Goal: Communication & Community: Answer question/provide support

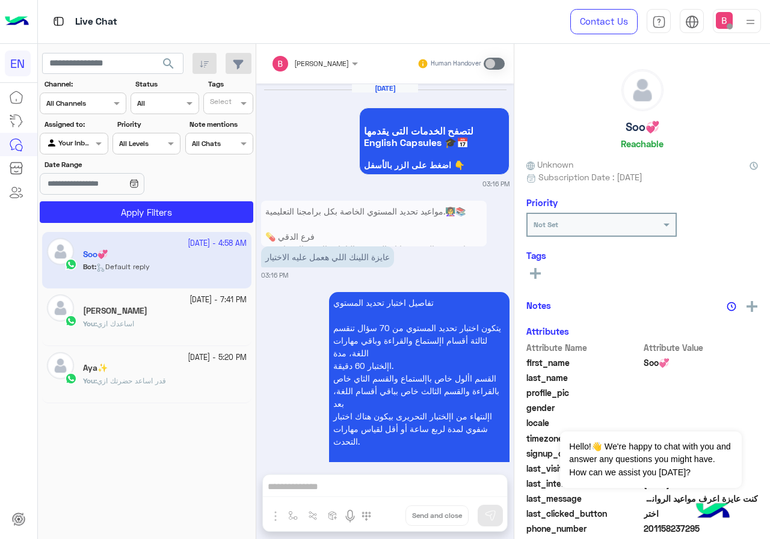
scroll to position [1480, 0]
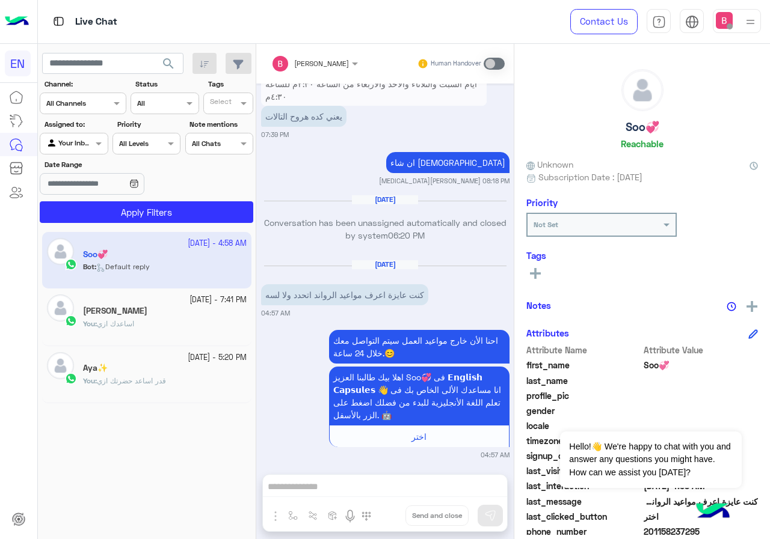
click at [108, 100] on div at bounding box center [82, 101] width 85 height 11
click at [94, 145] on b "WhatsApp" at bounding box center [81, 150] width 41 height 10
click at [85, 146] on div at bounding box center [73, 141] width 67 height 11
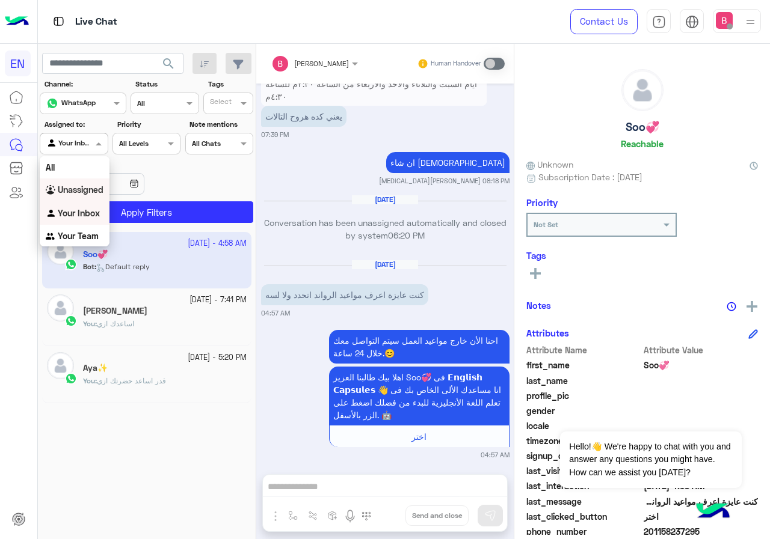
click at [94, 194] on b "Unassigned" at bounding box center [81, 190] width 46 height 10
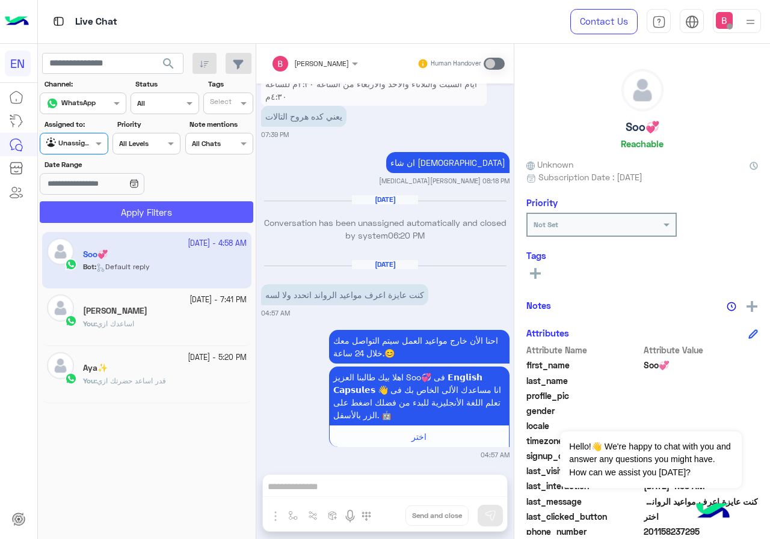
click at [144, 213] on button "Apply Filters" at bounding box center [146, 212] width 213 height 22
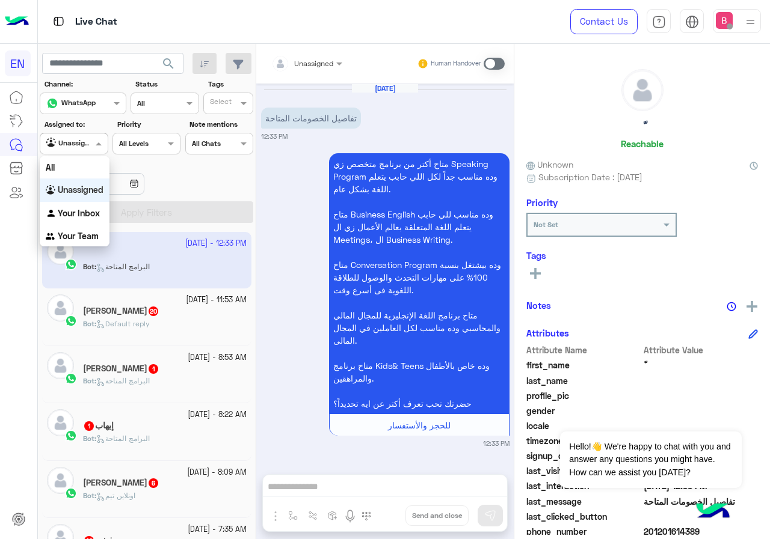
click at [57, 138] on input "text" at bounding box center [60, 142] width 28 height 11
click at [91, 231] on b "Your Team" at bounding box center [78, 236] width 41 height 10
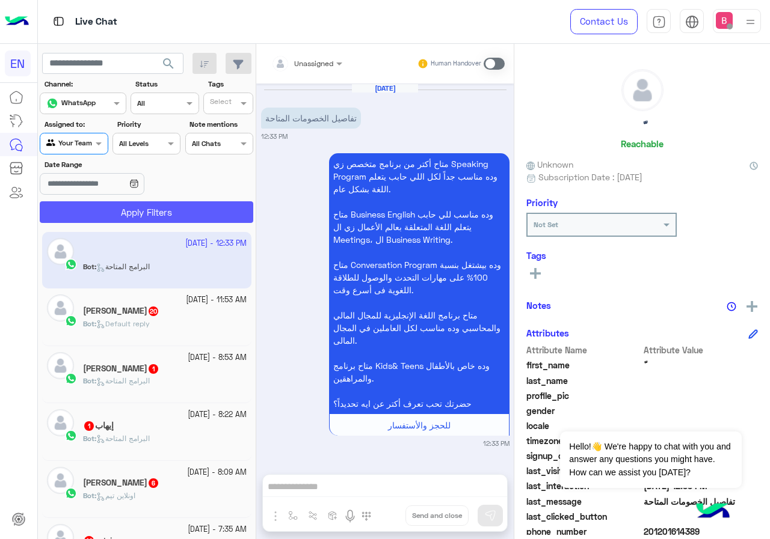
click at [107, 209] on button "Apply Filters" at bounding box center [146, 212] width 213 height 22
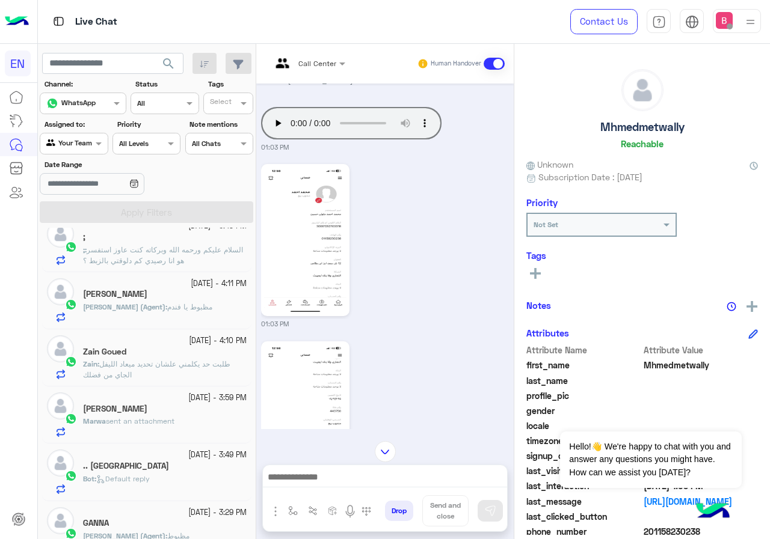
scroll to position [120, 0]
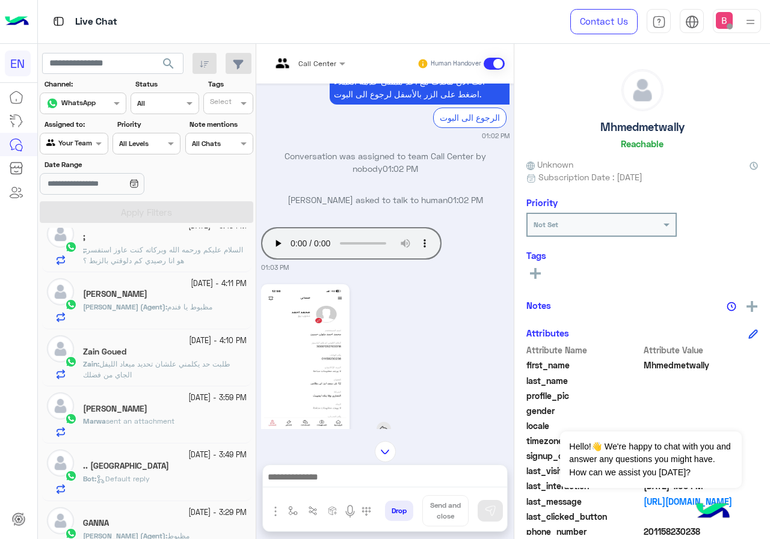
click at [299, 337] on img at bounding box center [305, 360] width 82 height 146
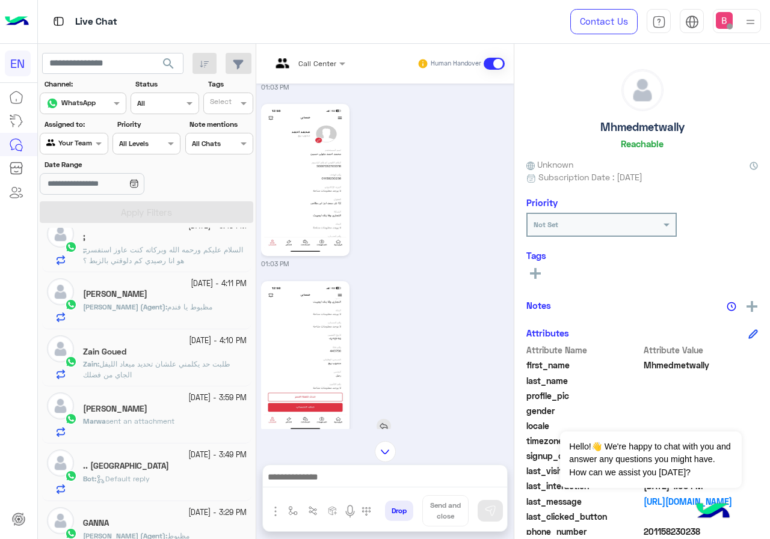
click at [314, 334] on img at bounding box center [305, 357] width 82 height 146
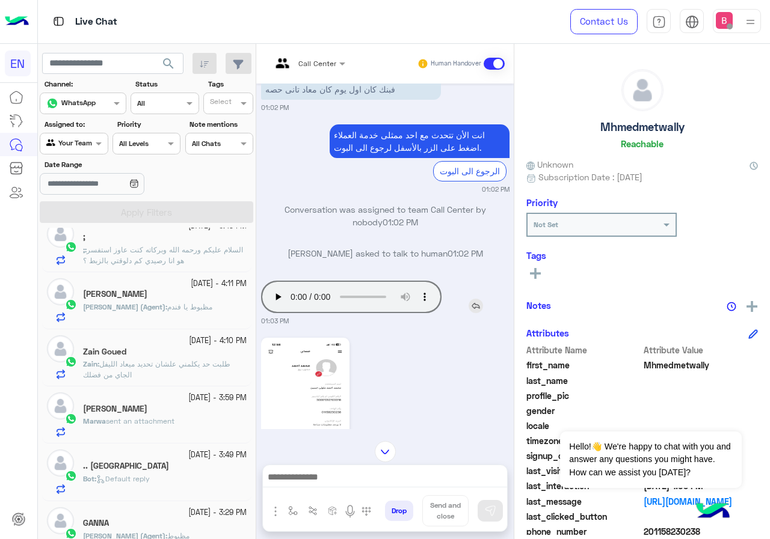
scroll to position [120, 0]
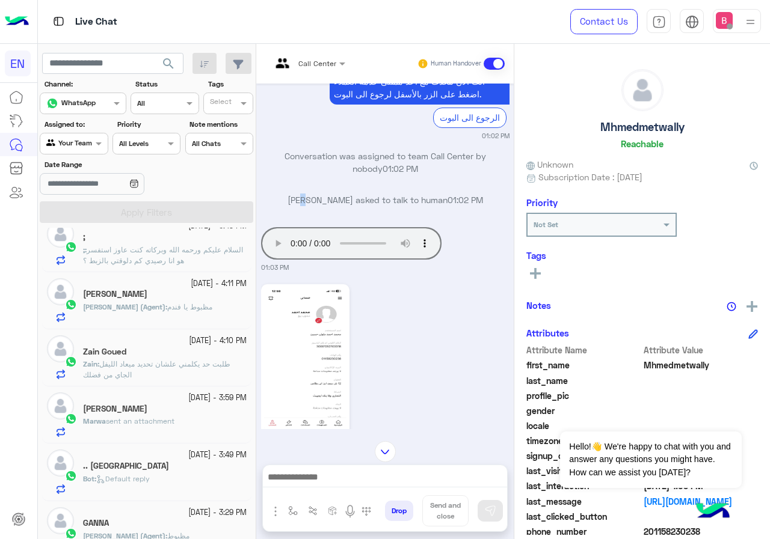
drag, startPoint x: 304, startPoint y: 241, endPoint x: 276, endPoint y: 130, distance: 114.8
click at [298, 212] on div "Oct 13, 2025 صباح الخير انا كنت حاجز ٣ شههور ودافع ٣٠٠٠ جنيه حضرت ليفل وليفل ال…" at bounding box center [384, 257] width 257 height 346
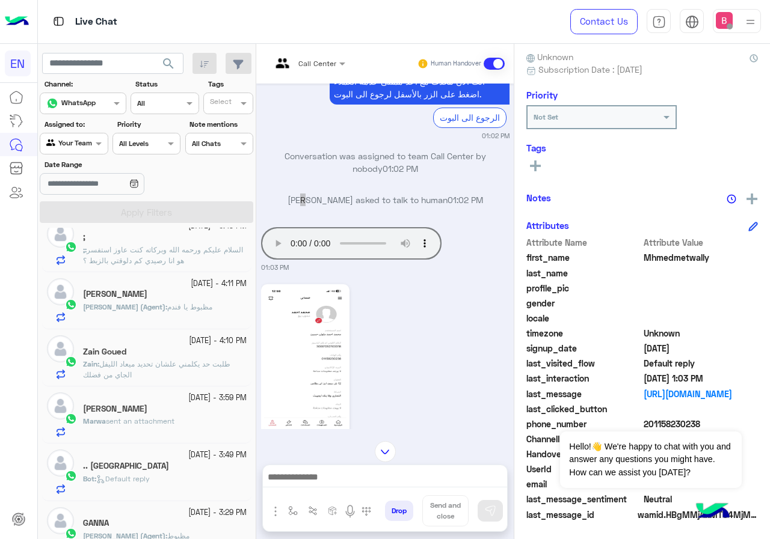
scroll to position [108, 0]
click at [643, 422] on div "Dismiss ✕ Hello!👋 We're happy to chat with you and answer any questions you mig…" at bounding box center [650, 447] width 181 height 84
click at [646, 422] on div "Dismiss ✕ Hello!👋 We're happy to chat with you and answer any questions you mig…" at bounding box center [650, 447] width 181 height 84
click at [727, 414] on button "Dismiss ✕" at bounding box center [705, 417] width 72 height 24
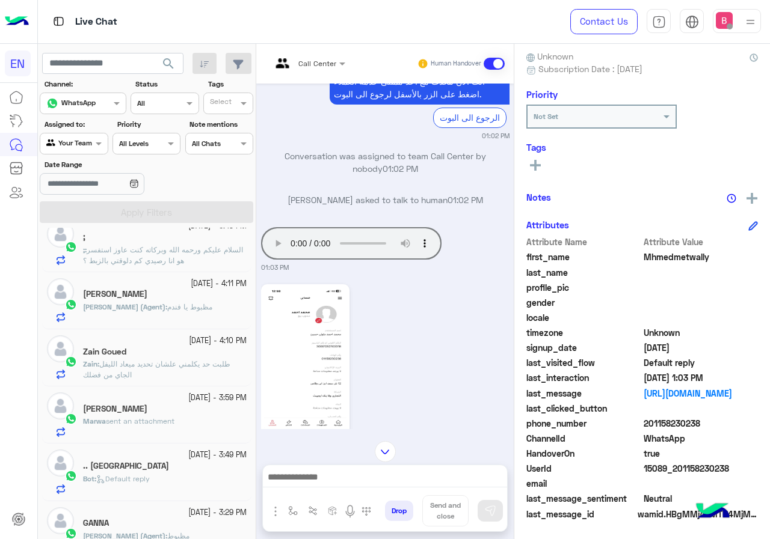
drag, startPoint x: 668, startPoint y: 426, endPoint x: 695, endPoint y: 423, distance: 26.6
click at [723, 427] on span "201158230238" at bounding box center [700, 423] width 115 height 13
copy span "01158230238"
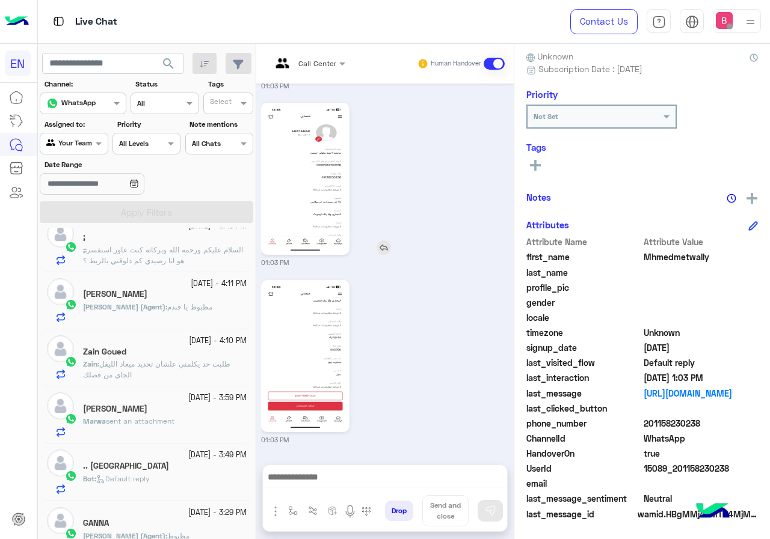
scroll to position [241, 0]
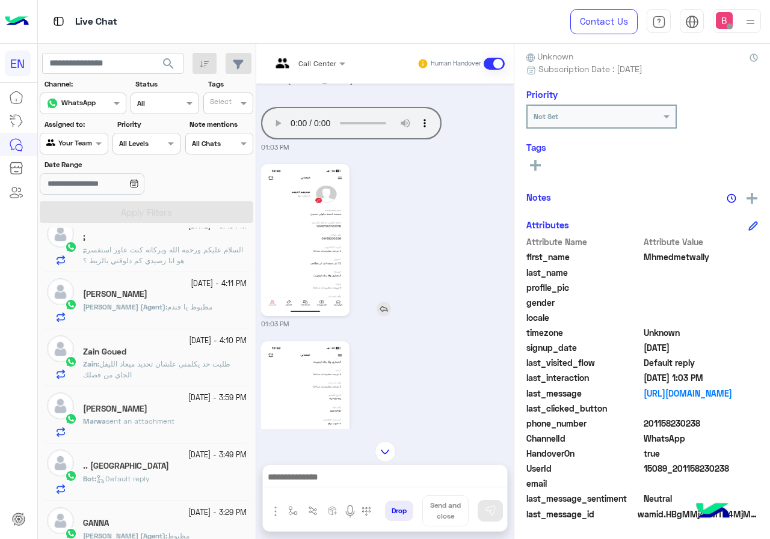
click at [309, 271] on img at bounding box center [305, 240] width 82 height 146
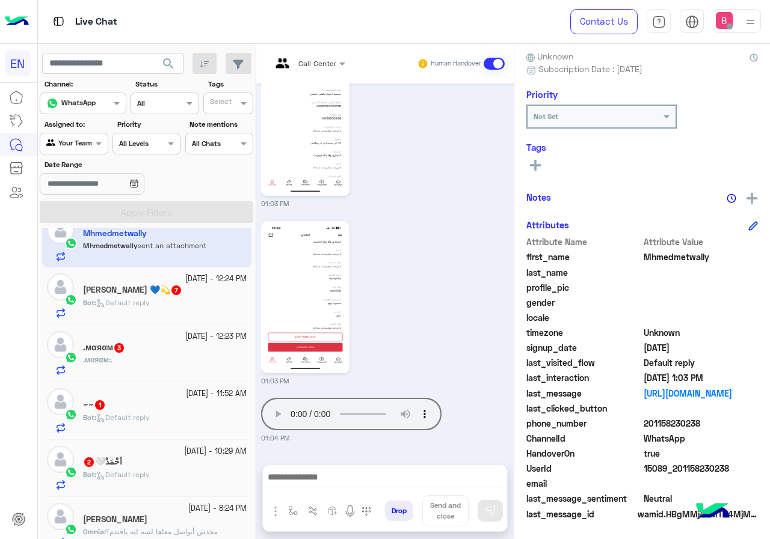
scroll to position [0, 0]
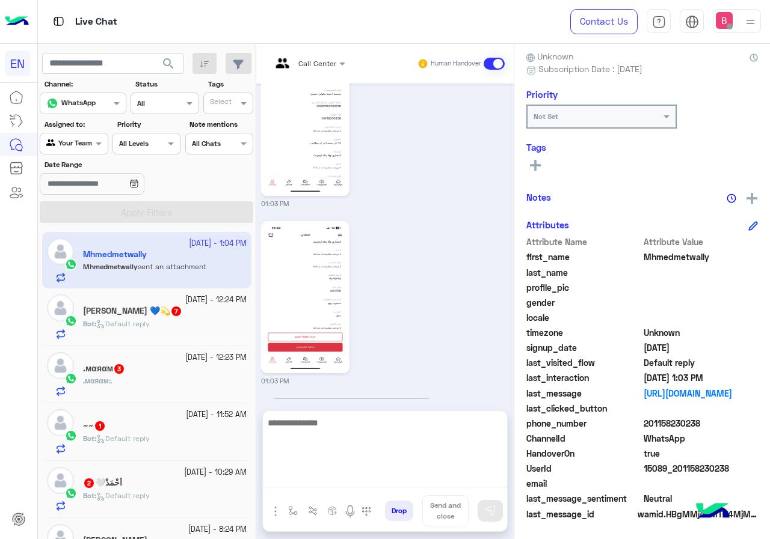
click at [329, 477] on textarea at bounding box center [385, 452] width 244 height 72
type textarea "*"
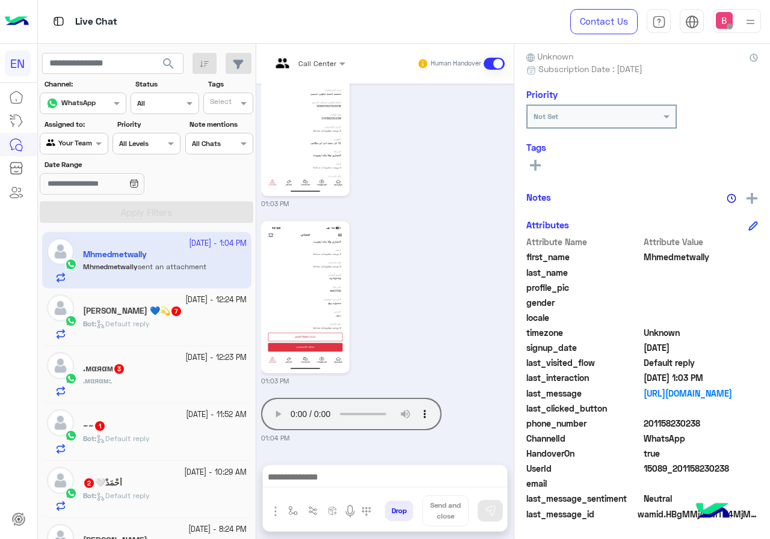
drag, startPoint x: 645, startPoint y: 423, endPoint x: 711, endPoint y: 429, distance: 66.4
click at [711, 429] on span "201158230238" at bounding box center [700, 423] width 115 height 13
copy span "01158230238"
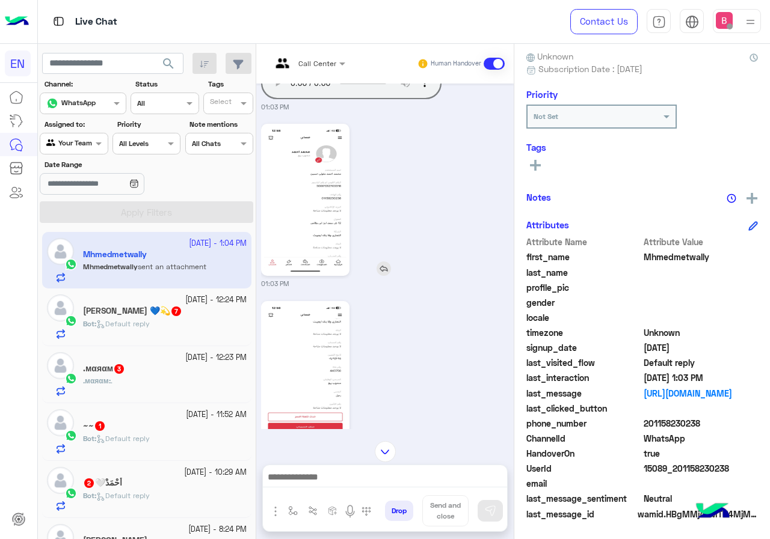
scroll to position [241, 0]
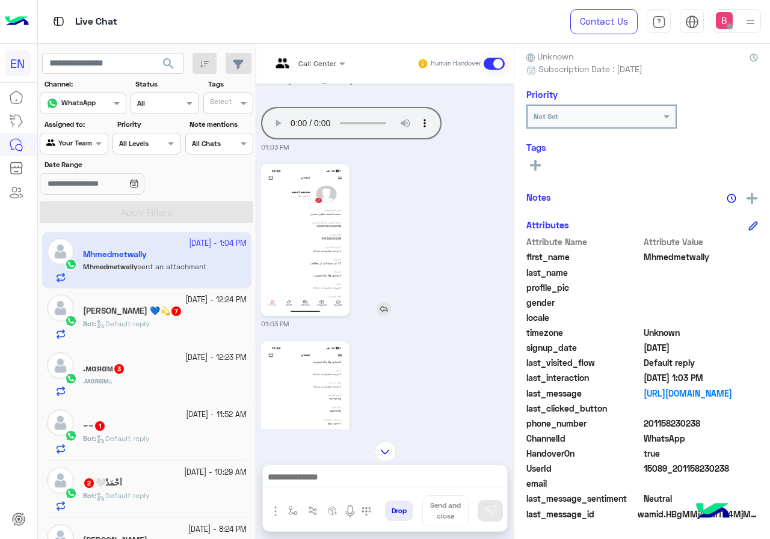
click at [317, 248] on img at bounding box center [305, 240] width 82 height 146
click at [329, 382] on img at bounding box center [305, 418] width 82 height 146
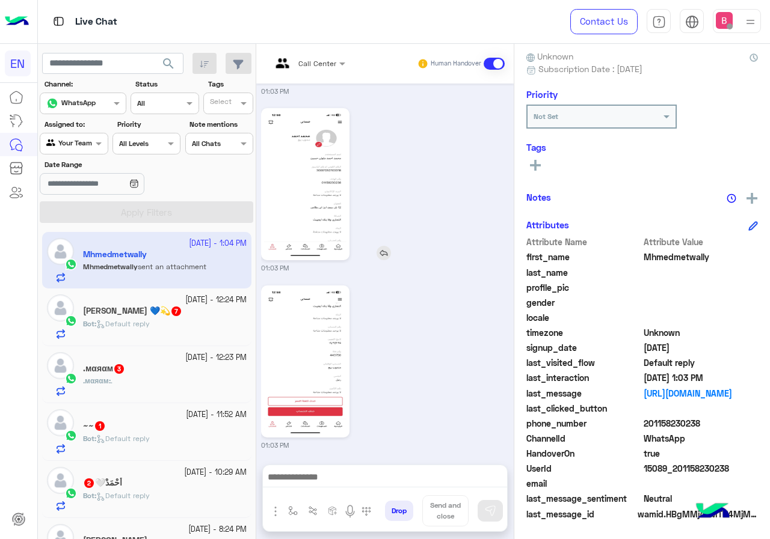
scroll to position [361, 0]
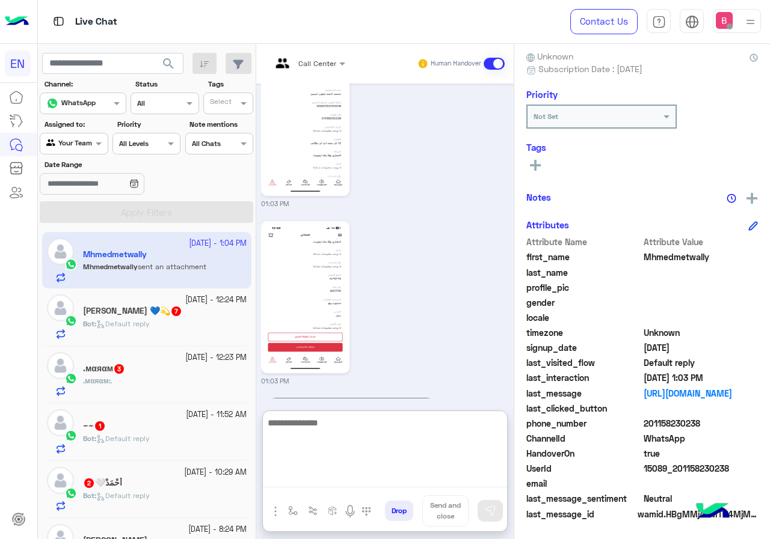
click at [341, 475] on textarea at bounding box center [385, 452] width 244 height 72
type textarea "**********"
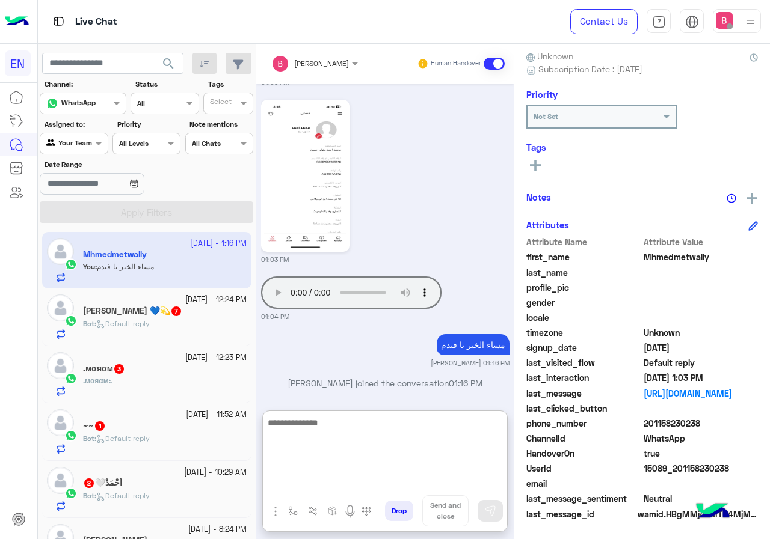
scroll to position [491, 0]
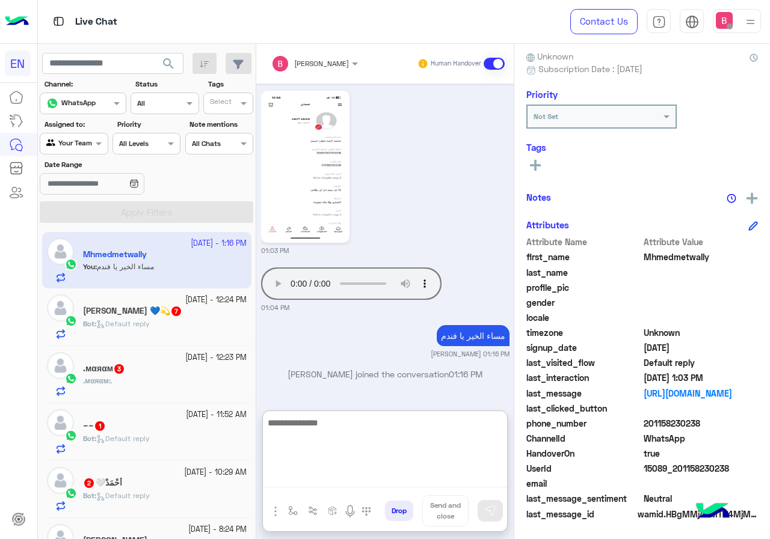
click at [327, 427] on textarea at bounding box center [385, 452] width 244 height 72
click at [375, 425] on textarea at bounding box center [385, 452] width 244 height 72
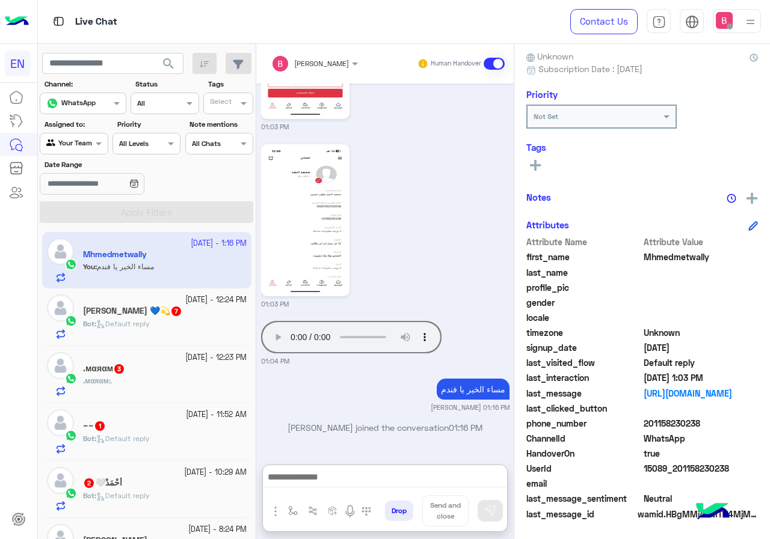
click at [150, 321] on span "Default reply" at bounding box center [123, 323] width 54 height 9
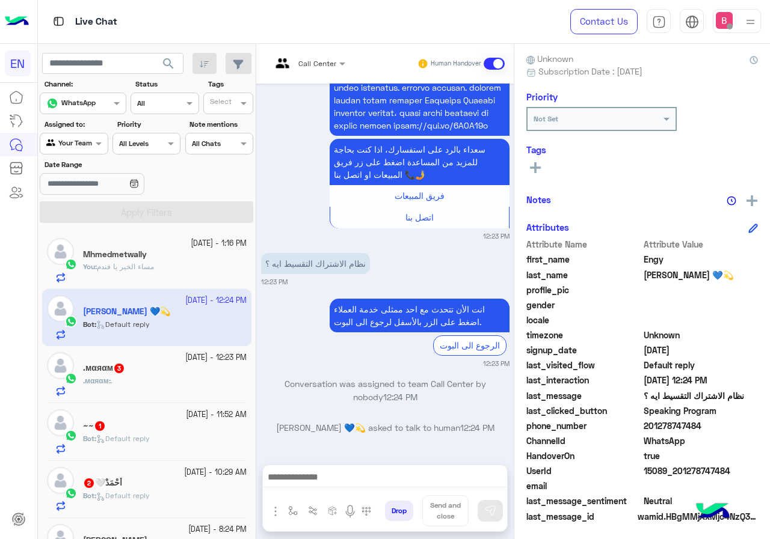
scroll to position [108, 0]
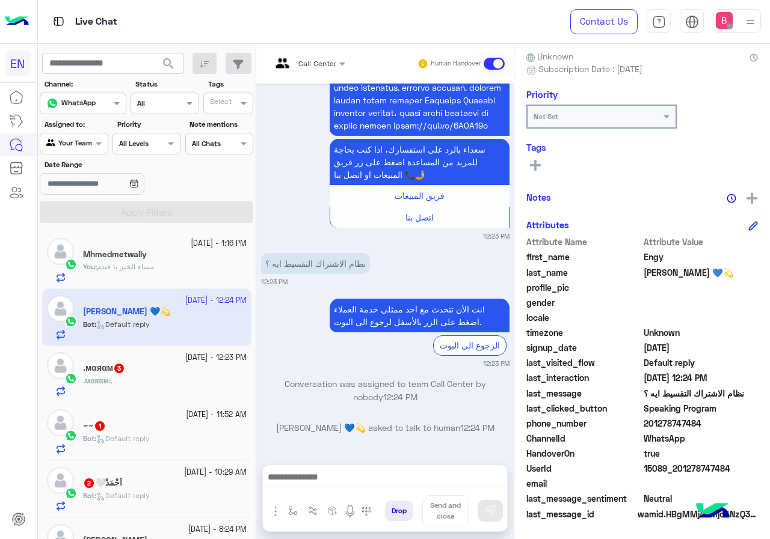
click at [302, 61] on input "text" at bounding box center [293, 62] width 44 height 11
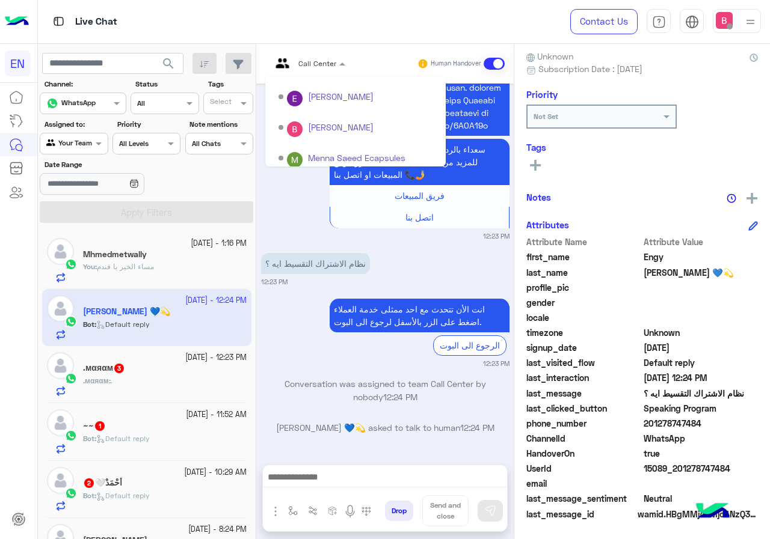
scroll to position [200, 0]
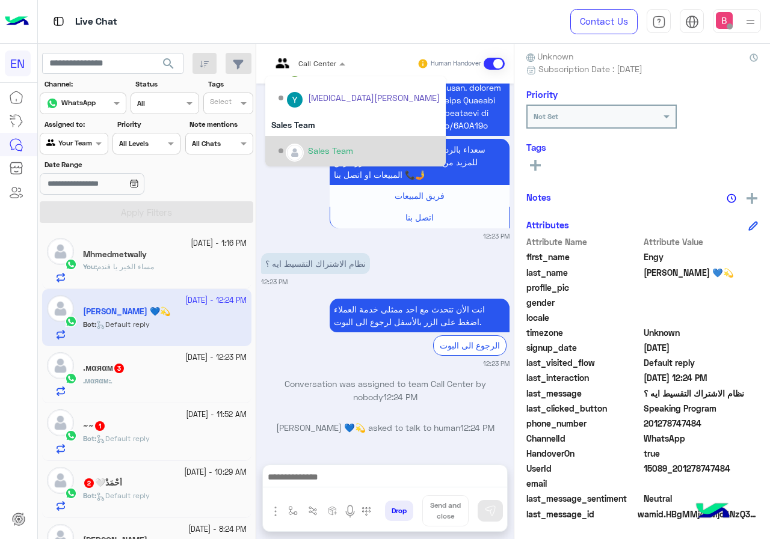
click at [311, 152] on div "Sales Team" at bounding box center [330, 150] width 45 height 13
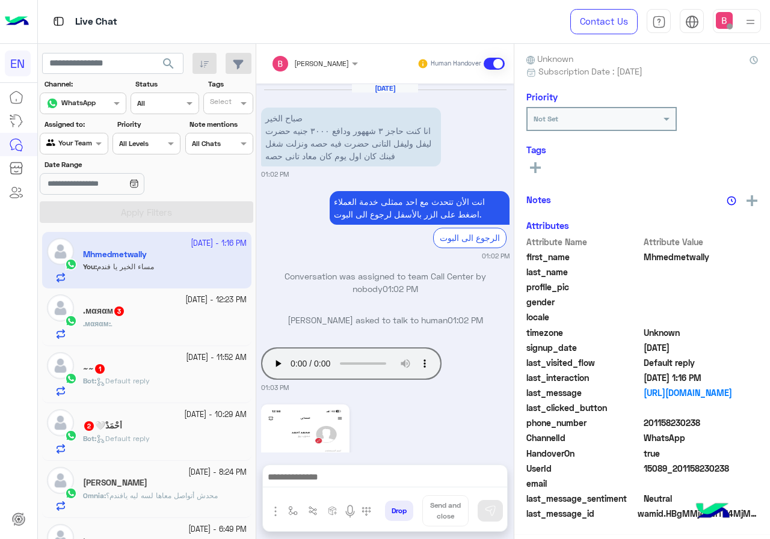
scroll to position [438, 0]
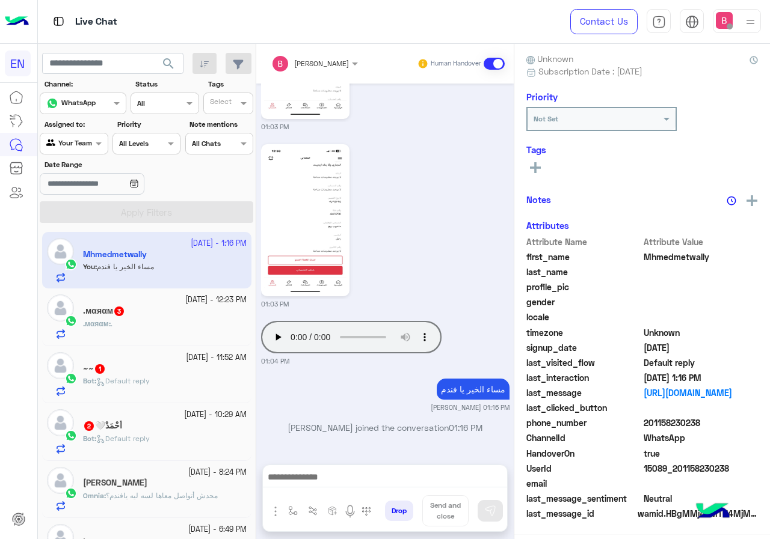
click at [149, 334] on div ".мαяαм : ." at bounding box center [165, 329] width 164 height 21
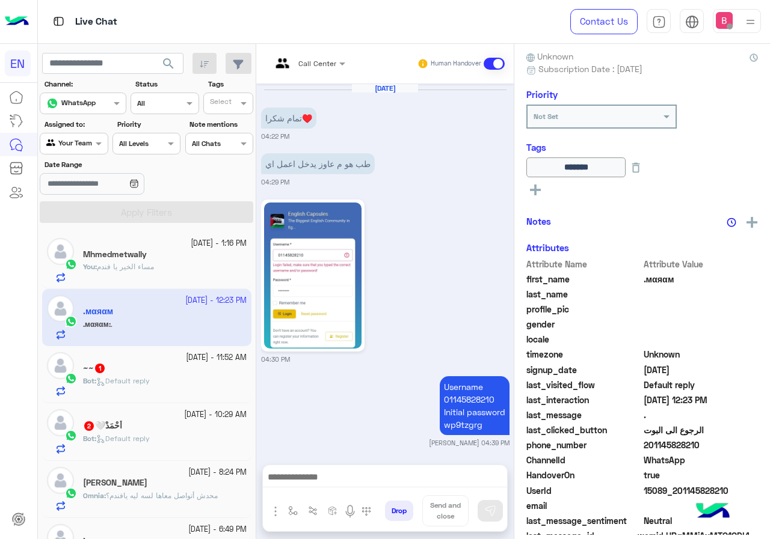
scroll to position [1250, 0]
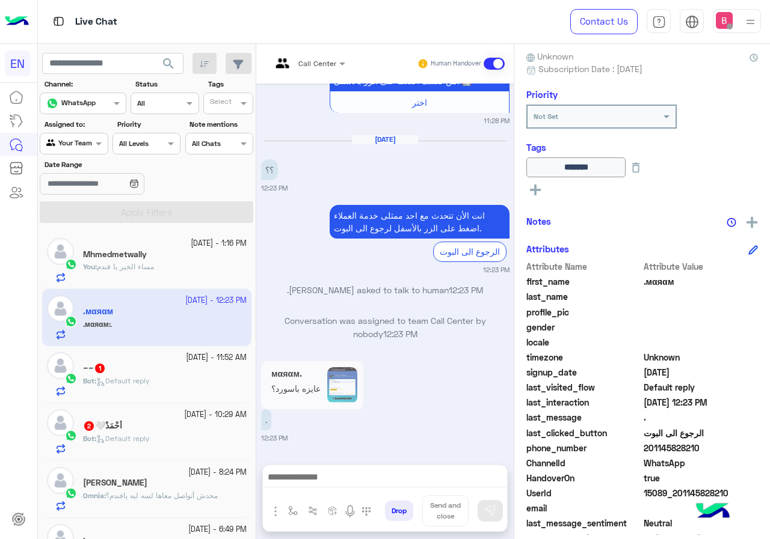
drag, startPoint x: 647, startPoint y: 449, endPoint x: 695, endPoint y: 446, distance: 48.2
click at [714, 450] on span "201145828210" at bounding box center [700, 448] width 115 height 13
copy span "01145828210"
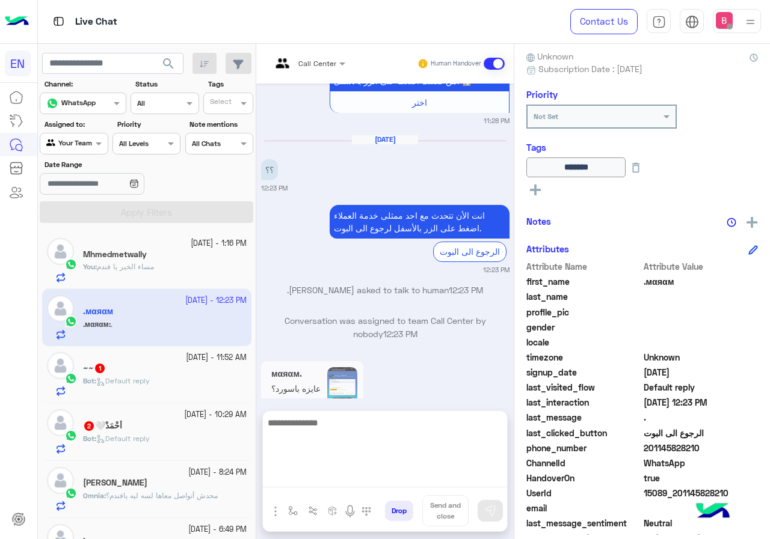
click at [315, 482] on textarea at bounding box center [385, 452] width 244 height 72
type textarea "**********"
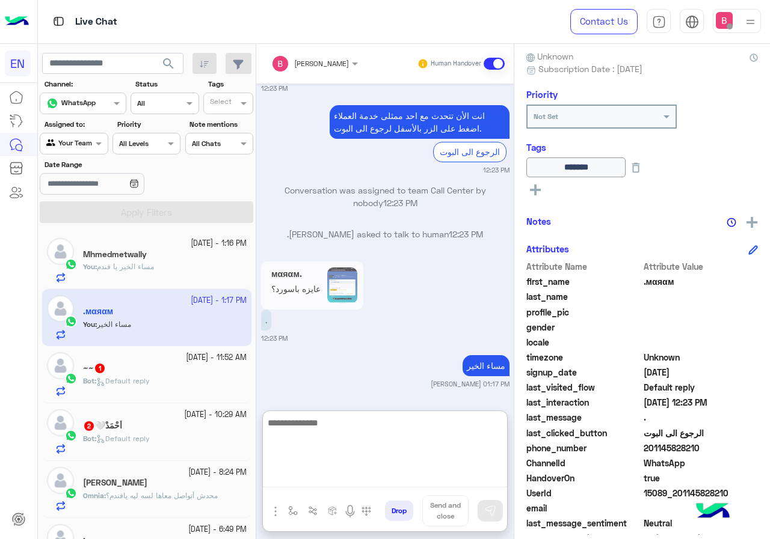
scroll to position [1381, 0]
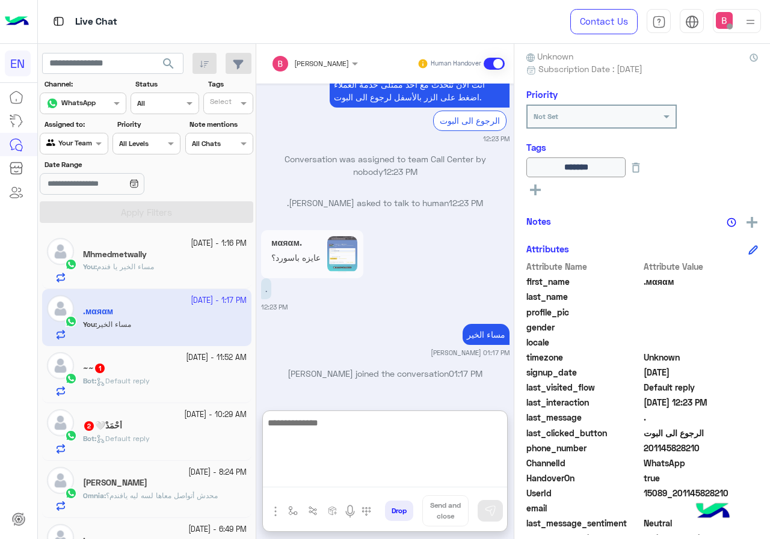
paste textarea "**********"
type textarea "**********"
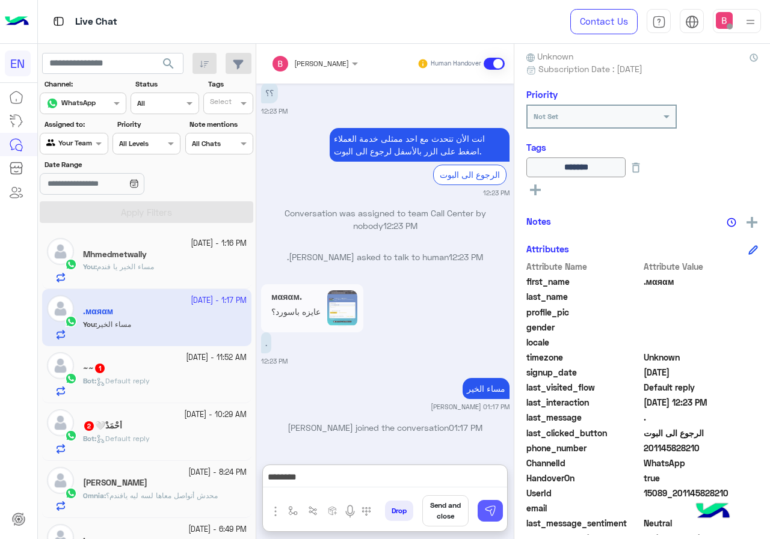
click at [495, 513] on img at bounding box center [490, 511] width 12 height 12
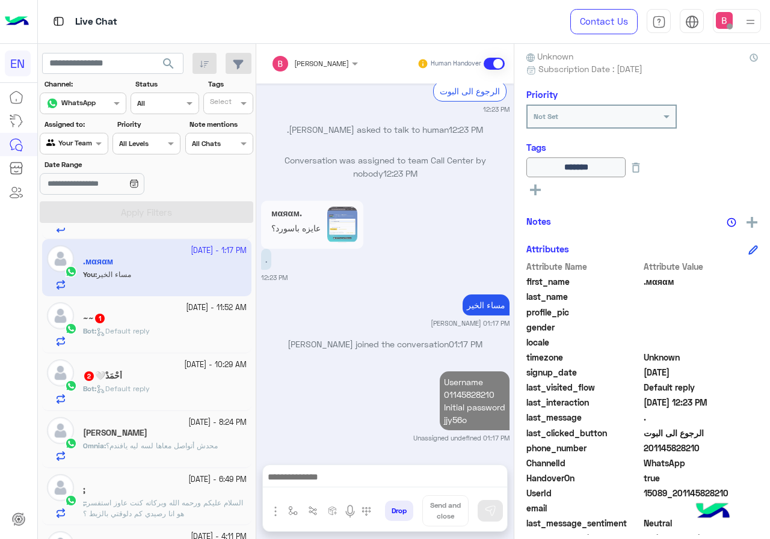
scroll to position [120, 0]
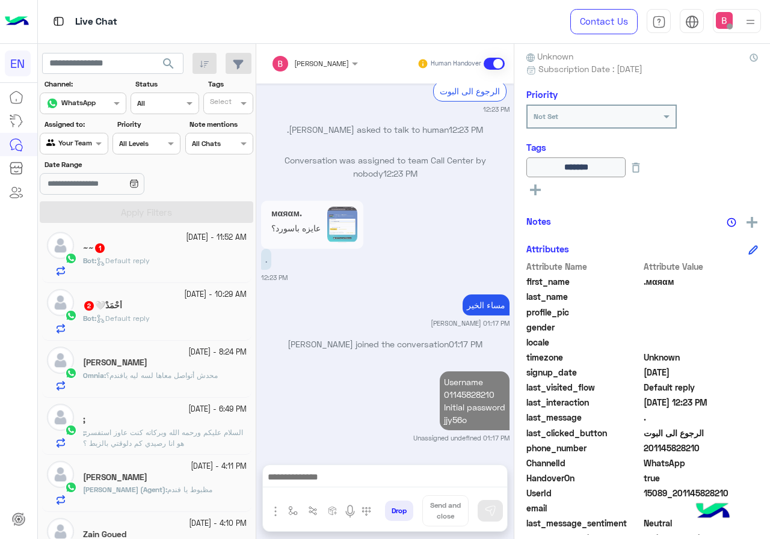
click at [139, 261] on span "Default reply" at bounding box center [123, 260] width 54 height 9
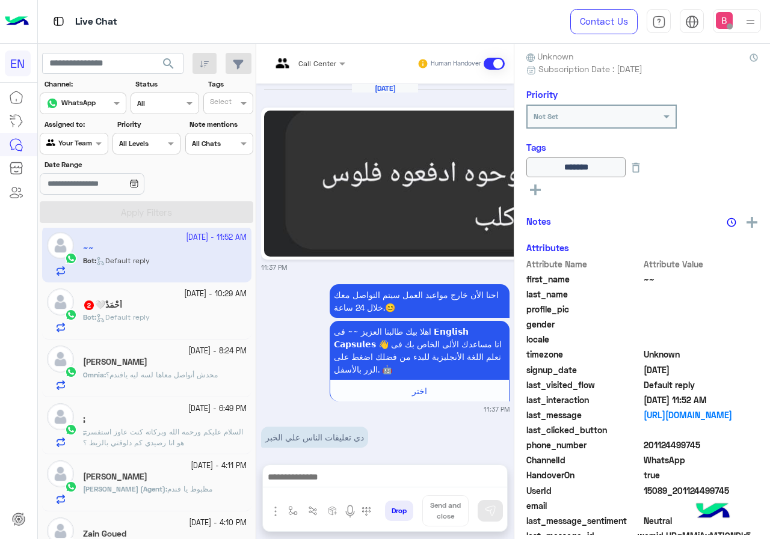
scroll to position [1565, 0]
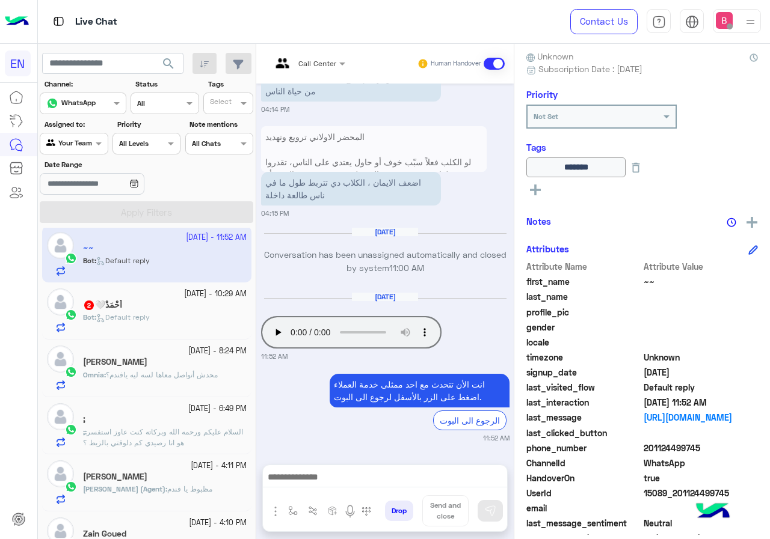
click at [133, 377] on span "محدش أتواصل معاها لسه ليه يافندم؟" at bounding box center [162, 374] width 112 height 9
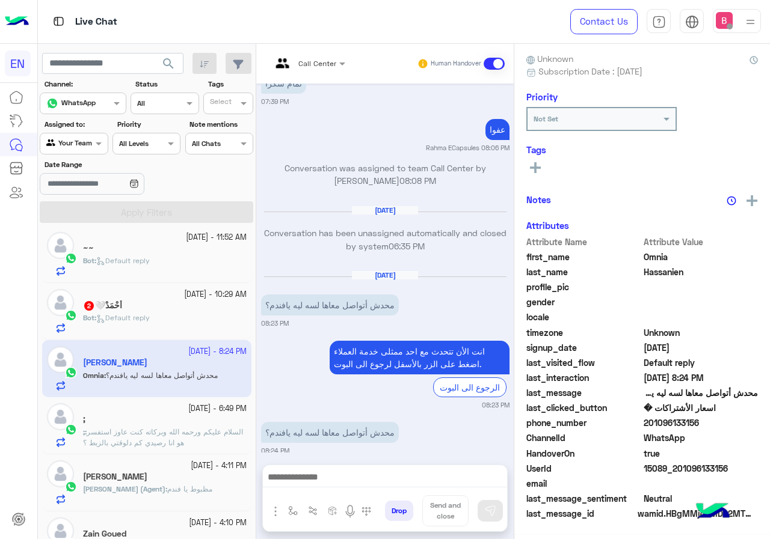
scroll to position [108, 0]
drag, startPoint x: 649, startPoint y: 424, endPoint x: 762, endPoint y: 428, distance: 113.7
click at [767, 427] on div "Omnia Hassanien Reachable Unknown Subscription Date : 08/14/2025 Priority Not S…" at bounding box center [642, 289] width 256 height 491
click at [649, 427] on span "201096133156" at bounding box center [700, 423] width 115 height 13
drag, startPoint x: 644, startPoint y: 423, endPoint x: 693, endPoint y: 429, distance: 49.7
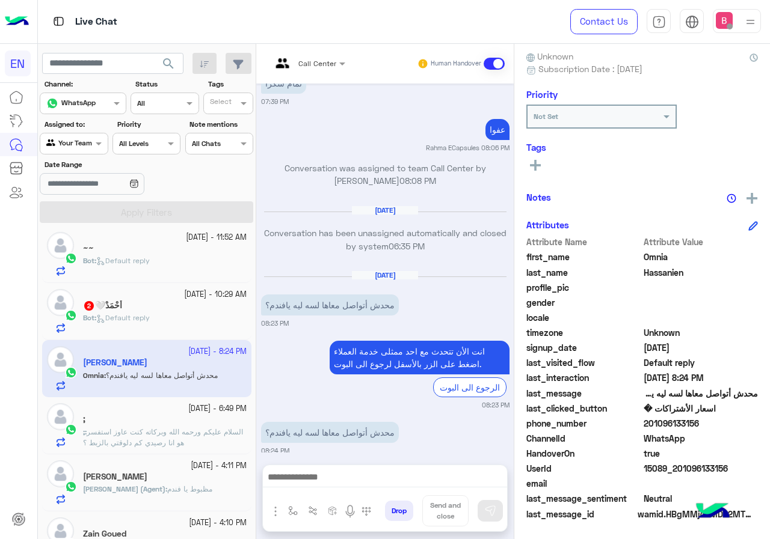
click at [717, 428] on span "201096133156" at bounding box center [700, 423] width 115 height 13
copy span "01096133156"
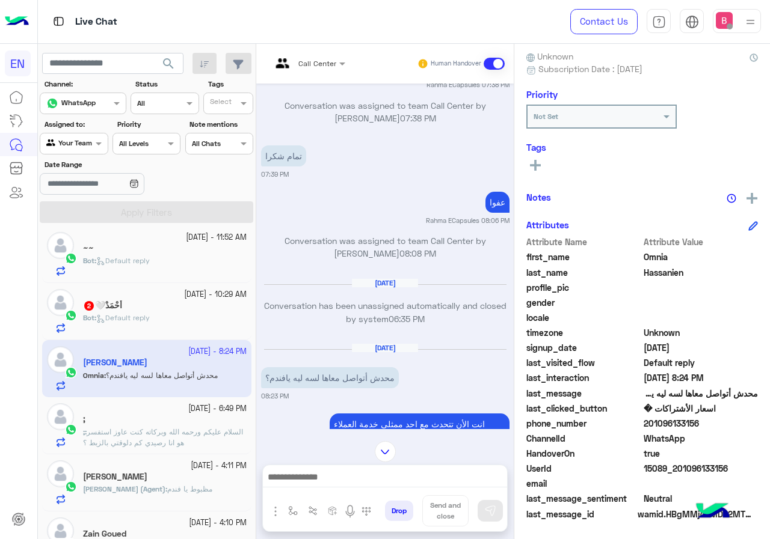
scroll to position [637, 0]
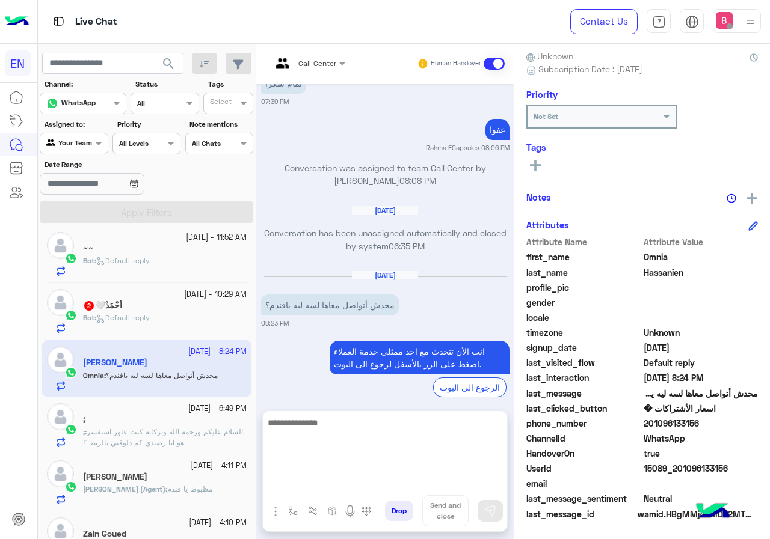
click at [325, 485] on textarea at bounding box center [385, 452] width 244 height 72
type textarea "**********"
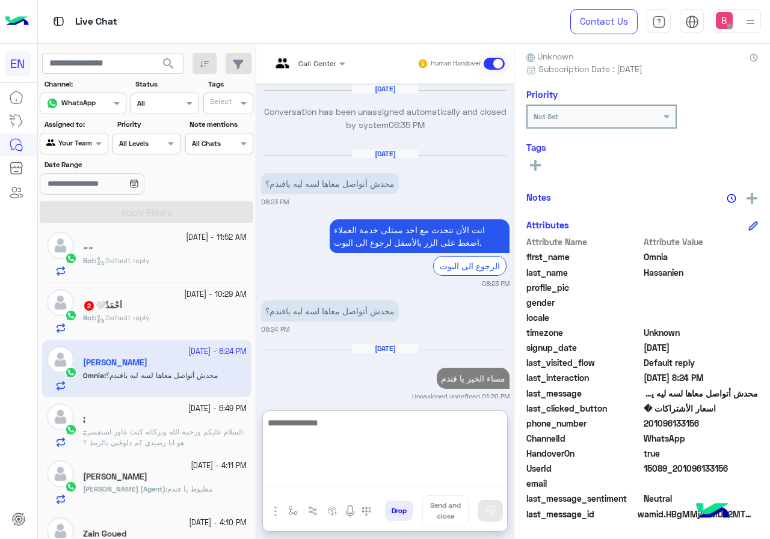
scroll to position [790, 0]
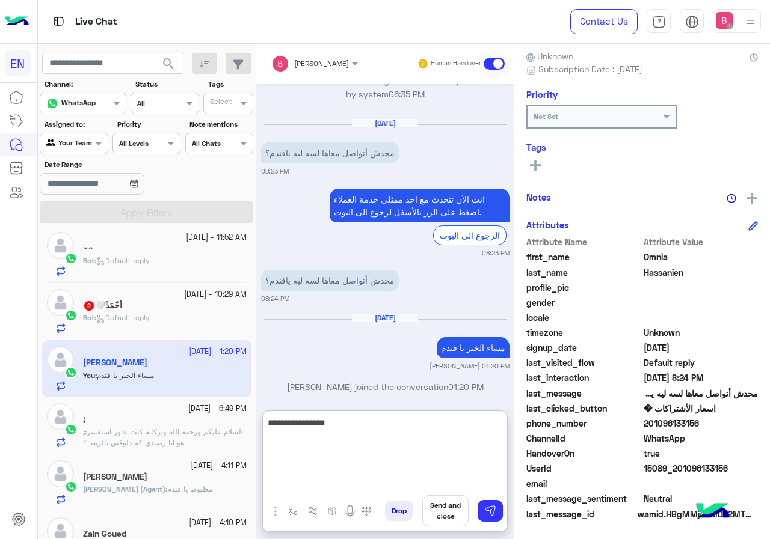
type textarea "**********"
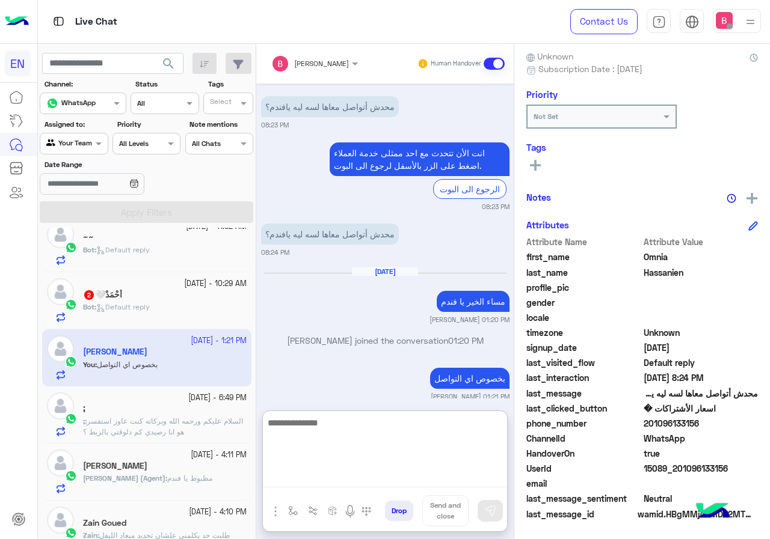
scroll to position [60, 0]
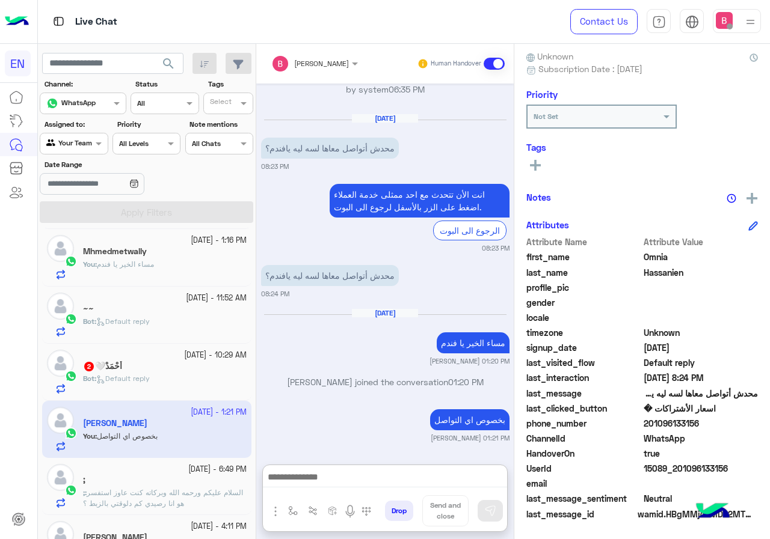
click at [184, 354] on small "13 October - 10:29 AM" at bounding box center [215, 355] width 63 height 11
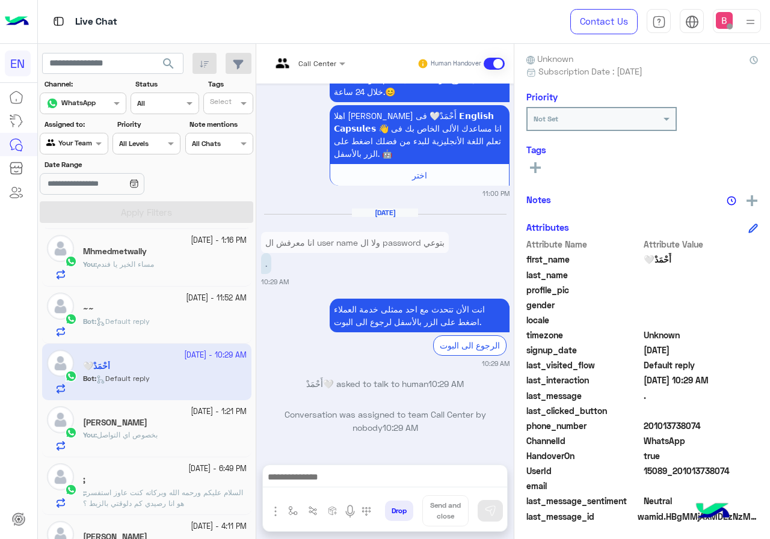
scroll to position [108, 0]
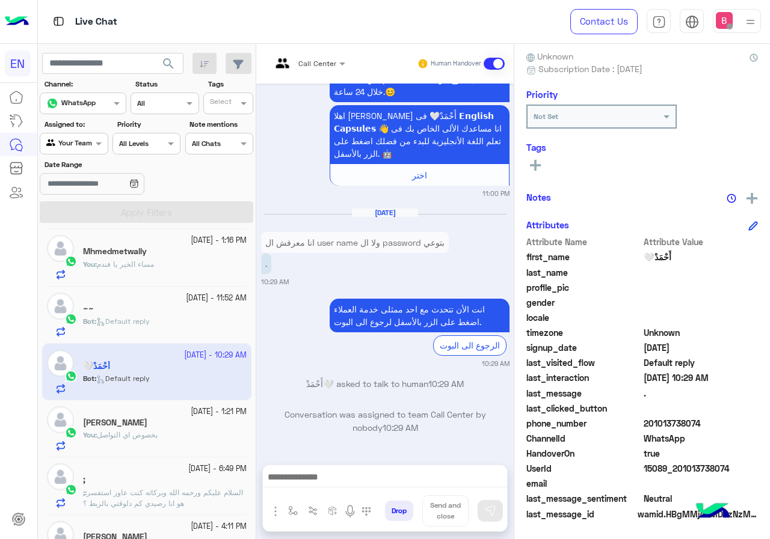
drag, startPoint x: 647, startPoint y: 425, endPoint x: 719, endPoint y: 426, distance: 72.2
click at [719, 426] on span "201013738074" at bounding box center [700, 423] width 115 height 13
copy span "01013738074"
click at [319, 492] on div at bounding box center [385, 480] width 244 height 30
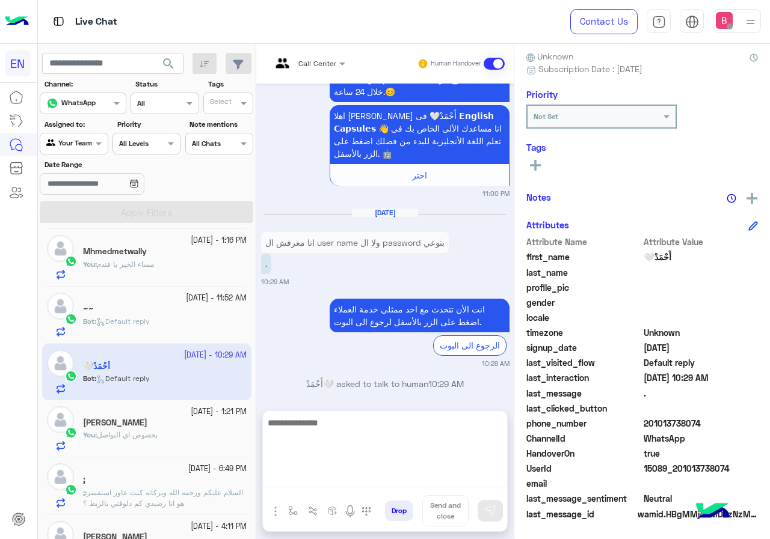
click at [330, 479] on textarea at bounding box center [385, 452] width 244 height 72
type textarea "**********"
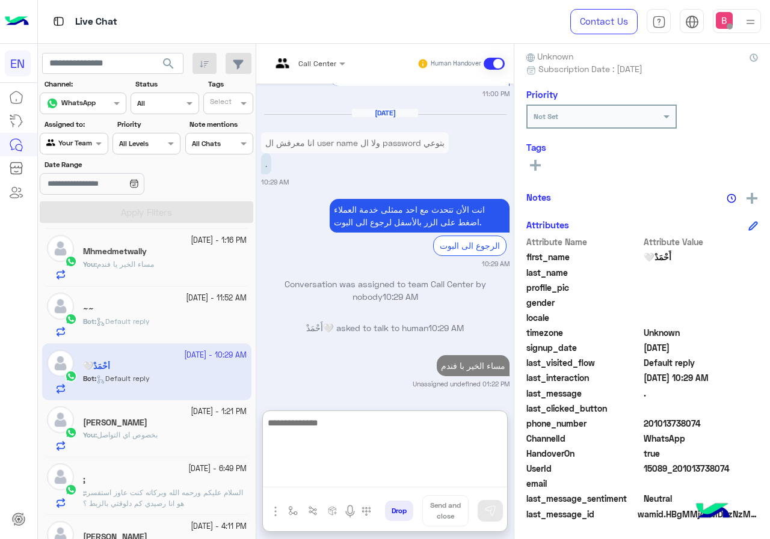
paste textarea "**********"
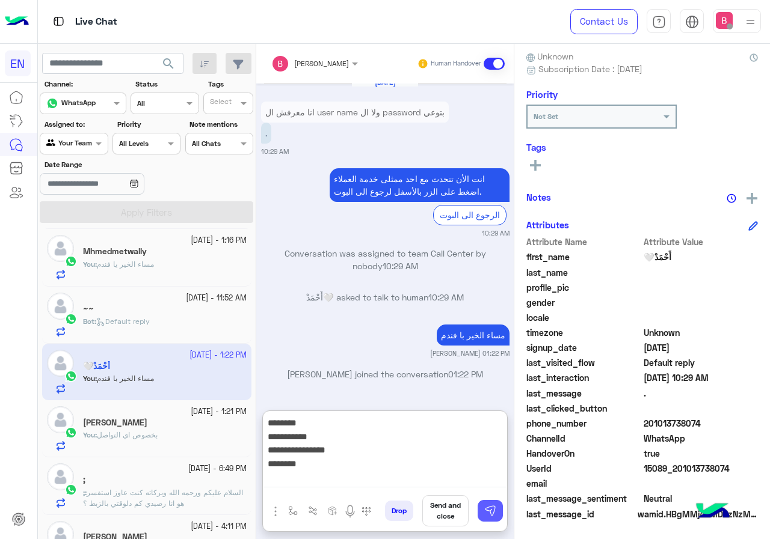
type textarea "**********"
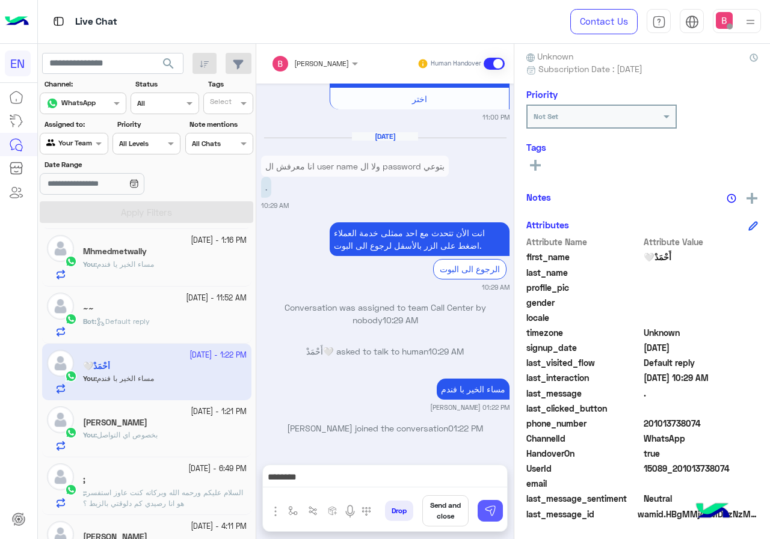
click at [484, 506] on img at bounding box center [490, 511] width 12 height 12
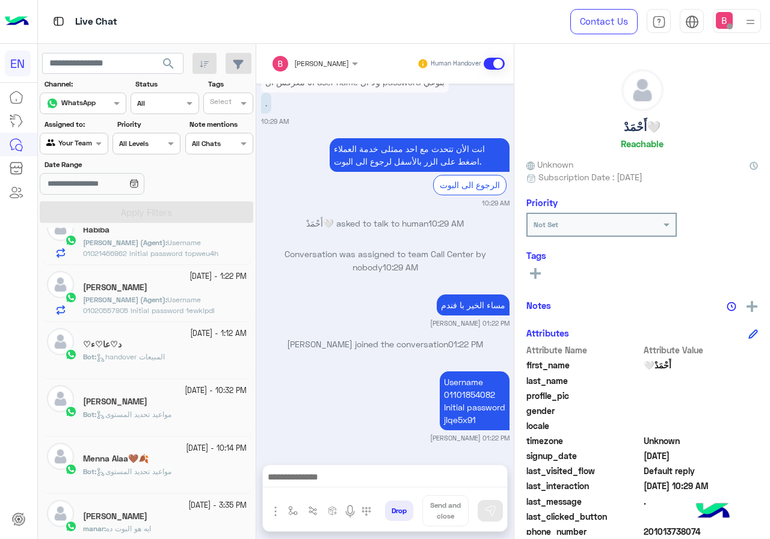
scroll to position [661, 0]
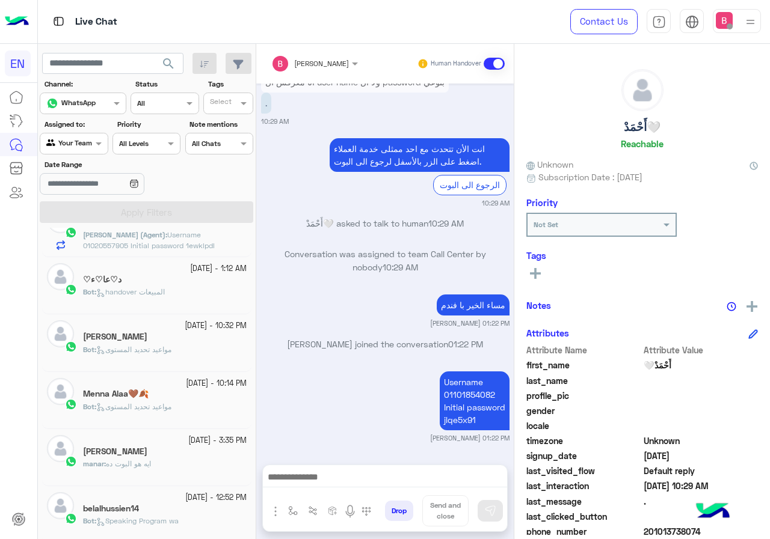
click at [85, 150] on div "Your Team" at bounding box center [69, 144] width 46 height 12
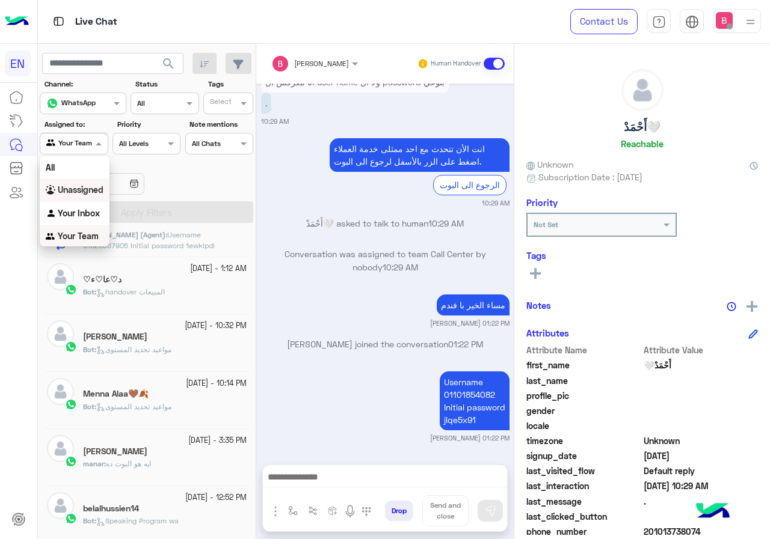
scroll to position [1, 0]
click at [87, 180] on div "Unassigned" at bounding box center [75, 189] width 70 height 23
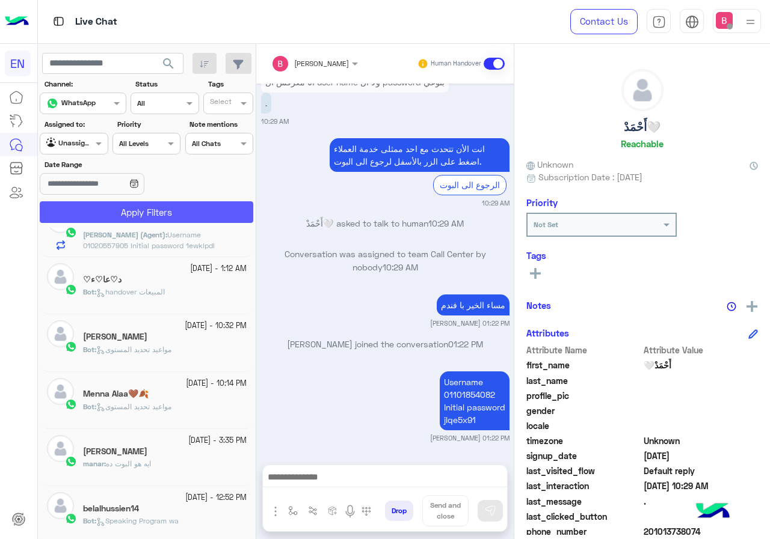
click at [104, 216] on button "Apply Filters" at bounding box center [146, 212] width 213 height 22
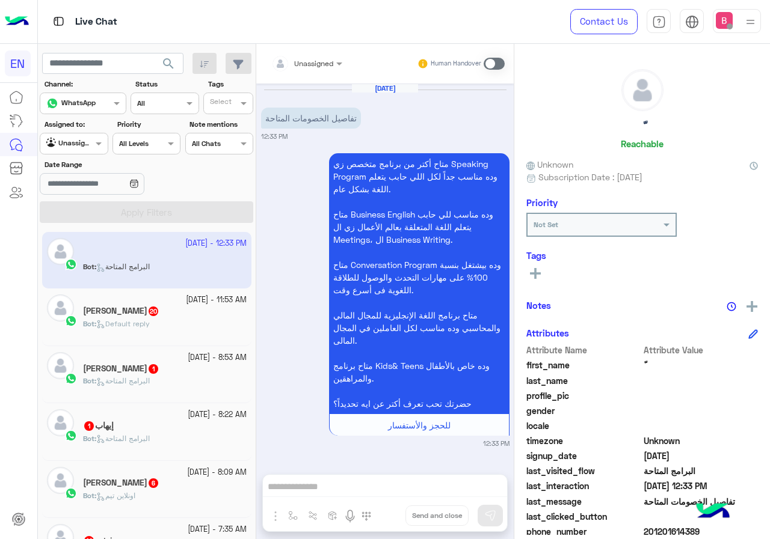
click at [319, 78] on div "Unassigned Human Handover" at bounding box center [384, 64] width 257 height 40
click at [319, 65] on div at bounding box center [306, 61] width 83 height 11
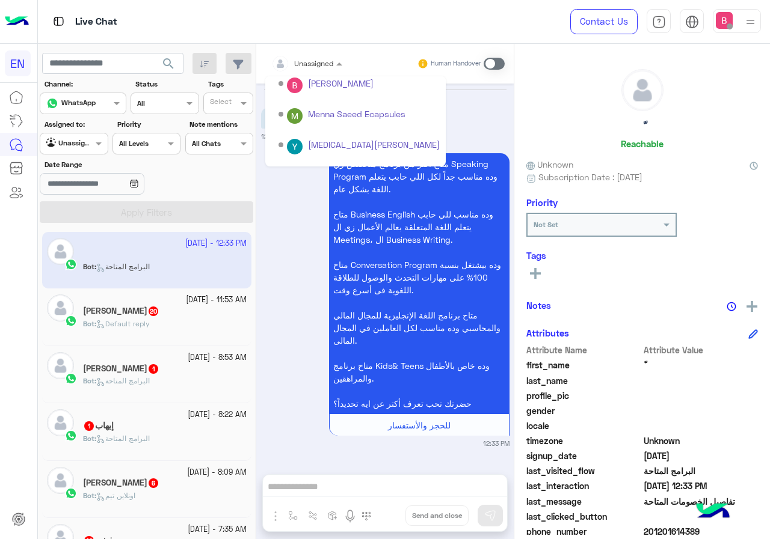
scroll to position [200, 0]
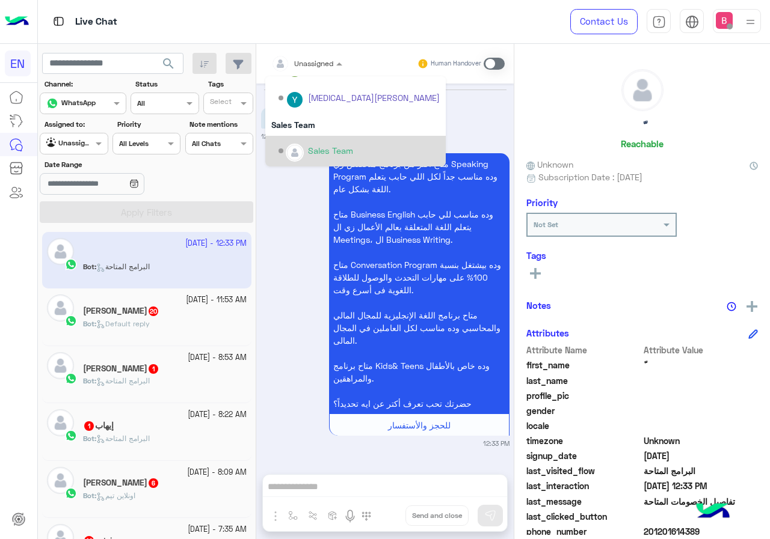
click at [317, 143] on div "Sales Team" at bounding box center [358, 151] width 161 height 21
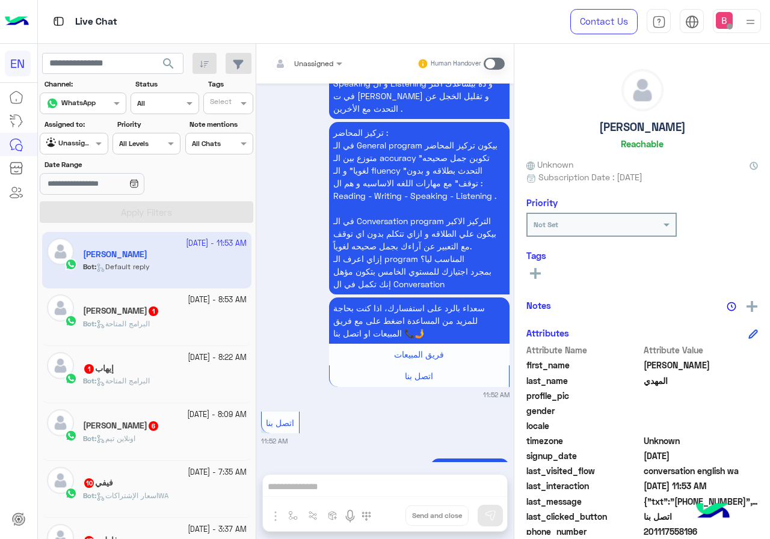
scroll to position [2533, 0]
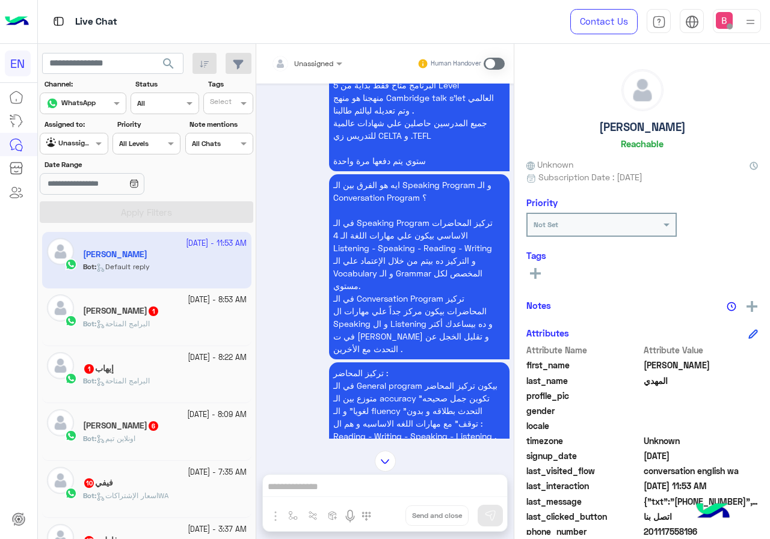
click at [300, 63] on input "text" at bounding box center [292, 62] width 42 height 11
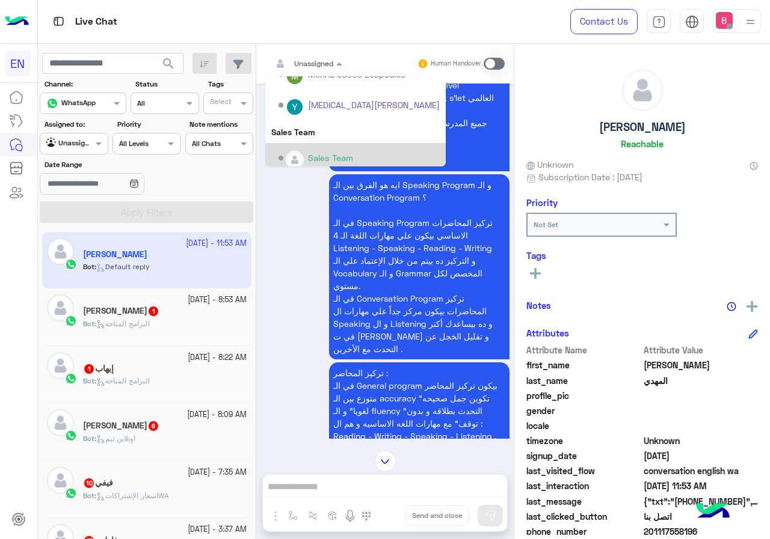
scroll to position [200, 0]
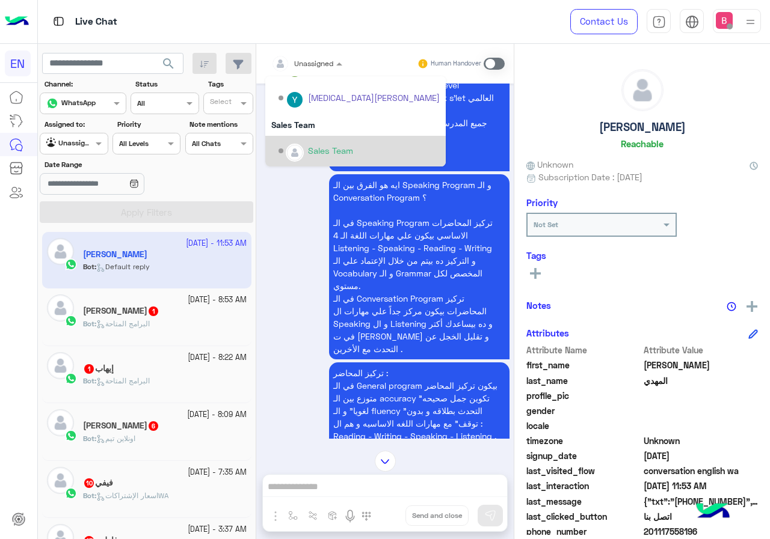
click at [297, 143] on div "Sales Team" at bounding box center [358, 151] width 161 height 21
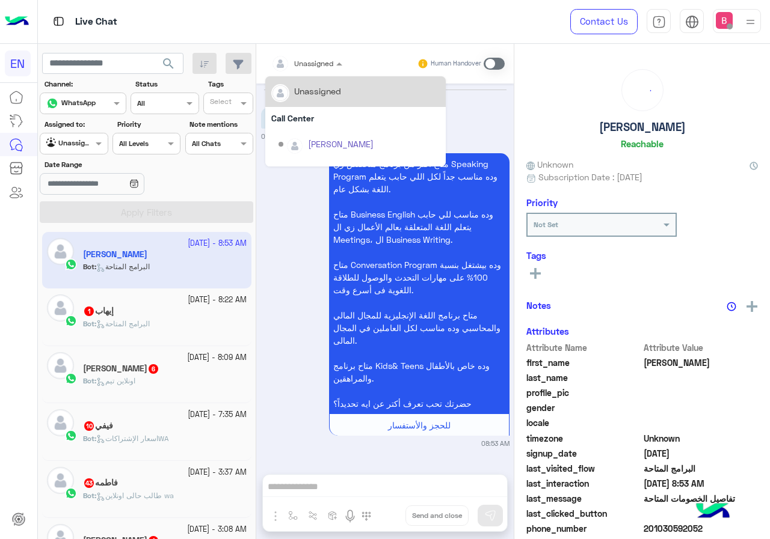
click at [310, 58] on input "text" at bounding box center [292, 62] width 42 height 11
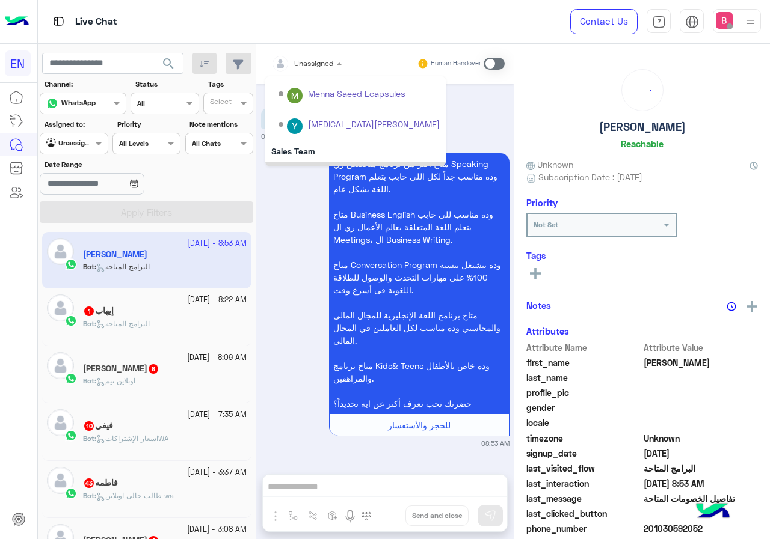
scroll to position [200, 0]
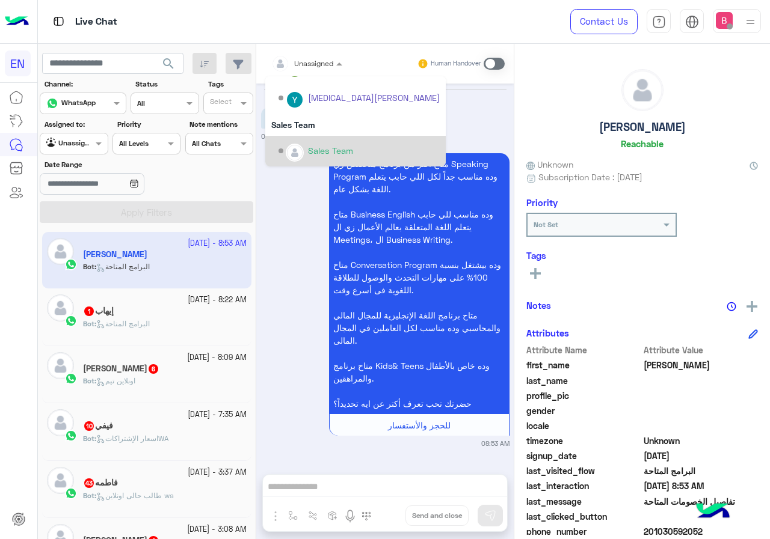
click at [286, 149] on div "Options list" at bounding box center [295, 153] width 18 height 18
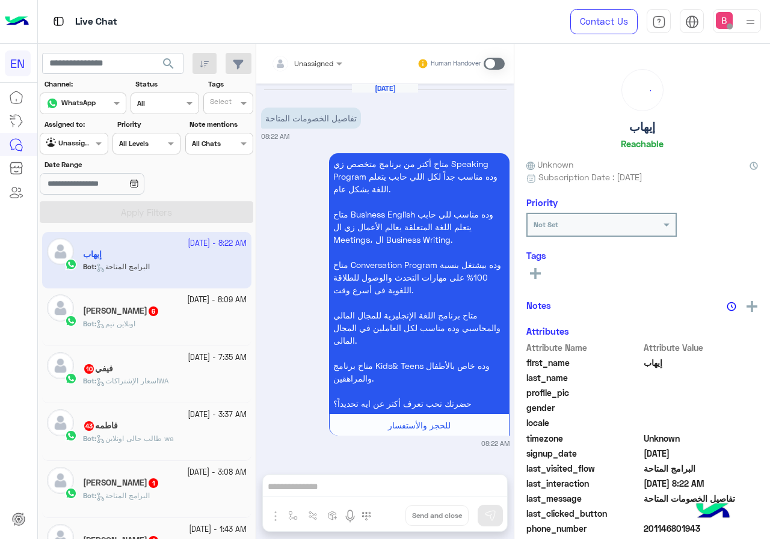
click at [307, 69] on div "Unassigned" at bounding box center [313, 63] width 39 height 11
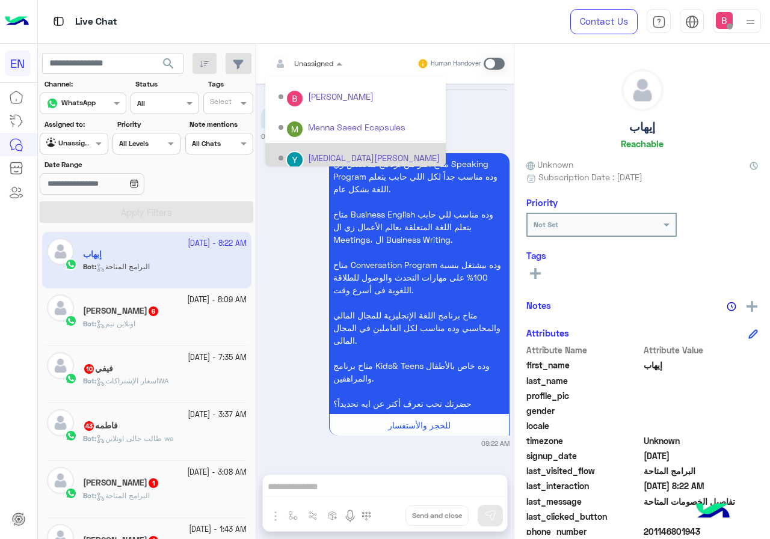
scroll to position [200, 0]
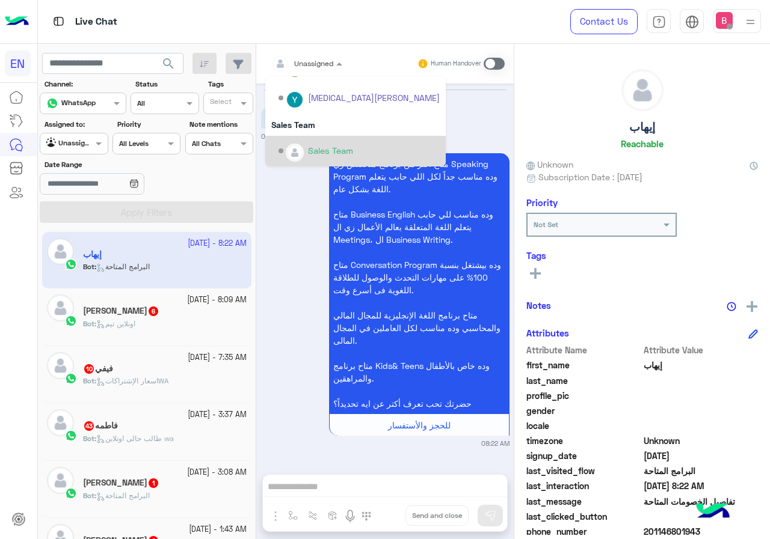
click at [302, 150] on img "Options list" at bounding box center [295, 153] width 16 height 16
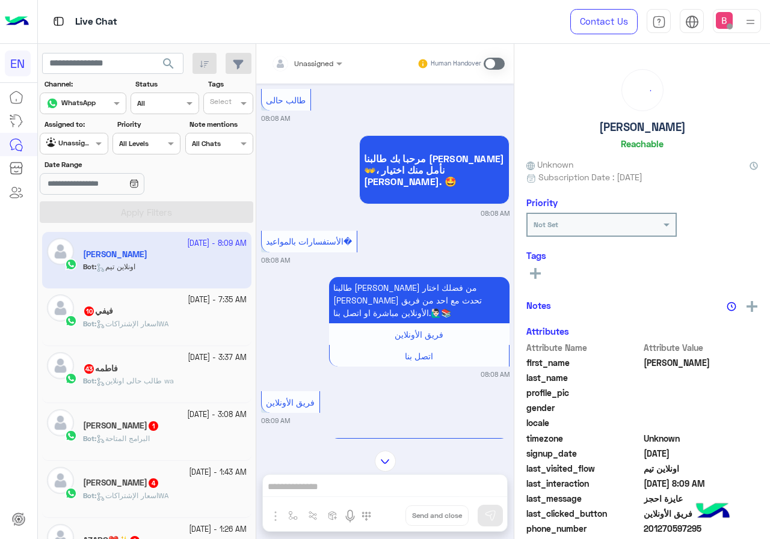
scroll to position [406, 0]
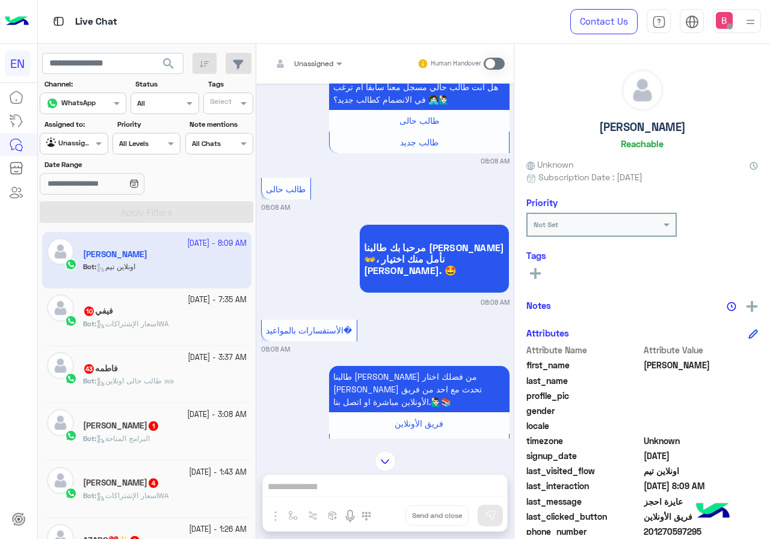
drag, startPoint x: 312, startPoint y: 39, endPoint x: 307, endPoint y: 43, distance: 6.5
click at [311, 39] on div "Live Chat" at bounding box center [282, 21] width 488 height 43
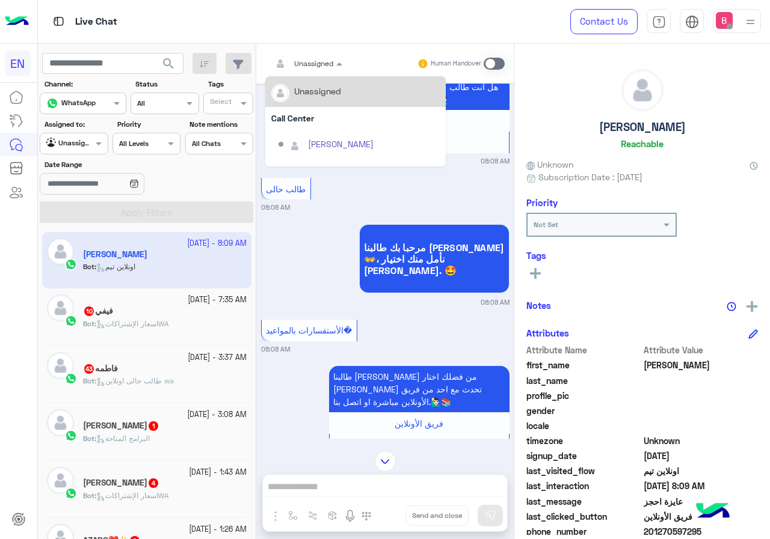
click at [301, 58] on input "text" at bounding box center [292, 62] width 42 height 11
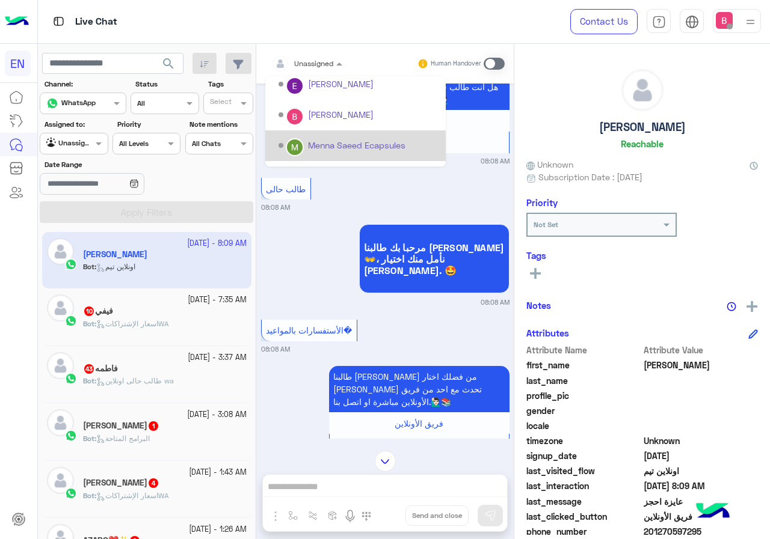
scroll to position [200, 0]
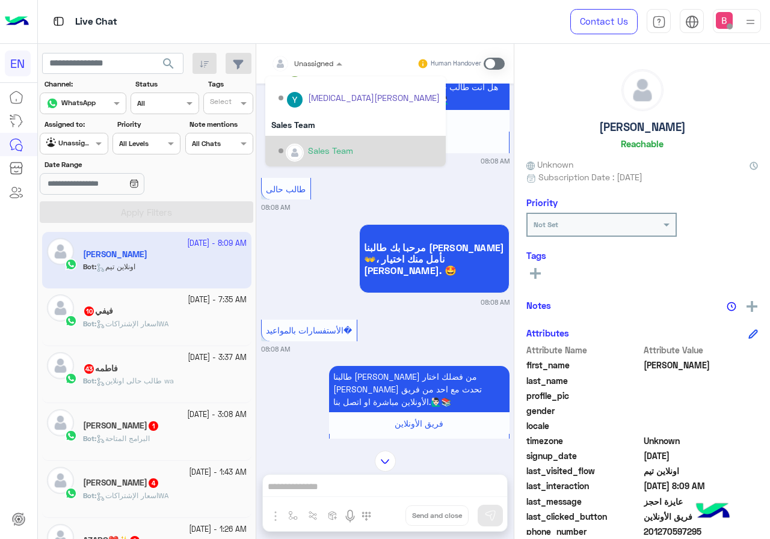
click at [305, 141] on div "Sales Team" at bounding box center [358, 151] width 161 height 21
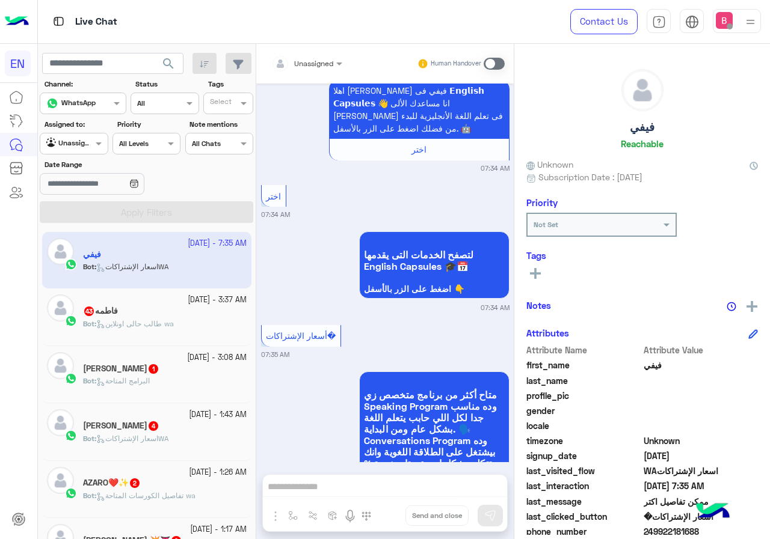
scroll to position [1458, 0]
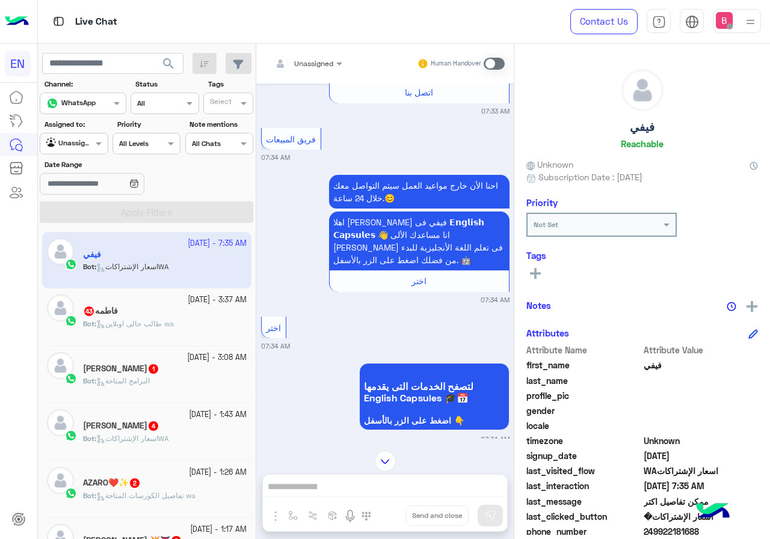
click at [306, 49] on div "Unassigned Human Handover" at bounding box center [384, 64] width 257 height 40
click at [308, 70] on div "Unassigned" at bounding box center [302, 64] width 62 height 24
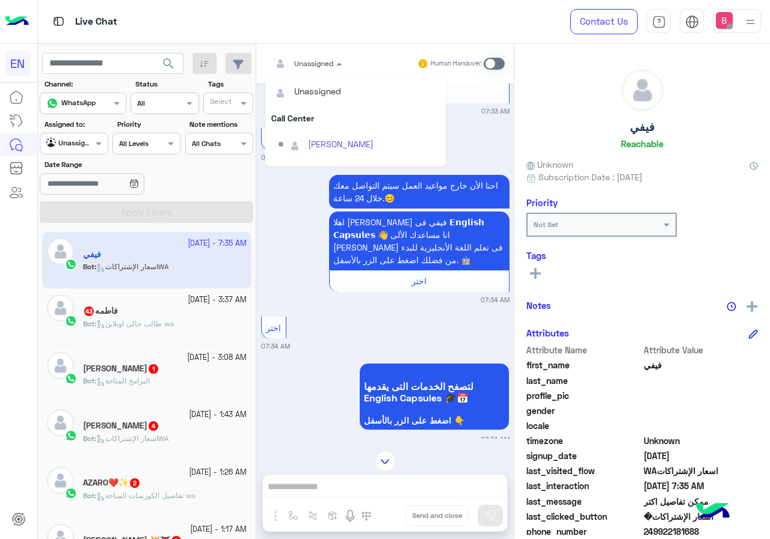
scroll to position [200, 0]
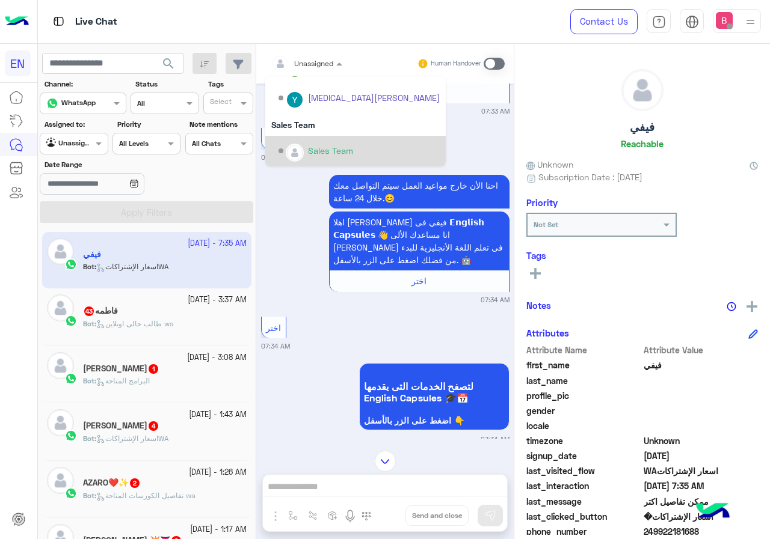
click at [303, 143] on div "Sales Team" at bounding box center [358, 151] width 161 height 21
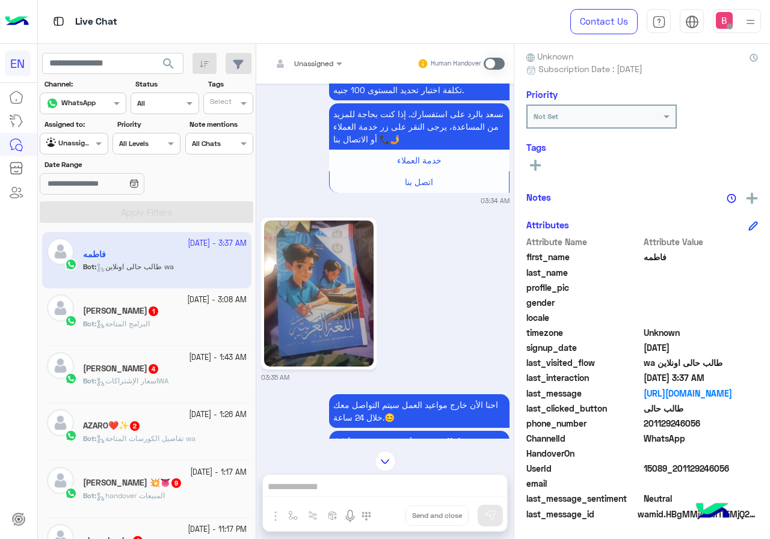
scroll to position [514, 0]
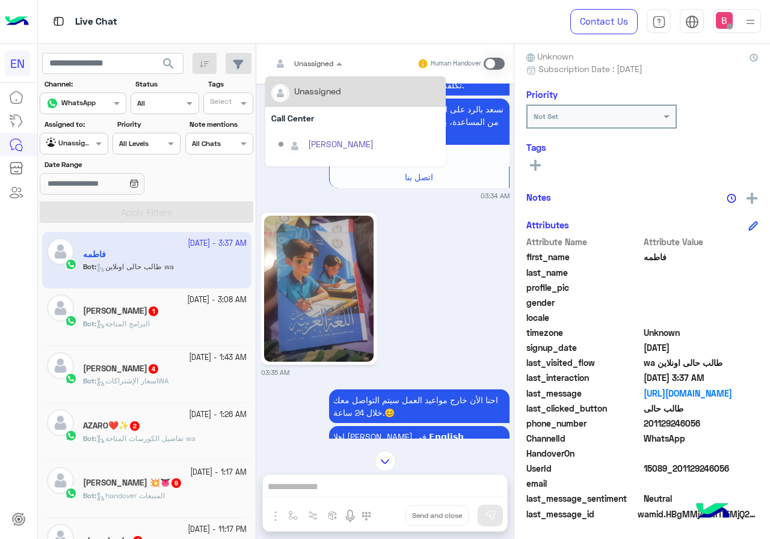
click at [308, 67] on span "Unassigned" at bounding box center [313, 63] width 39 height 9
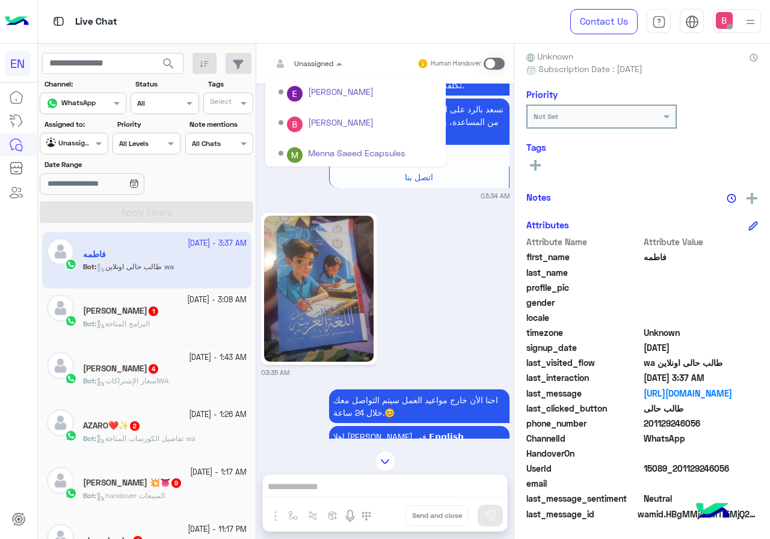
scroll to position [200, 0]
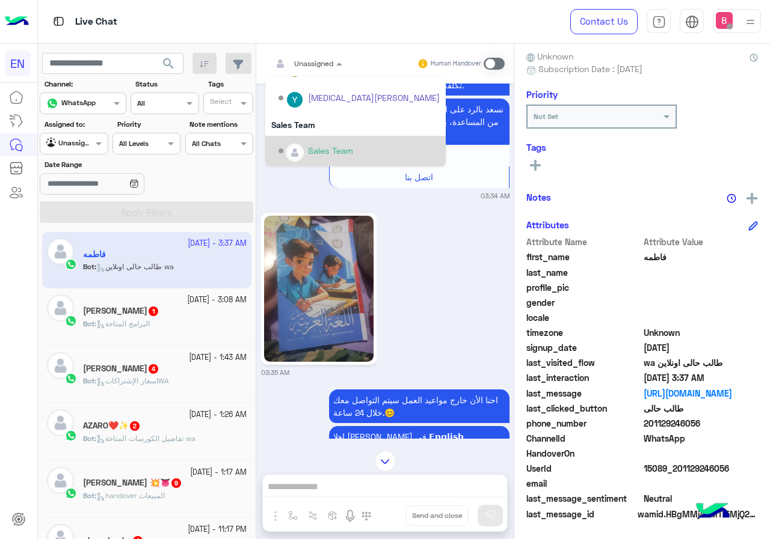
click at [300, 147] on img "Options list" at bounding box center [295, 153] width 16 height 16
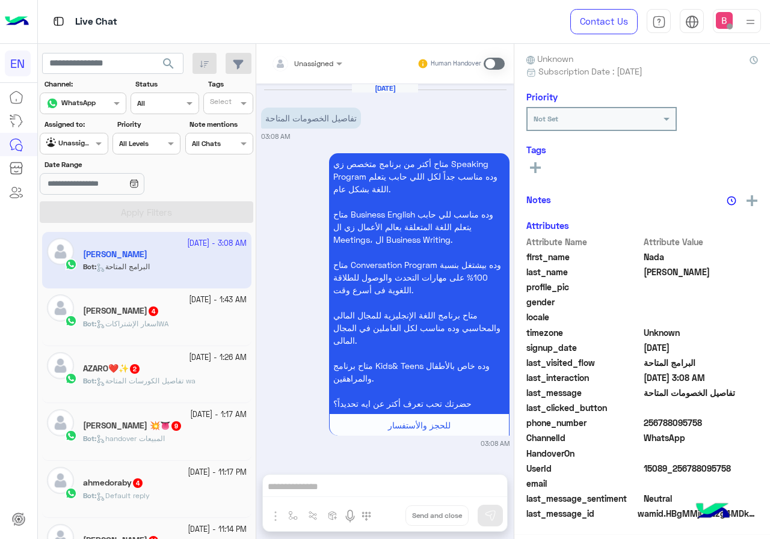
scroll to position [106, 0]
click at [314, 71] on div "Unassigned" at bounding box center [302, 64] width 62 height 24
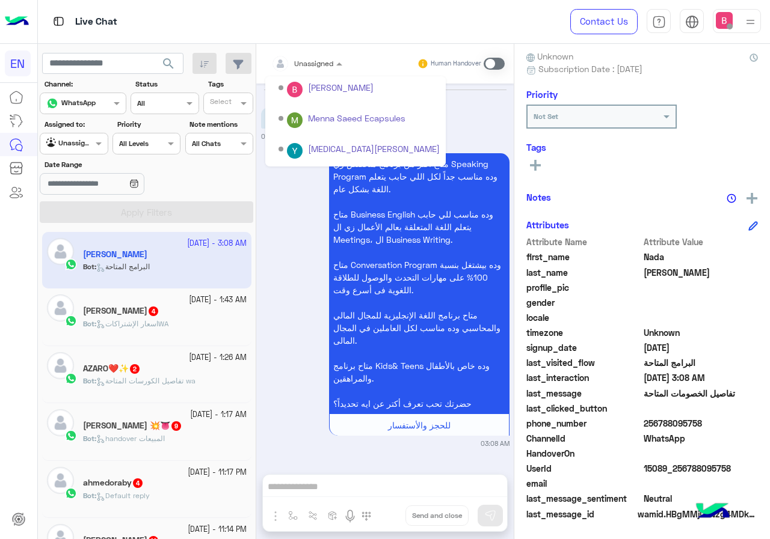
scroll to position [200, 0]
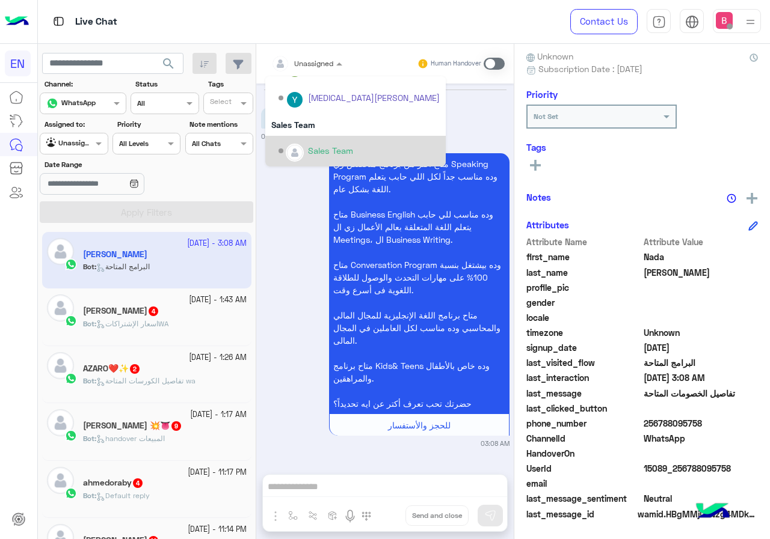
click at [305, 140] on div "Sales Team" at bounding box center [355, 151] width 180 height 31
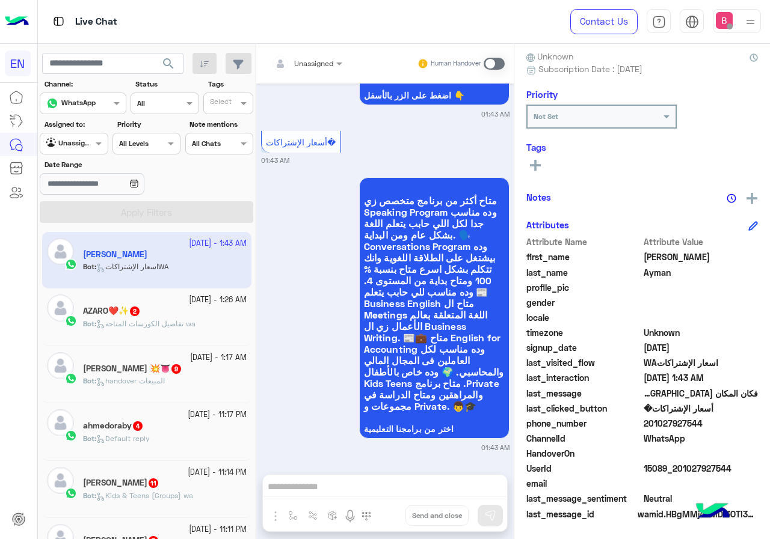
click at [307, 57] on input "text" at bounding box center [292, 62] width 42 height 11
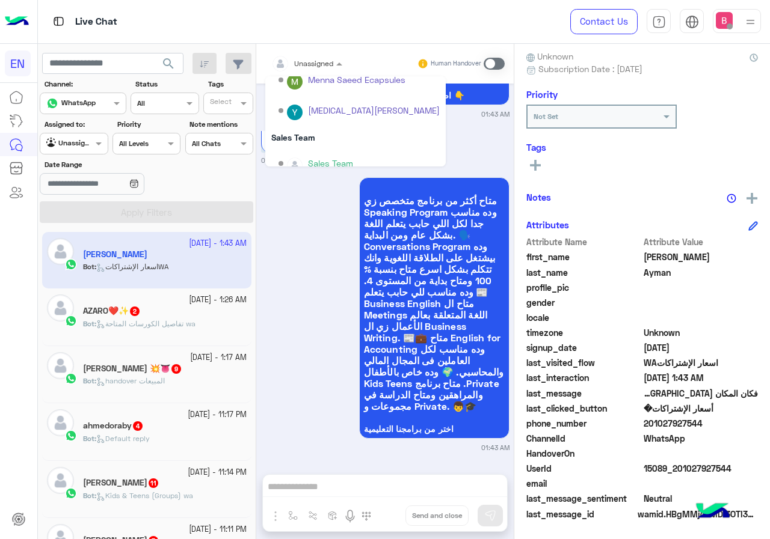
scroll to position [200, 0]
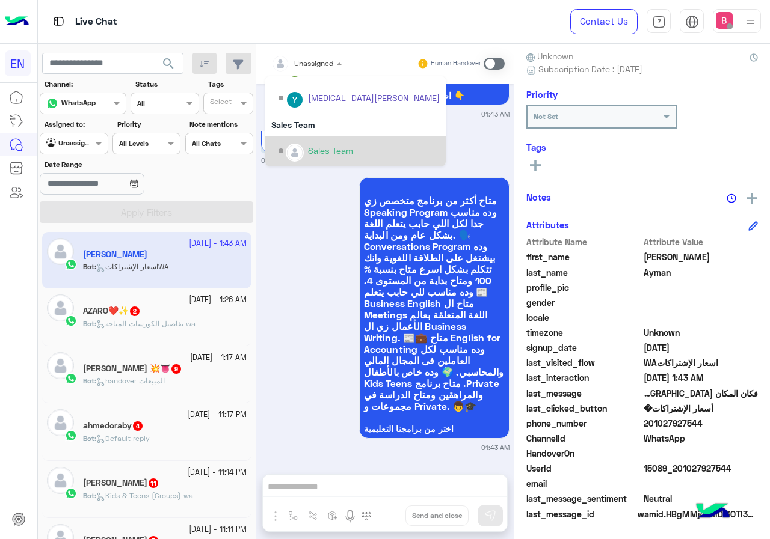
click at [304, 152] on div "Sales Team" at bounding box center [358, 151] width 161 height 21
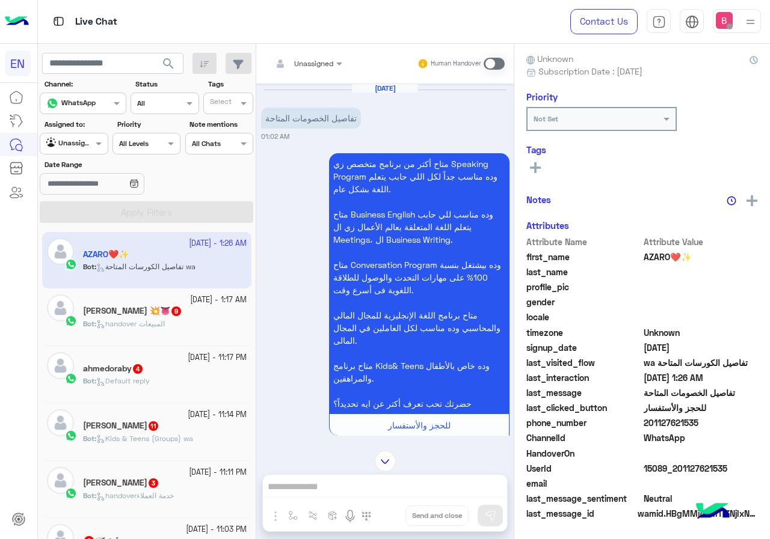
scroll to position [108, 0]
click at [317, 46] on div "Unassigned Human Handover" at bounding box center [384, 64] width 257 height 40
click at [313, 54] on div "Unassigned" at bounding box center [302, 64] width 62 height 24
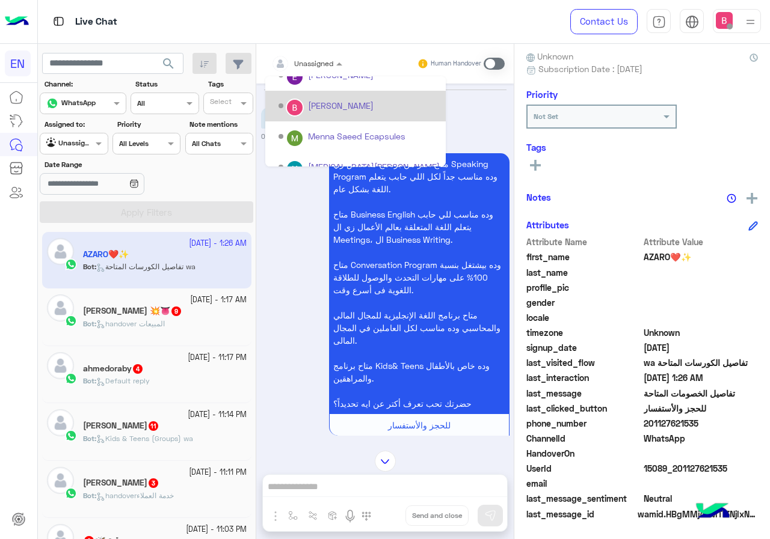
scroll to position [200, 0]
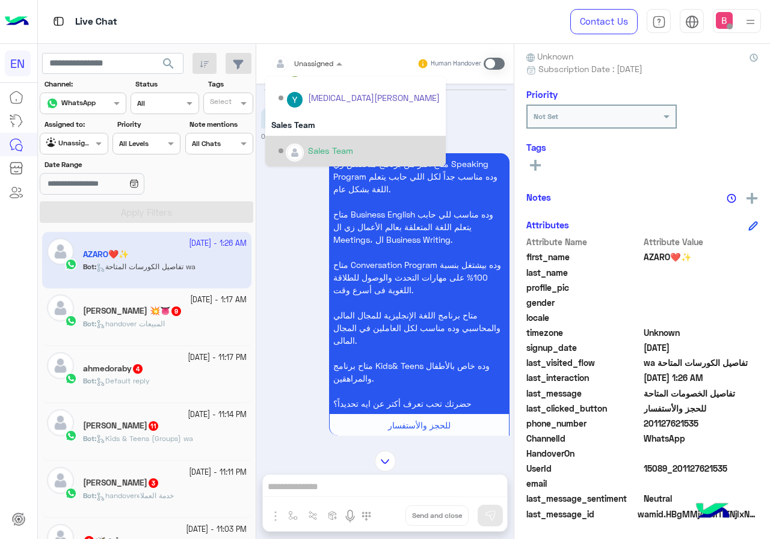
click at [316, 146] on div "Sales Team" at bounding box center [330, 150] width 45 height 13
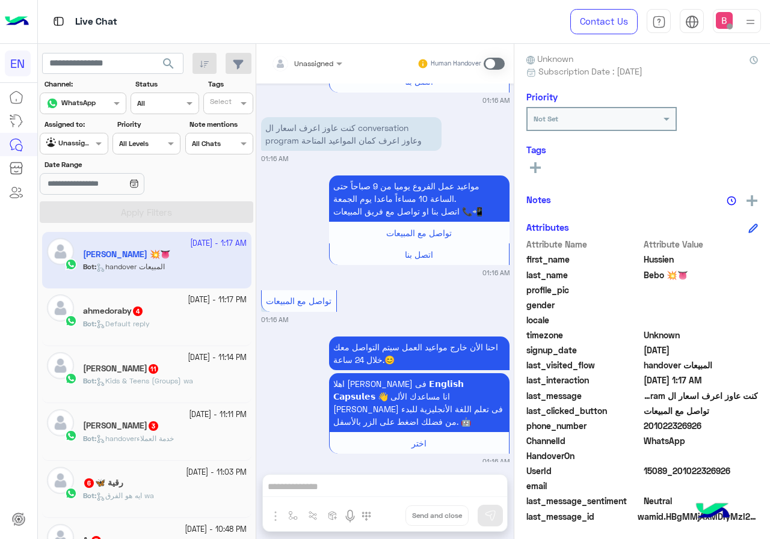
scroll to position [108, 0]
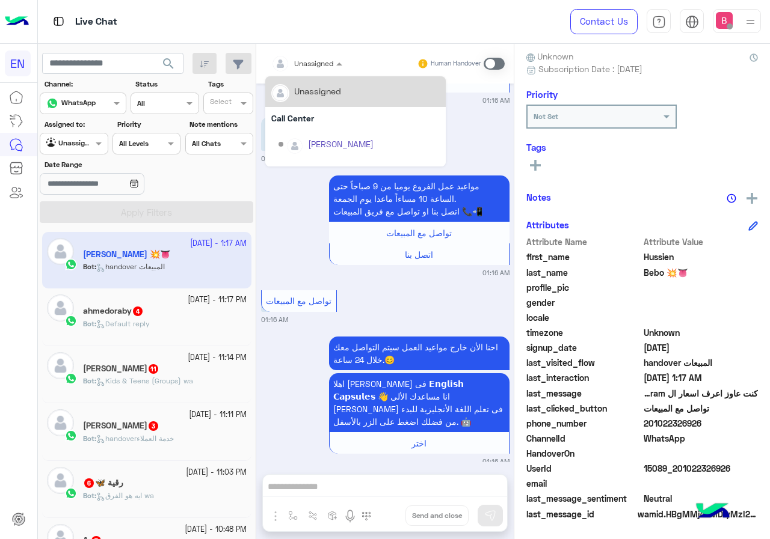
click at [311, 63] on input "text" at bounding box center [292, 62] width 42 height 11
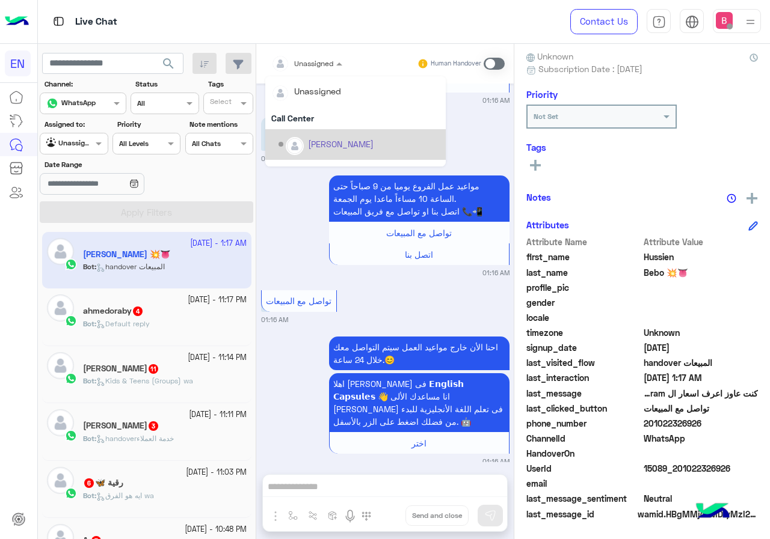
scroll to position [200, 0]
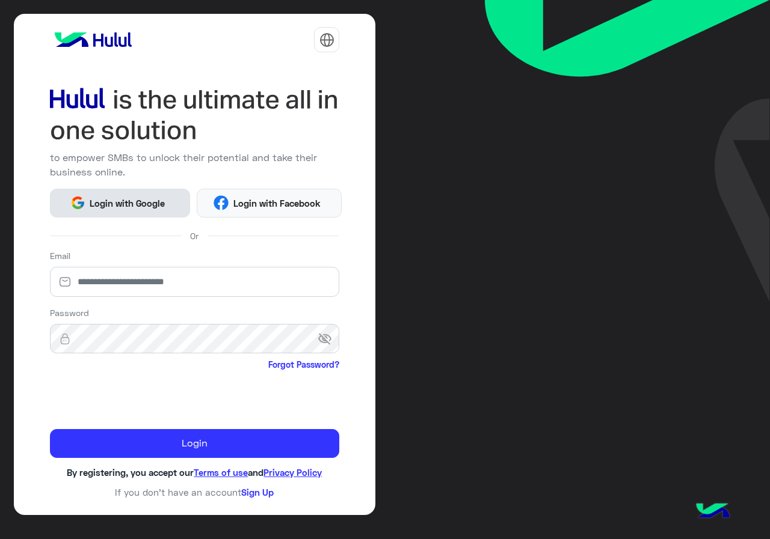
click at [137, 210] on button "Login with Google" at bounding box center [120, 203] width 140 height 29
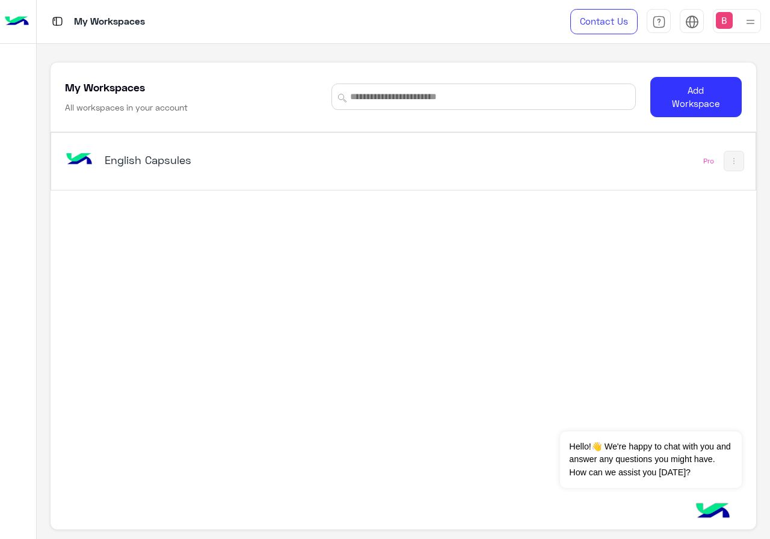
click at [180, 168] on div "English Capsules" at bounding box center [227, 161] width 245 height 17
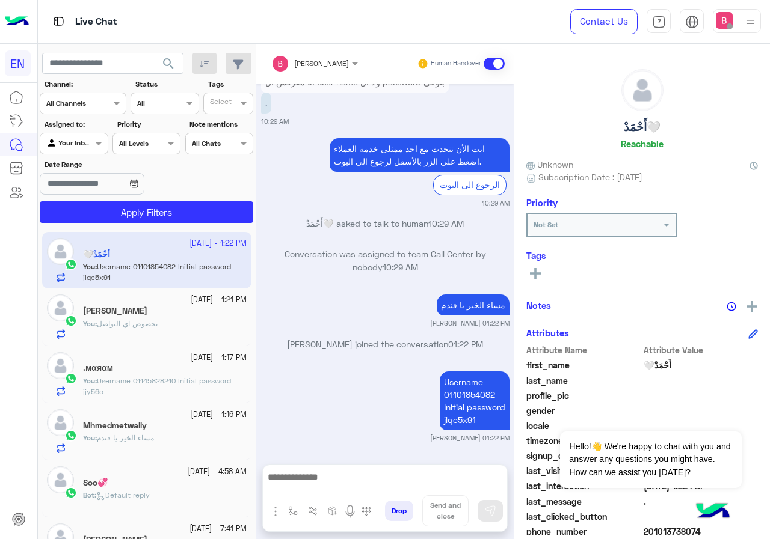
click at [87, 143] on div at bounding box center [73, 141] width 67 height 11
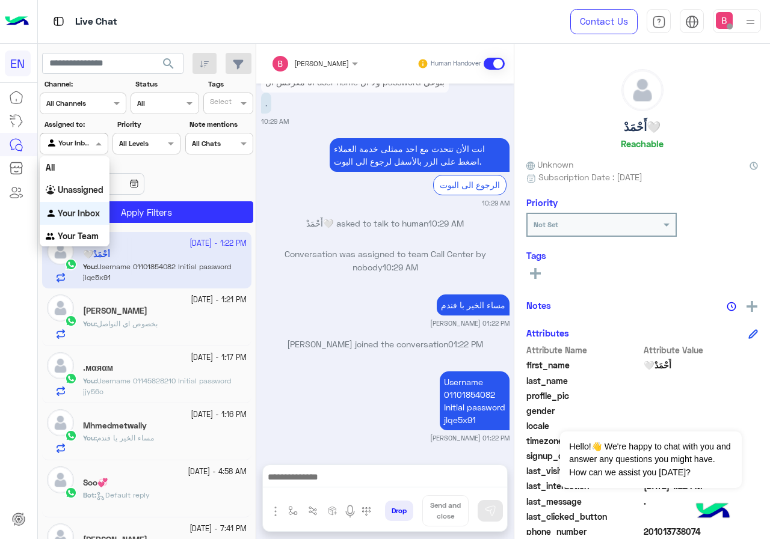
click at [82, 190] on b "Unassigned" at bounding box center [81, 190] width 46 height 10
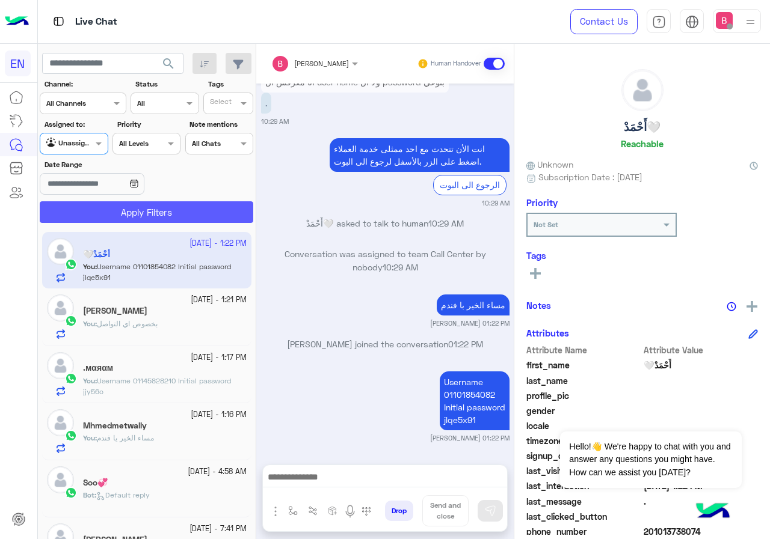
click at [105, 215] on button "Apply Filters" at bounding box center [146, 212] width 213 height 22
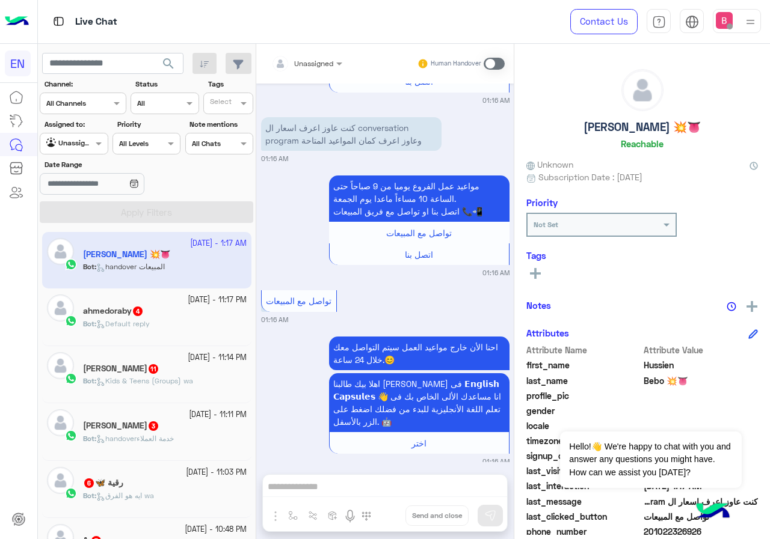
click at [313, 75] on div "Unassigned Human Handover" at bounding box center [384, 64] width 257 height 40
click at [316, 63] on div at bounding box center [306, 61] width 83 height 11
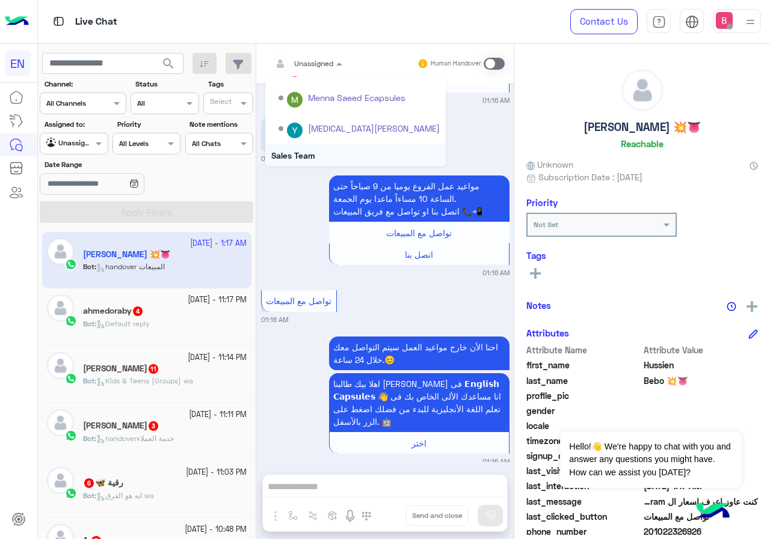
scroll to position [200, 0]
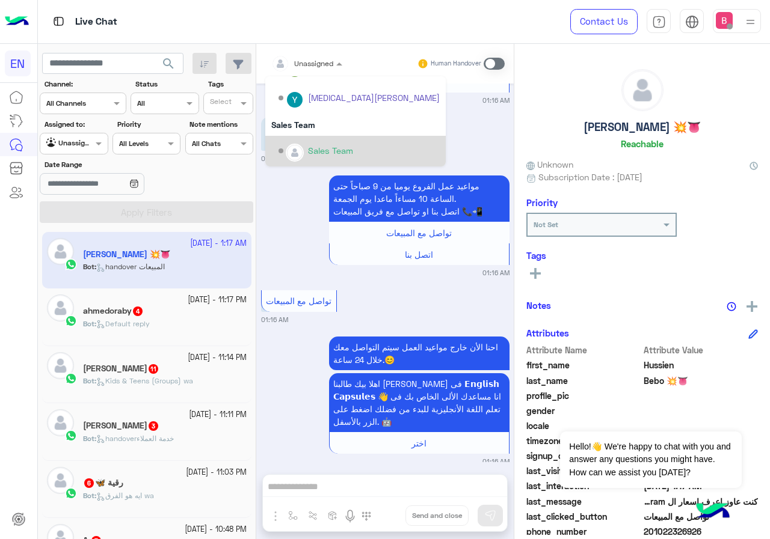
click at [306, 144] on div "Sales Team" at bounding box center [358, 151] width 161 height 21
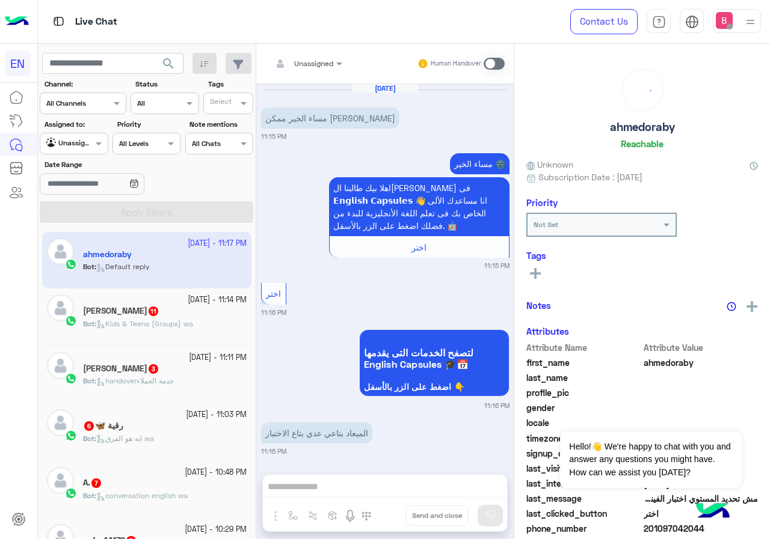
scroll to position [507, 0]
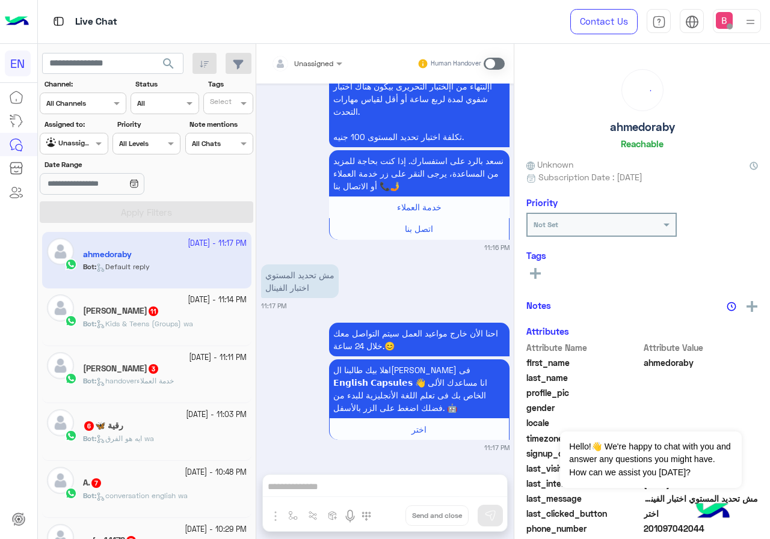
click at [330, 68] on div "Unassigned" at bounding box center [313, 63] width 39 height 11
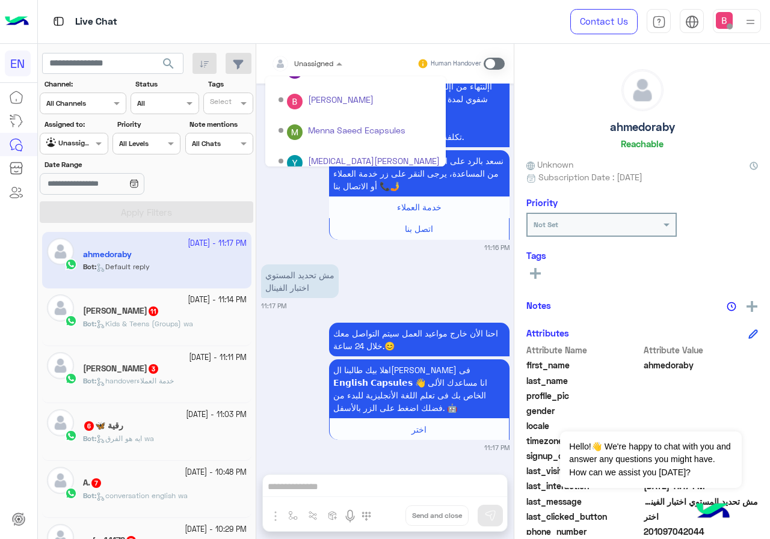
scroll to position [200, 0]
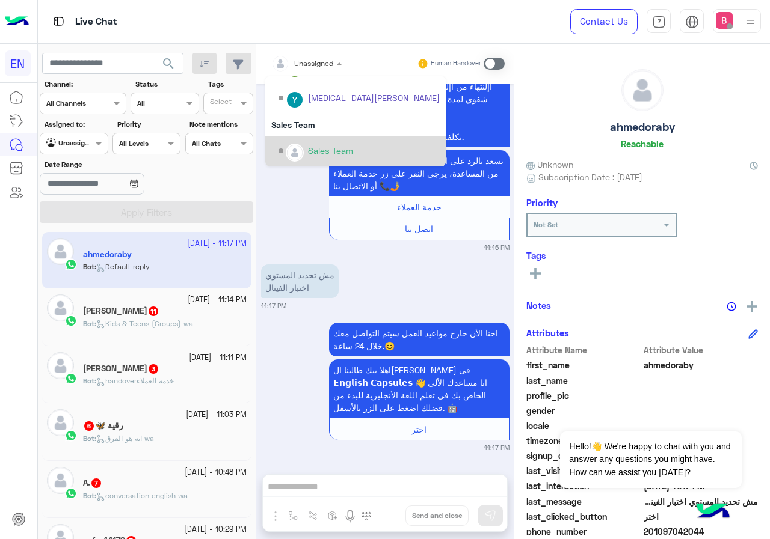
drag, startPoint x: 299, startPoint y: 146, endPoint x: 268, endPoint y: 196, distance: 59.1
click at [298, 146] on div "Options list" at bounding box center [295, 153] width 18 height 18
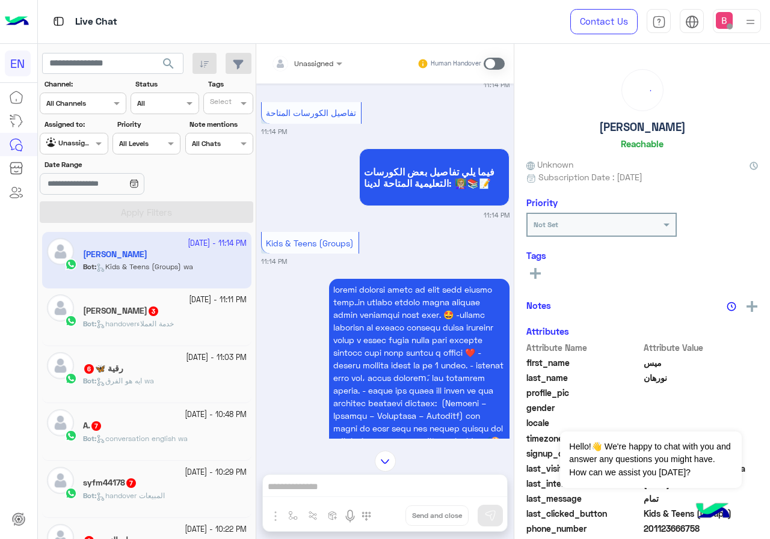
scroll to position [1687, 0]
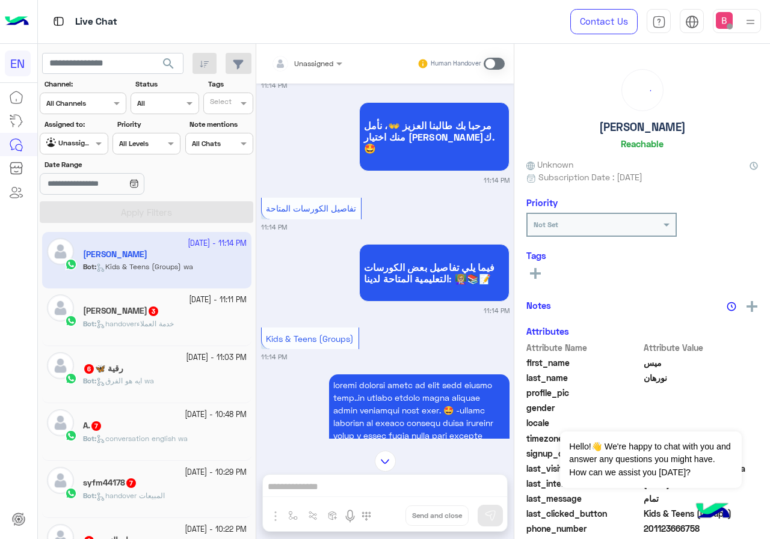
click at [321, 67] on span "Unassigned" at bounding box center [313, 63] width 39 height 9
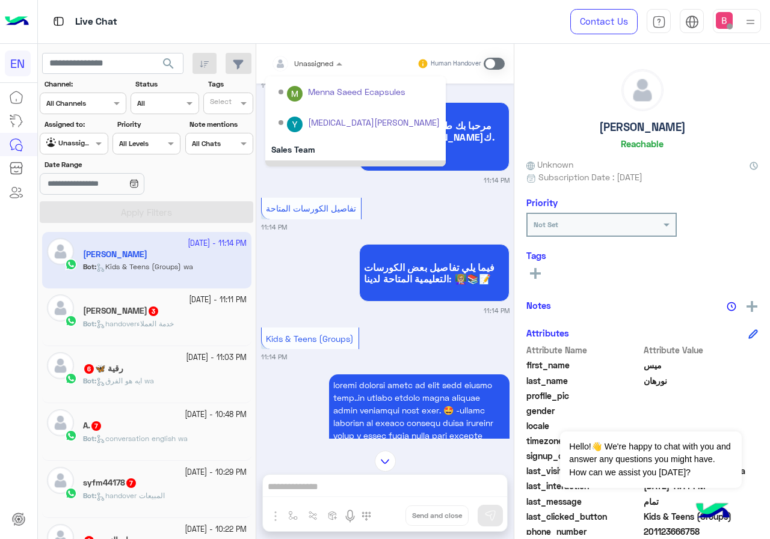
scroll to position [200, 0]
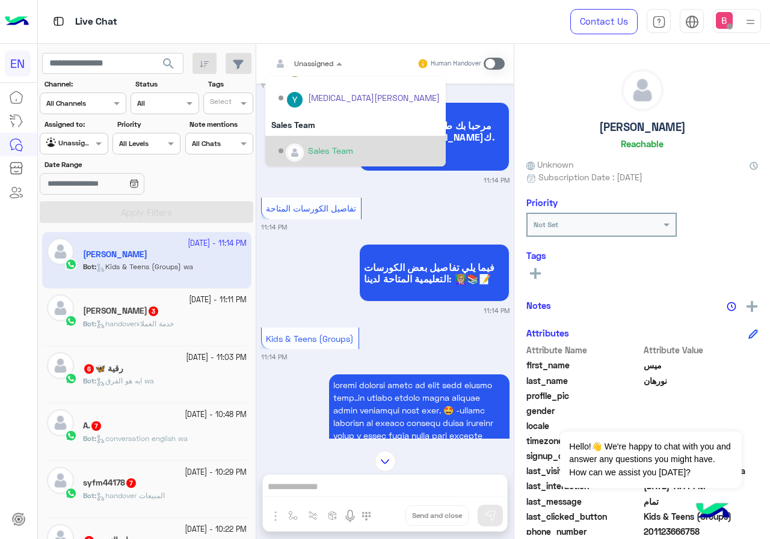
click at [310, 144] on div "Sales Team" at bounding box center [358, 151] width 161 height 21
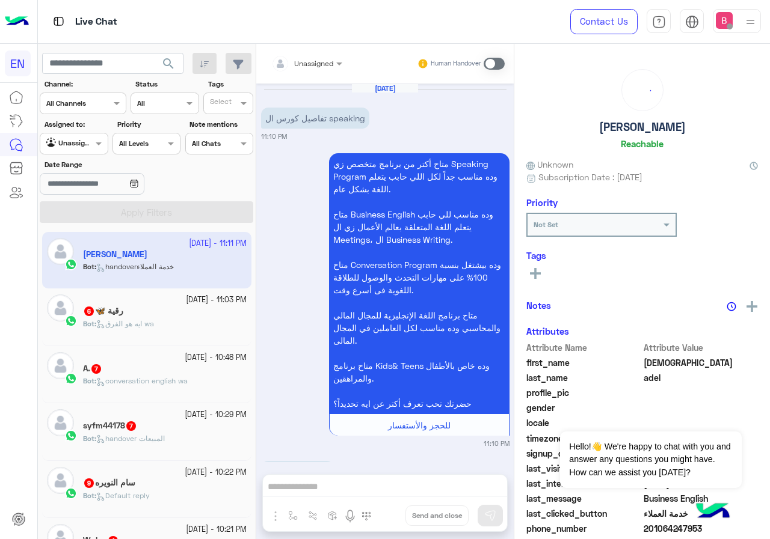
scroll to position [609, 0]
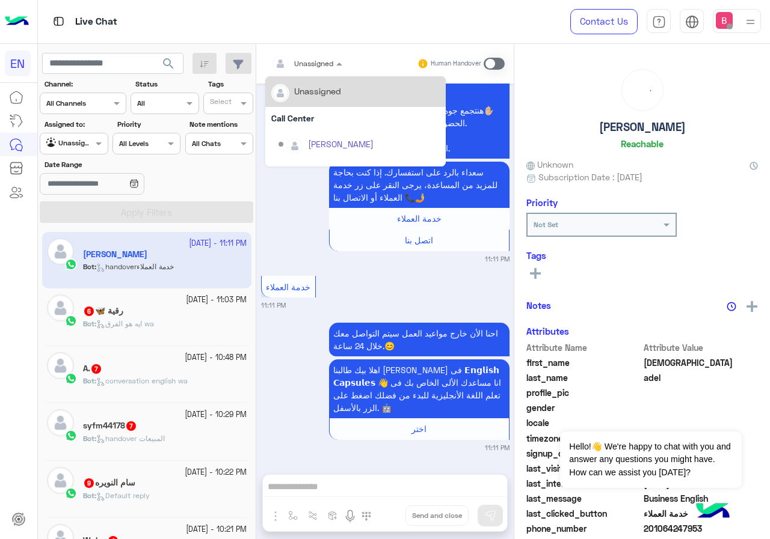
click at [310, 64] on input "text" at bounding box center [292, 62] width 42 height 11
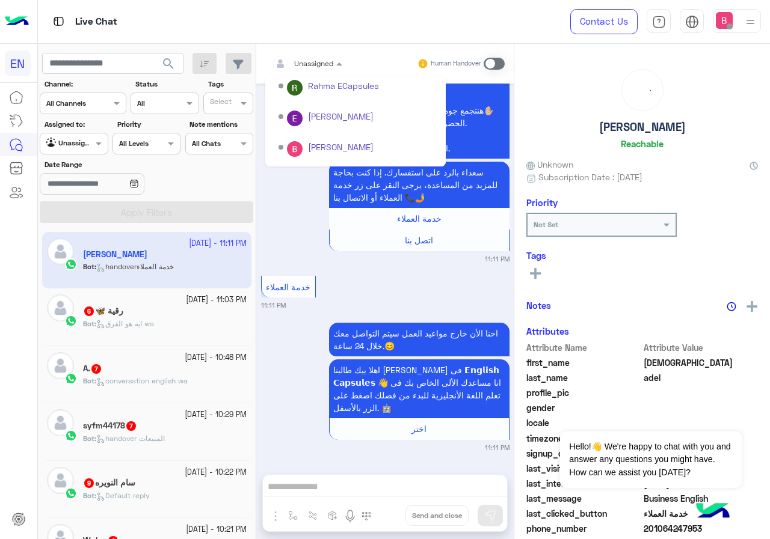
scroll to position [200, 0]
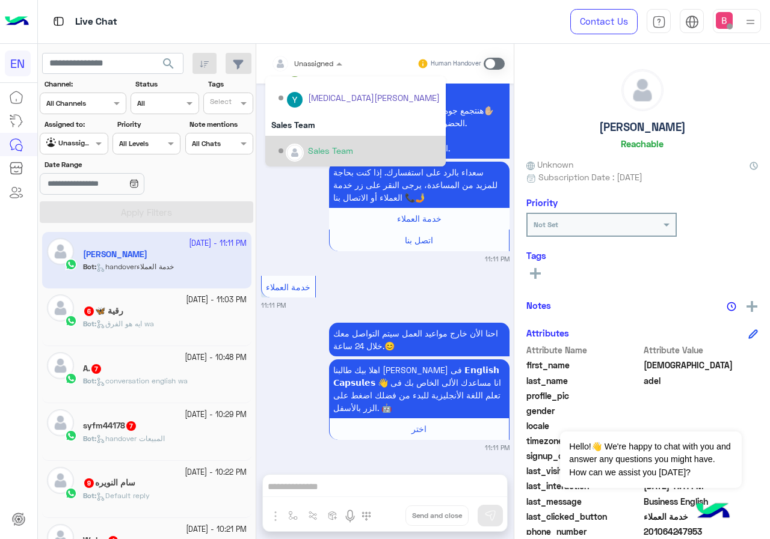
click at [292, 148] on img "Options list" at bounding box center [295, 153] width 16 height 16
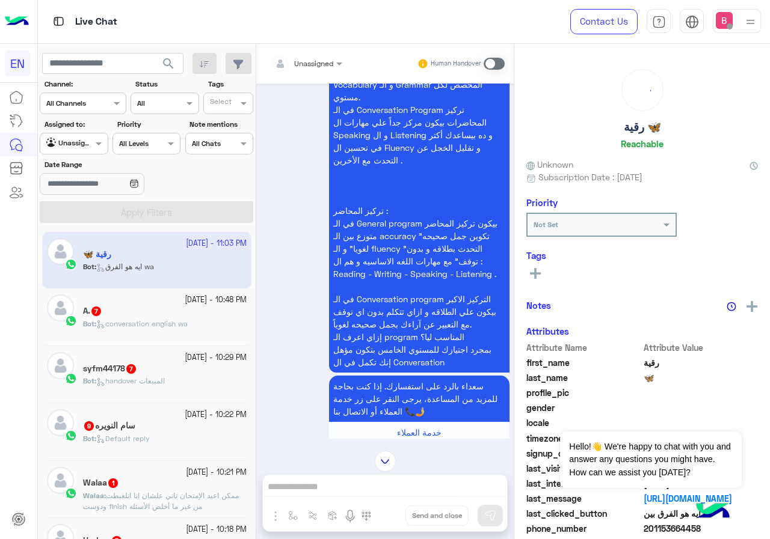
scroll to position [1421, 0]
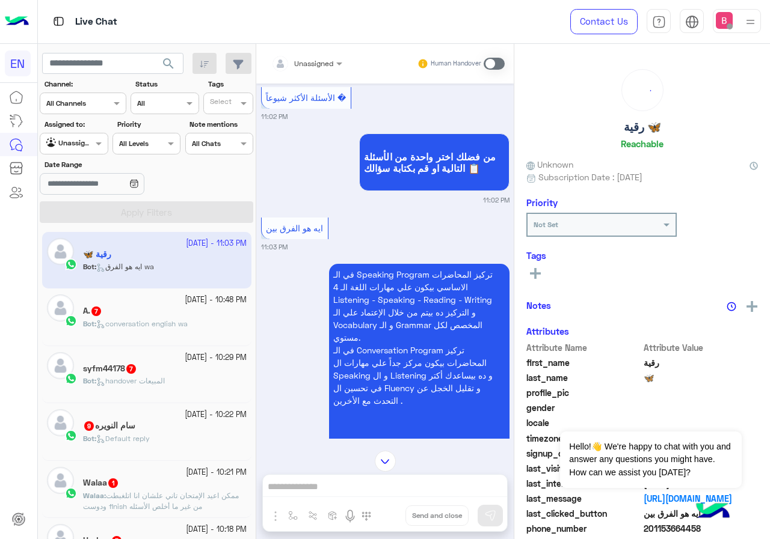
click at [316, 58] on div at bounding box center [306, 61] width 83 height 11
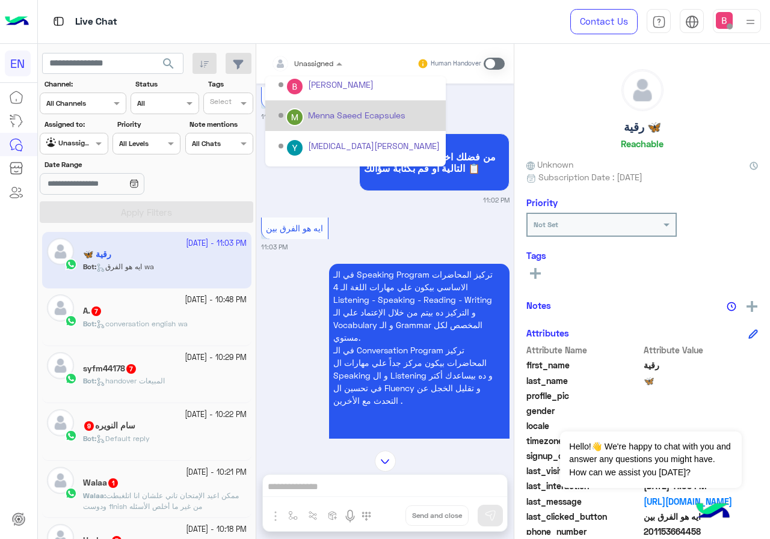
scroll to position [200, 0]
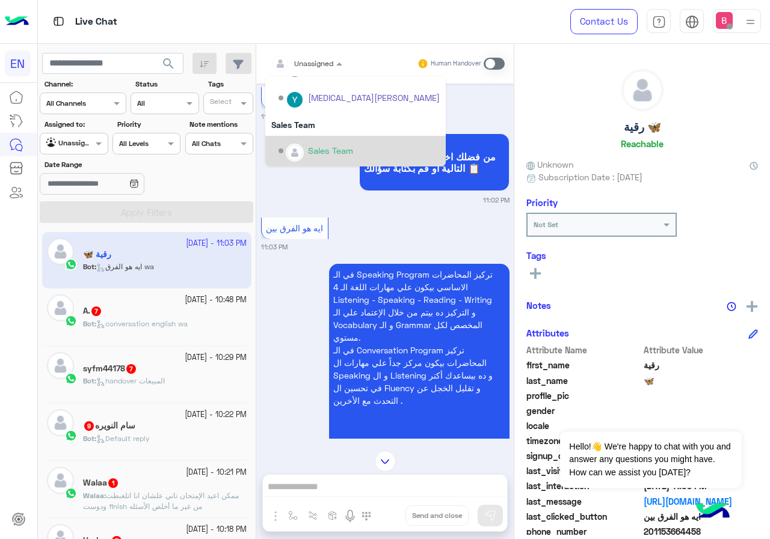
click at [304, 146] on div "Sales Team" at bounding box center [358, 151] width 161 height 21
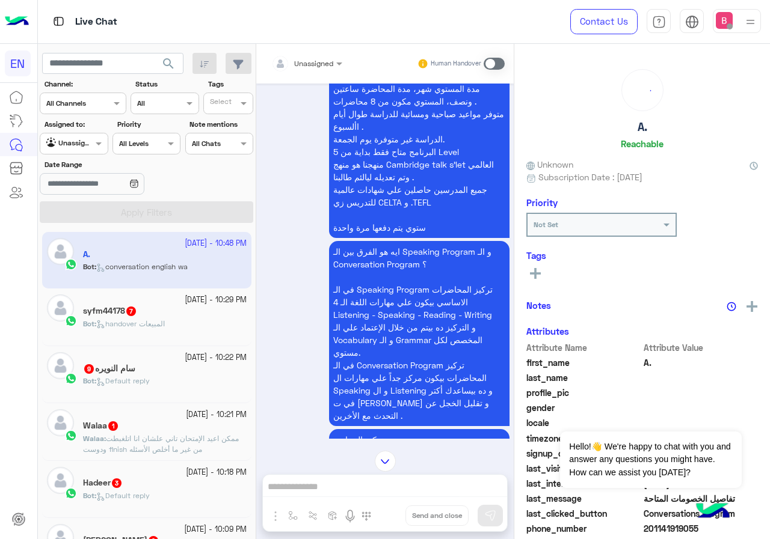
scroll to position [1986, 0]
click at [327, 55] on div "Unassigned" at bounding box center [302, 64] width 62 height 24
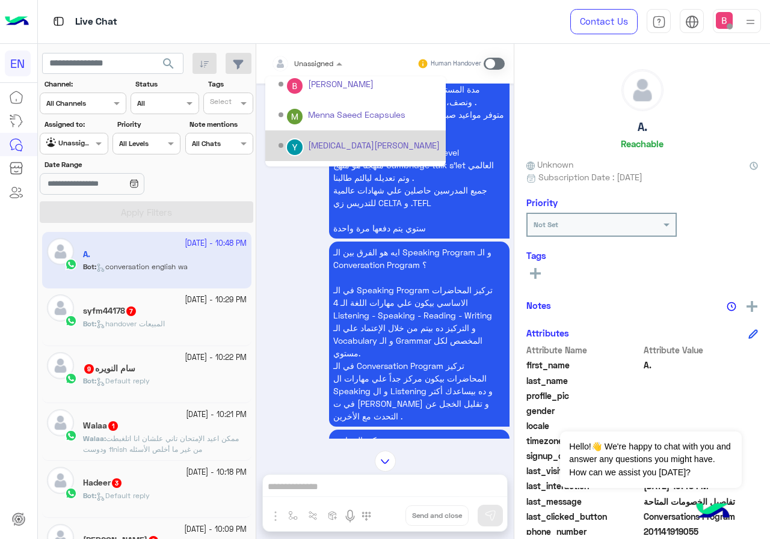
scroll to position [200, 0]
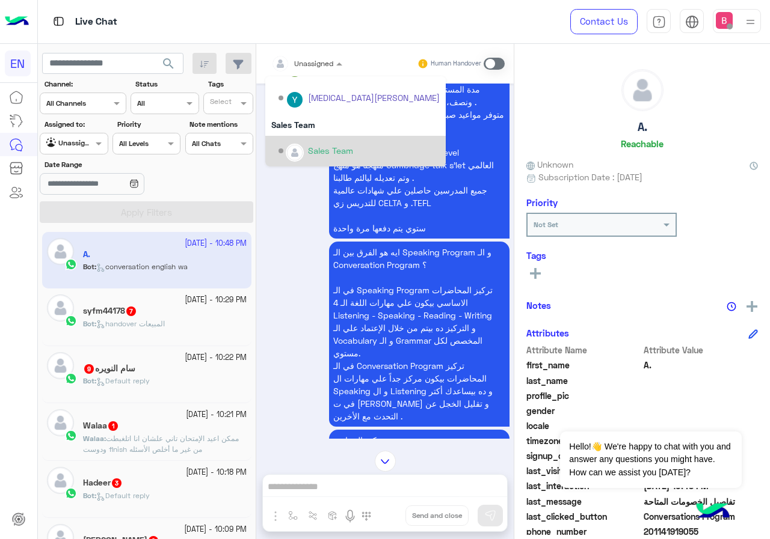
click at [316, 151] on div "Sales Team" at bounding box center [330, 150] width 45 height 13
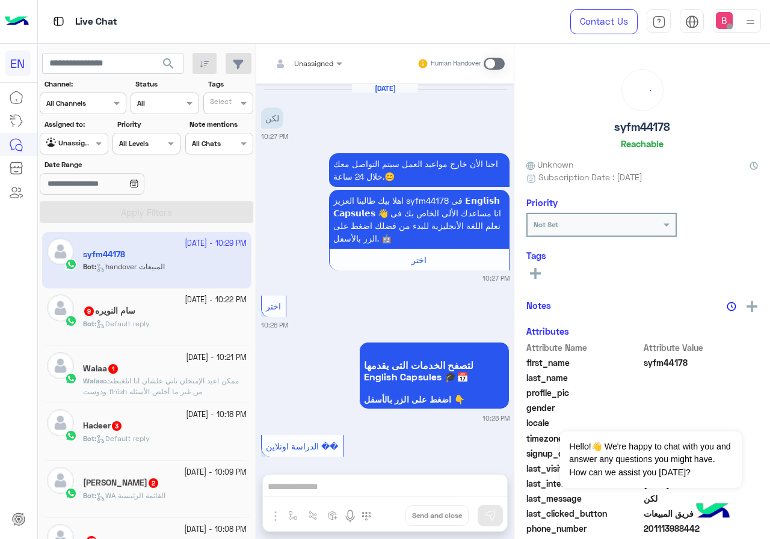
scroll to position [1157, 0]
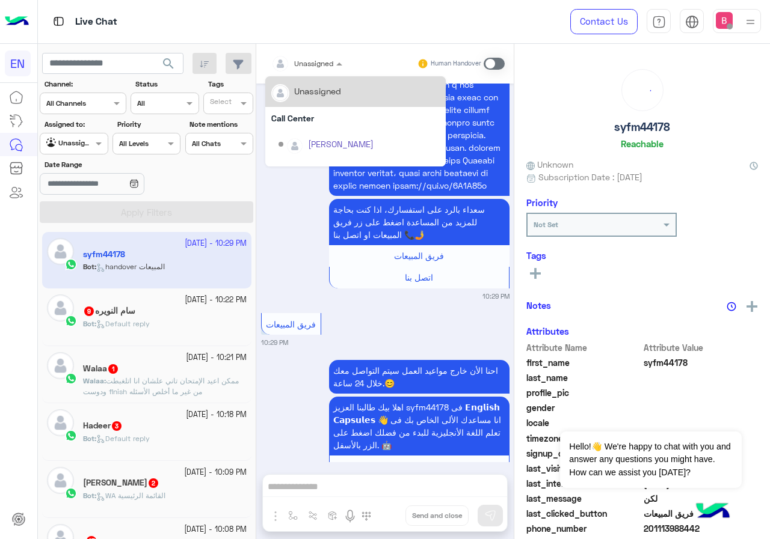
click at [313, 68] on div "Unassigned" at bounding box center [313, 63] width 39 height 11
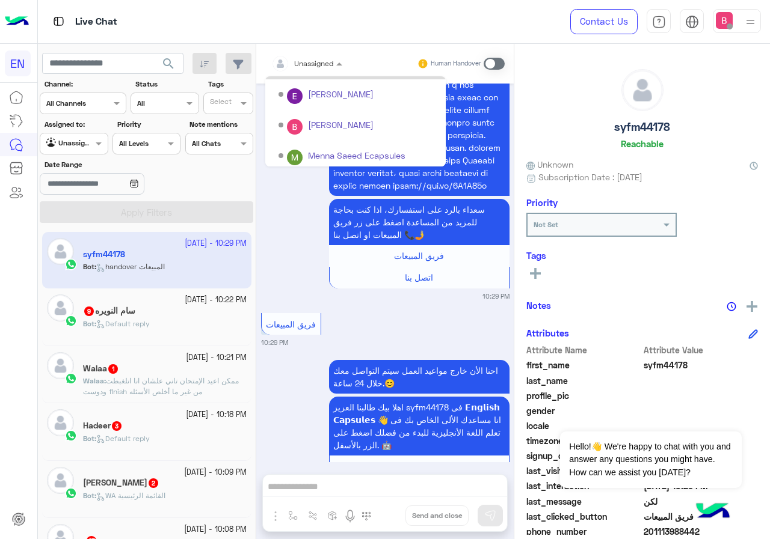
scroll to position [200, 0]
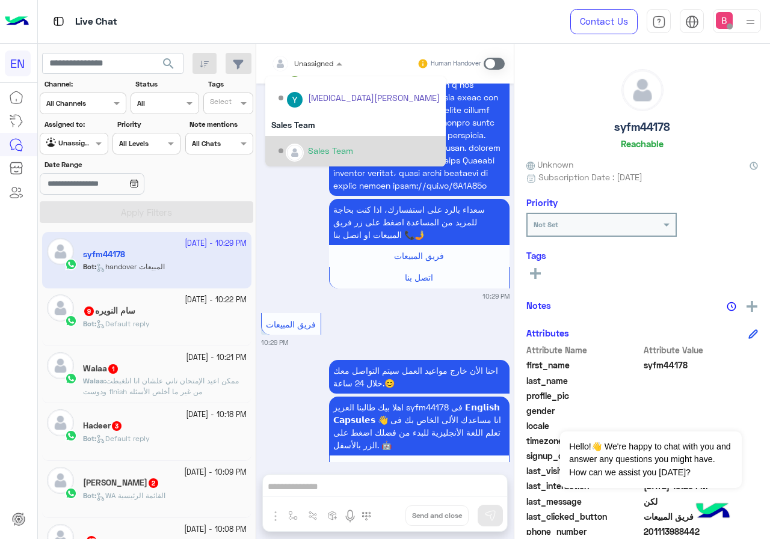
click at [302, 146] on div "Sales Team" at bounding box center [358, 151] width 161 height 21
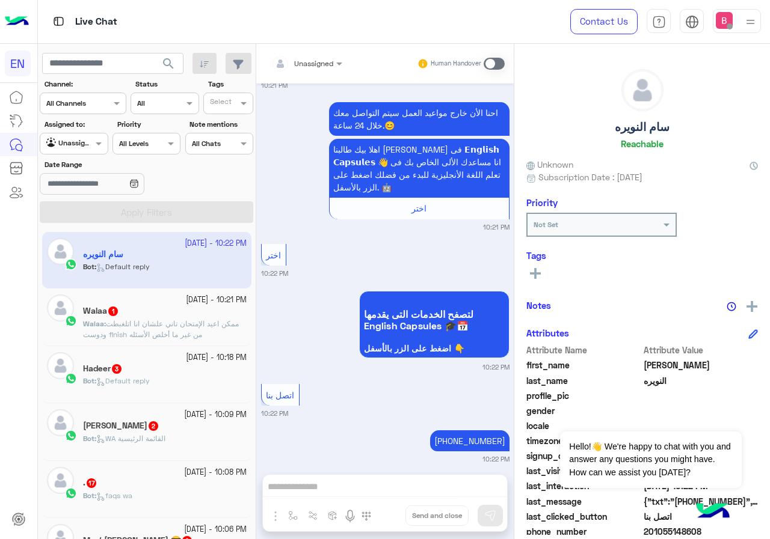
scroll to position [633, 0]
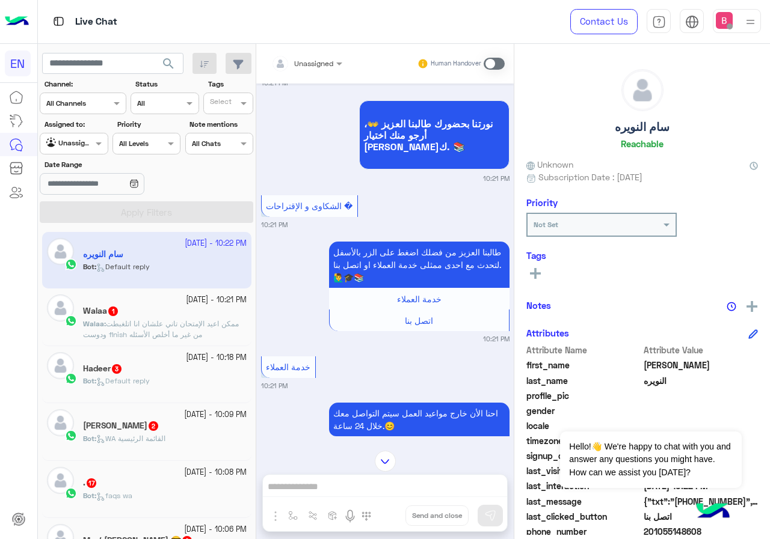
click at [316, 56] on div at bounding box center [306, 61] width 83 height 11
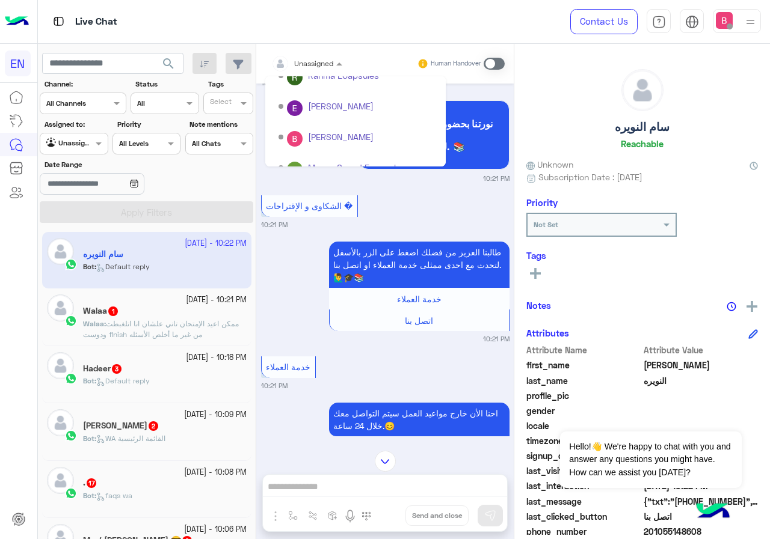
scroll to position [200, 0]
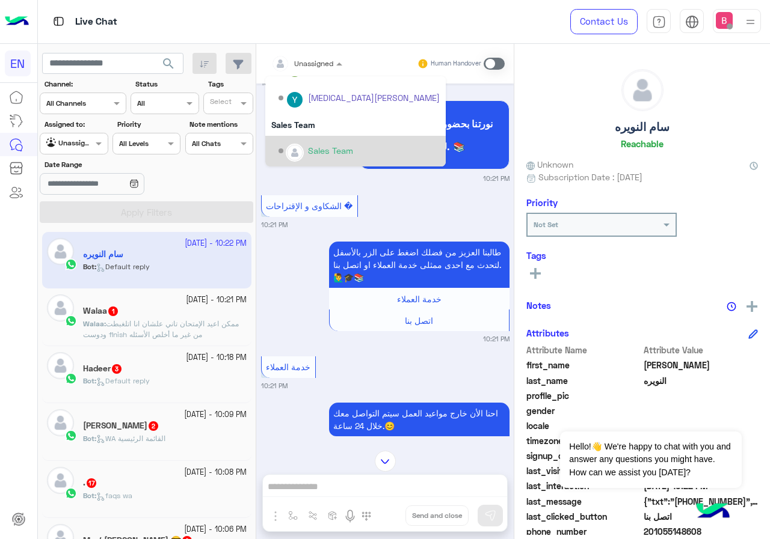
click at [302, 141] on div "Sales Team" at bounding box center [358, 151] width 161 height 21
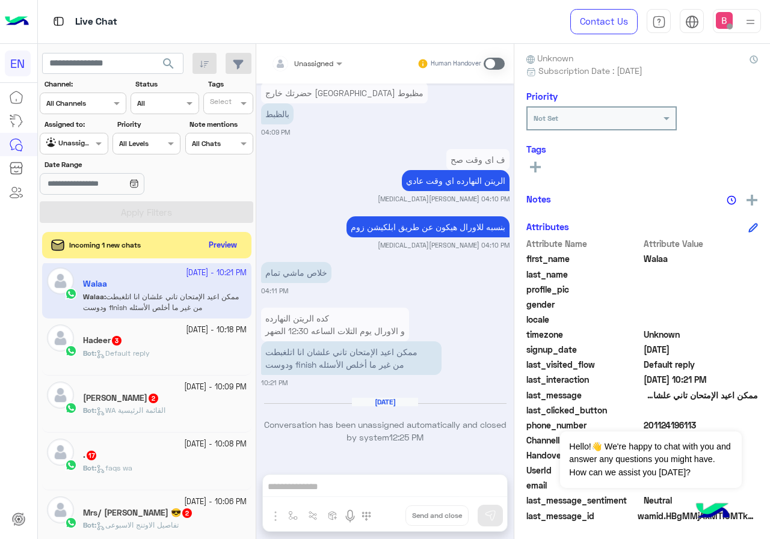
scroll to position [108, 0]
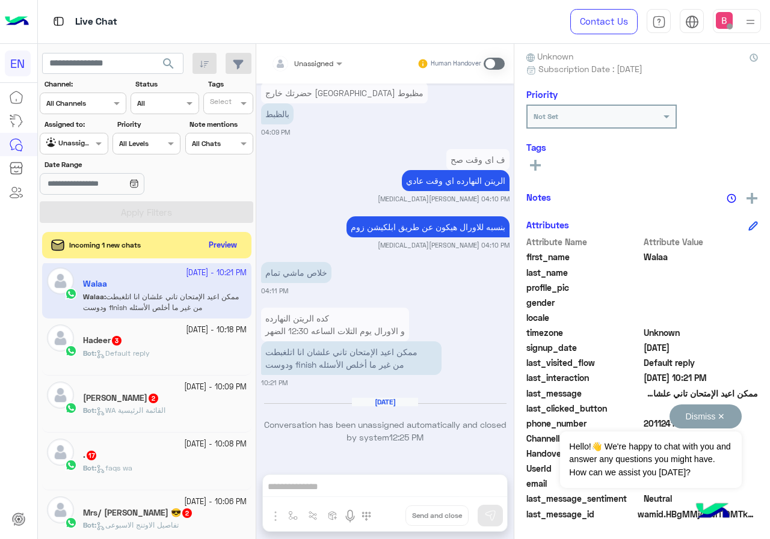
click at [721, 415] on button "Dismiss ✕" at bounding box center [705, 417] width 72 height 24
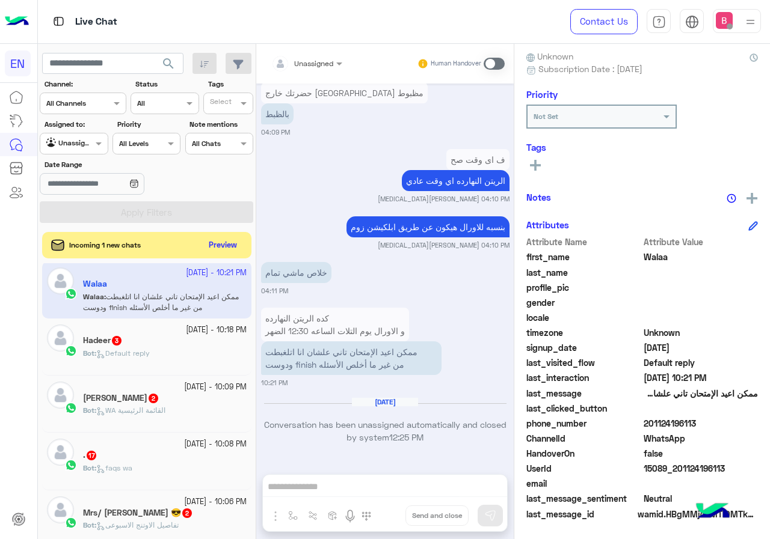
drag, startPoint x: 643, startPoint y: 422, endPoint x: 715, endPoint y: 429, distance: 72.0
click at [715, 429] on span "201124196113" at bounding box center [700, 423] width 115 height 13
copy span "201124196113"
drag, startPoint x: 307, startPoint y: 496, endPoint x: 314, endPoint y: 484, distance: 14.3
click at [308, 494] on div "Unassigned Human Handover [DATE] حضرتك هتمتحني علي ابلكيشن زوم [MEDICAL_DATA][P…" at bounding box center [384, 294] width 257 height 500
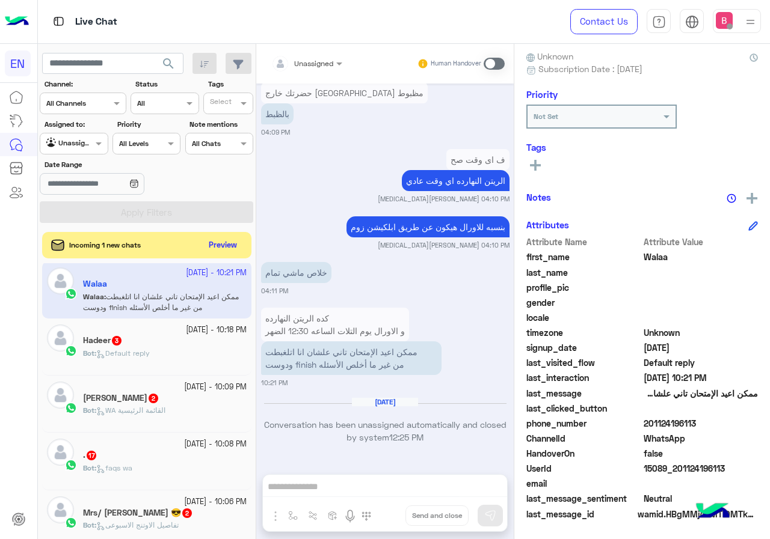
click at [495, 63] on span at bounding box center [493, 64] width 21 height 12
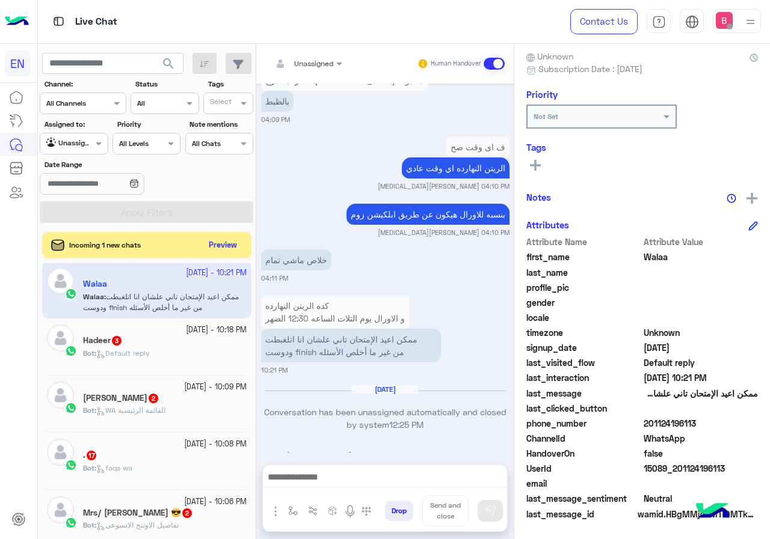
scroll to position [842, 0]
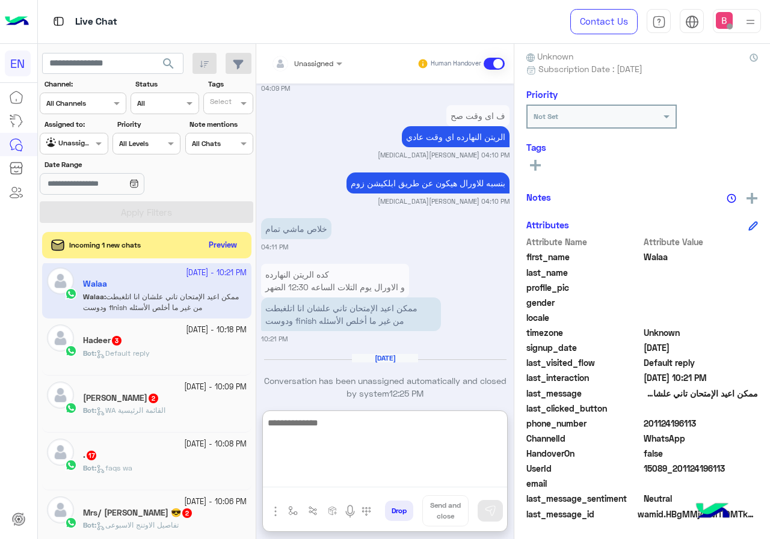
click at [364, 485] on textarea at bounding box center [385, 452] width 244 height 72
type textarea "**********"
type textarea "*"
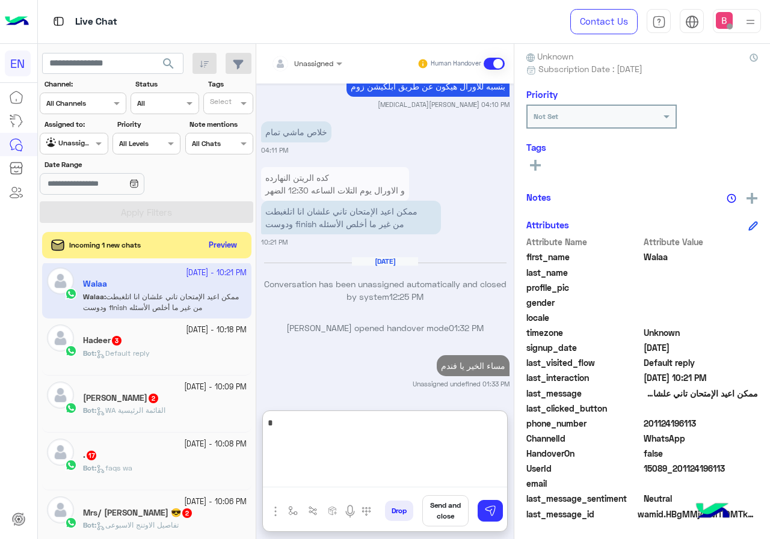
click at [317, 416] on textarea "*" at bounding box center [385, 452] width 244 height 72
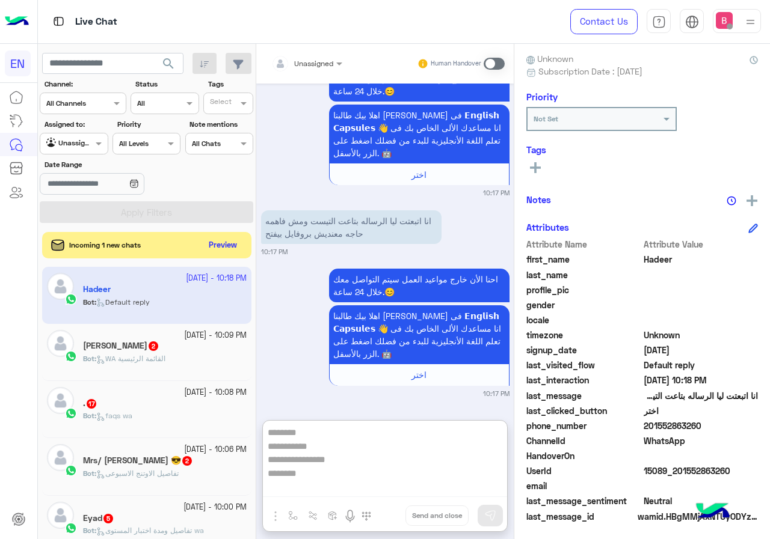
scroll to position [108, 0]
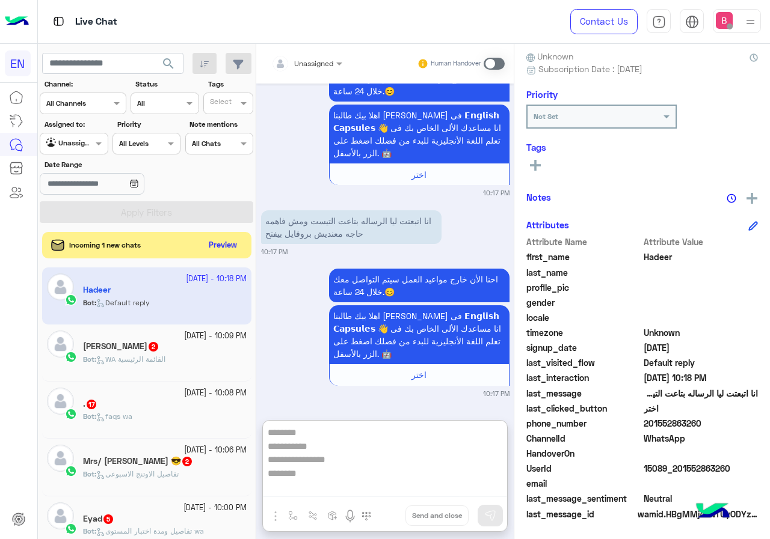
type textarea "**********"
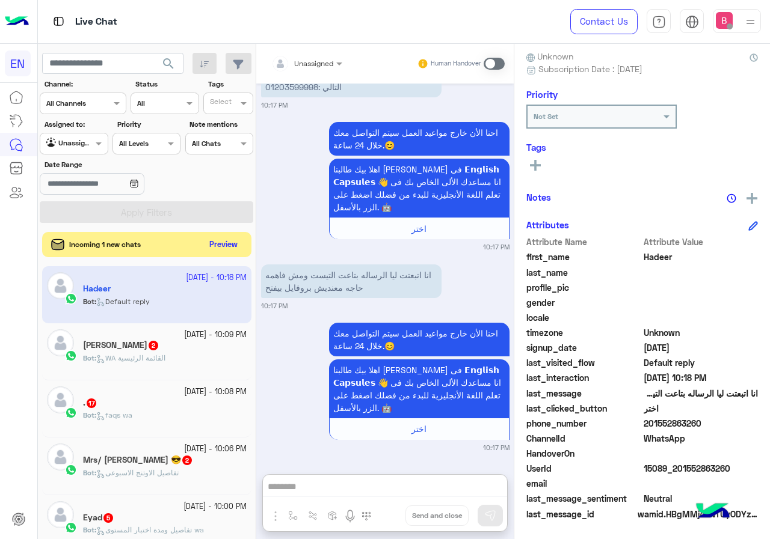
click at [224, 244] on button "Preview" at bounding box center [223, 245] width 37 height 16
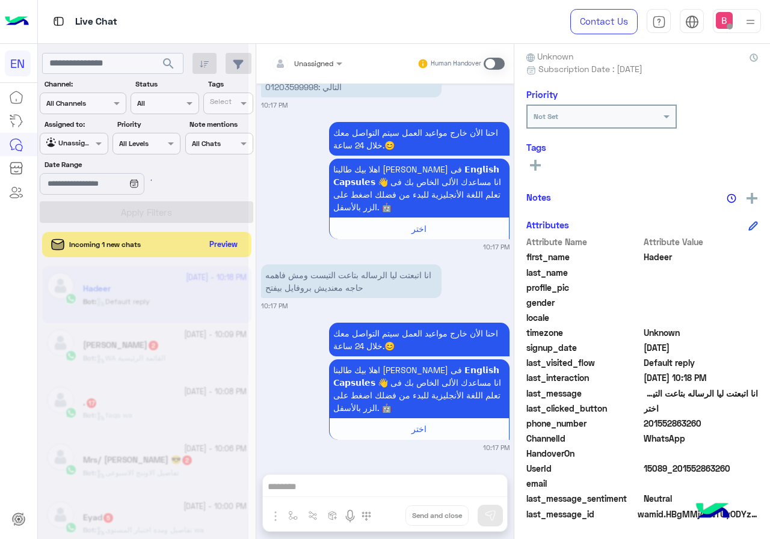
scroll to position [1041, 0]
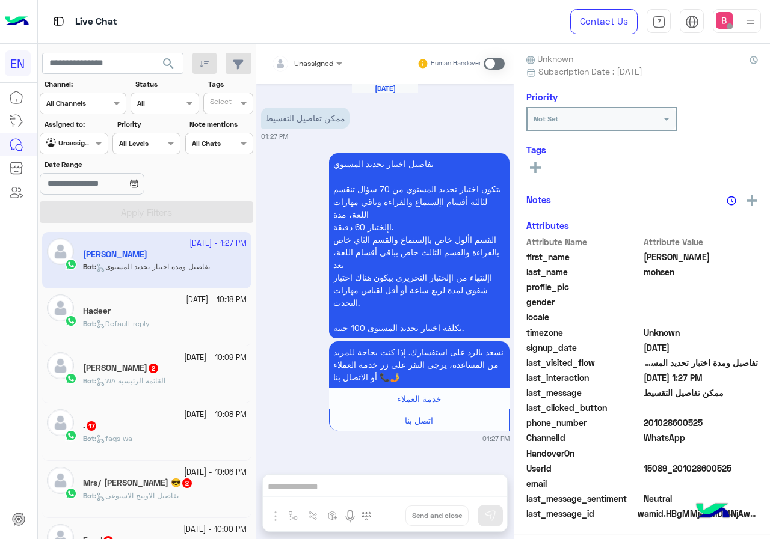
scroll to position [106, 0]
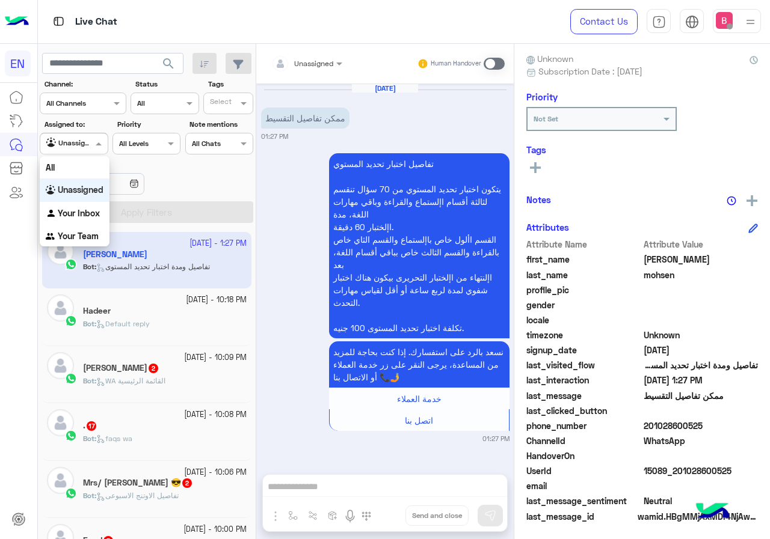
click at [73, 149] on div "Unassigned" at bounding box center [69, 144] width 46 height 12
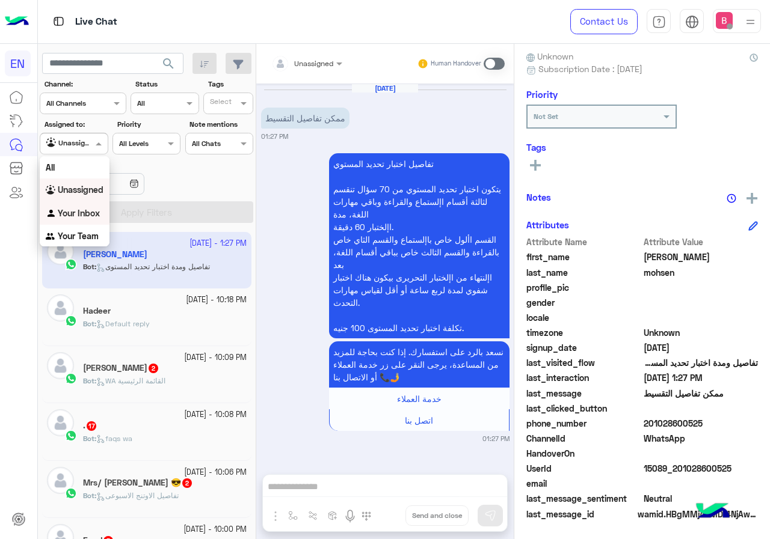
click at [73, 211] on b "Your Inbox" at bounding box center [79, 213] width 42 height 10
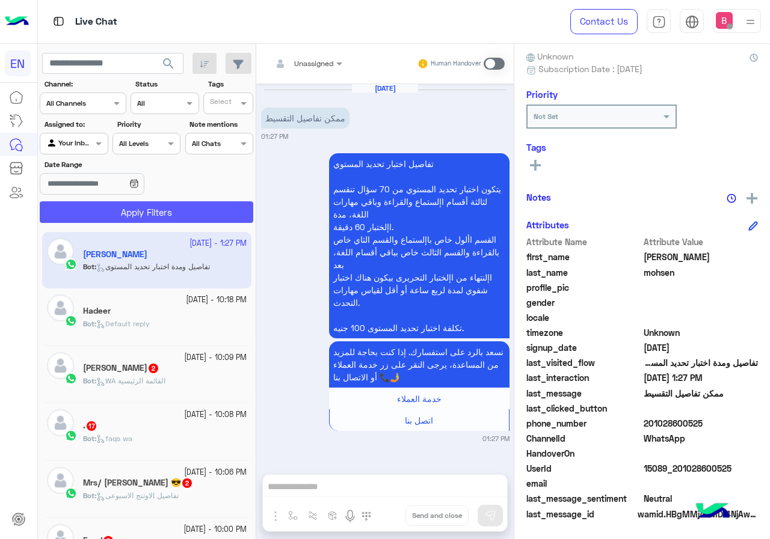
click at [90, 209] on button "Apply Filters" at bounding box center [146, 212] width 213 height 22
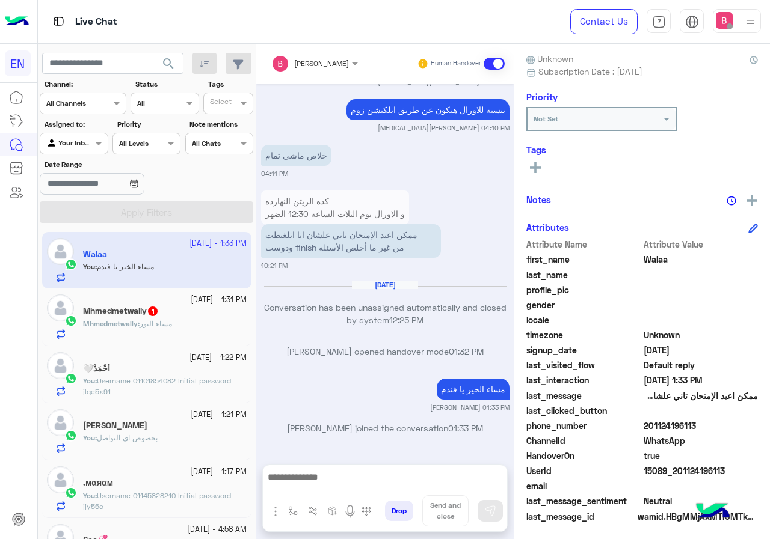
scroll to position [108, 0]
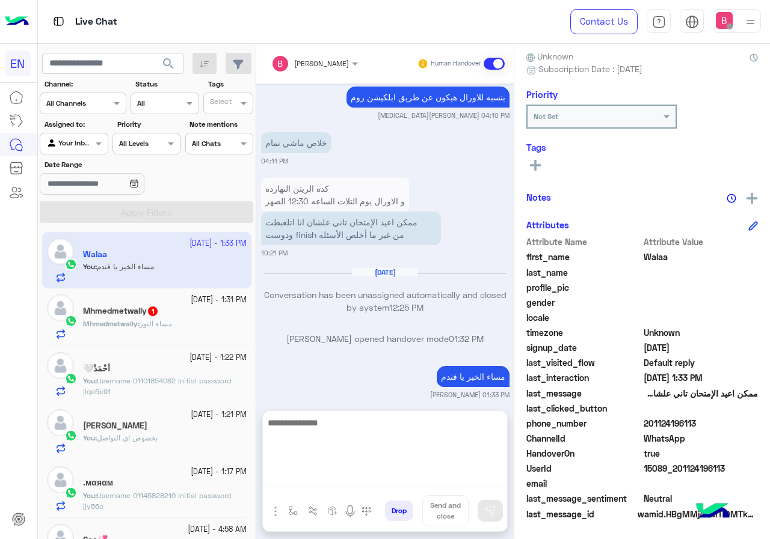
click at [363, 480] on textarea at bounding box center [385, 452] width 244 height 72
paste textarea "**********"
type textarea "**********"
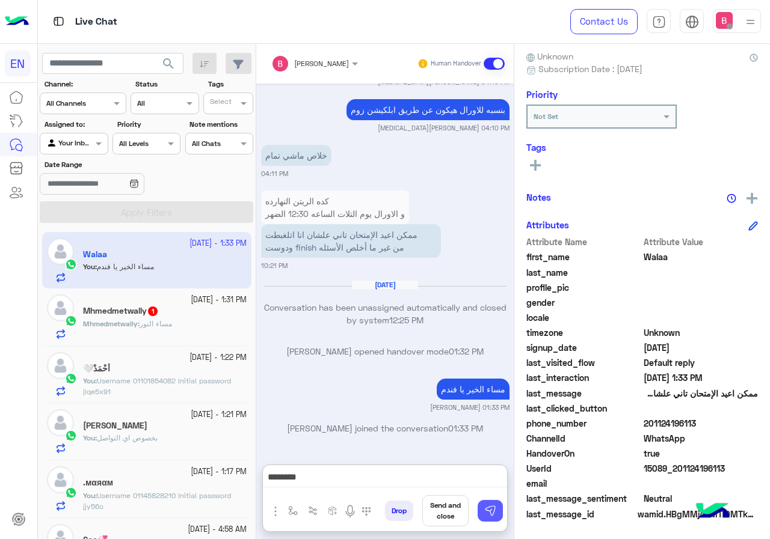
click at [488, 506] on img at bounding box center [490, 511] width 12 height 12
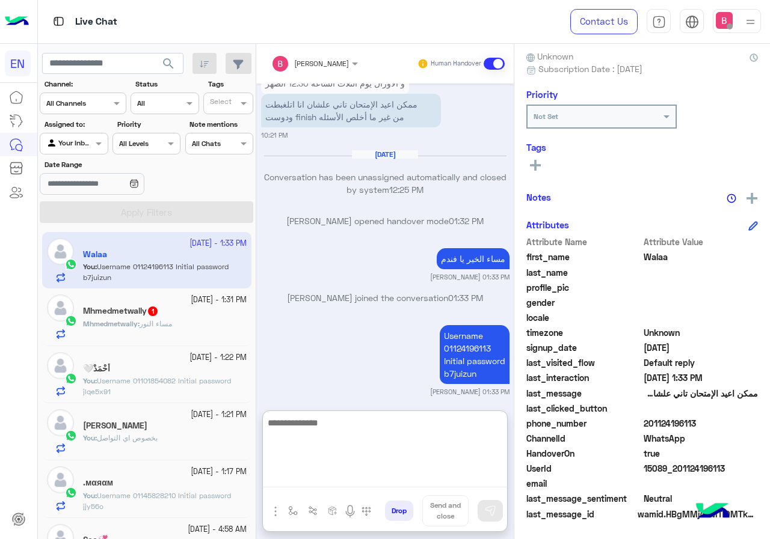
scroll to position [908, 0]
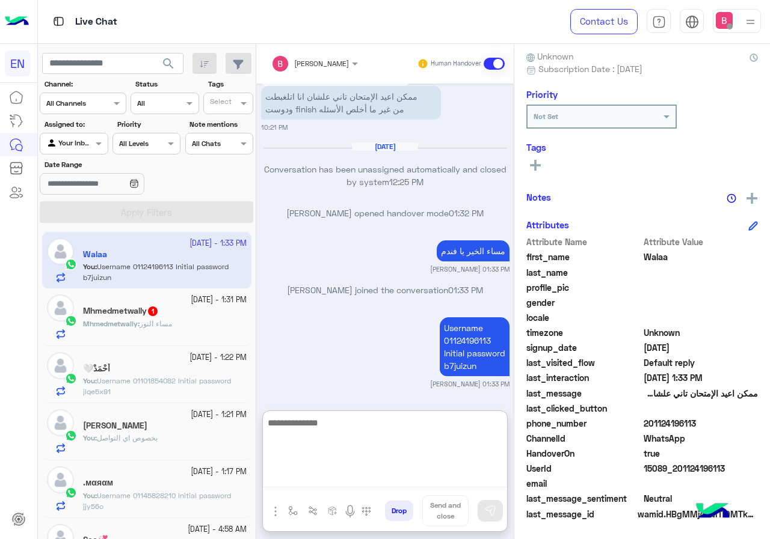
paste textarea "**********"
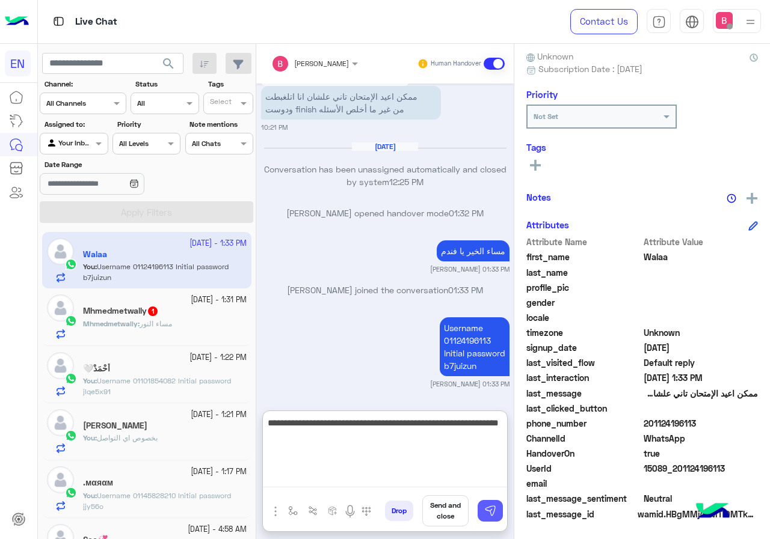
type textarea "**********"
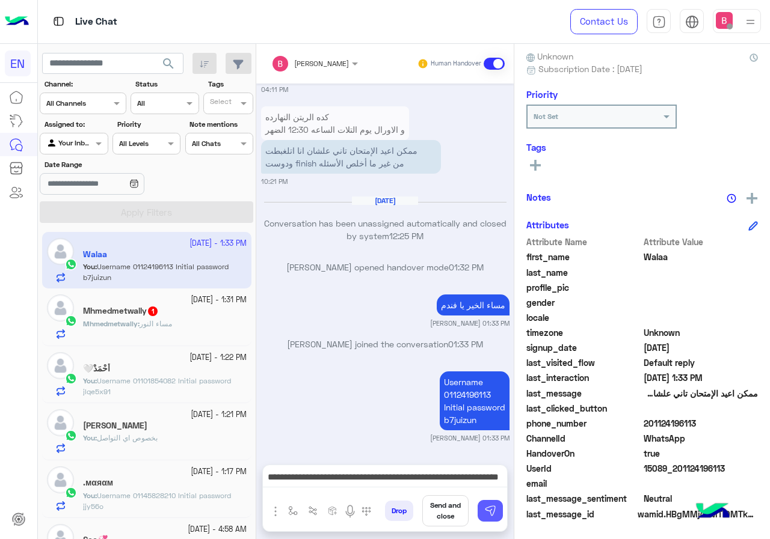
click at [491, 514] on img at bounding box center [490, 511] width 12 height 12
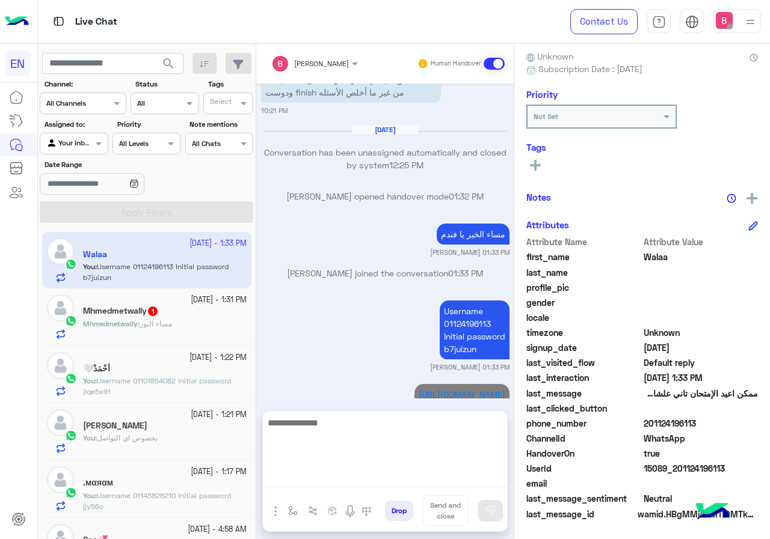
click at [440, 475] on textarea at bounding box center [385, 452] width 244 height 72
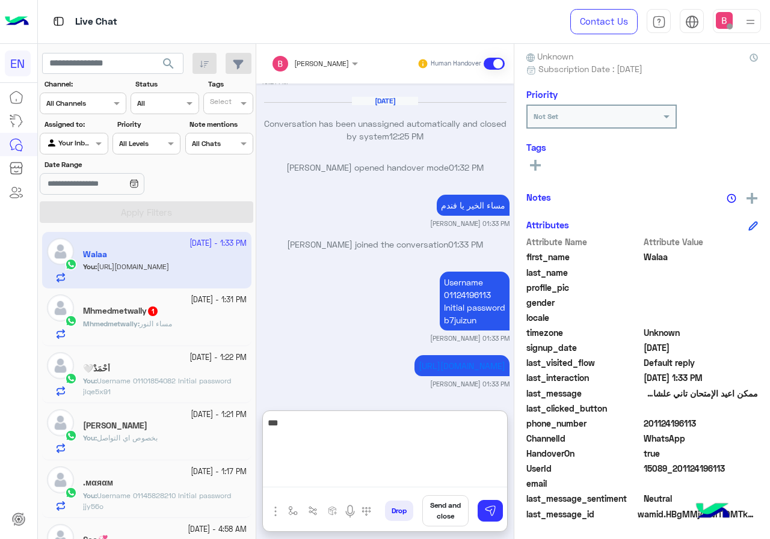
scroll to position [975, 0]
type textarea "**********"
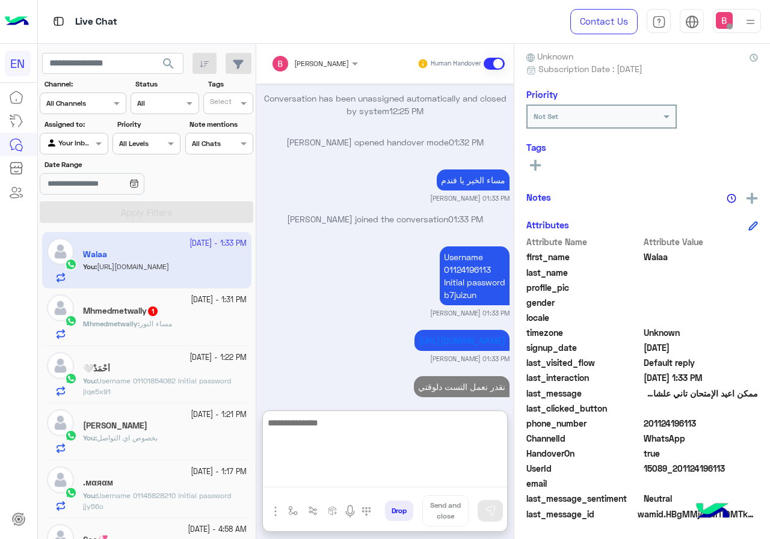
scroll to position [1020, 0]
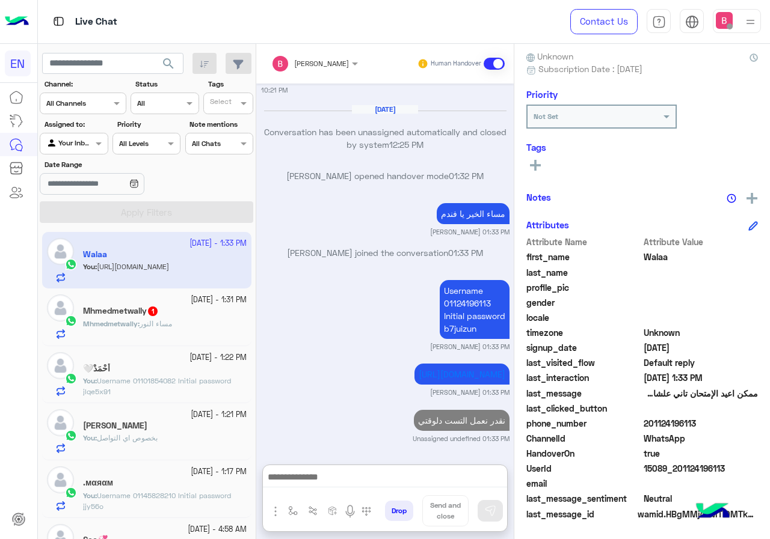
click at [139, 324] on b "Mhmedmetwally :" at bounding box center [111, 323] width 57 height 9
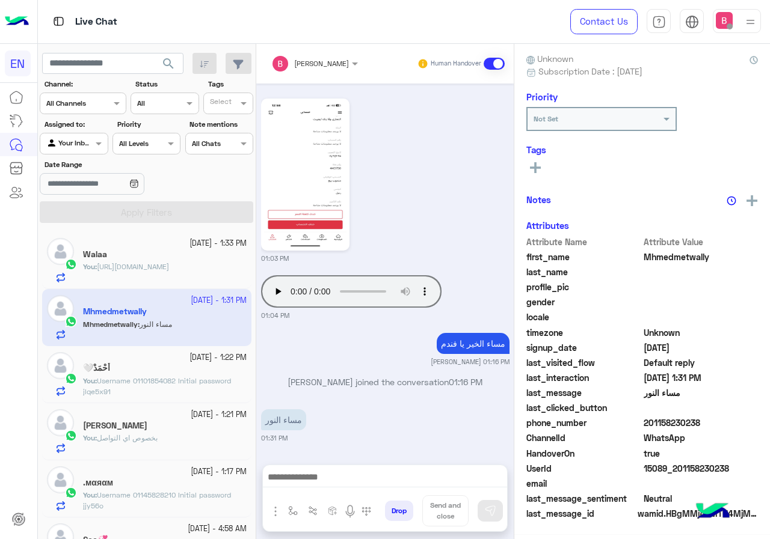
scroll to position [106, 0]
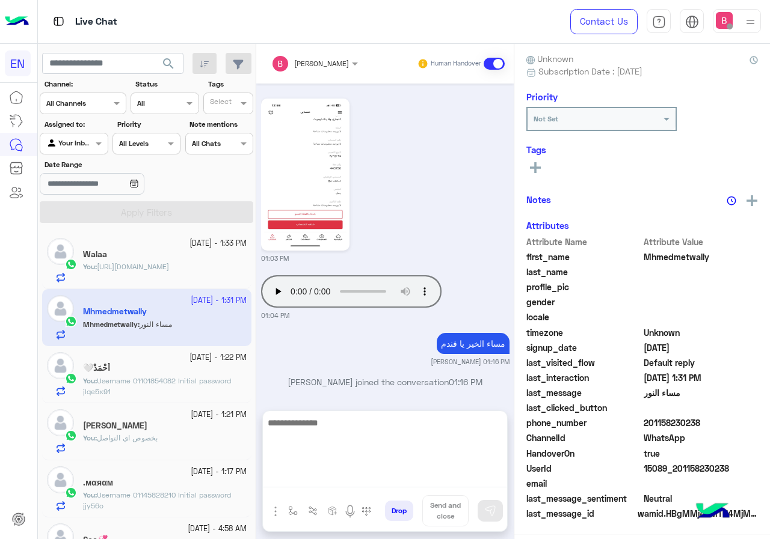
click at [368, 483] on textarea at bounding box center [385, 452] width 244 height 72
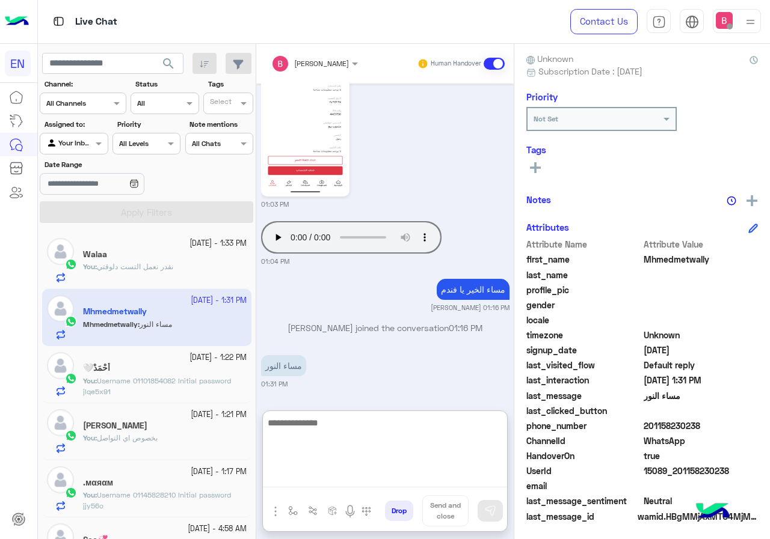
scroll to position [108, 0]
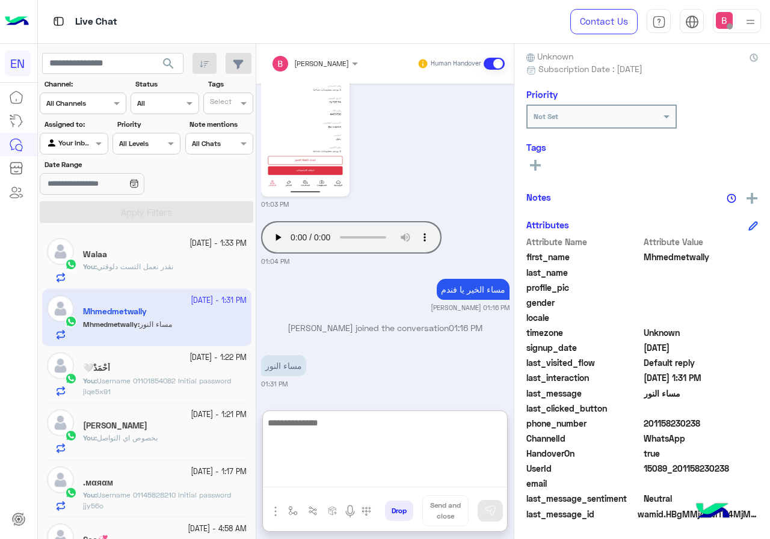
click at [367, 456] on textarea at bounding box center [385, 452] width 244 height 72
type textarea "*"
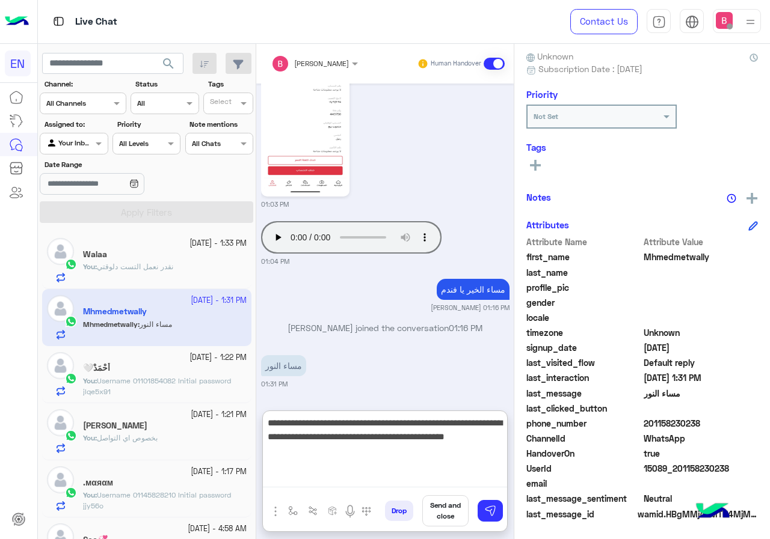
type textarea "**********"
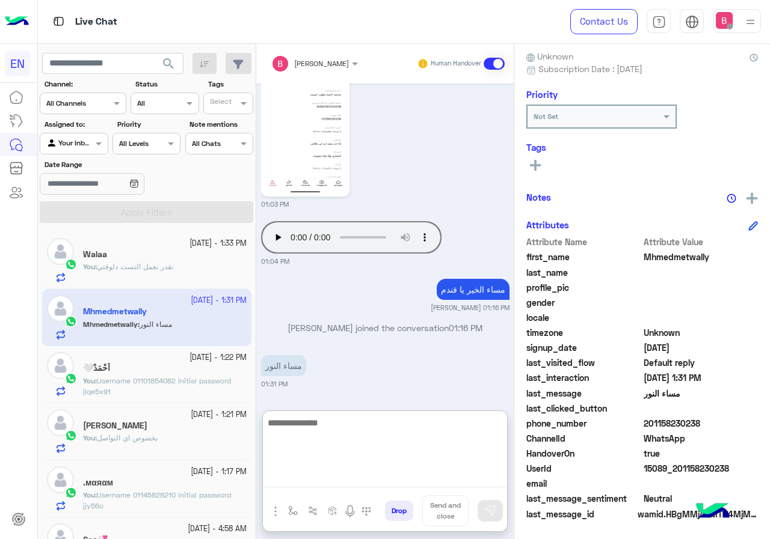
scroll to position [609, 0]
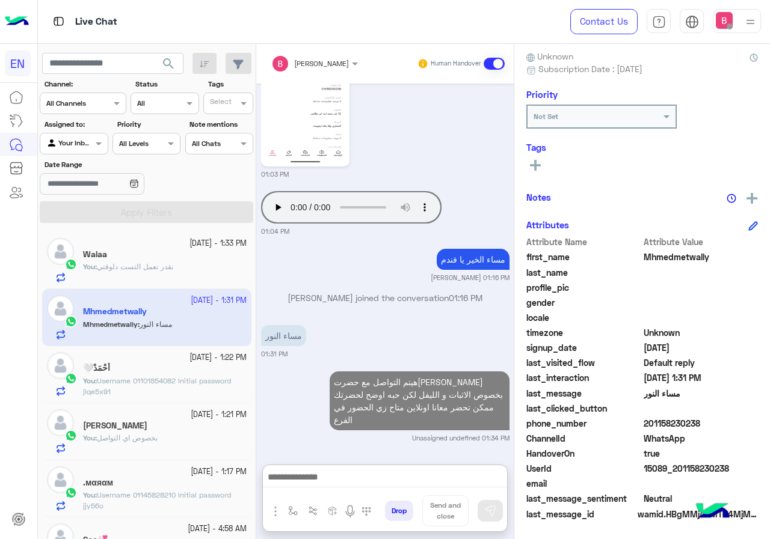
click at [66, 137] on input "text" at bounding box center [60, 142] width 28 height 11
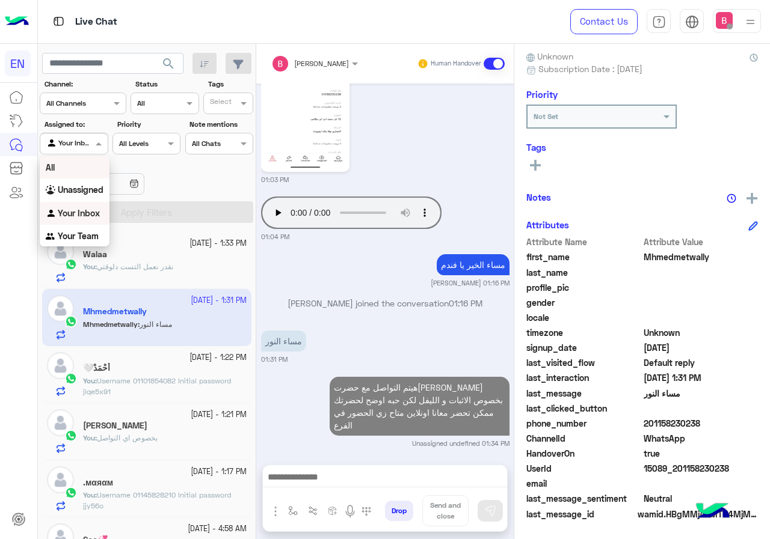
scroll to position [555, 0]
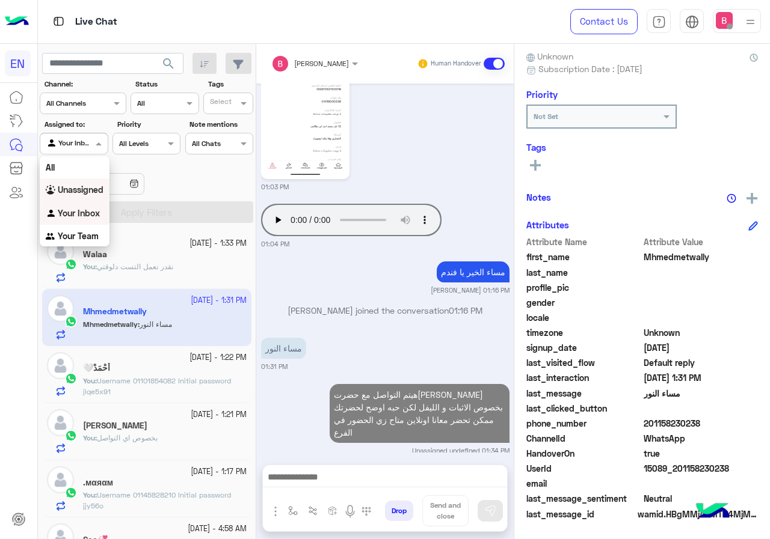
click at [72, 181] on div "Unassigned" at bounding box center [75, 190] width 70 height 23
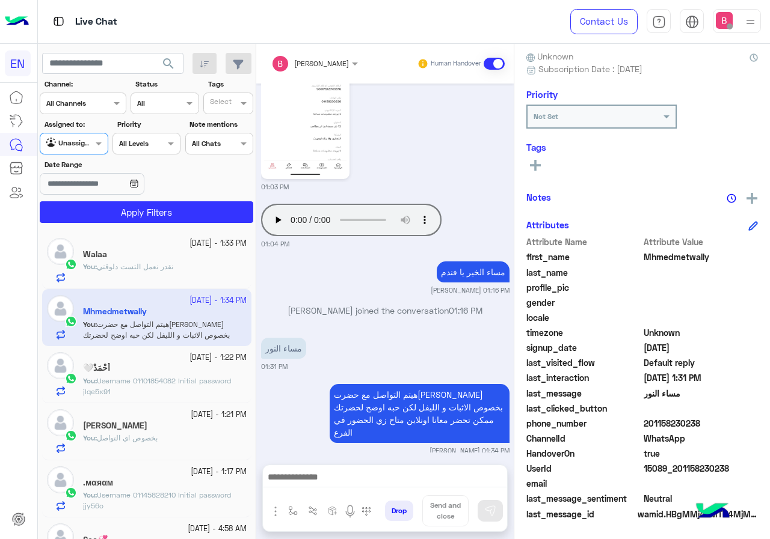
click at [81, 149] on div "Unassigned" at bounding box center [69, 144] width 46 height 12
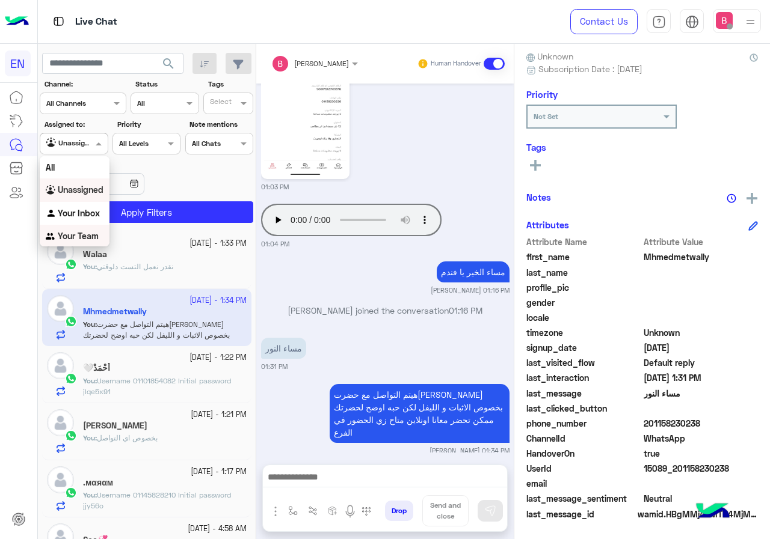
click at [63, 235] on b "Your Team" at bounding box center [78, 236] width 41 height 10
click at [87, 138] on div at bounding box center [73, 141] width 67 height 11
click at [69, 192] on b "Unassigned" at bounding box center [81, 188] width 46 height 10
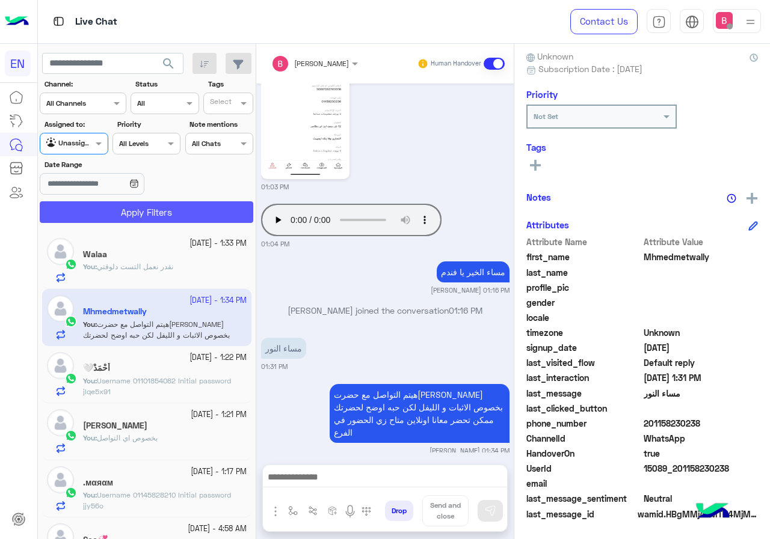
click at [112, 206] on button "Apply Filters" at bounding box center [146, 212] width 213 height 22
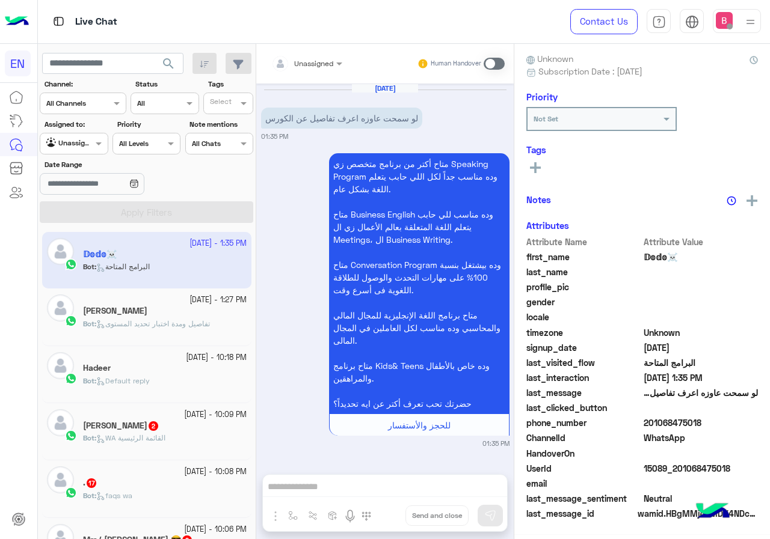
scroll to position [108, 0]
click at [313, 64] on input "text" at bounding box center [292, 62] width 42 height 11
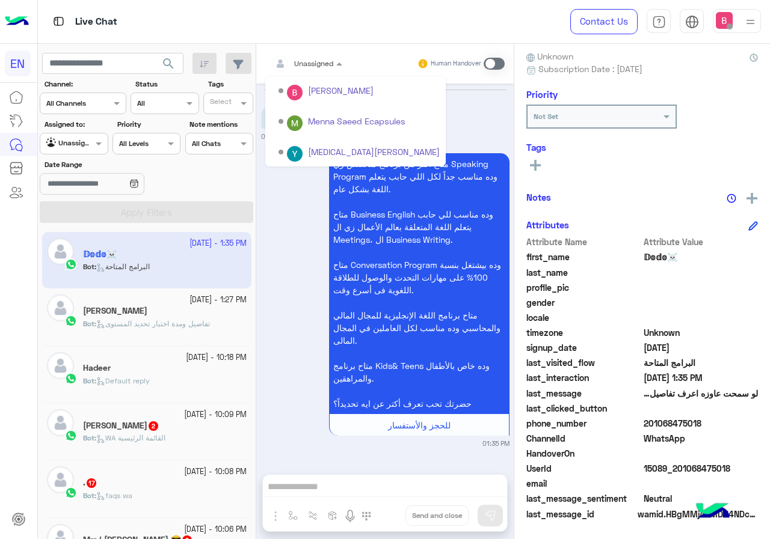
scroll to position [200, 0]
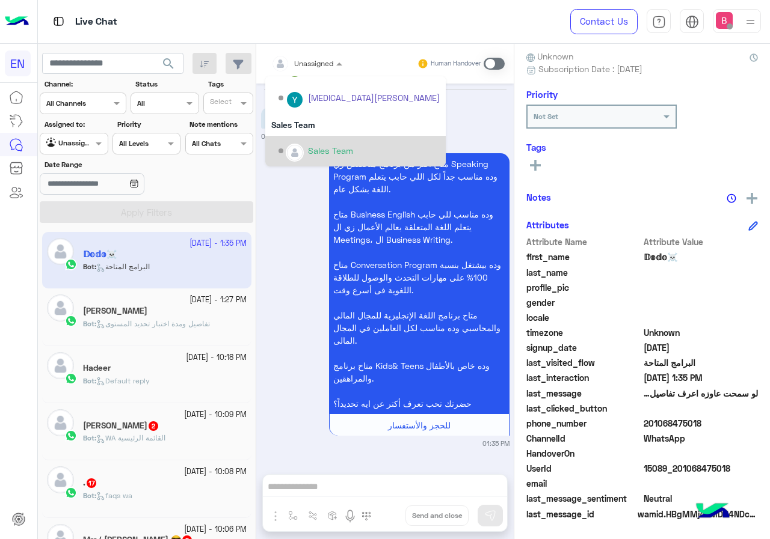
click at [298, 150] on img "Options list" at bounding box center [295, 153] width 16 height 16
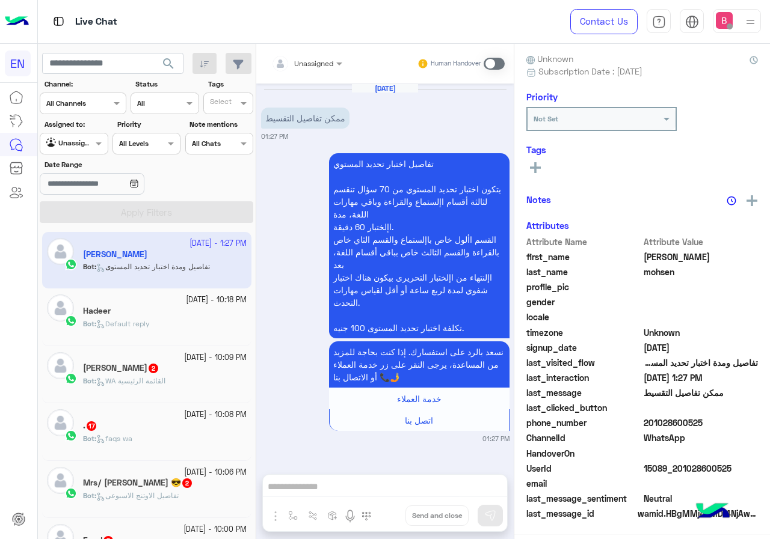
scroll to position [108, 0]
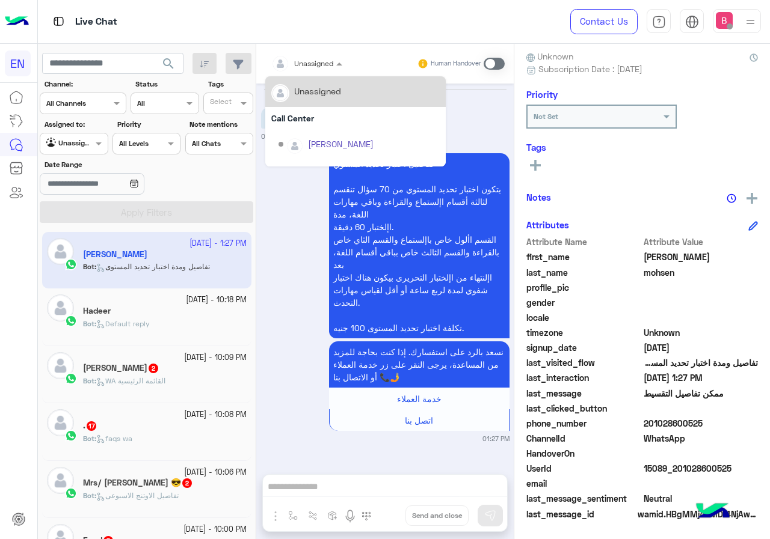
click at [295, 65] on input "text" at bounding box center [292, 62] width 42 height 11
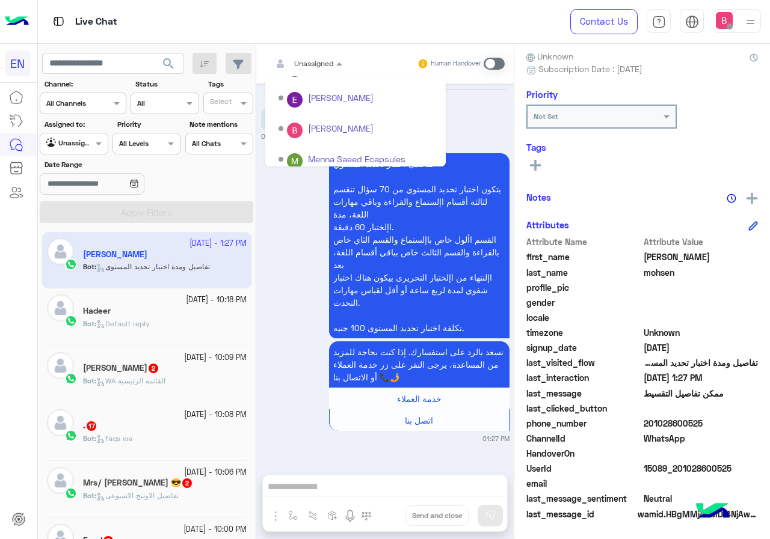
scroll to position [200, 0]
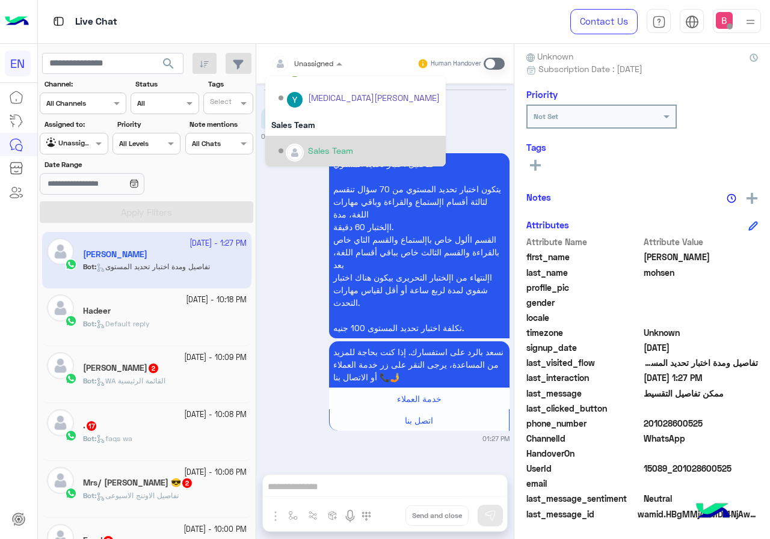
click at [296, 146] on img "Options list" at bounding box center [295, 153] width 16 height 16
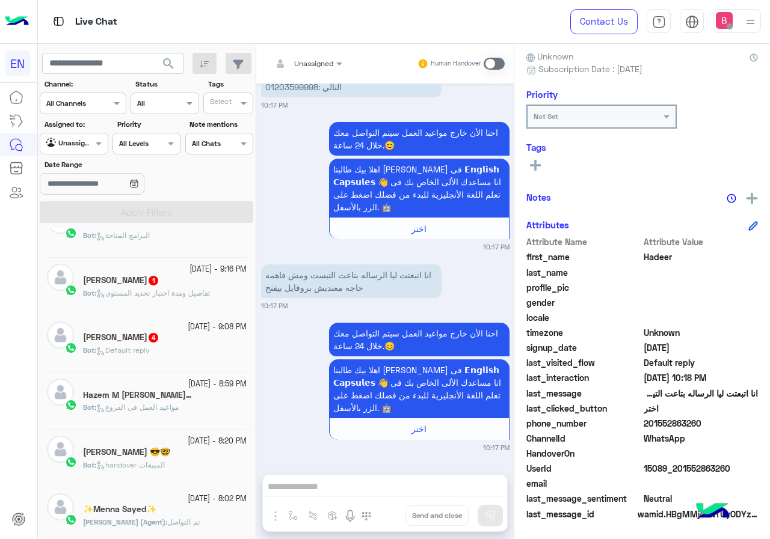
scroll to position [361, 0]
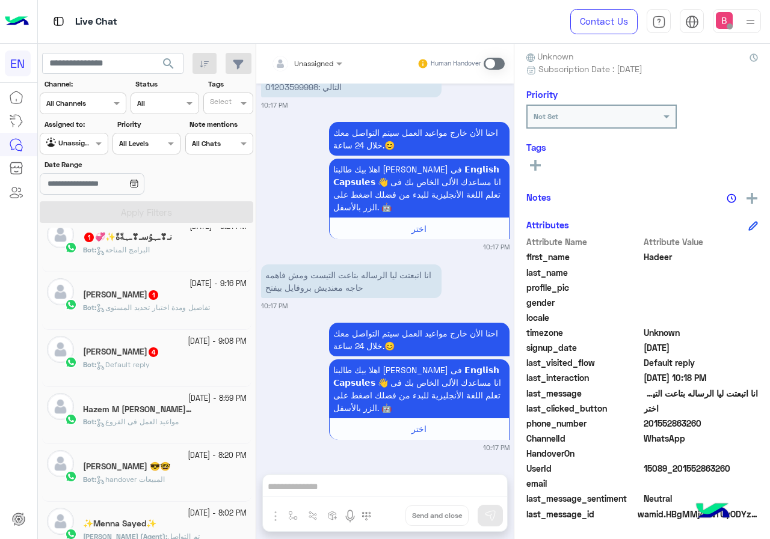
click at [191, 422] on div "Bot : مواعيد العمل فى الفروع" at bounding box center [165, 427] width 164 height 21
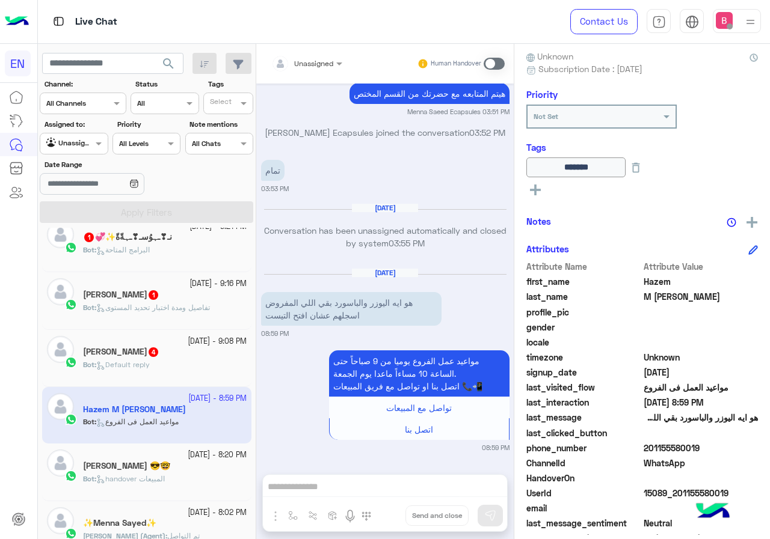
scroll to position [133, 0]
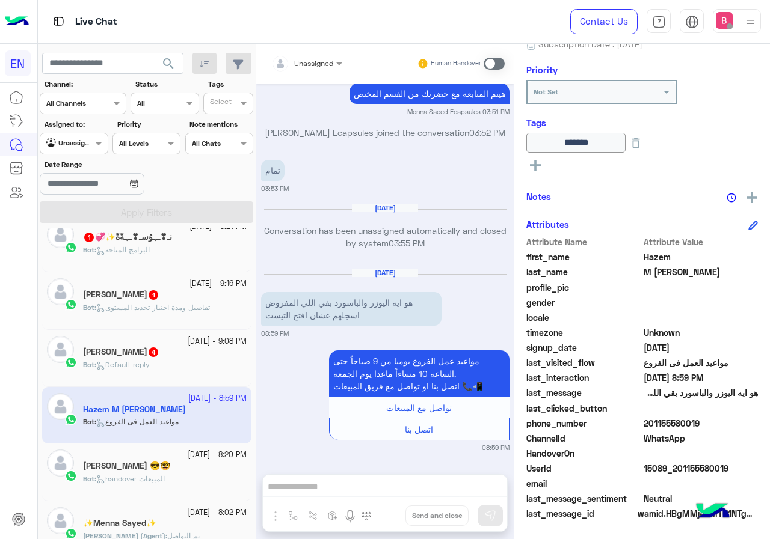
drag, startPoint x: 646, startPoint y: 423, endPoint x: 732, endPoint y: 431, distance: 87.0
click at [732, 431] on div "phone_number [PHONE_NUMBER]" at bounding box center [642, 424] width 232 height 15
copy span "01155580019"
click at [345, 487] on div "Unassigned Human Handover [DATE] كده المعاد اتغير ل 15/9 ولا المفروض اعمل ايه 0…" at bounding box center [384, 294] width 257 height 500
click at [491, 54] on div "Human Handover" at bounding box center [461, 64] width 88 height 22
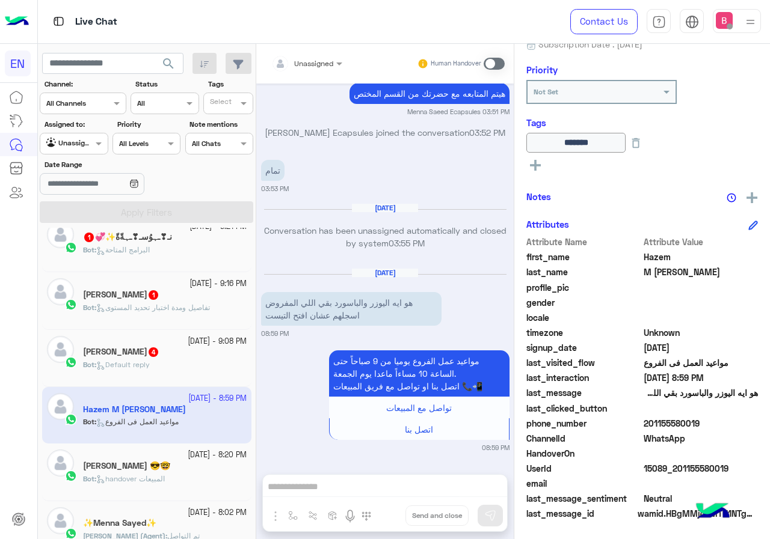
click at [493, 65] on span at bounding box center [493, 64] width 21 height 12
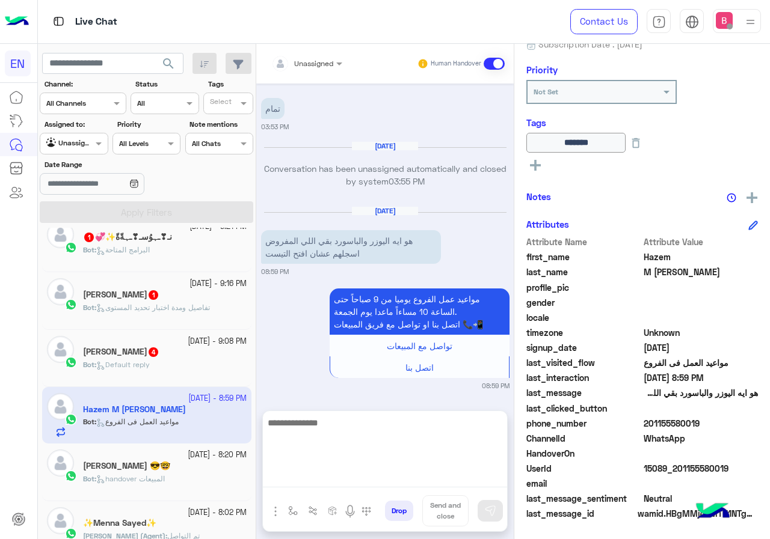
click at [411, 477] on textarea at bounding box center [385, 452] width 244 height 72
type textarea "**********"
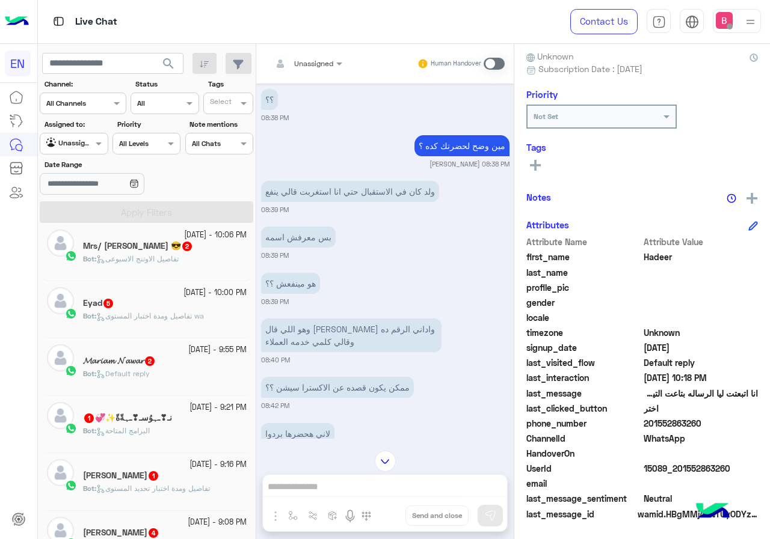
scroll to position [60, 0]
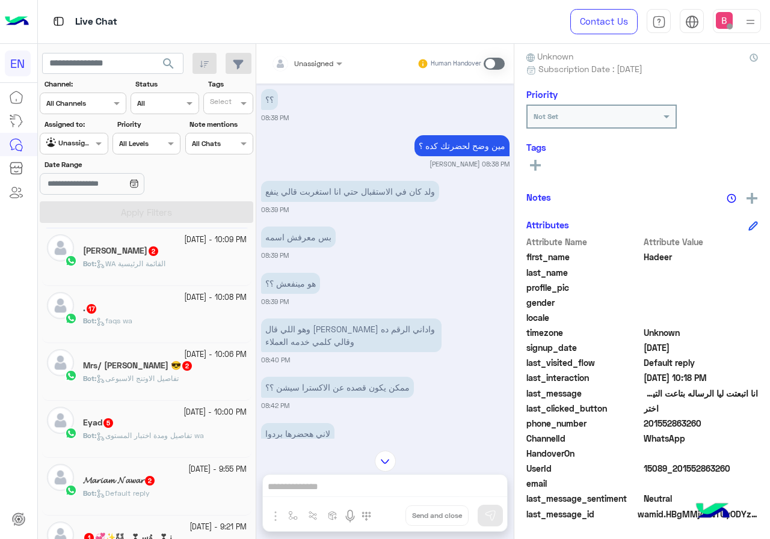
click at [64, 133] on div "Agent Filter Unassigned" at bounding box center [74, 144] width 68 height 22
click at [82, 218] on div "Your Inbox" at bounding box center [75, 213] width 70 height 23
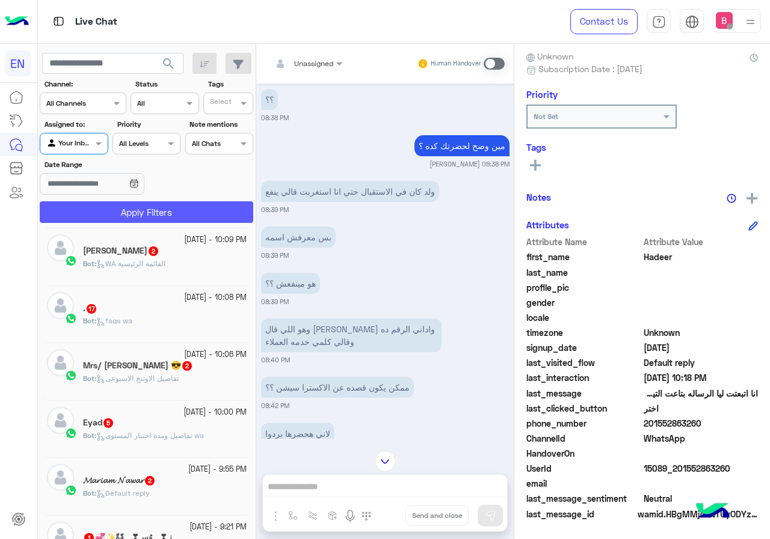
click at [94, 212] on button "Apply Filters" at bounding box center [146, 212] width 213 height 22
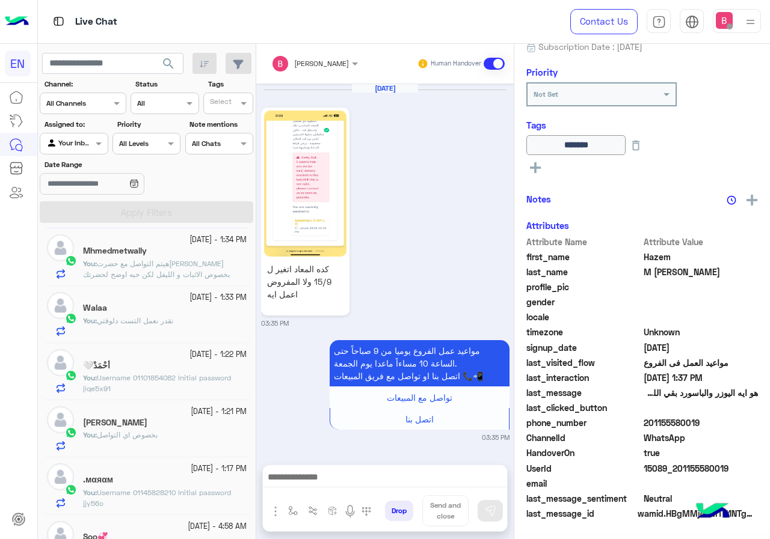
scroll to position [130, 0]
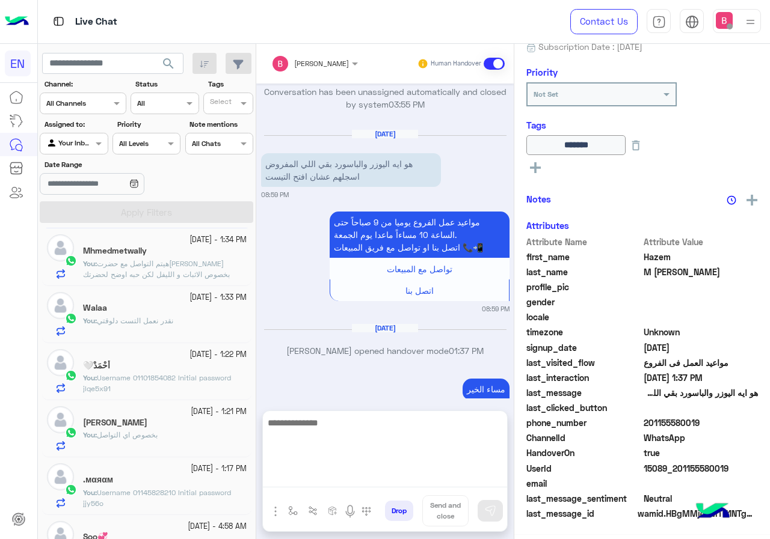
click at [343, 480] on textarea at bounding box center [385, 452] width 244 height 72
paste textarea "**********"
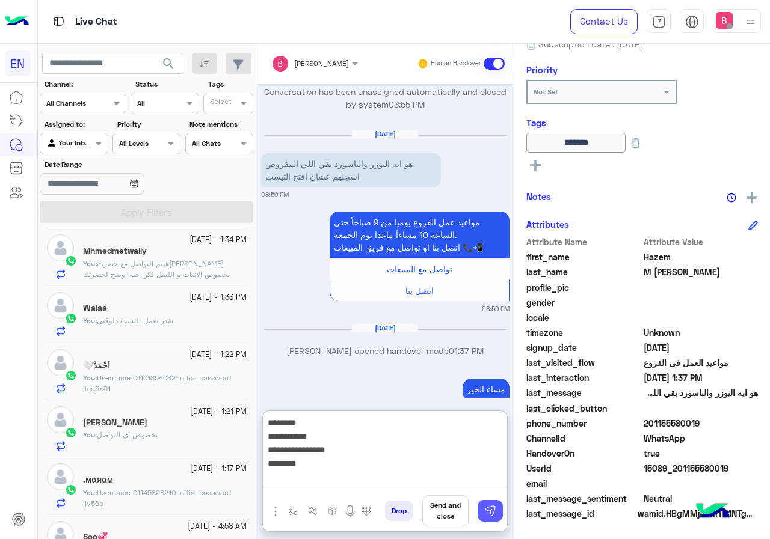
type textarea "**********"
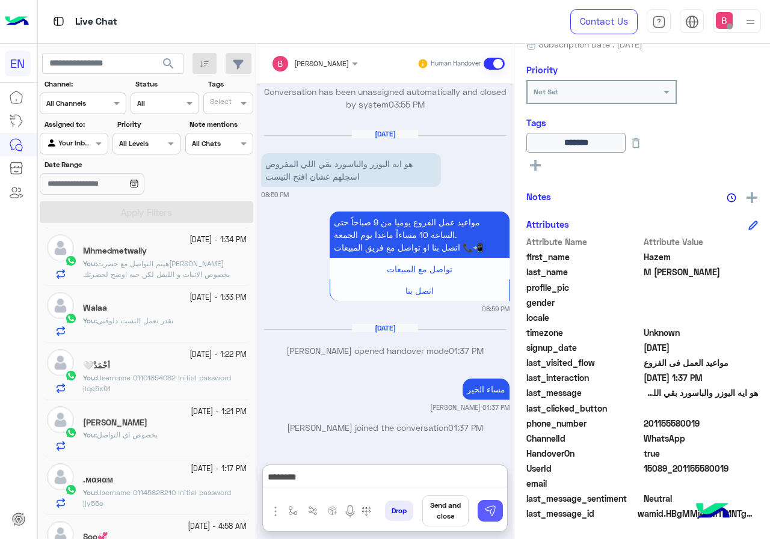
click at [494, 519] on button at bounding box center [489, 511] width 25 height 22
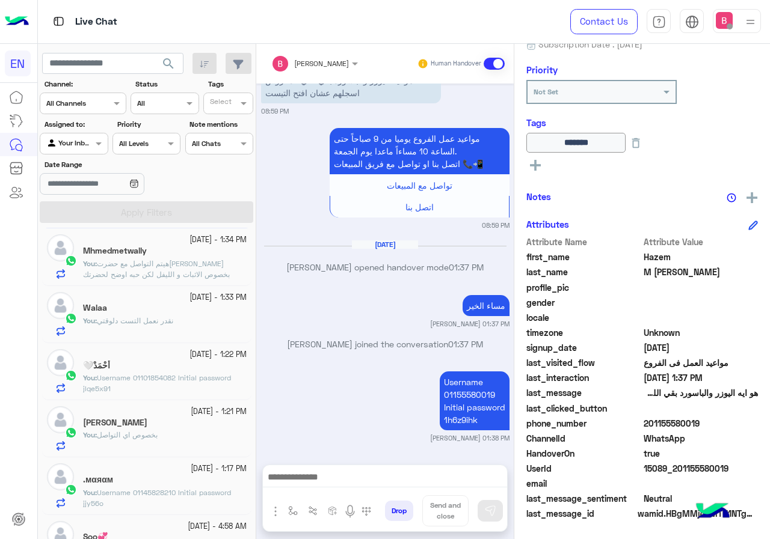
scroll to position [1149, 0]
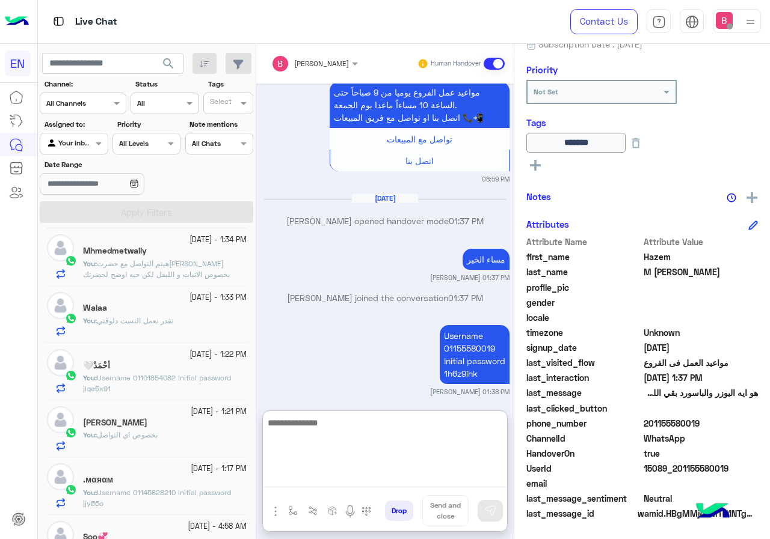
drag, startPoint x: 360, startPoint y: 488, endPoint x: 302, endPoint y: 480, distance: 57.7
paste textarea "**********"
type textarea "**********"
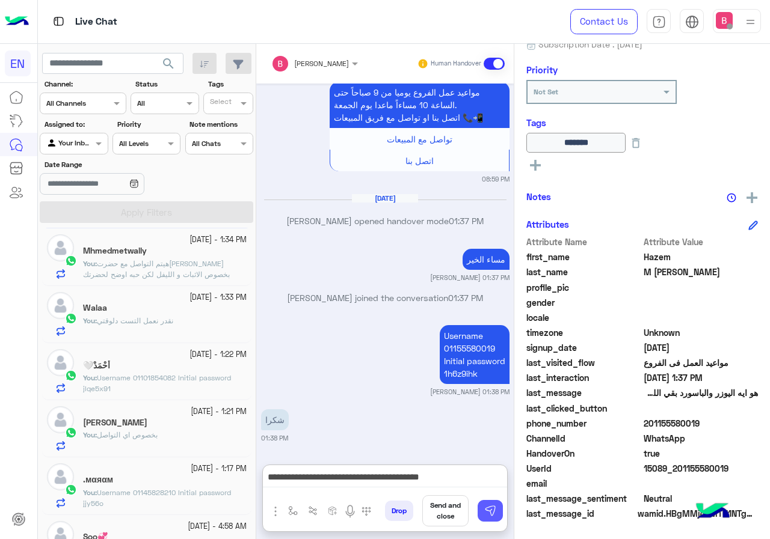
click at [485, 507] on img at bounding box center [490, 511] width 12 height 12
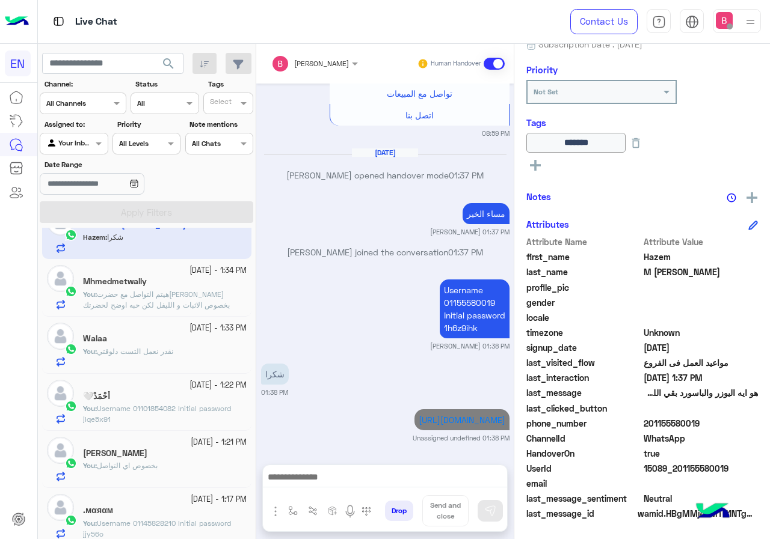
scroll to position [0, 0]
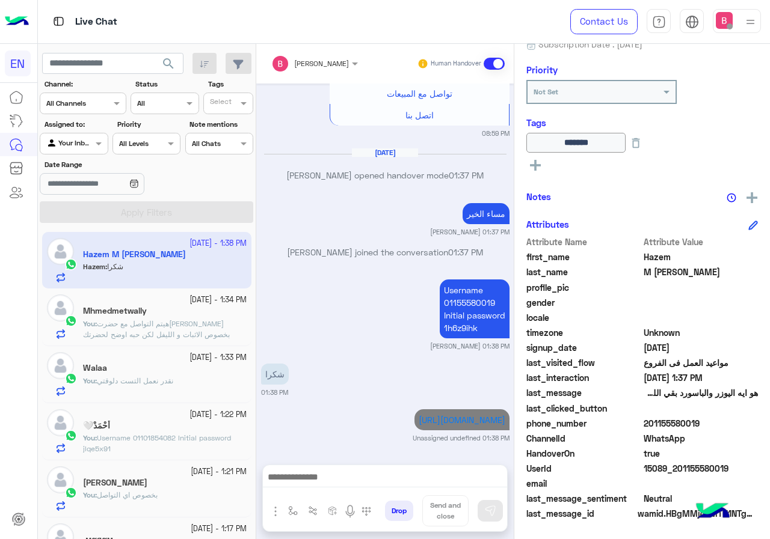
click at [77, 151] on div "Agent Filter Your Inbox" at bounding box center [74, 144] width 68 height 22
click at [82, 195] on b "Unassigned" at bounding box center [81, 190] width 46 height 10
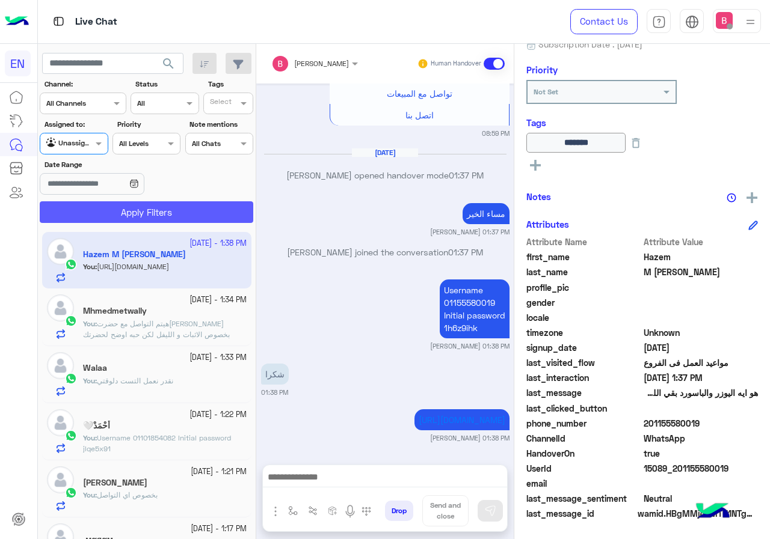
click at [101, 211] on button "Apply Filters" at bounding box center [146, 212] width 213 height 22
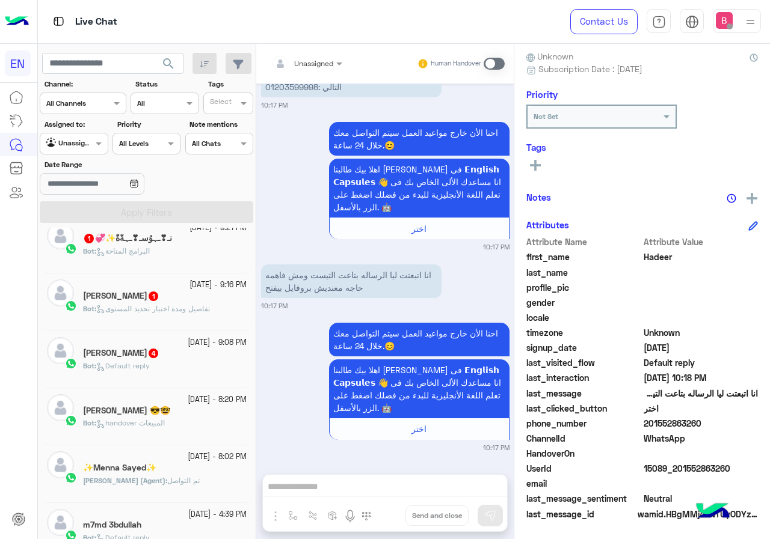
scroll to position [361, 0]
click at [182, 357] on div "[PERSON_NAME] 4" at bounding box center [165, 353] width 164 height 13
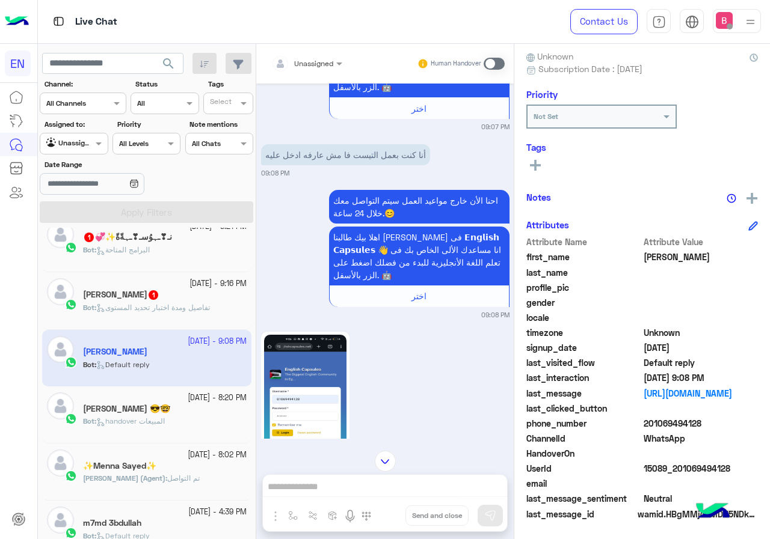
scroll to position [81, 0]
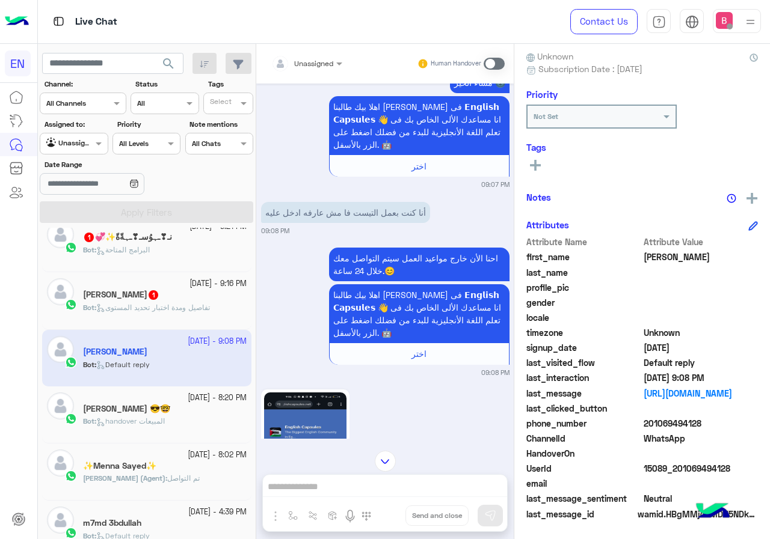
drag, startPoint x: 645, startPoint y: 423, endPoint x: 723, endPoint y: 424, distance: 78.2
click at [723, 424] on span "201069494128" at bounding box center [700, 423] width 115 height 13
copy span "01069494128"
click at [373, 480] on div "Unassigned Human Handover [DATE] مساء الخير 09:07 PM مساء الخير 🌚 اهلا بيك طالب…" at bounding box center [384, 294] width 257 height 500
click at [372, 485] on div "Unassigned Human Handover [DATE] مساء الخير 09:07 PM مساء الخير 🌚 اهلا بيك طالب…" at bounding box center [384, 294] width 257 height 500
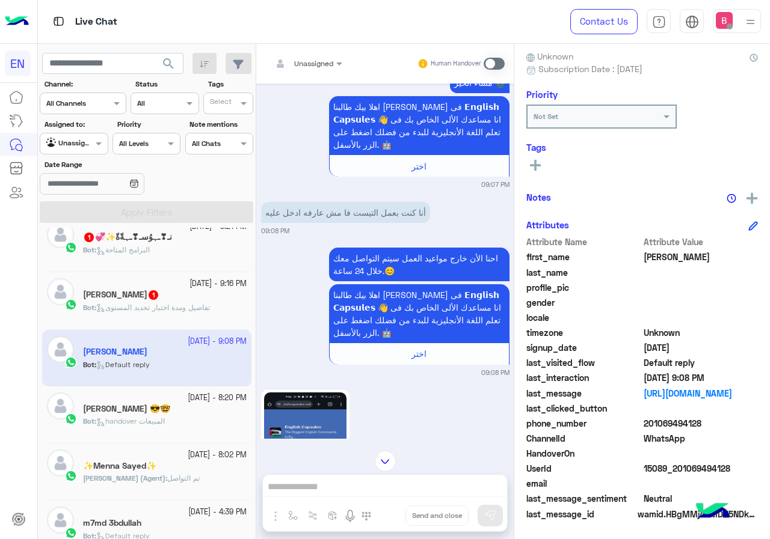
click at [372, 485] on div "Unassigned Human Handover [DATE] مساء الخير 09:07 PM مساء الخير 🌚 اهلا بيك طالب…" at bounding box center [384, 294] width 257 height 500
drag, startPoint x: 381, startPoint y: 489, endPoint x: 382, endPoint y: 464, distance: 25.3
click at [381, 489] on div "Unassigned Human Handover [DATE] مساء الخير 09:07 PM مساء الخير 🌚 اهلا بيك طالب…" at bounding box center [384, 294] width 257 height 500
click at [499, 66] on span at bounding box center [493, 64] width 21 height 12
click at [493, 63] on span at bounding box center [493, 64] width 21 height 12
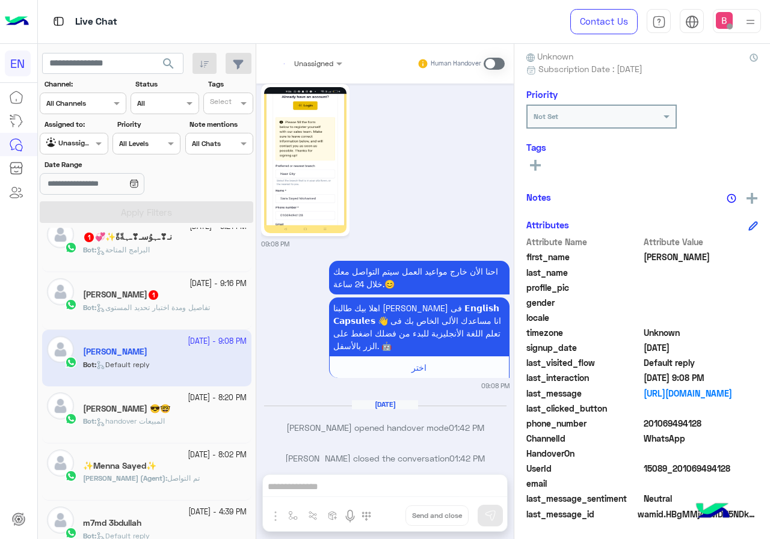
scroll to position [585, 0]
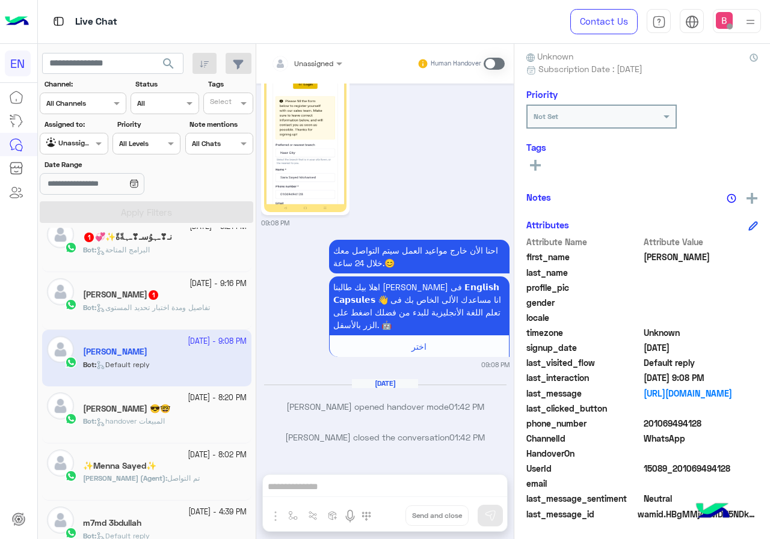
click at [375, 482] on div "Unassigned Human Handover [DATE] مساء الخير 09:07 PM مساء الخير 🌚 اهلا بيك طالب…" at bounding box center [384, 294] width 257 height 500
click at [492, 63] on span at bounding box center [493, 64] width 21 height 12
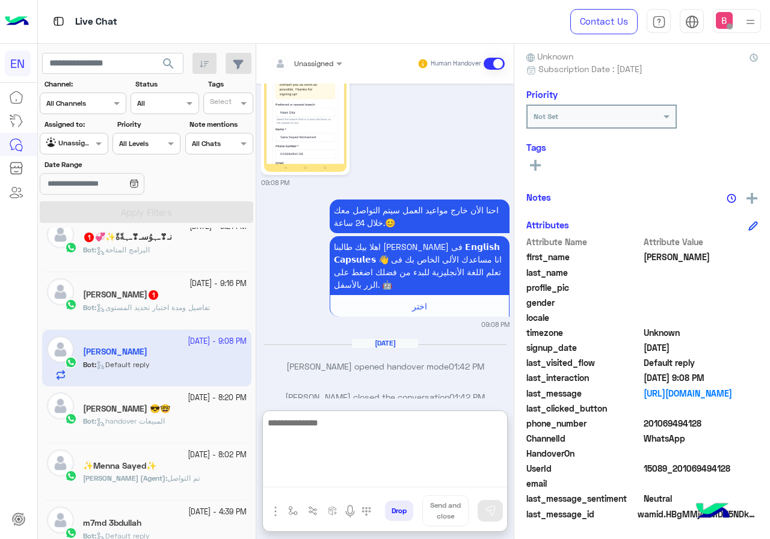
paste textarea "**********"
type textarea "**********"
click at [317, 473] on textarea "**********" at bounding box center [385, 452] width 244 height 72
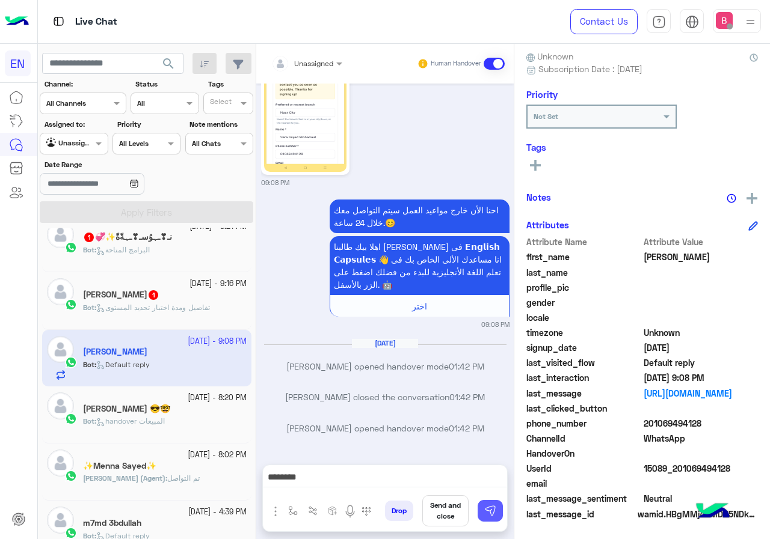
drag, startPoint x: 482, startPoint y: 510, endPoint x: 379, endPoint y: 482, distance: 106.1
click at [482, 509] on button at bounding box center [489, 511] width 25 height 22
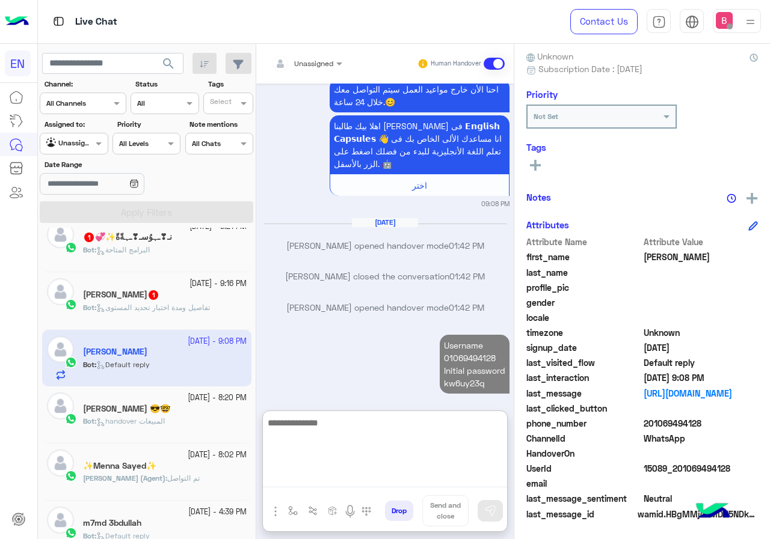
scroll to position [755, 0]
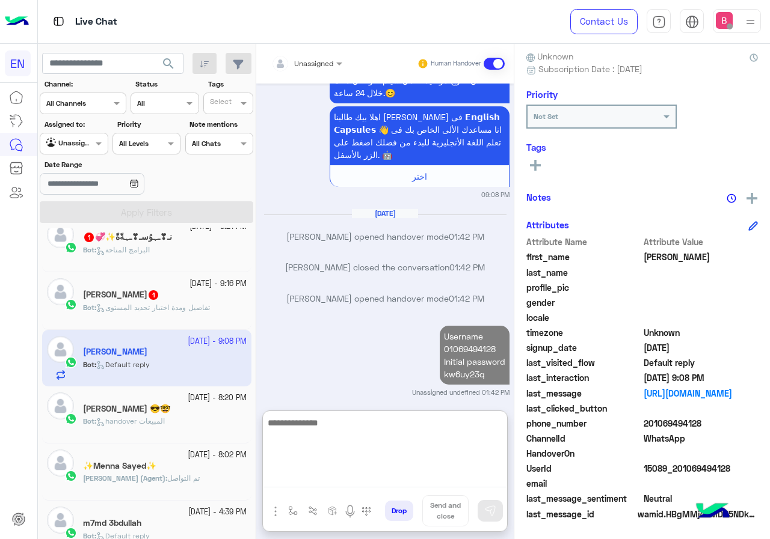
paste textarea "**********"
type textarea "**********"
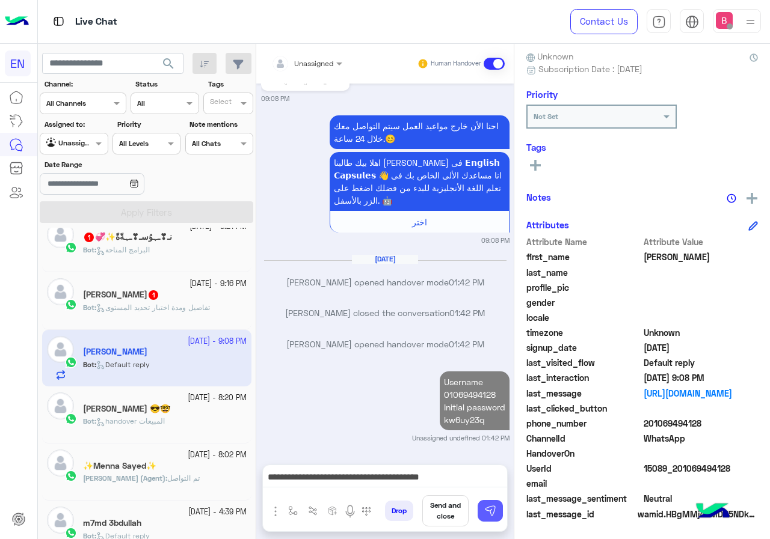
click at [494, 510] on img at bounding box center [490, 511] width 12 height 12
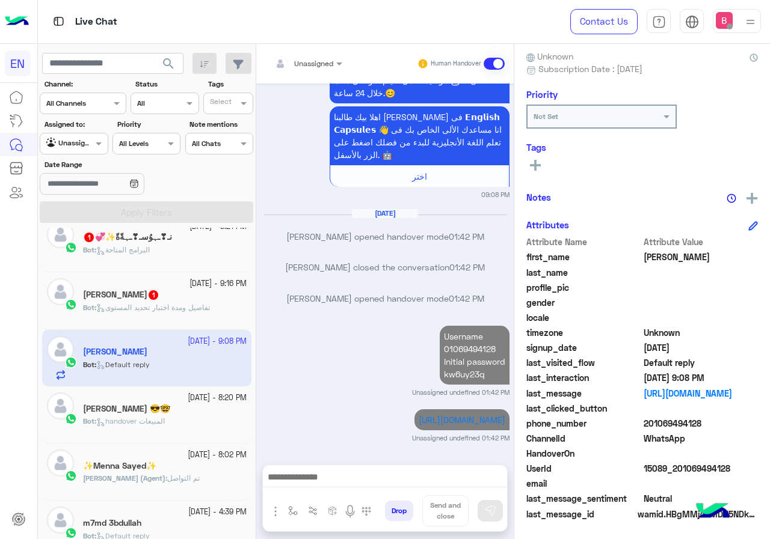
scroll to position [768, 0]
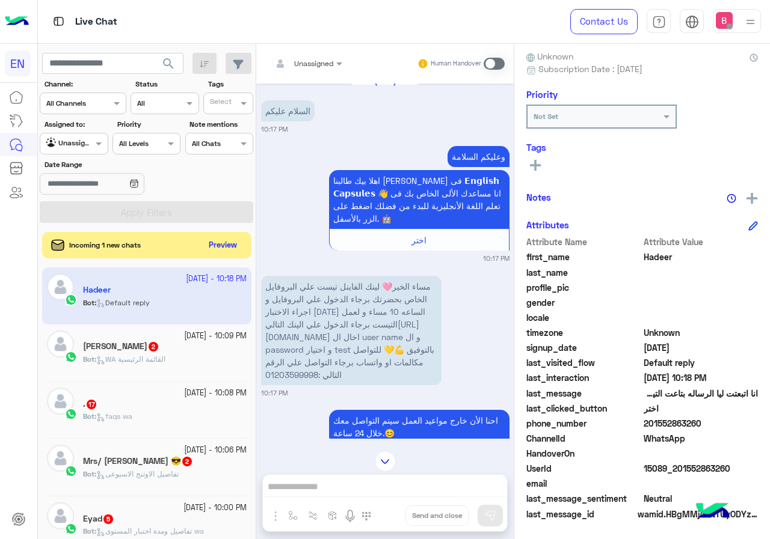
click at [153, 390] on div "[DATE] - 10:08 PM" at bounding box center [165, 393] width 164 height 11
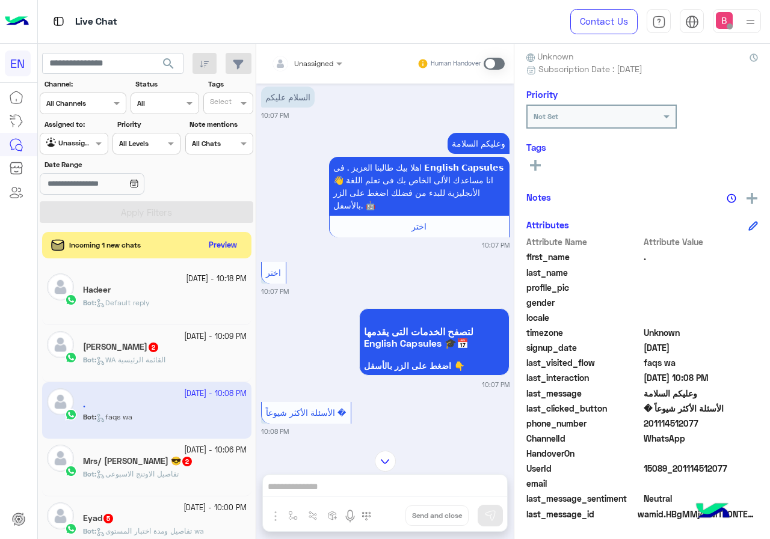
scroll to position [987, 0]
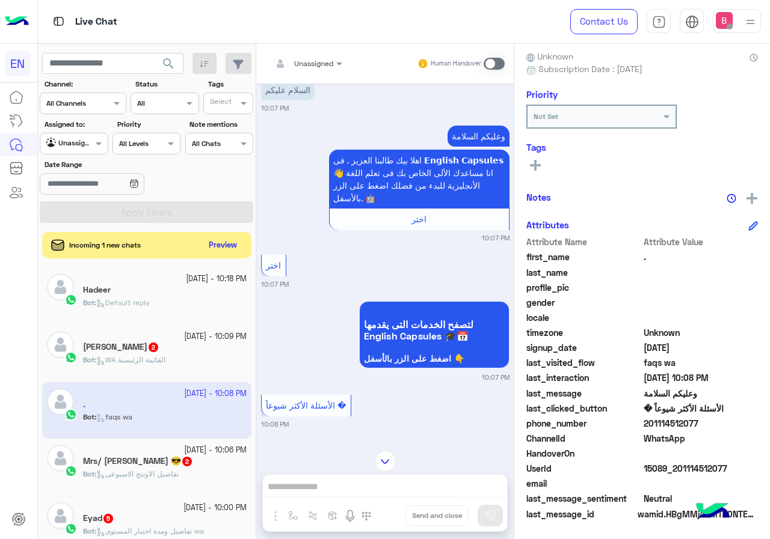
drag, startPoint x: 647, startPoint y: 423, endPoint x: 729, endPoint y: 427, distance: 81.9
click at [729, 427] on span "201114512077" at bounding box center [700, 423] width 115 height 13
copy span "01114512077"
click at [337, 480] on div "Unassigned Human Handover [DATE] الرجوع الى البوت 08:11 PM اهلا بيك طالبنا العز…" at bounding box center [384, 294] width 257 height 500
click at [501, 60] on span at bounding box center [493, 64] width 21 height 12
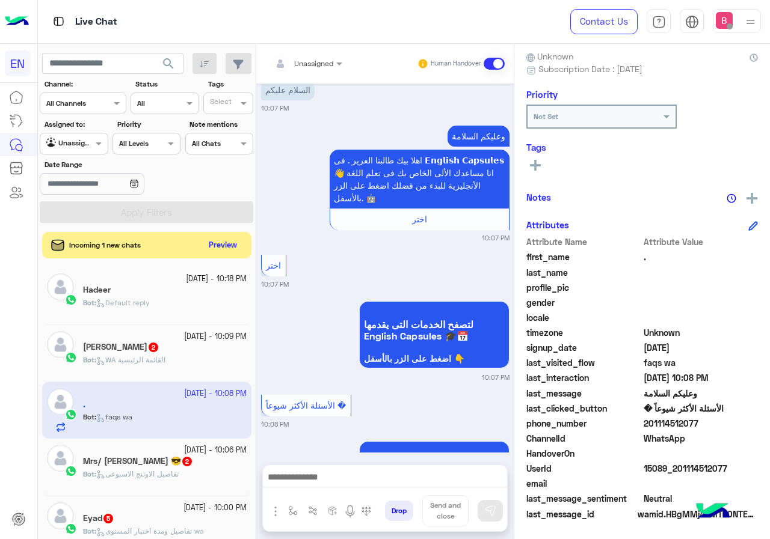
scroll to position [1109, 0]
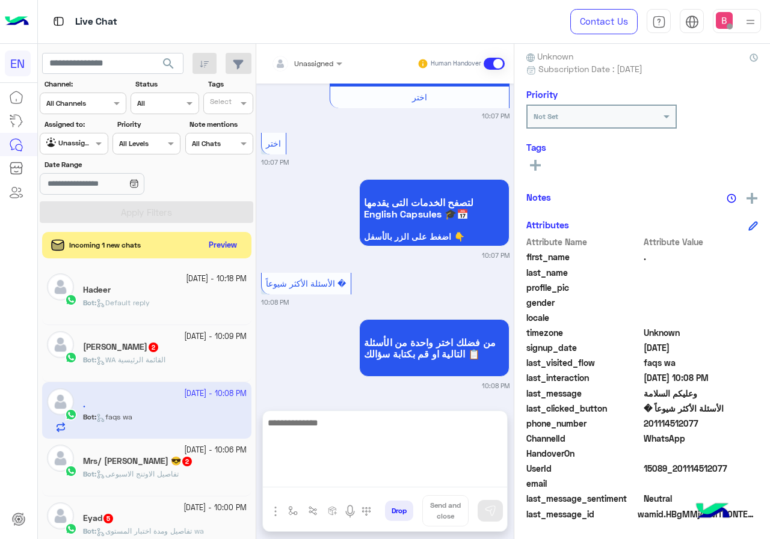
click at [331, 480] on textarea at bounding box center [385, 452] width 244 height 72
type textarea "**********"
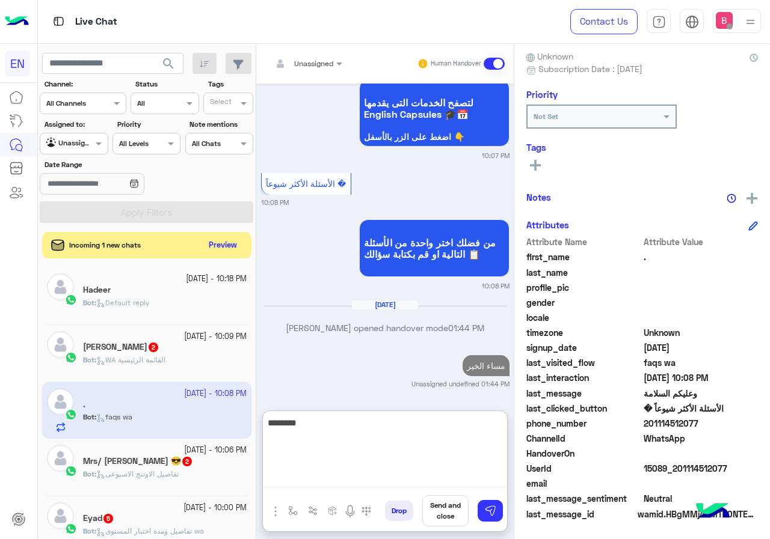
type textarea "*********"
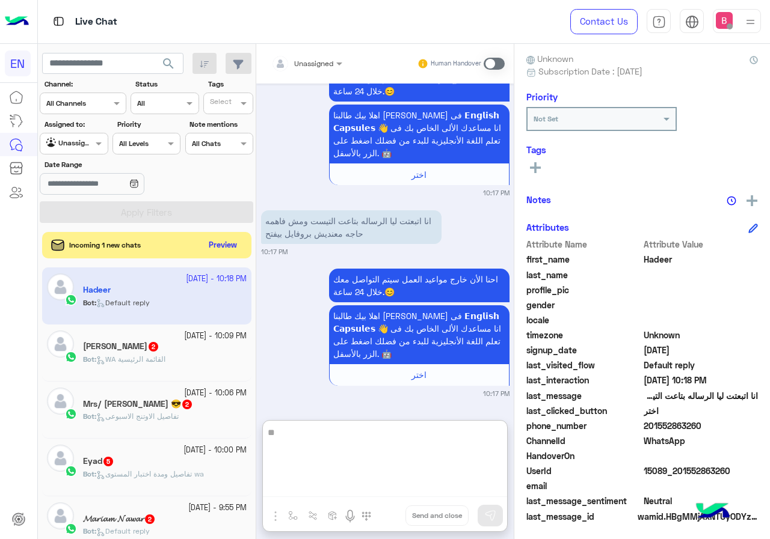
scroll to position [108, 0]
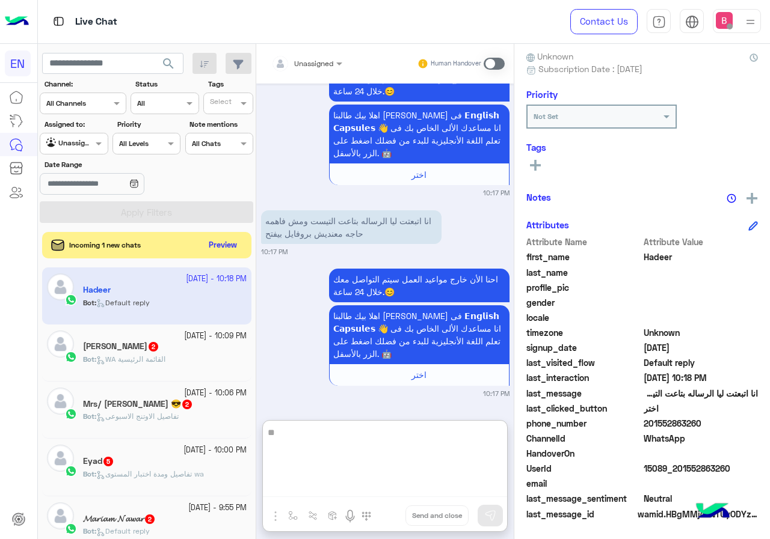
type textarea "*"
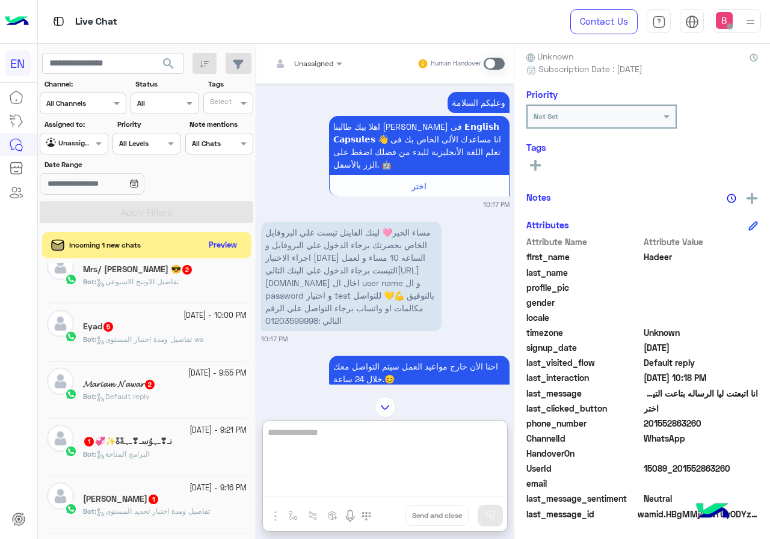
scroll to position [241, 0]
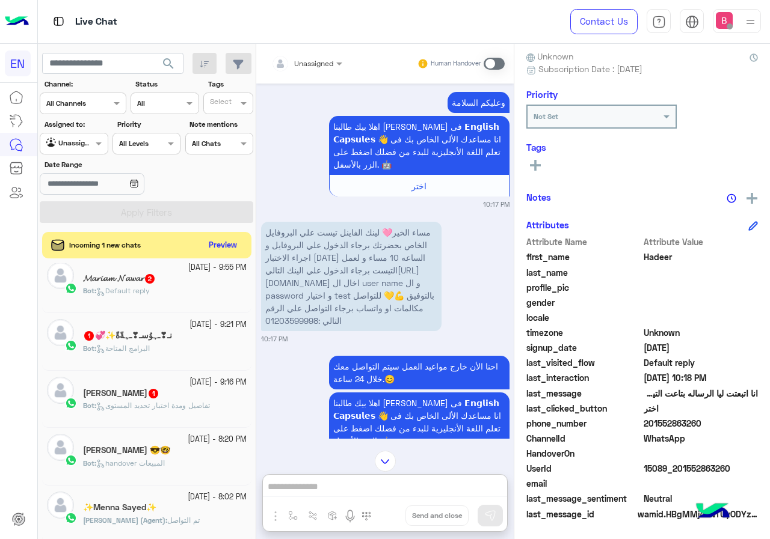
click at [171, 395] on div "[PERSON_NAME] 1" at bounding box center [165, 394] width 164 height 13
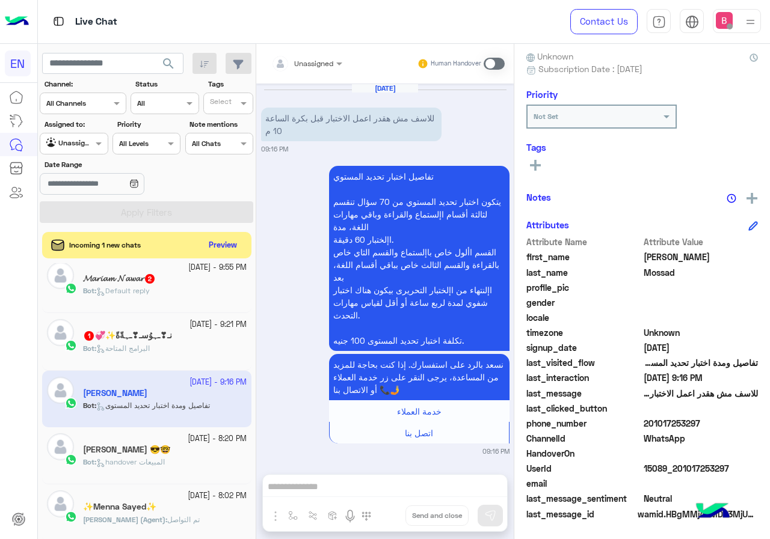
drag, startPoint x: 644, startPoint y: 426, endPoint x: 734, endPoint y: 428, distance: 89.6
click at [734, 428] on span "201017253297" at bounding box center [700, 423] width 115 height 13
copy span "01017253297"
click at [498, 67] on span at bounding box center [493, 64] width 21 height 12
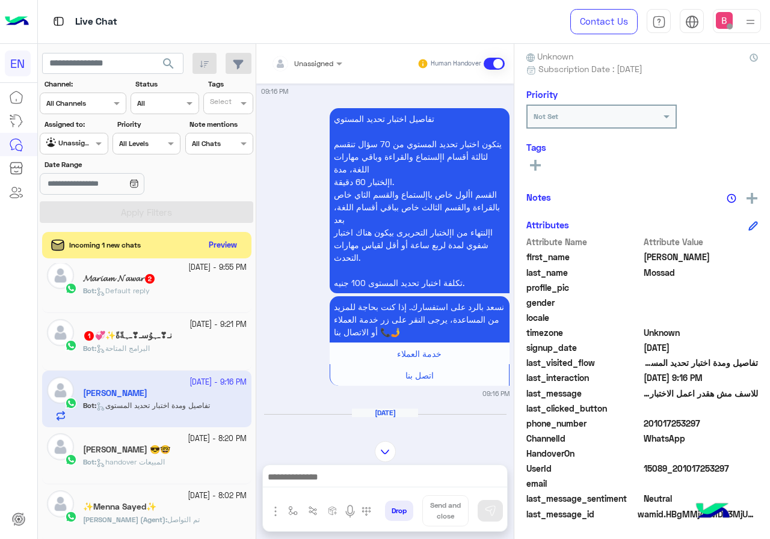
scroll to position [65, 0]
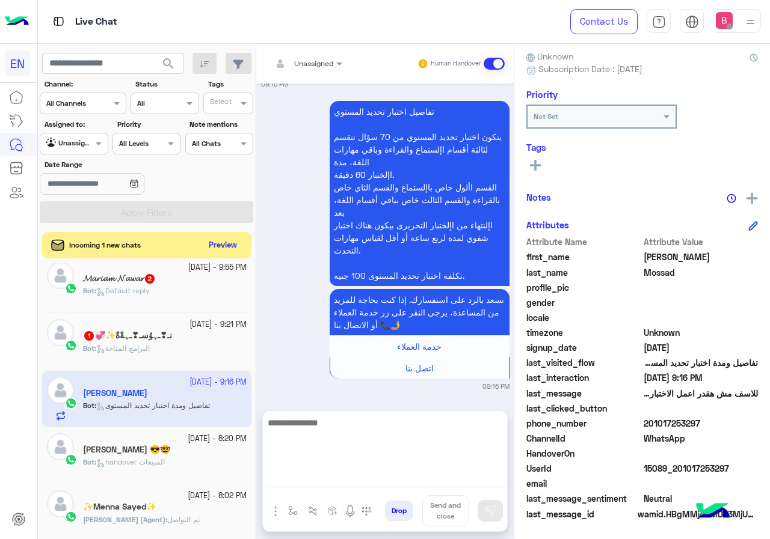
click at [339, 478] on textarea at bounding box center [385, 452] width 244 height 72
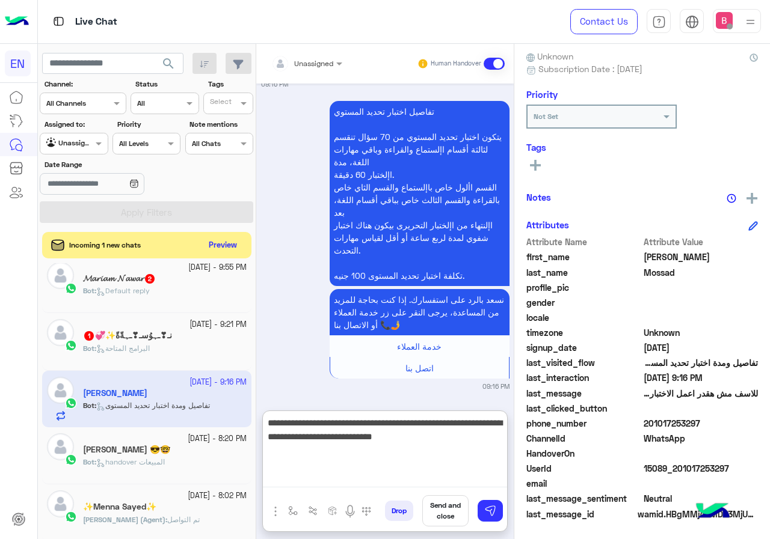
type textarea "**********"
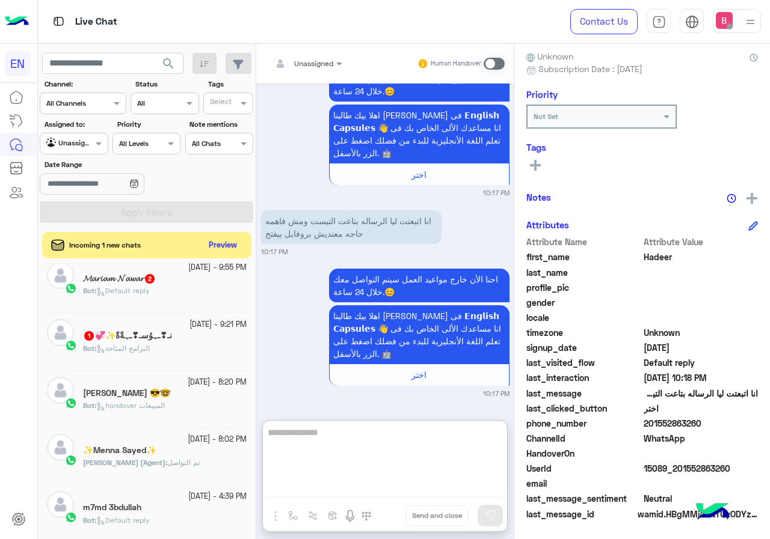
scroll to position [60, 0]
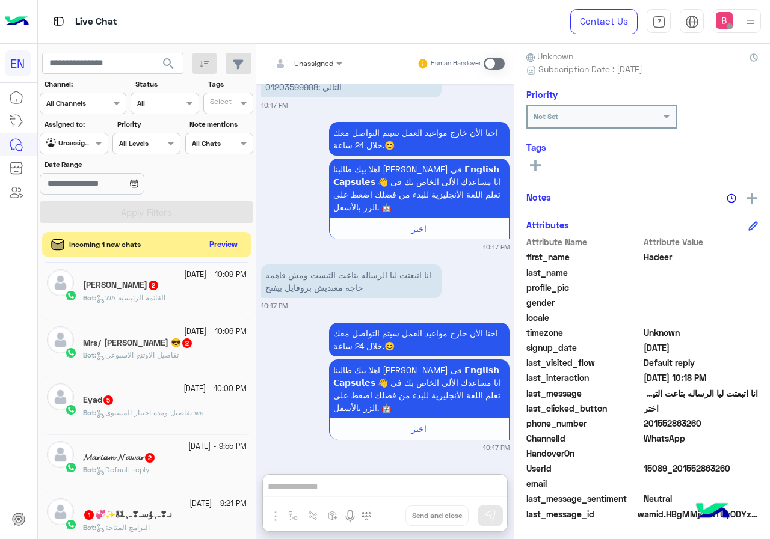
click at [220, 240] on button "Preview" at bounding box center [223, 245] width 37 height 16
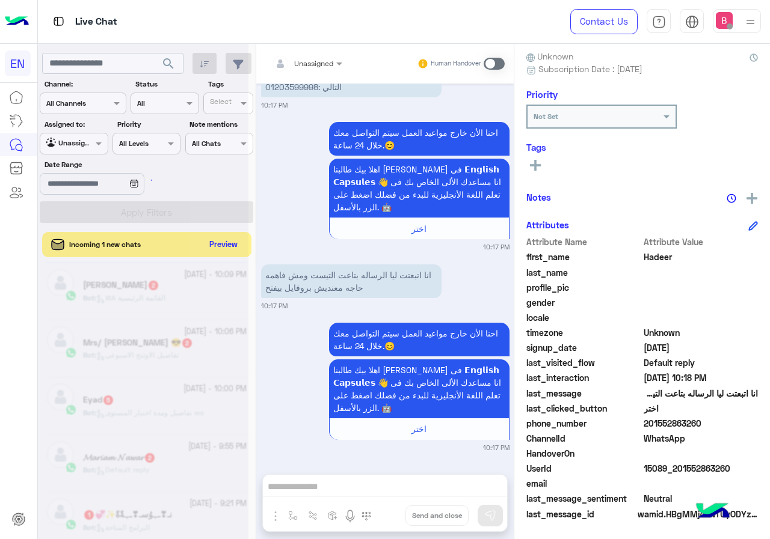
scroll to position [1041, 0]
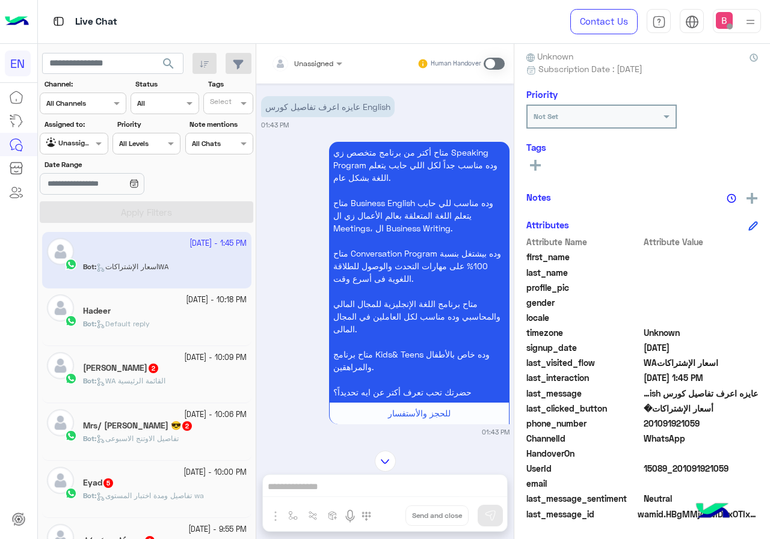
scroll to position [55, 0]
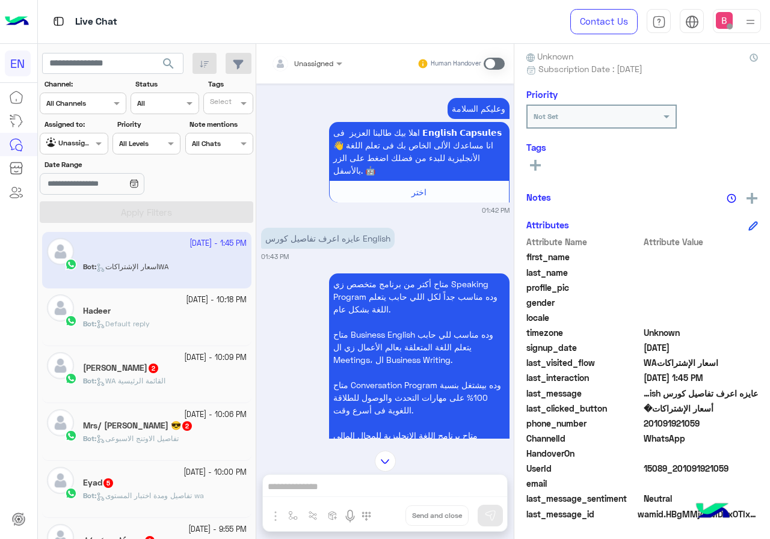
click at [311, 67] on span "Unassigned" at bounding box center [313, 63] width 39 height 9
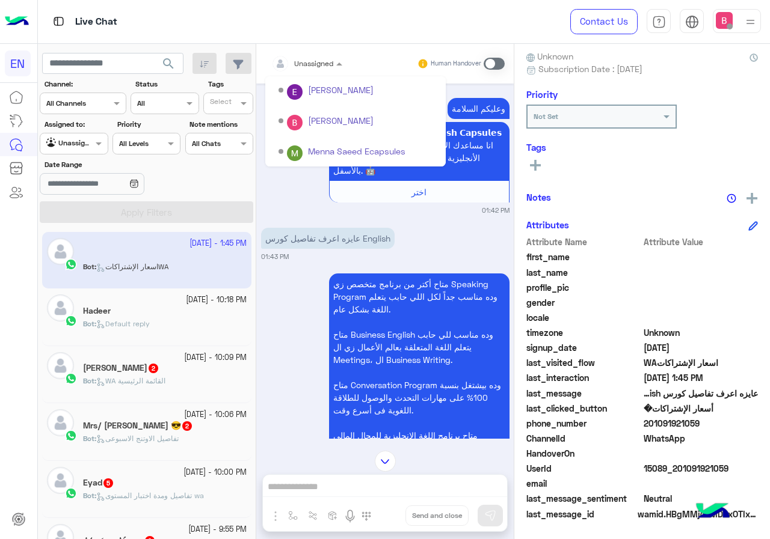
scroll to position [200, 0]
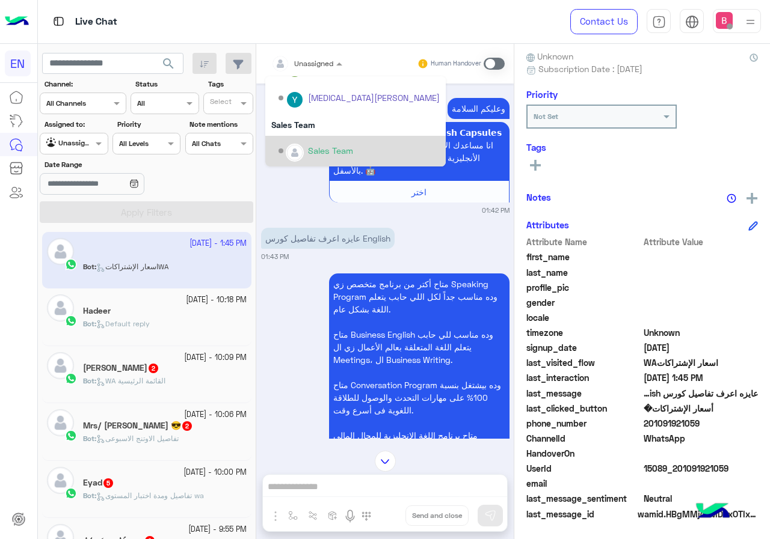
click at [308, 158] on div "Sales Team" at bounding box center [358, 151] width 161 height 21
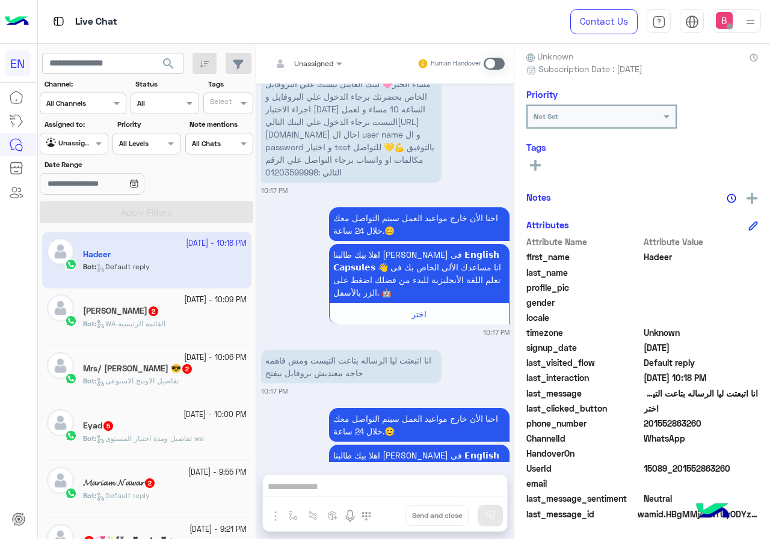
scroll to position [1041, 0]
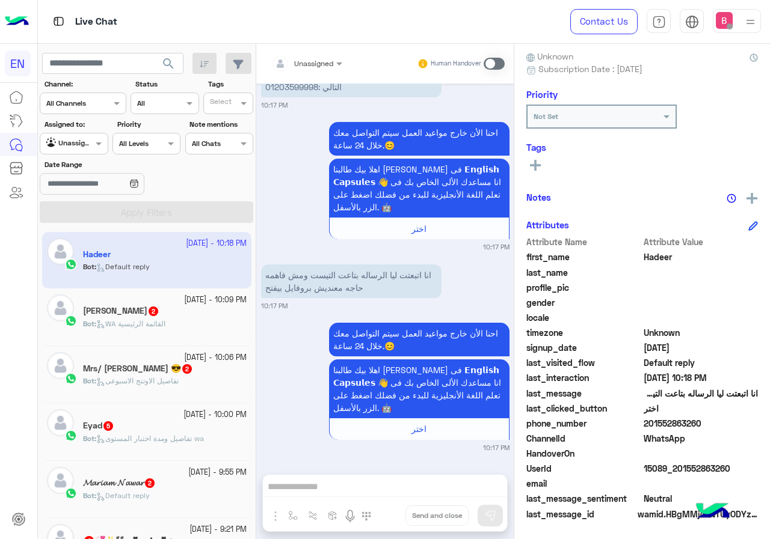
click at [489, 63] on span at bounding box center [493, 64] width 21 height 12
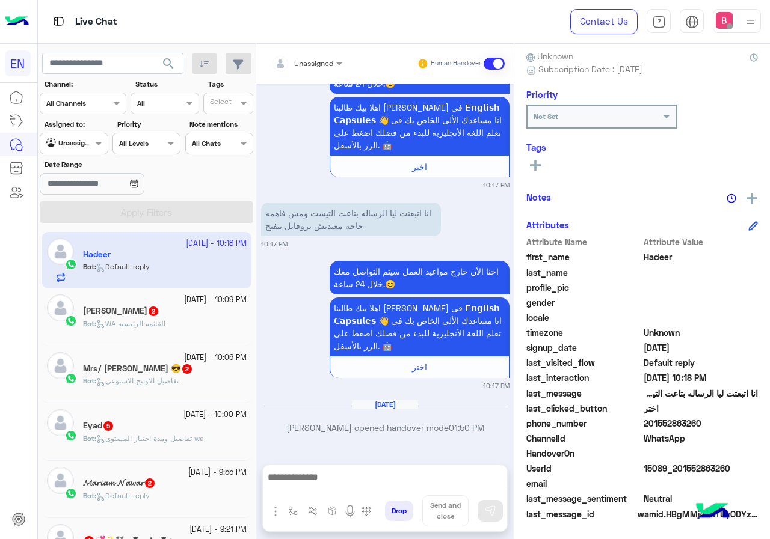
click at [409, 488] on div at bounding box center [385, 480] width 244 height 30
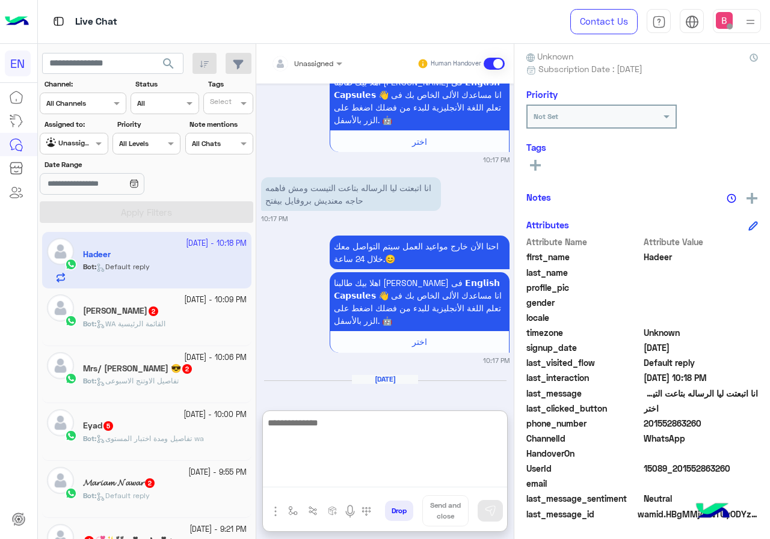
click at [405, 480] on textarea at bounding box center [385, 452] width 244 height 72
type textarea "**********"
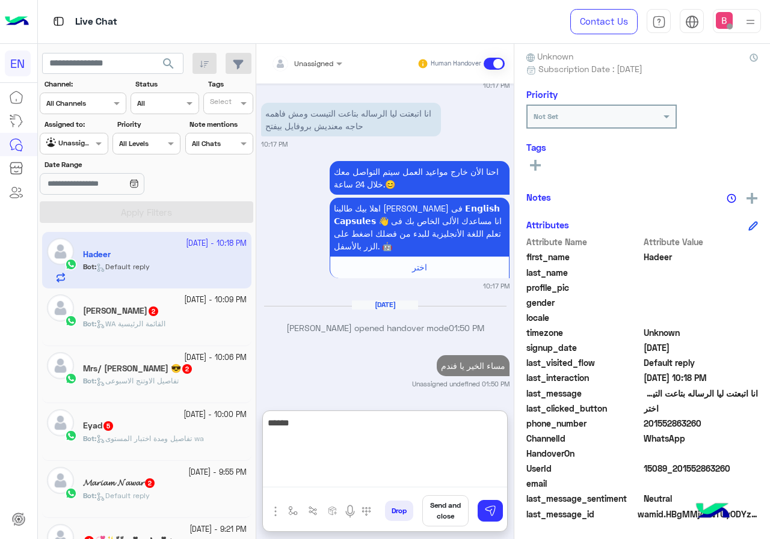
type textarea "*******"
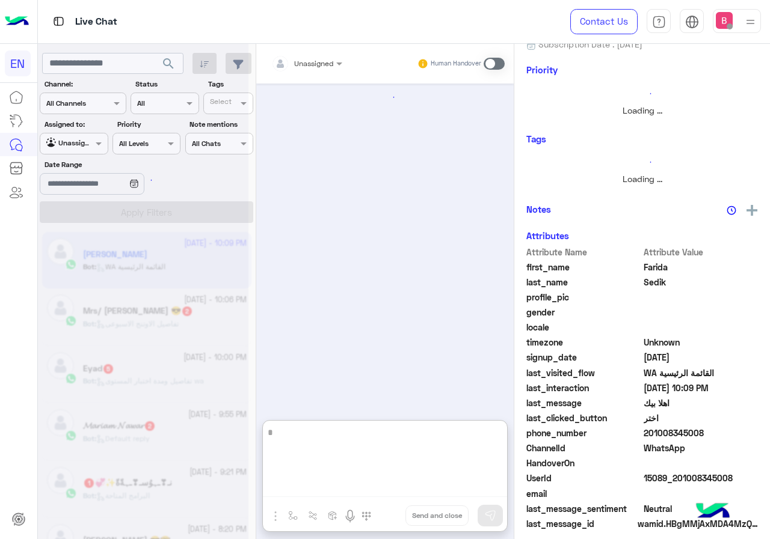
scroll to position [82, 0]
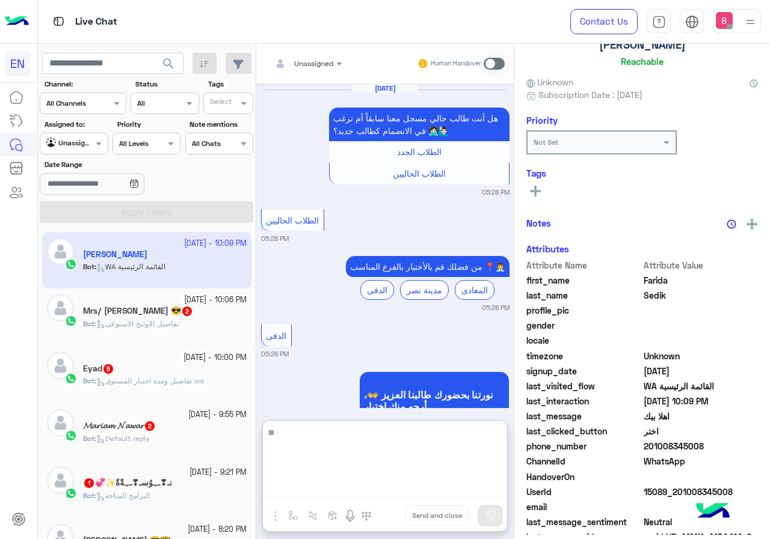
type textarea "*"
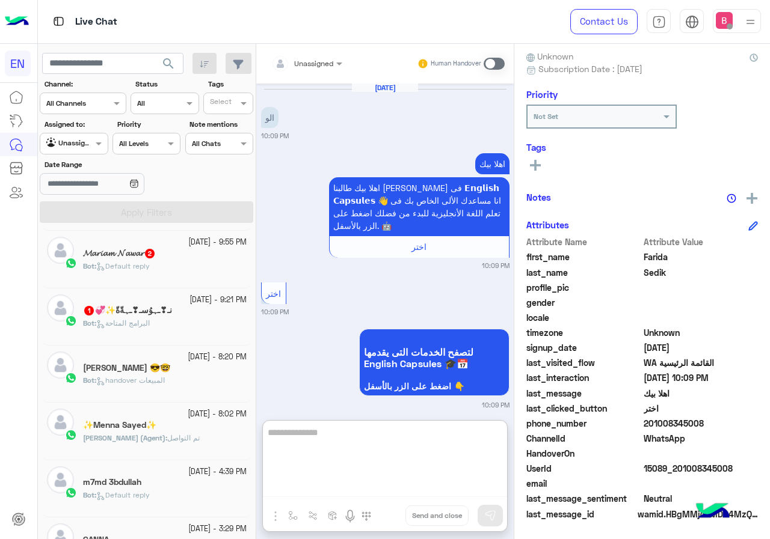
scroll to position [180, 0]
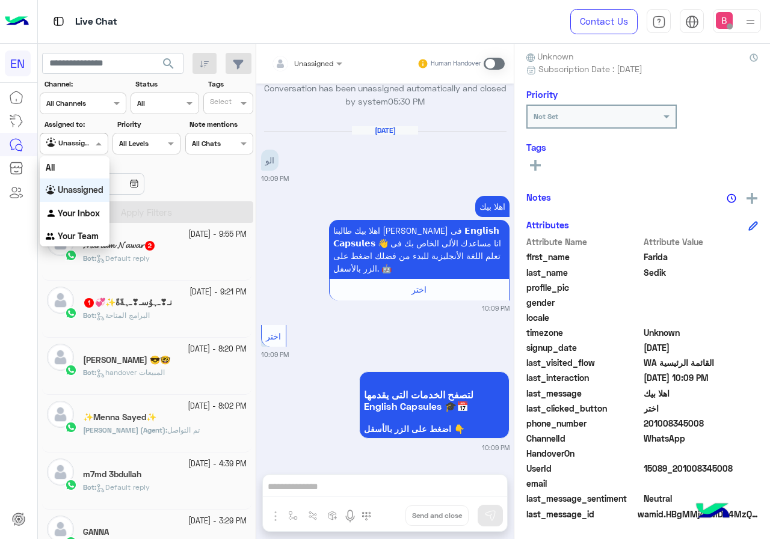
click at [72, 149] on div "Unassigned" at bounding box center [69, 144] width 46 height 12
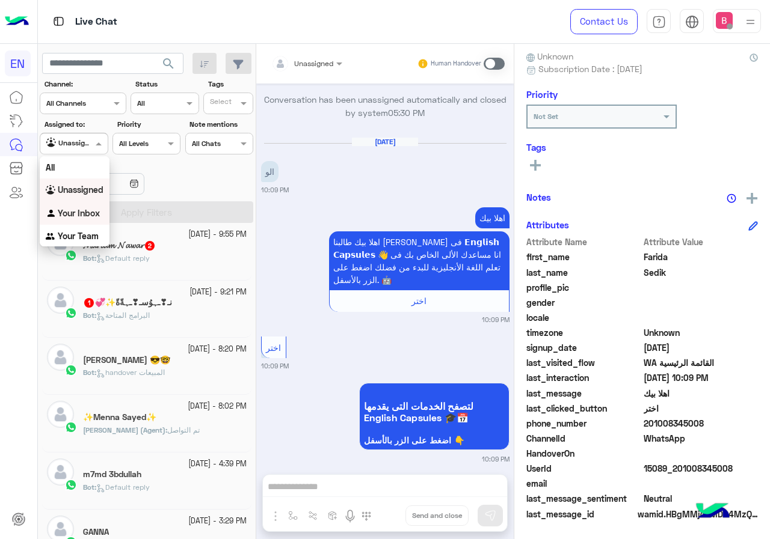
click at [79, 215] on b "Your Inbox" at bounding box center [79, 213] width 42 height 10
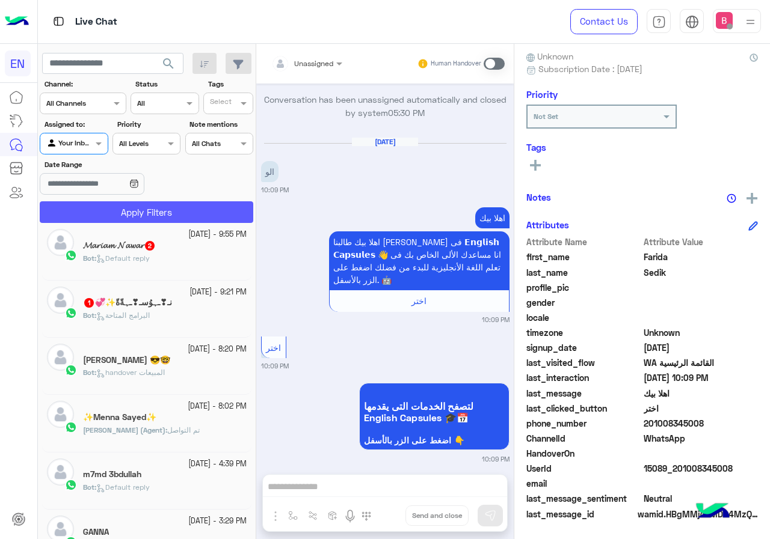
click at [109, 203] on button "Apply Filters" at bounding box center [146, 212] width 213 height 22
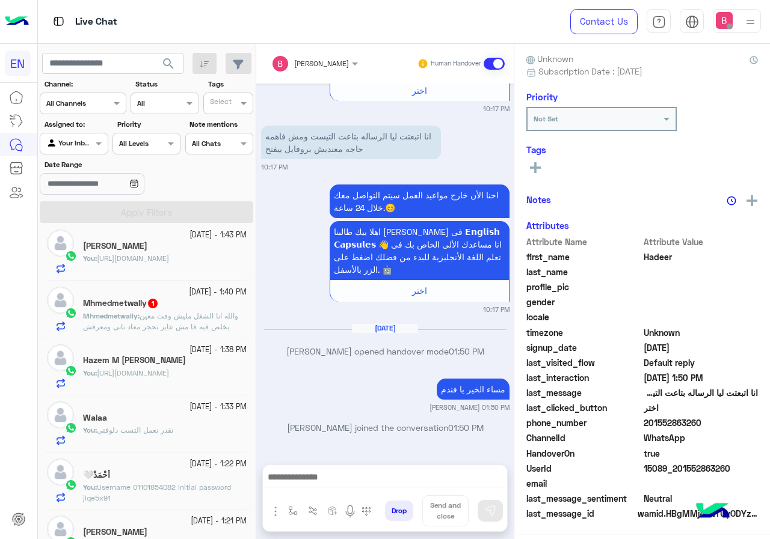
scroll to position [106, 0]
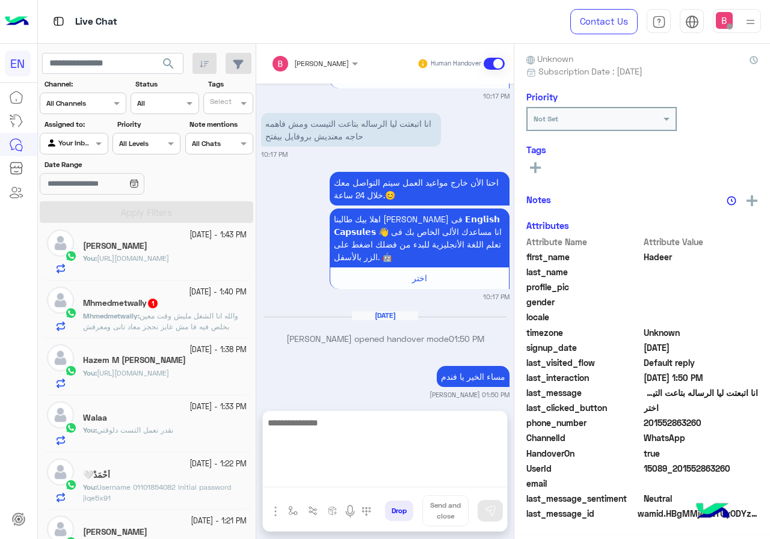
click at [390, 484] on textarea at bounding box center [385, 452] width 244 height 72
type textarea "**********"
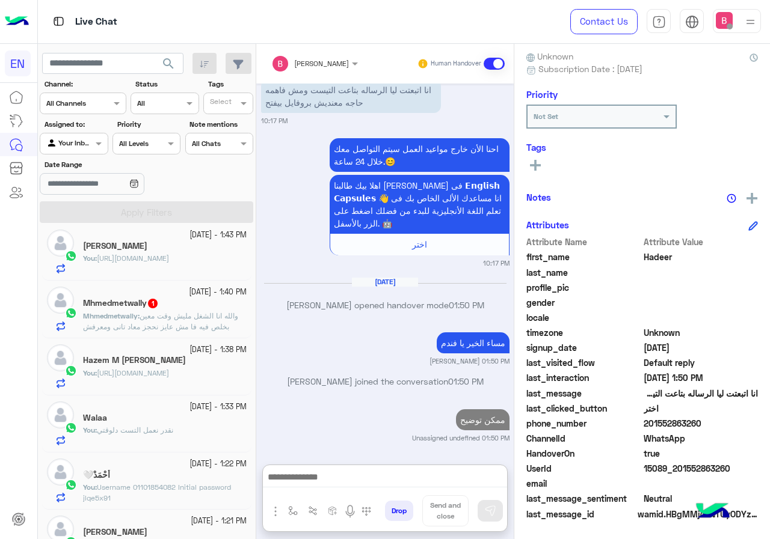
click at [87, 148] on div "Your Inbox" at bounding box center [69, 144] width 46 height 12
click at [87, 193] on b "Unassigned" at bounding box center [81, 190] width 46 height 10
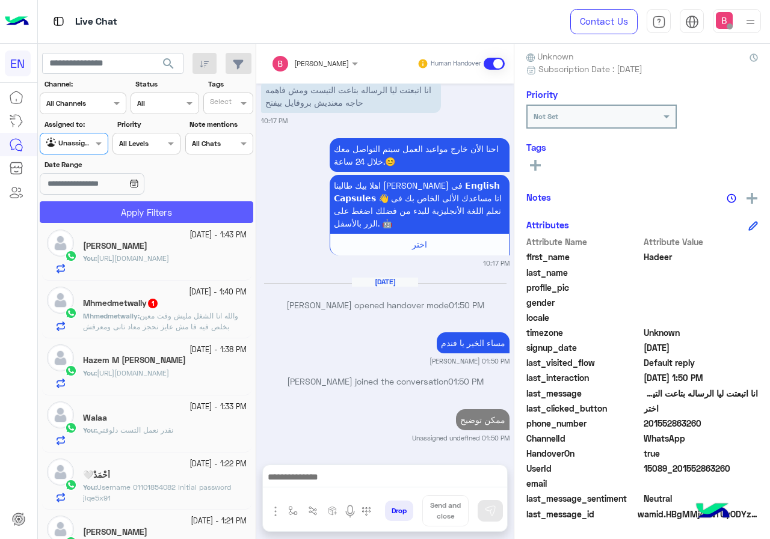
click at [106, 216] on button "Apply Filters" at bounding box center [146, 212] width 213 height 22
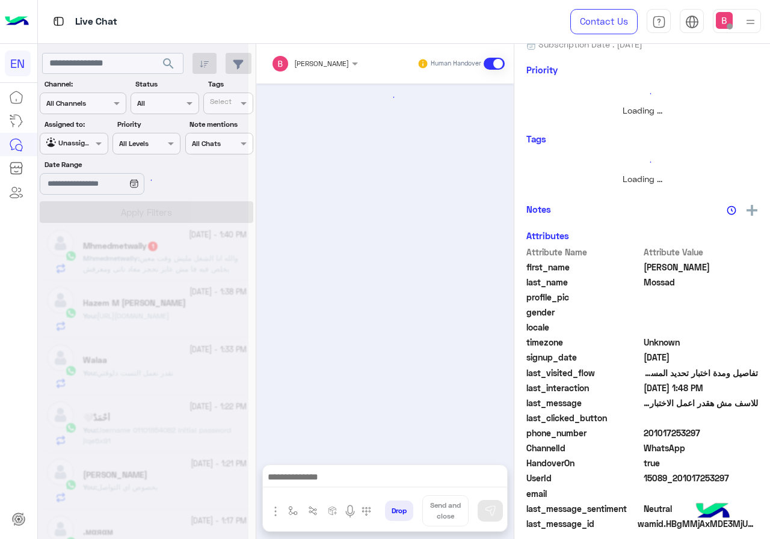
scroll to position [168, 0]
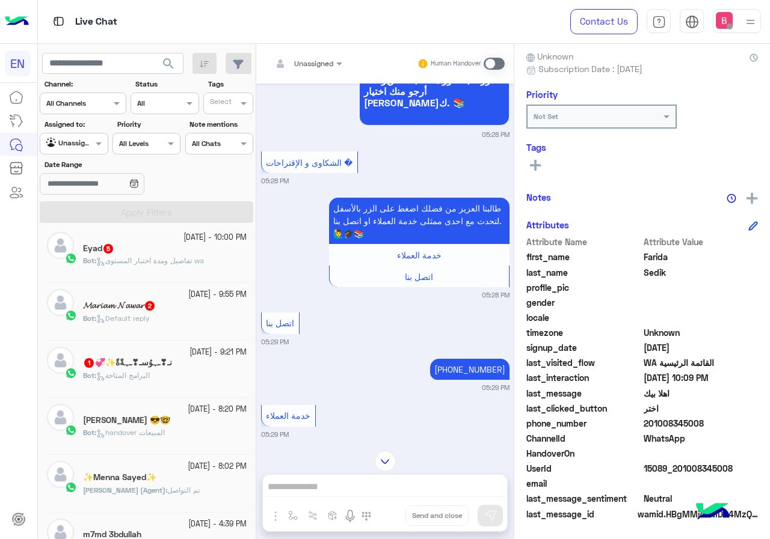
scroll to position [156, 0]
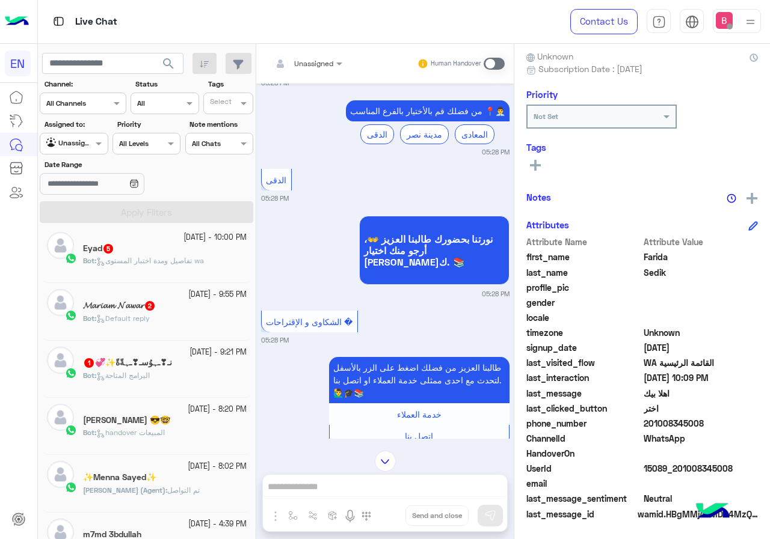
click at [291, 69] on div at bounding box center [282, 64] width 23 height 24
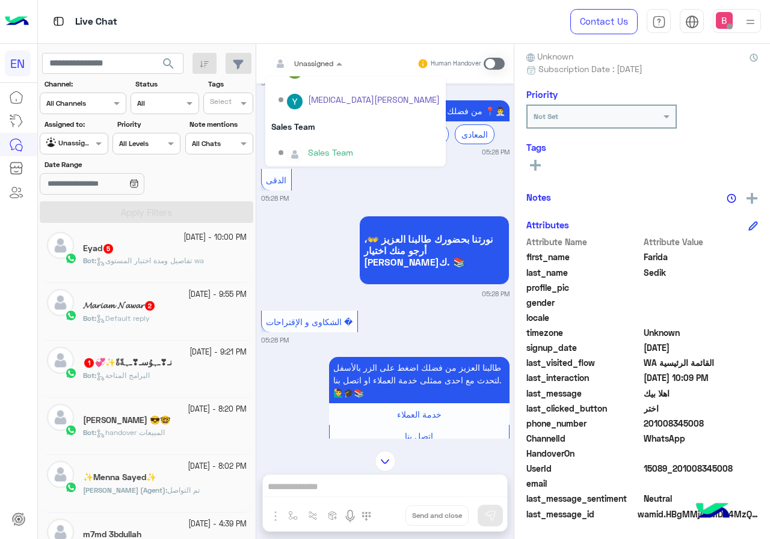
scroll to position [200, 0]
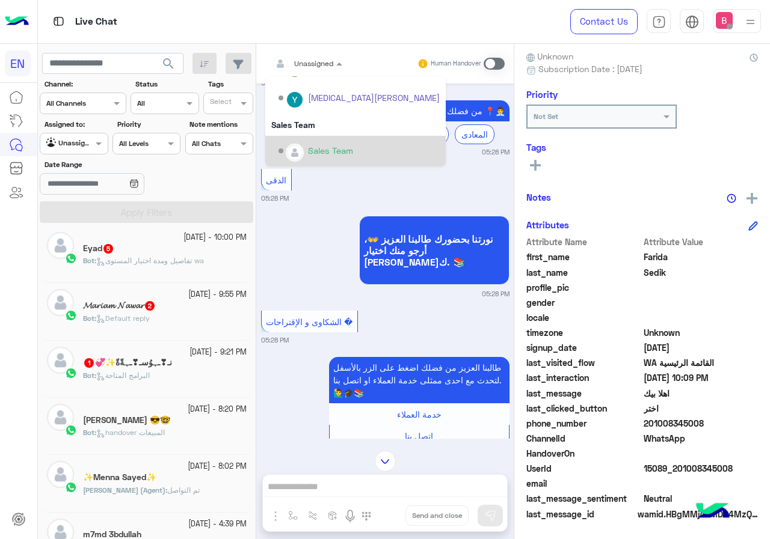
click at [300, 140] on div "Sales Team" at bounding box center [355, 151] width 180 height 31
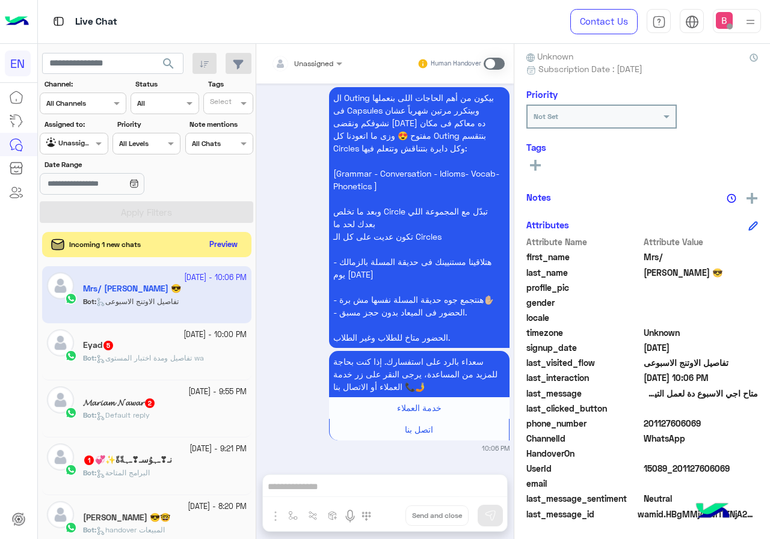
click at [227, 247] on button "Preview" at bounding box center [223, 245] width 37 height 16
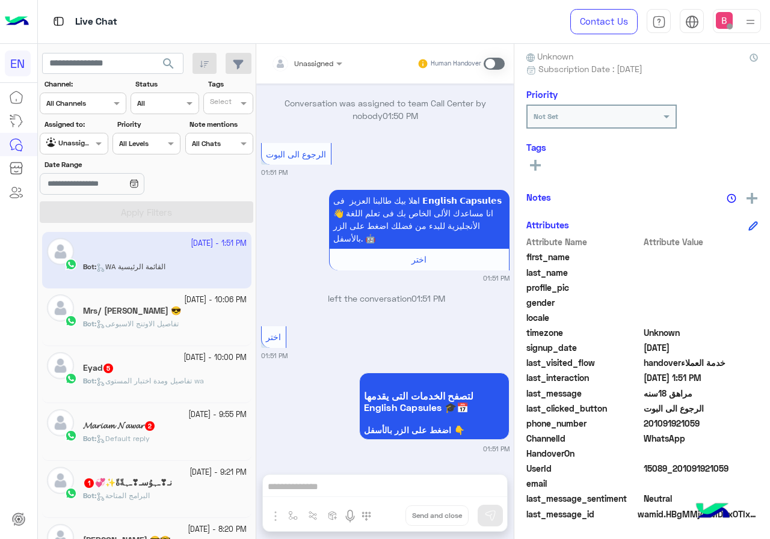
click at [321, 67] on span "Unassigned" at bounding box center [313, 63] width 39 height 9
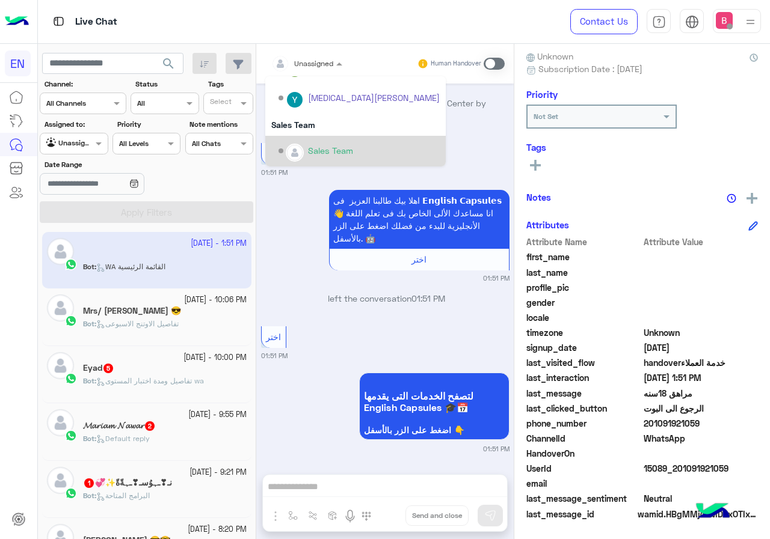
click at [317, 150] on div "Sales Team" at bounding box center [330, 150] width 45 height 13
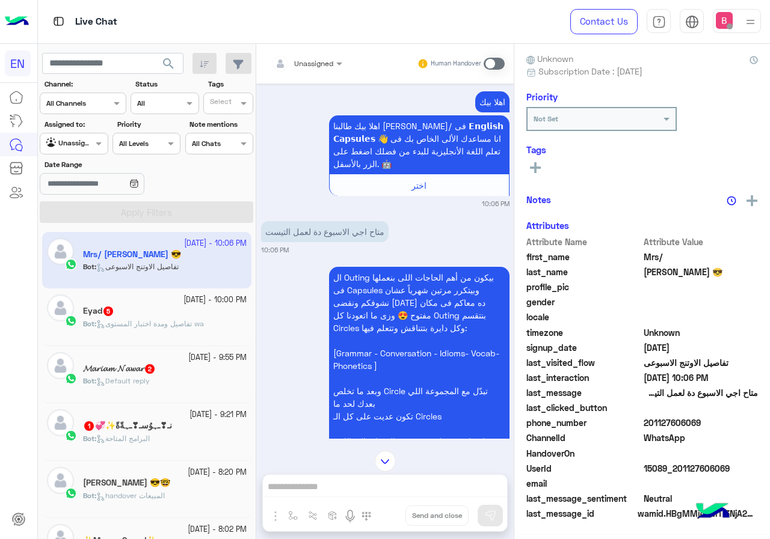
click at [317, 67] on span "Unassigned" at bounding box center [313, 63] width 39 height 9
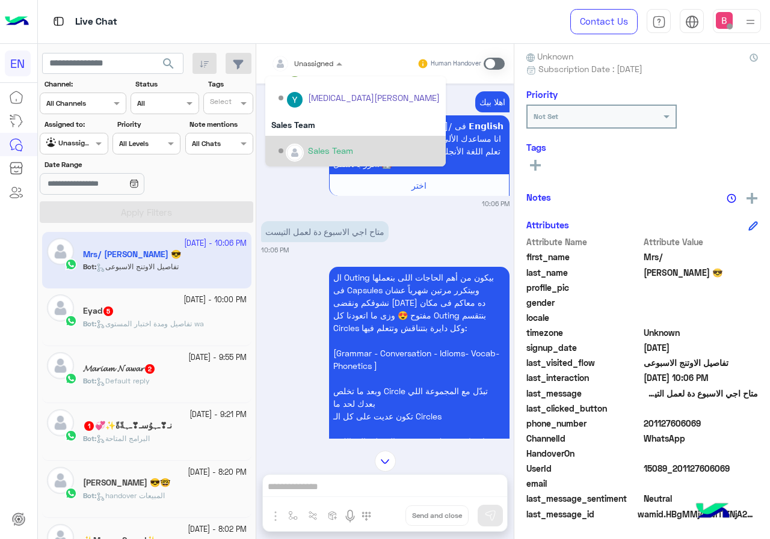
click at [313, 151] on div "Sales Team" at bounding box center [330, 150] width 45 height 13
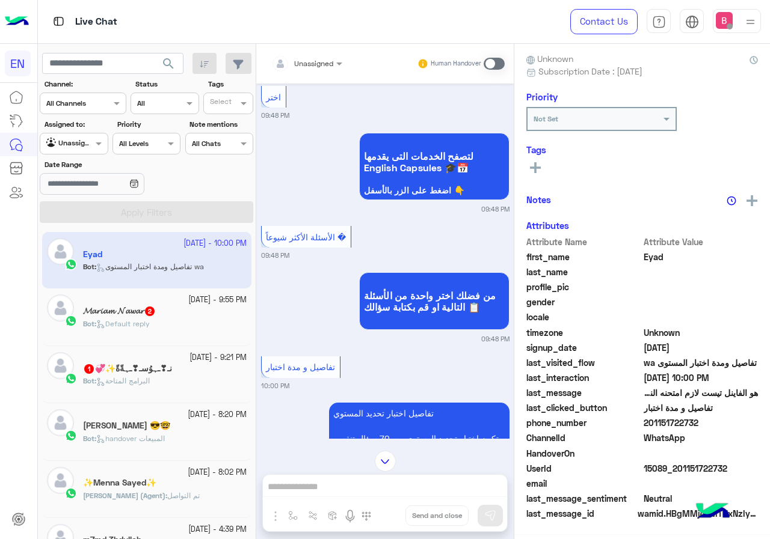
click at [310, 59] on input "text" at bounding box center [292, 62] width 42 height 11
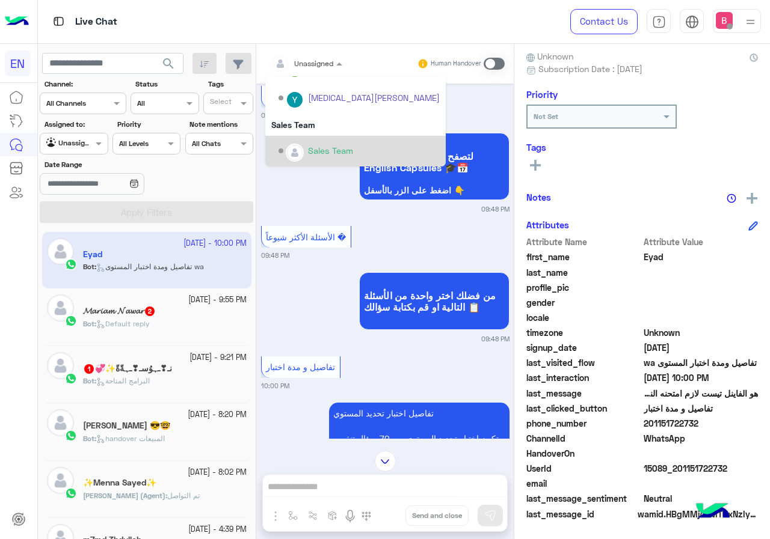
click at [301, 145] on div "Sales Team" at bounding box center [358, 151] width 161 height 21
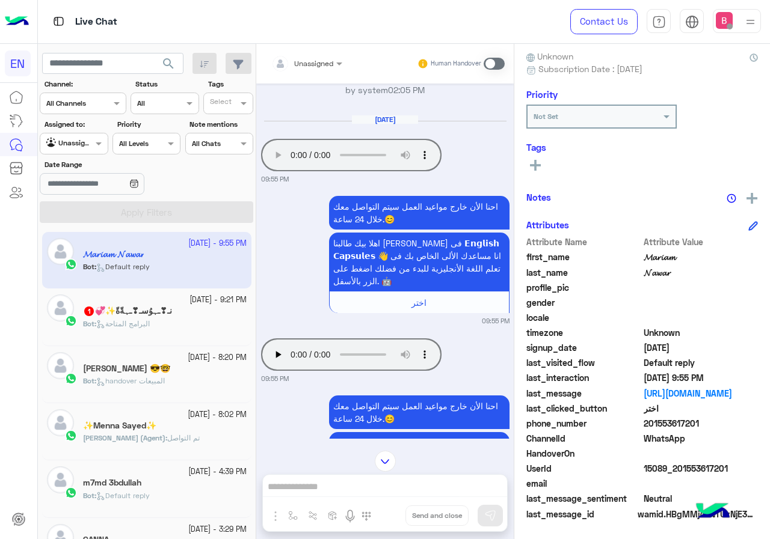
drag, startPoint x: 647, startPoint y: 423, endPoint x: 708, endPoint y: 425, distance: 60.8
click at [708, 425] on span "201553617201" at bounding box center [700, 423] width 115 height 13
copy span "01553617201"
click at [320, 483] on div "Unassigned Human Handover [DATE] 𝓜𝓪𝓻𝓲𝓪𝓶 𝓝𝓪𝔀𝓪𝓻 left the conversation 05:08 PM اخ…" at bounding box center [384, 294] width 257 height 500
click at [489, 53] on div "Human Handover" at bounding box center [461, 64] width 88 height 22
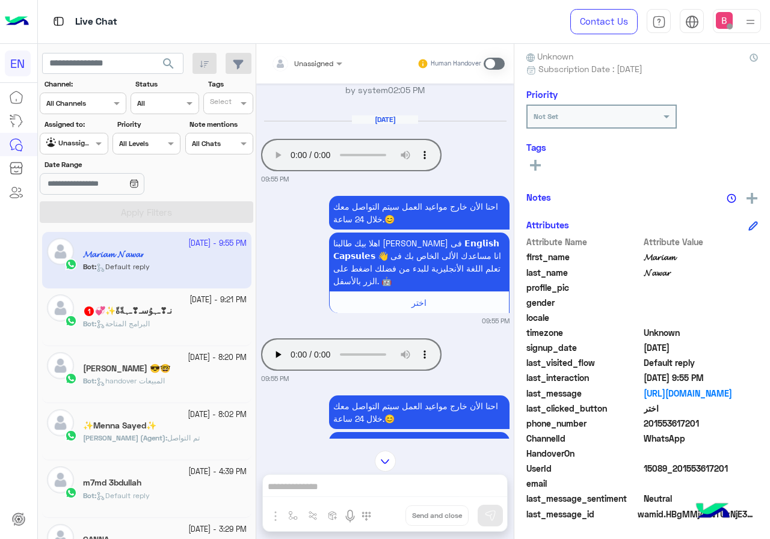
click at [492, 55] on div "Human Handover" at bounding box center [461, 64] width 88 height 22
click at [495, 58] on span at bounding box center [493, 64] width 21 height 12
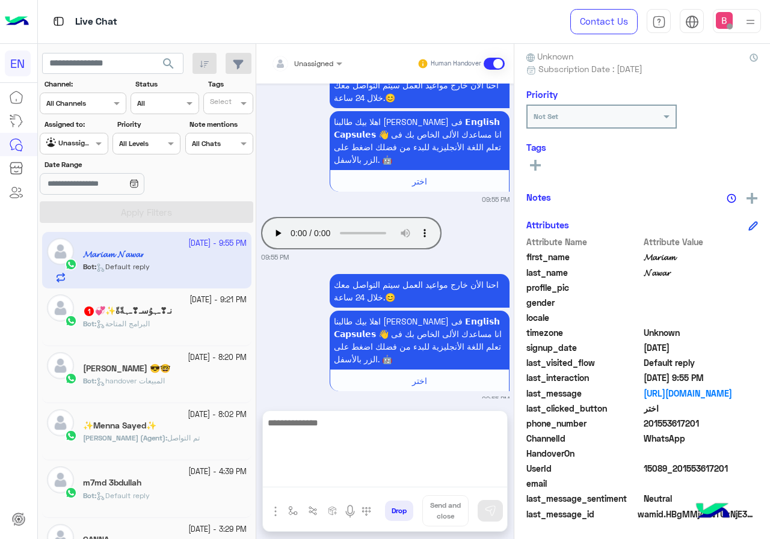
click at [342, 474] on textarea at bounding box center [385, 452] width 244 height 72
type textarea "**********"
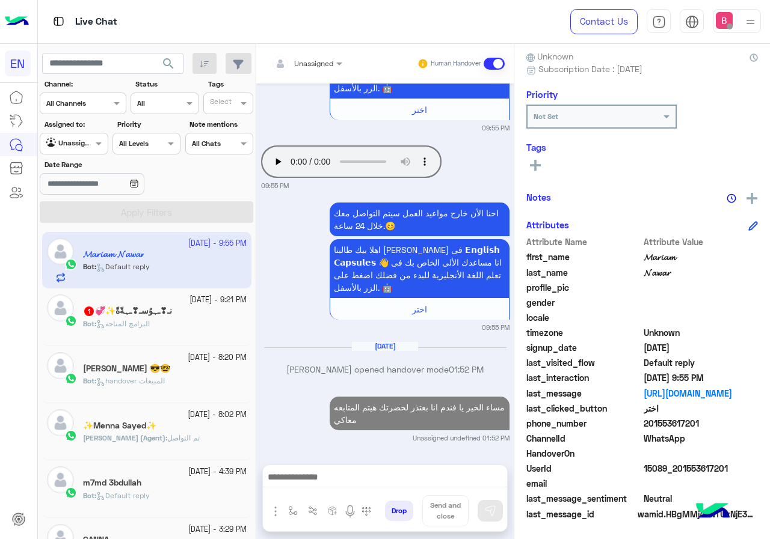
scroll to position [1194, 0]
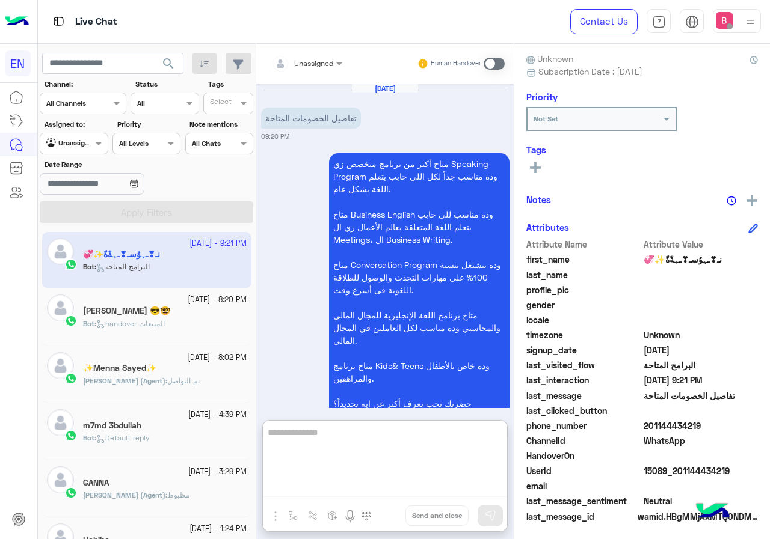
scroll to position [108, 0]
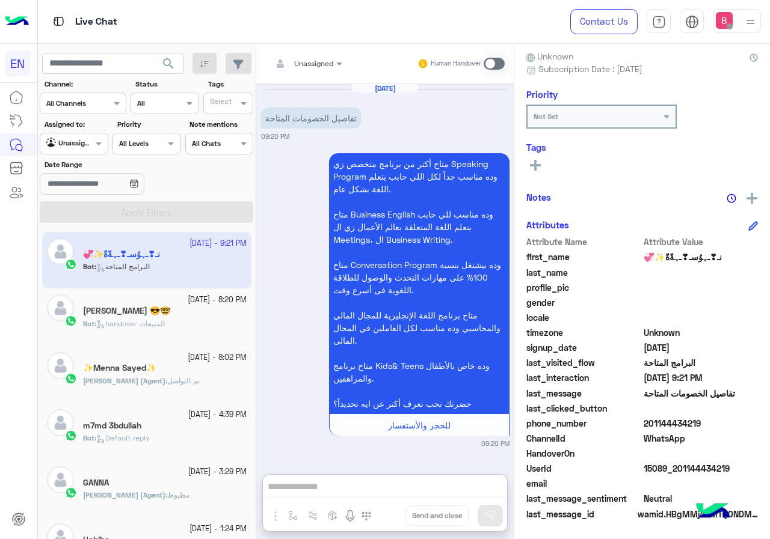
click at [287, 57] on input "text" at bounding box center [292, 62] width 42 height 11
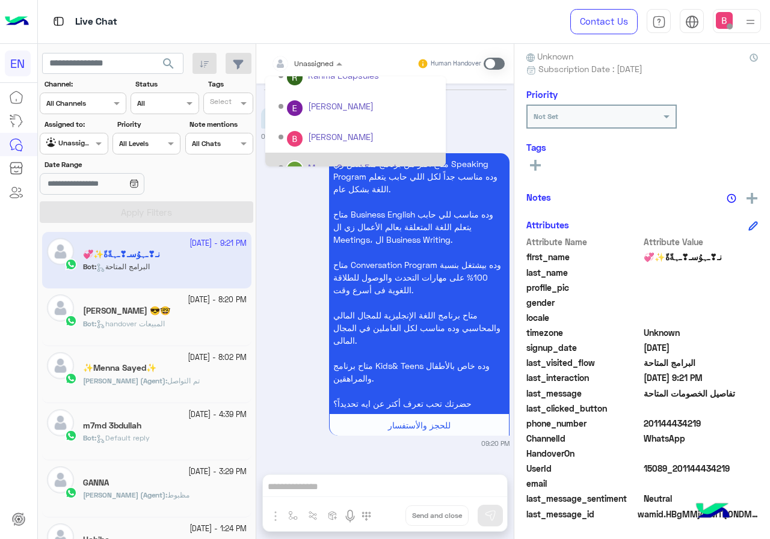
scroll to position [200, 0]
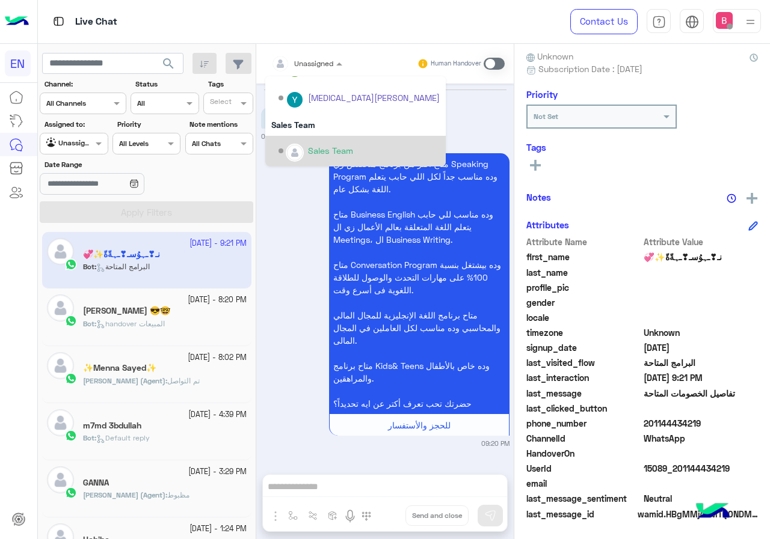
click at [310, 146] on div "Sales Team" at bounding box center [330, 150] width 45 height 13
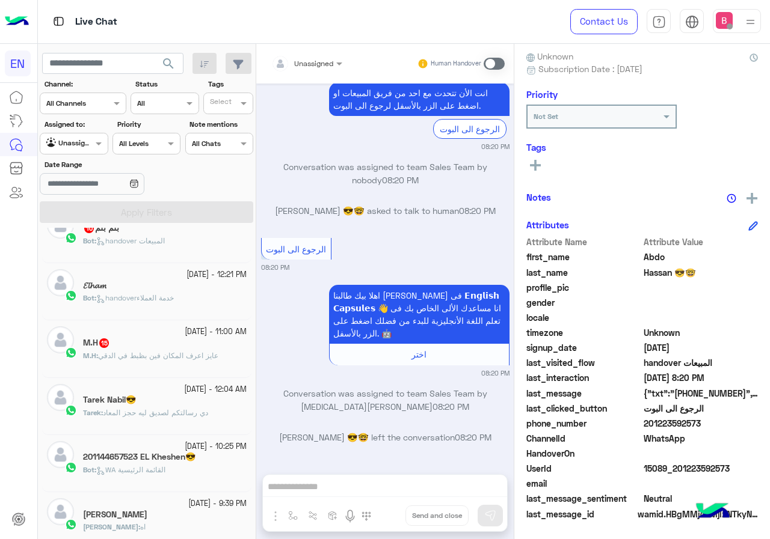
scroll to position [421, 0]
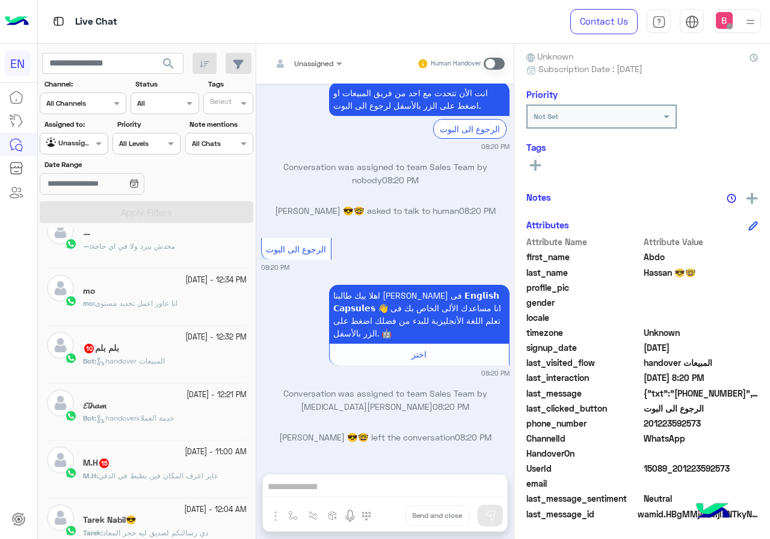
click at [173, 360] on div "Bot : handover المبيعات" at bounding box center [165, 366] width 164 height 21
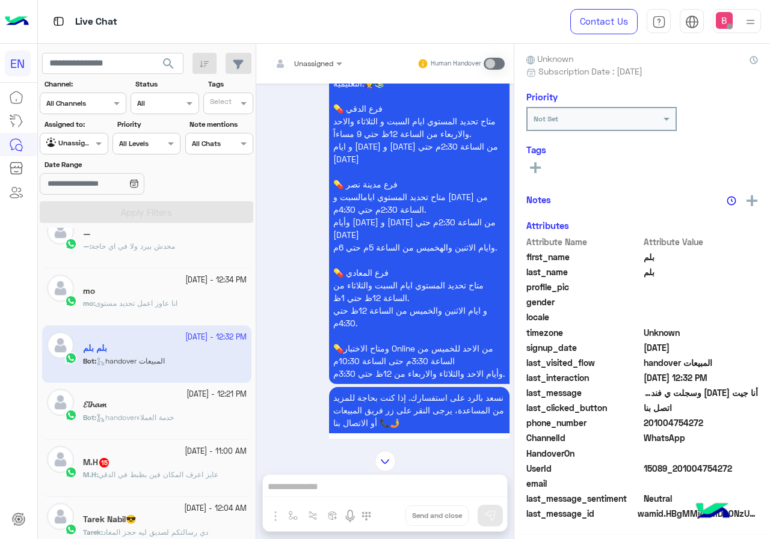
scroll to position [800, 0]
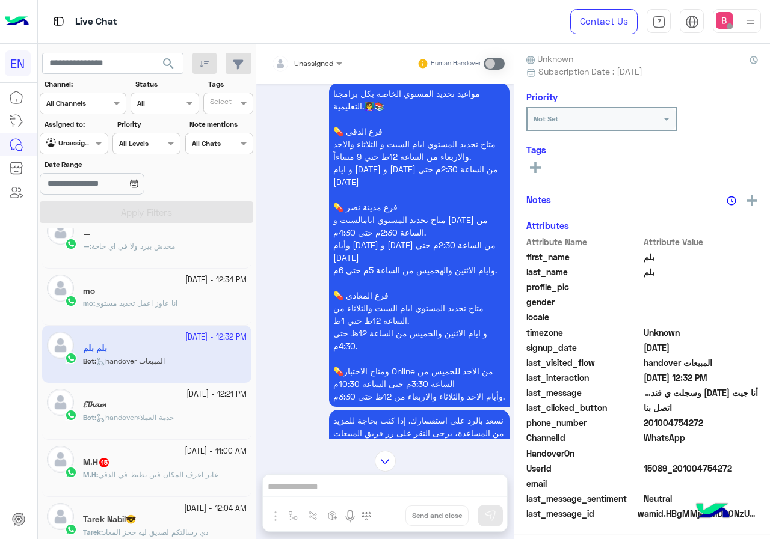
click at [308, 70] on div "Unassigned" at bounding box center [302, 64] width 62 height 24
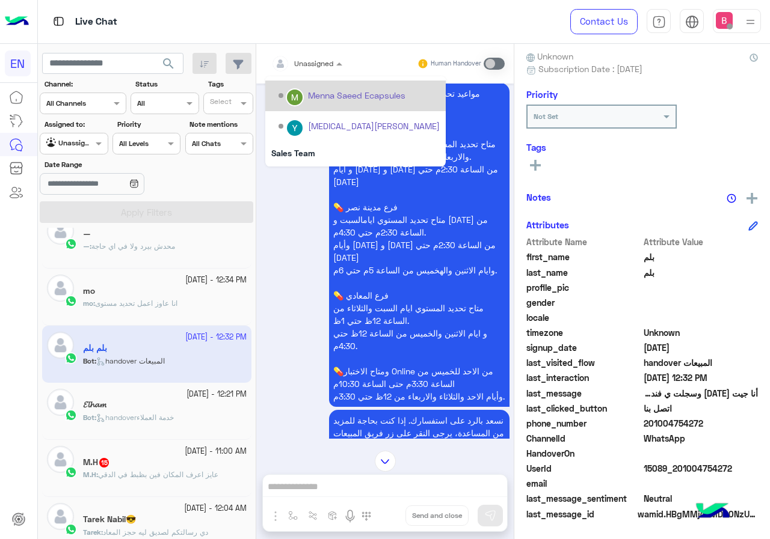
scroll to position [200, 0]
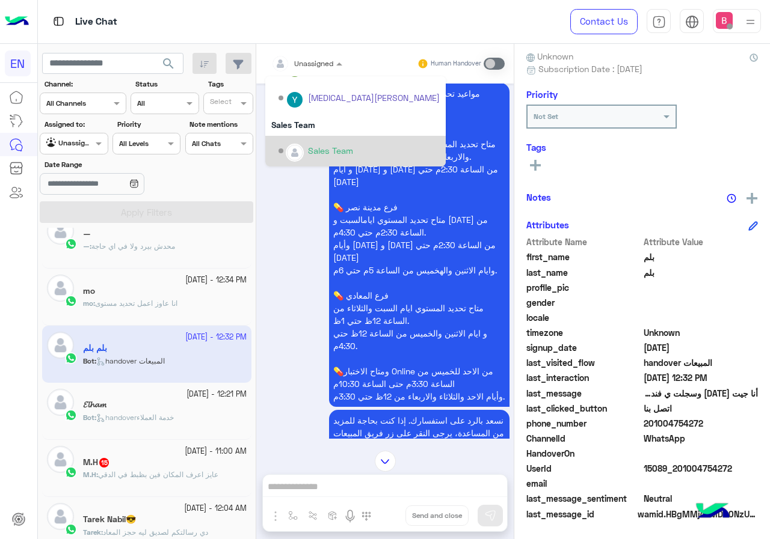
click at [325, 138] on div "Sales Team" at bounding box center [355, 151] width 180 height 31
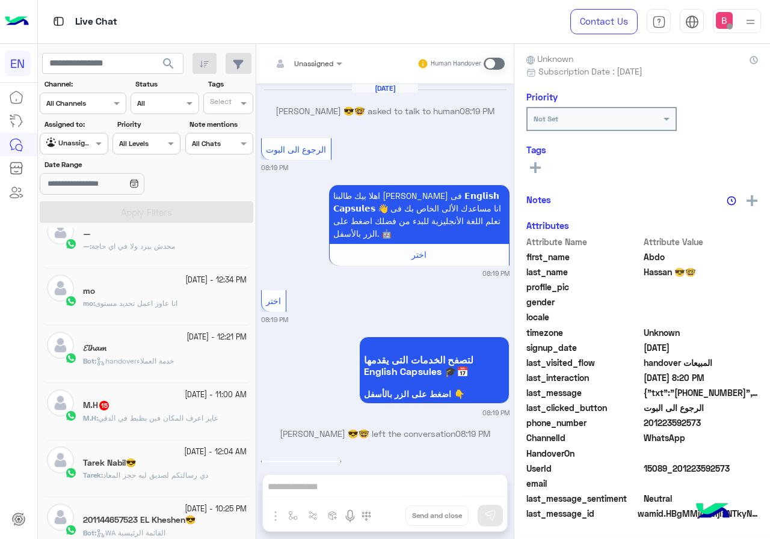
scroll to position [1251, 0]
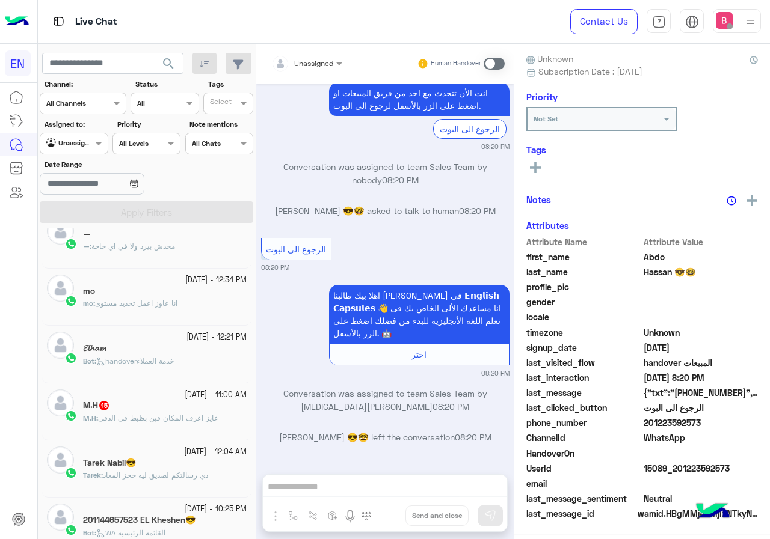
click at [149, 420] on span "عايز اعرف المكان فين بظبط في الدقي" at bounding box center [158, 418] width 120 height 9
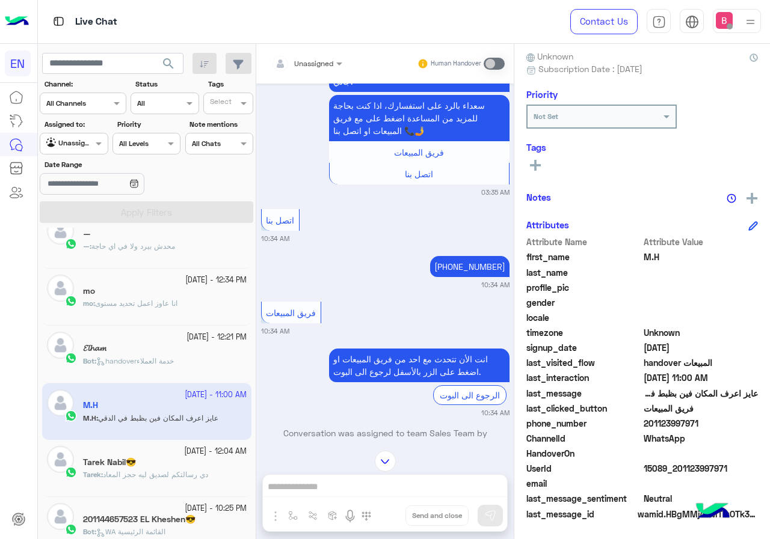
click at [319, 71] on div "Unassigned" at bounding box center [302, 64] width 62 height 24
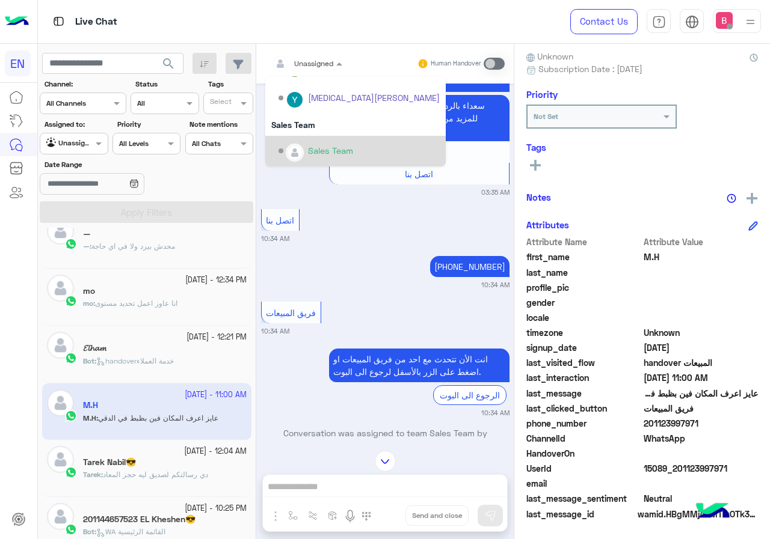
click at [307, 147] on div "Sales Team" at bounding box center [358, 151] width 161 height 21
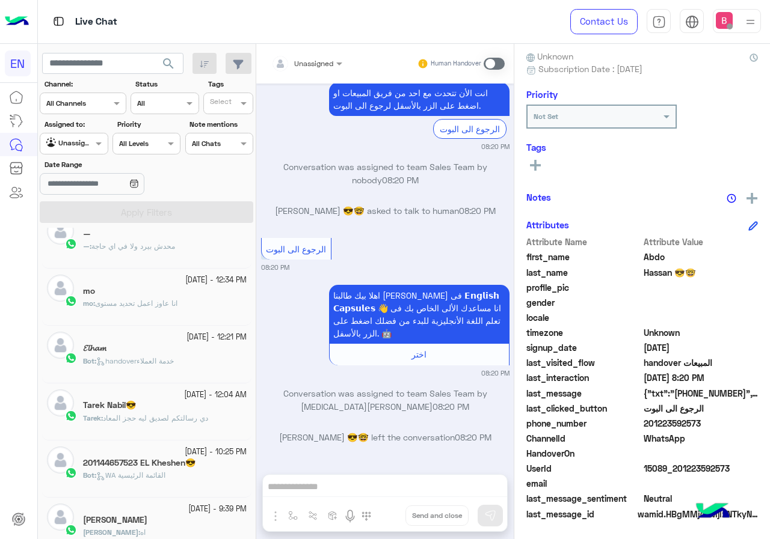
scroll to position [437, 0]
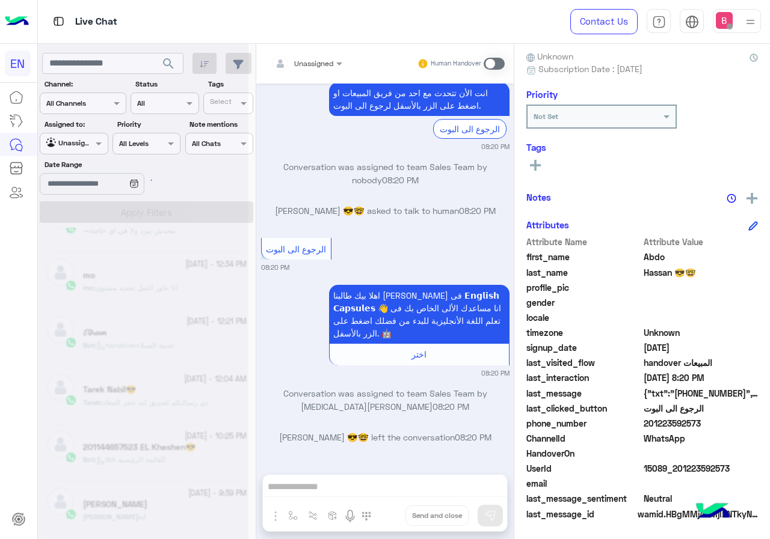
click at [82, 141] on div at bounding box center [143, 274] width 210 height 539
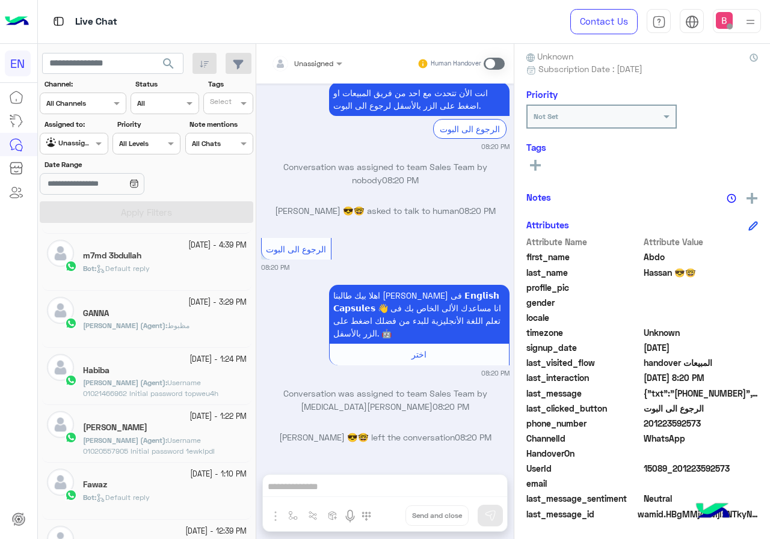
scroll to position [0, 0]
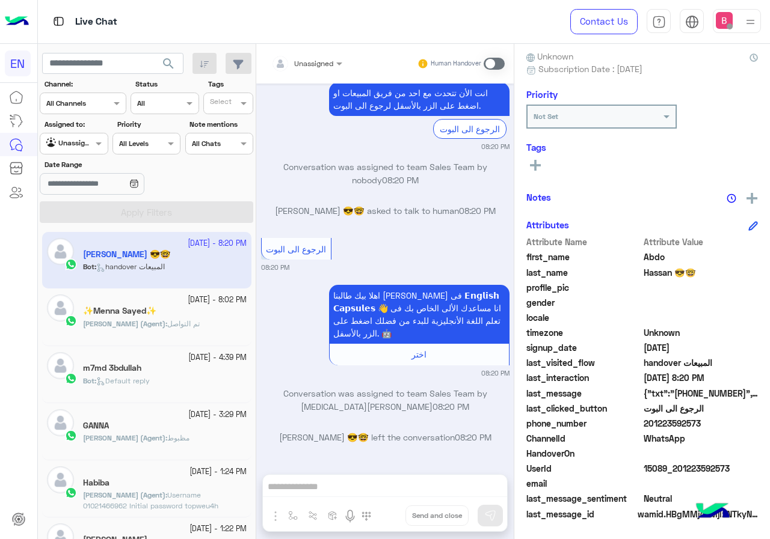
click at [90, 144] on div at bounding box center [73, 141] width 67 height 11
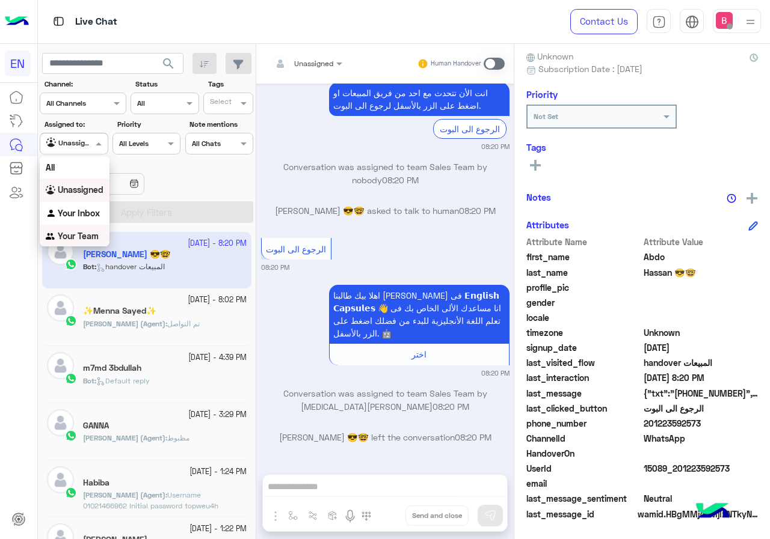
click at [80, 239] on b "Your Team" at bounding box center [78, 236] width 41 height 10
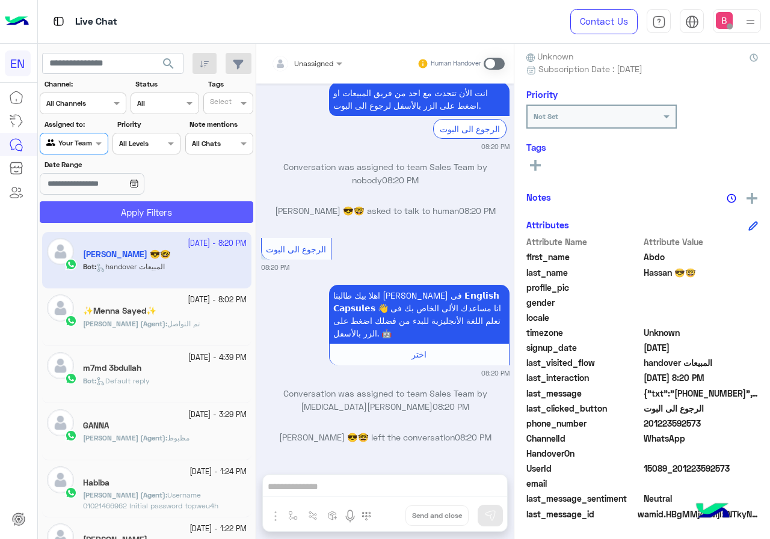
click at [101, 209] on button "Apply Filters" at bounding box center [146, 212] width 213 height 22
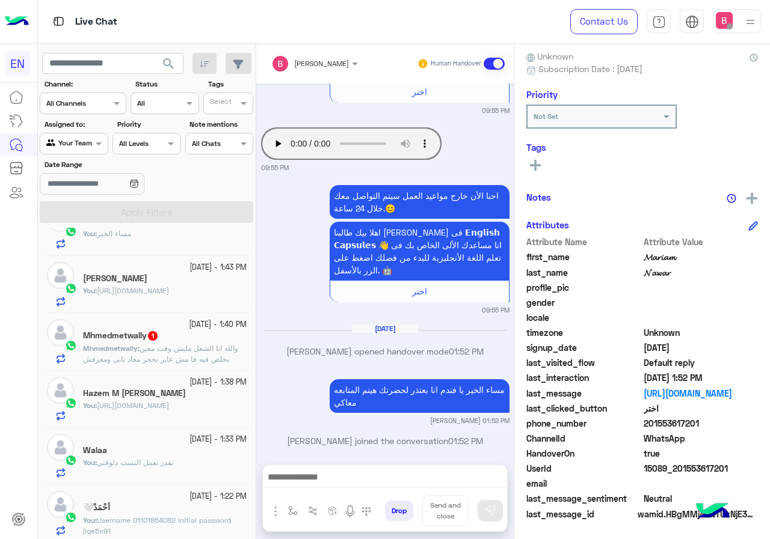
scroll to position [241, 0]
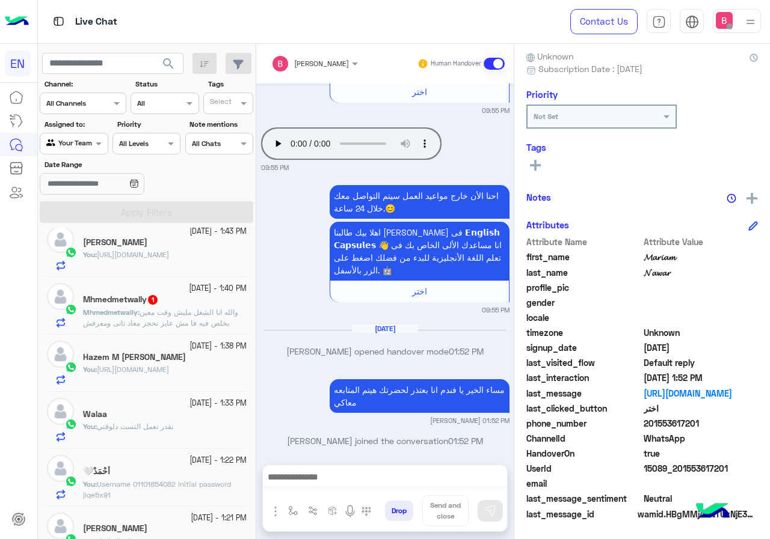
click at [204, 320] on span "والله انا الشغل مليش وقت معين بخلص فيه فا مش عايز نحجز معاد تانى ومعرفش احضر بس…" at bounding box center [160, 323] width 155 height 31
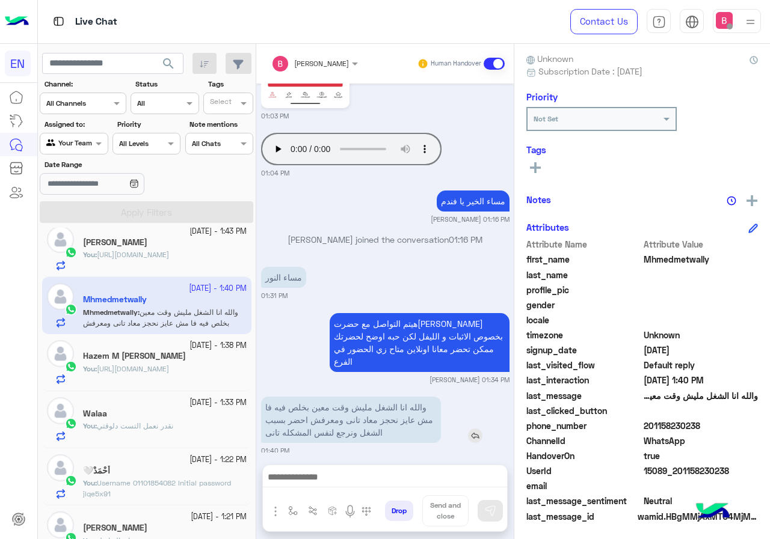
scroll to position [108, 0]
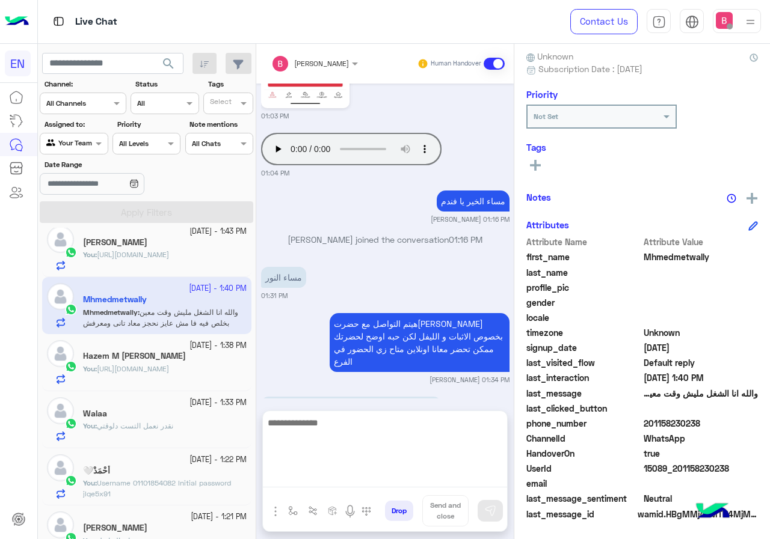
click at [346, 476] on textarea at bounding box center [385, 452] width 244 height 72
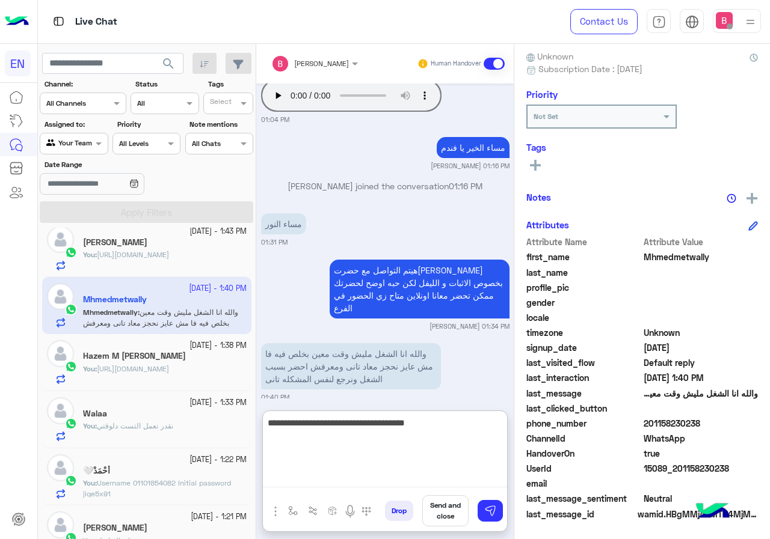
type textarea "**********"
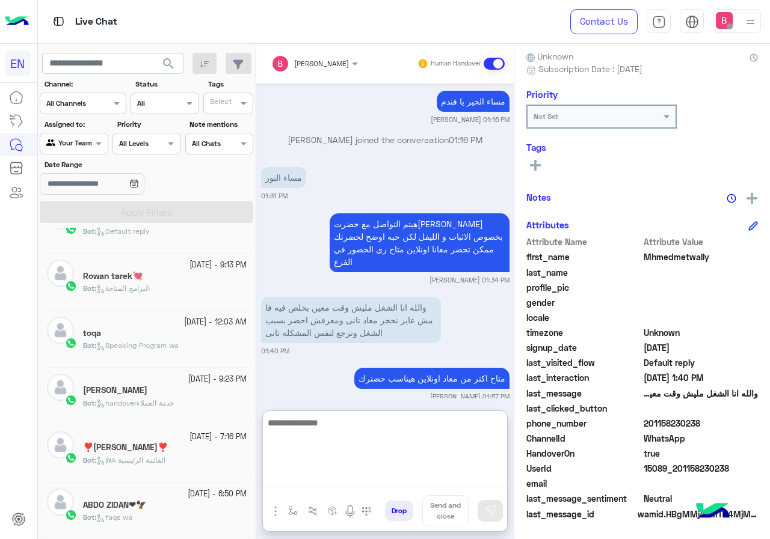
scroll to position [6, 0]
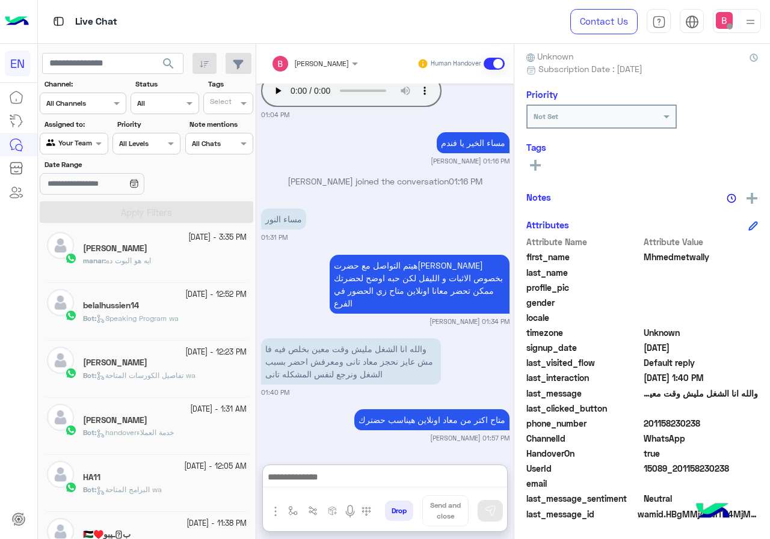
click at [82, 140] on div at bounding box center [73, 141] width 67 height 11
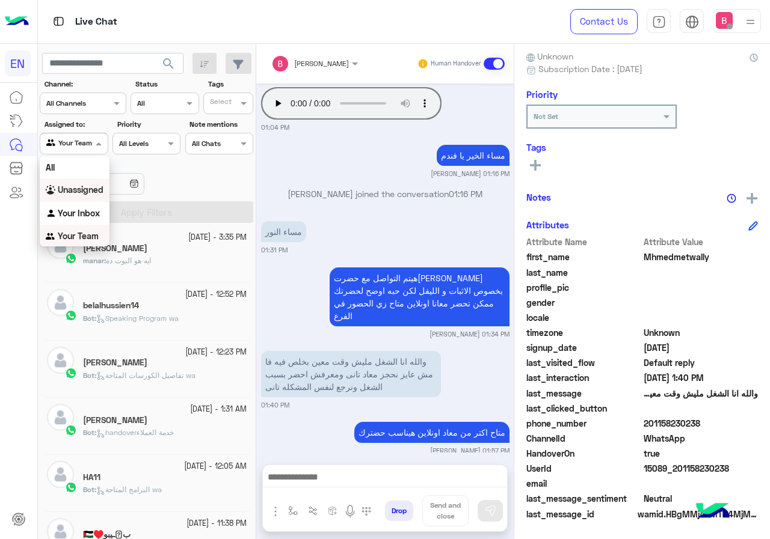
scroll to position [1, 0]
click at [85, 211] on b "Your Inbox" at bounding box center [79, 212] width 42 height 10
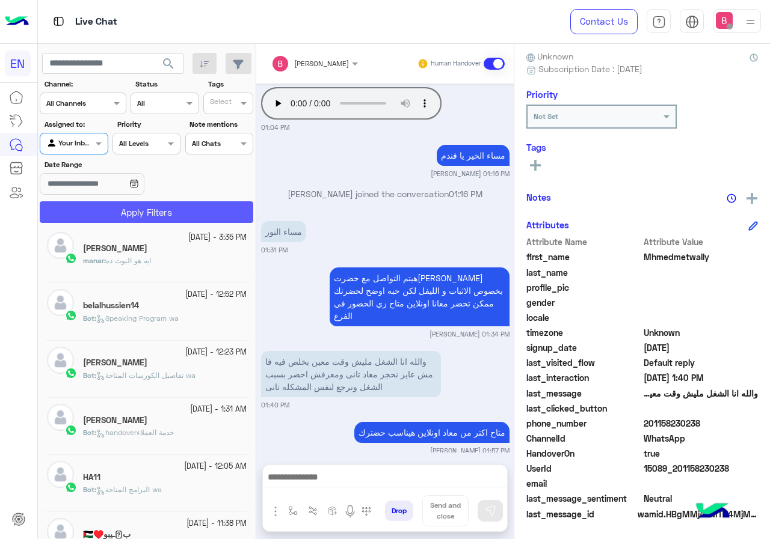
click at [106, 215] on button "Apply Filters" at bounding box center [146, 212] width 213 height 22
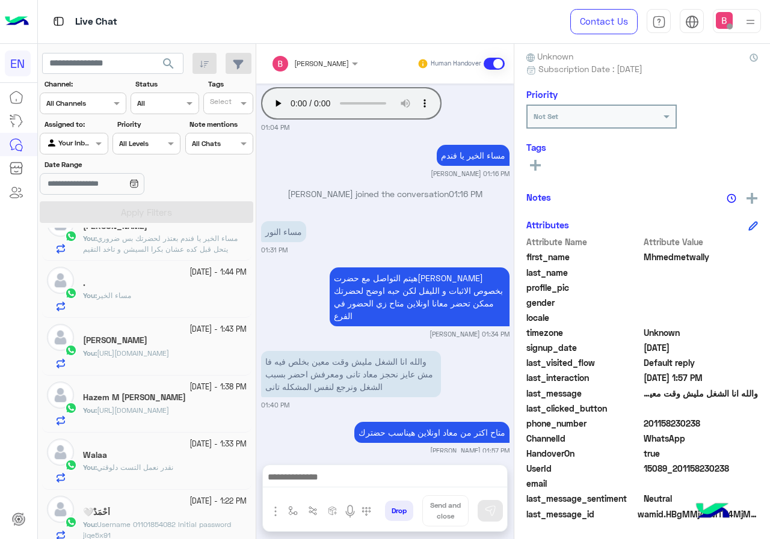
scroll to position [59, 0]
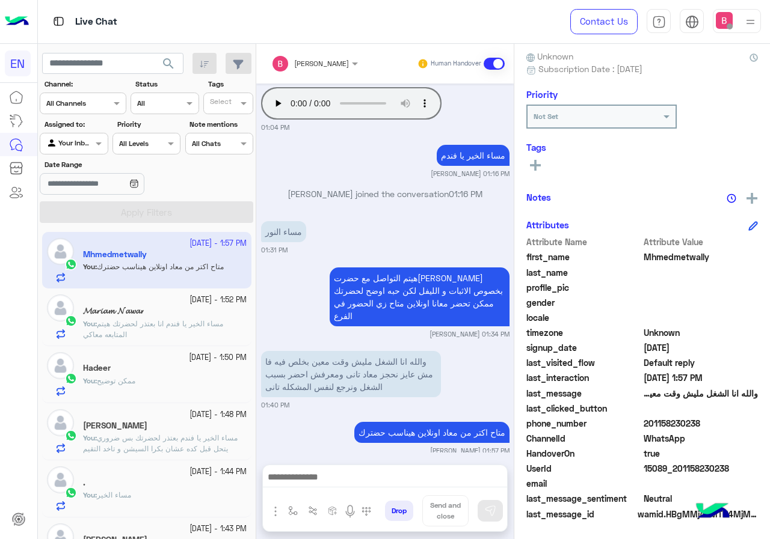
click at [75, 139] on div at bounding box center [73, 141] width 67 height 11
click at [73, 192] on b "Unassigned" at bounding box center [81, 190] width 46 height 10
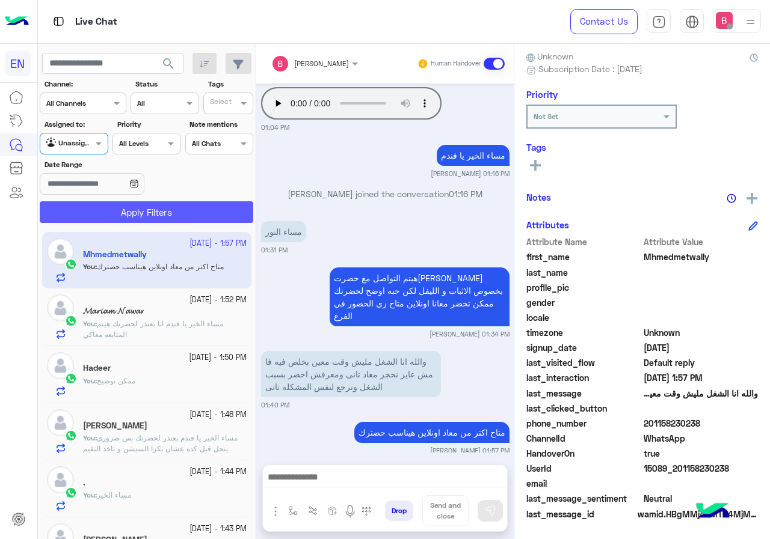
click at [105, 217] on button "Apply Filters" at bounding box center [146, 212] width 213 height 22
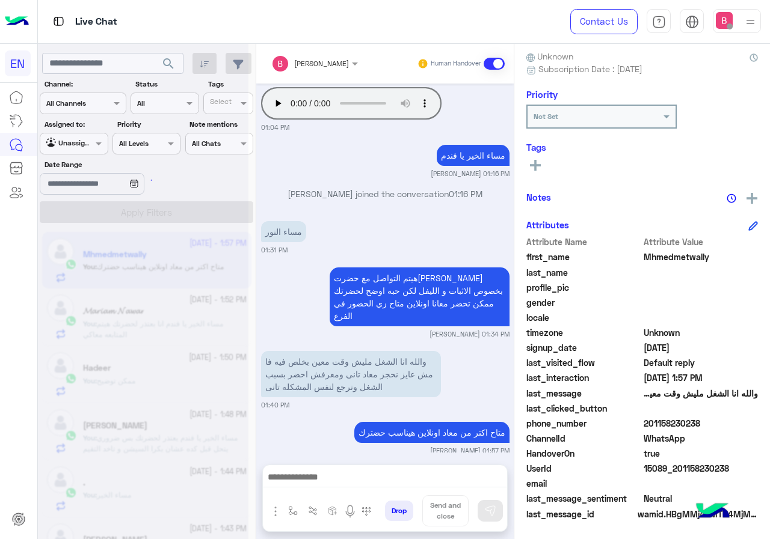
scroll to position [133, 0]
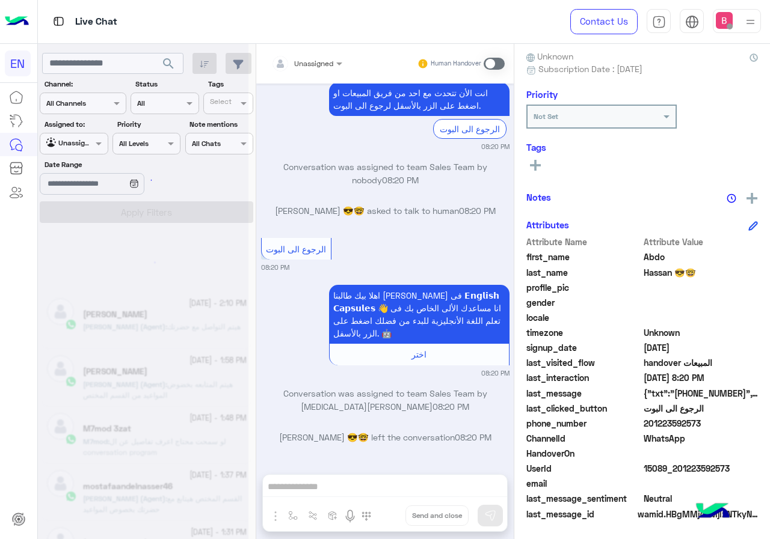
click at [82, 102] on div at bounding box center [143, 274] width 210 height 539
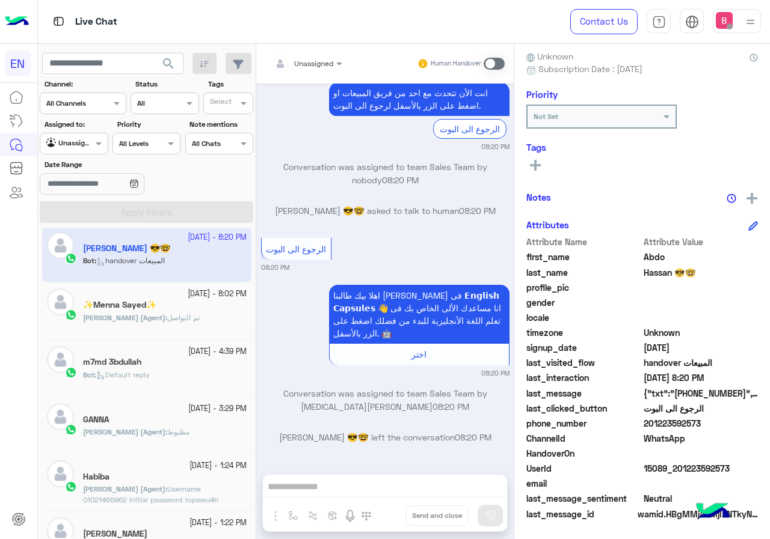
click at [100, 97] on div at bounding box center [82, 101] width 85 height 11
click at [90, 150] on b "WhatsApp" at bounding box center [81, 150] width 41 height 10
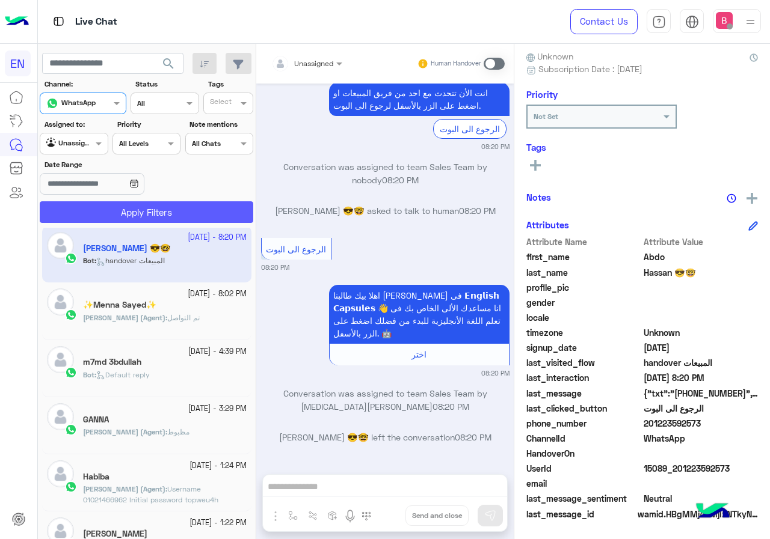
click at [84, 213] on button "Apply Filters" at bounding box center [146, 212] width 213 height 22
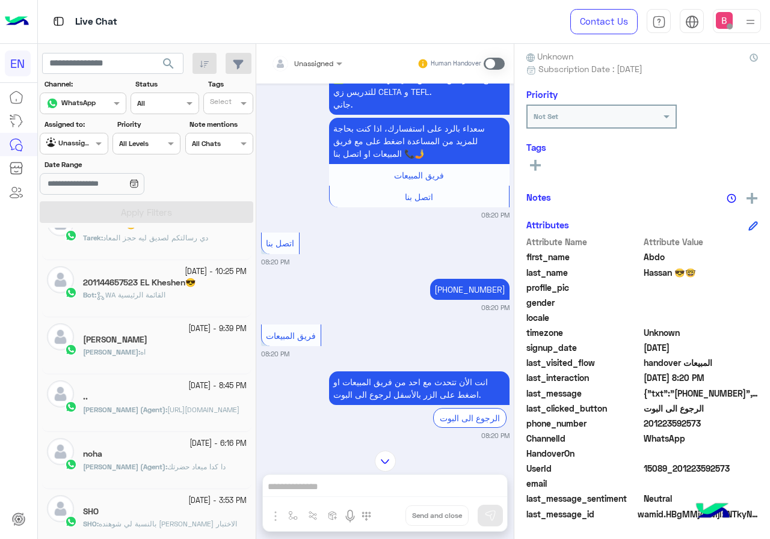
click at [69, 145] on input "text" at bounding box center [60, 142] width 28 height 11
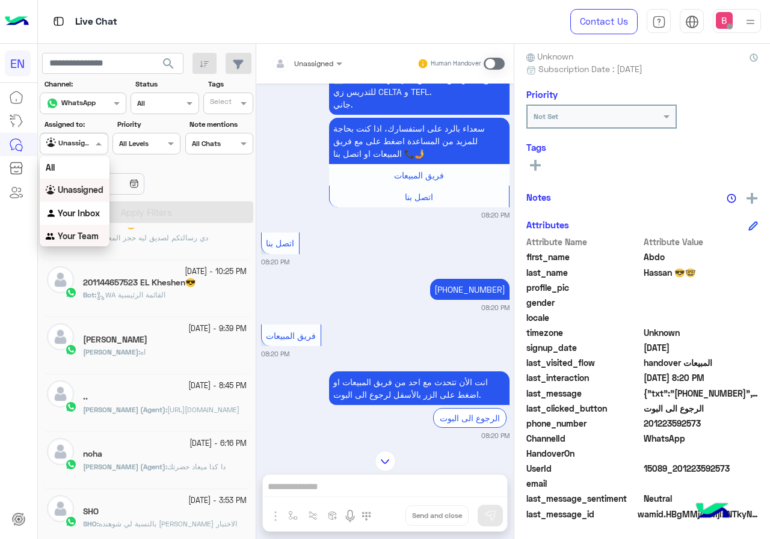
click at [67, 232] on b "Your Team" at bounding box center [78, 236] width 41 height 10
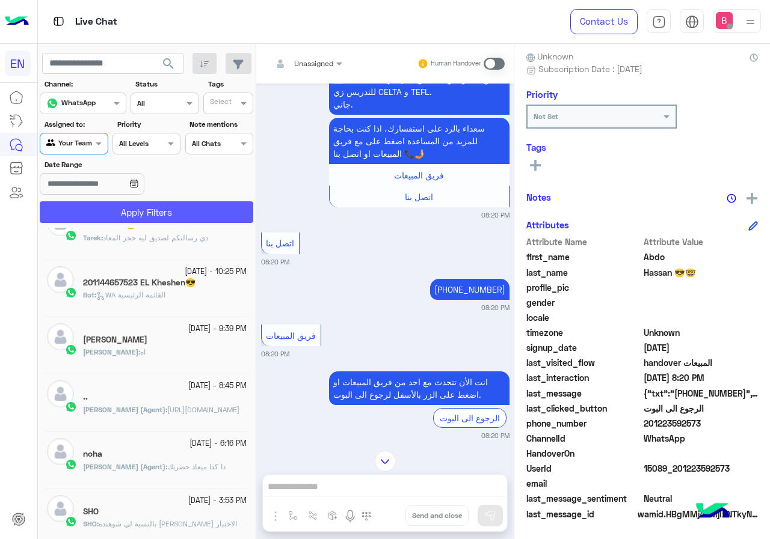
click at [104, 209] on button "Apply Filters" at bounding box center [146, 212] width 213 height 22
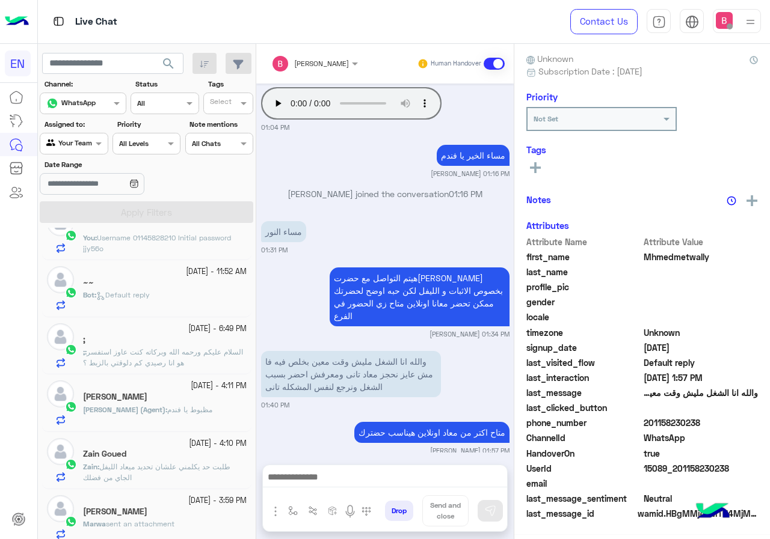
click at [81, 150] on div "Your Team" at bounding box center [69, 144] width 46 height 12
drag, startPoint x: 74, startPoint y: 215, endPoint x: 85, endPoint y: 211, distance: 12.0
click at [74, 214] on b "Your Inbox" at bounding box center [79, 211] width 42 height 10
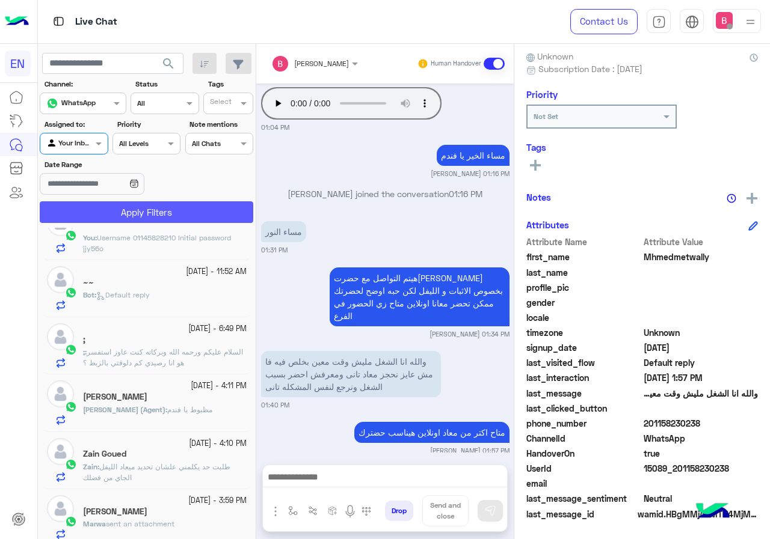
click at [88, 210] on button "Apply Filters" at bounding box center [146, 212] width 213 height 22
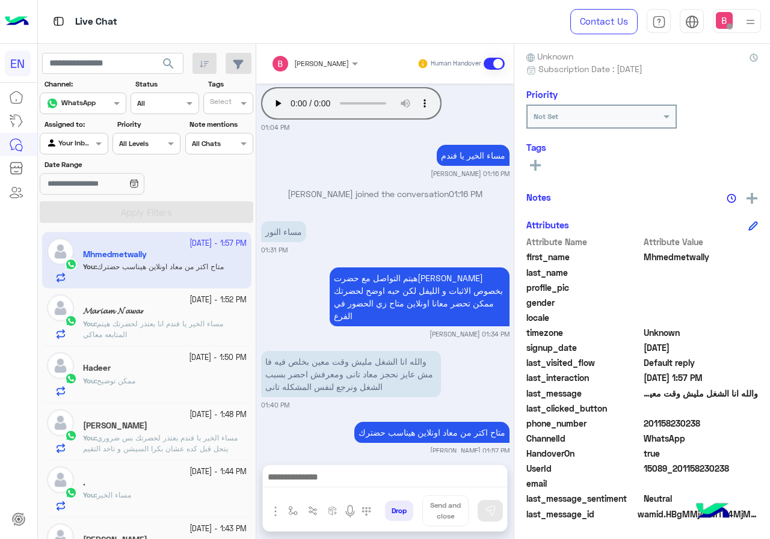
click at [74, 135] on div "Agent Filter Your Inbox" at bounding box center [74, 144] width 68 height 22
click at [72, 238] on b "Your Team" at bounding box center [78, 236] width 41 height 10
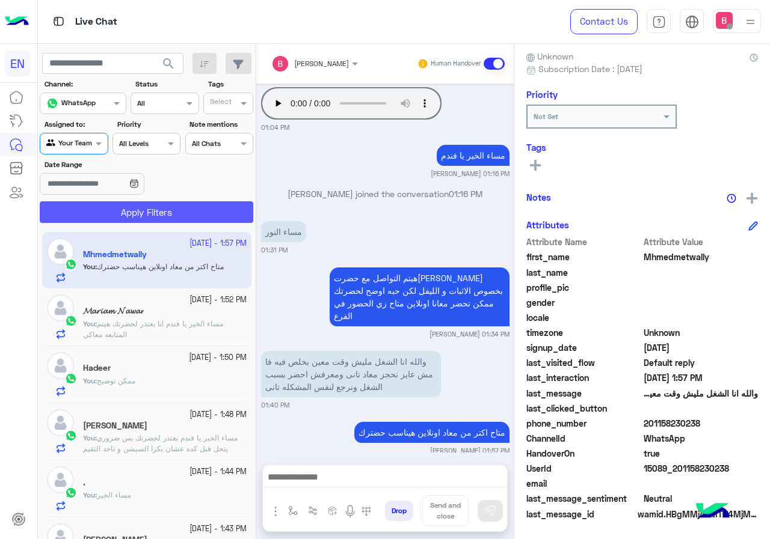
click at [102, 210] on button "Apply Filters" at bounding box center [146, 212] width 213 height 22
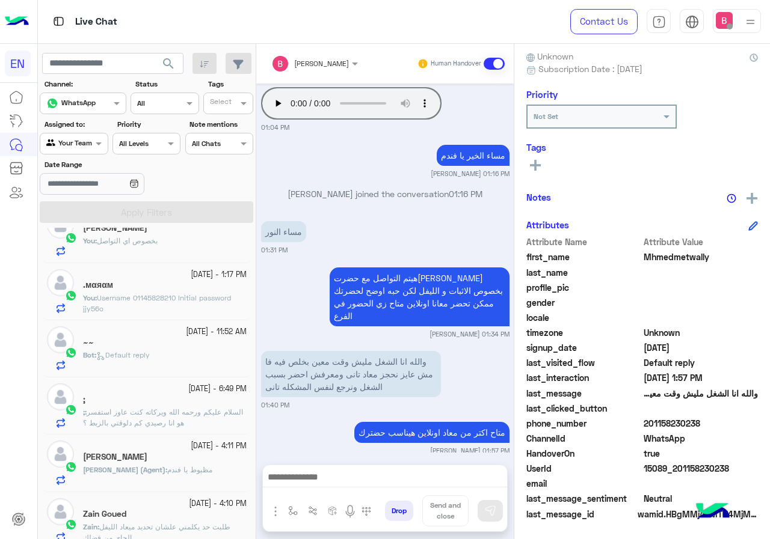
click at [164, 422] on span "السلام عليكم ورحمه الله وبركاته كنت عاوز استفسر هو انا رصيدي كم دلوقتي بالزبط ؟" at bounding box center [163, 418] width 160 height 20
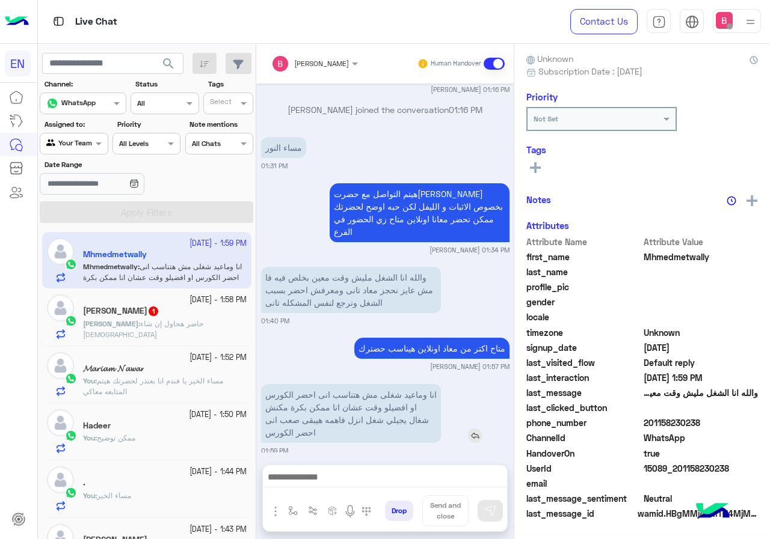
scroll to position [108, 0]
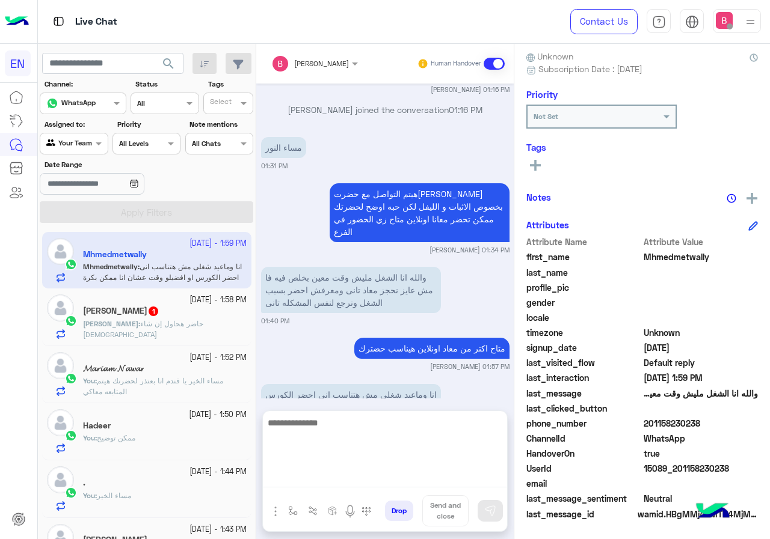
click at [348, 481] on textarea at bounding box center [385, 452] width 244 height 72
click at [305, 436] on textarea at bounding box center [385, 452] width 244 height 72
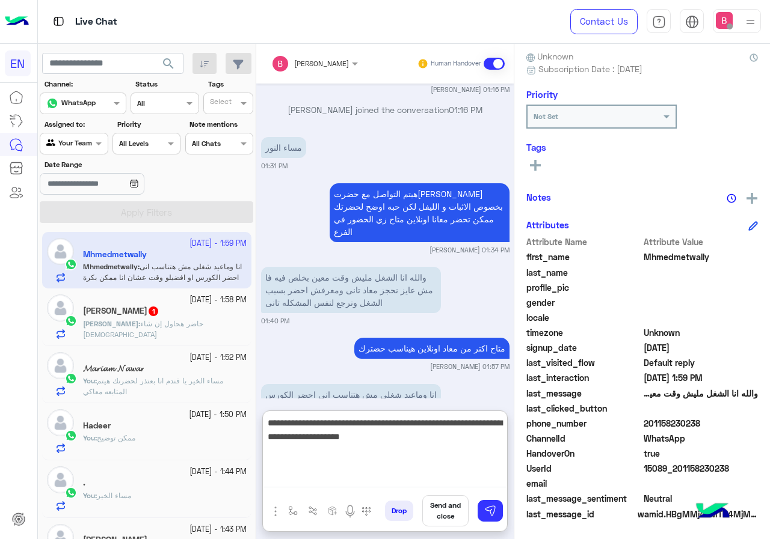
type textarea "**********"
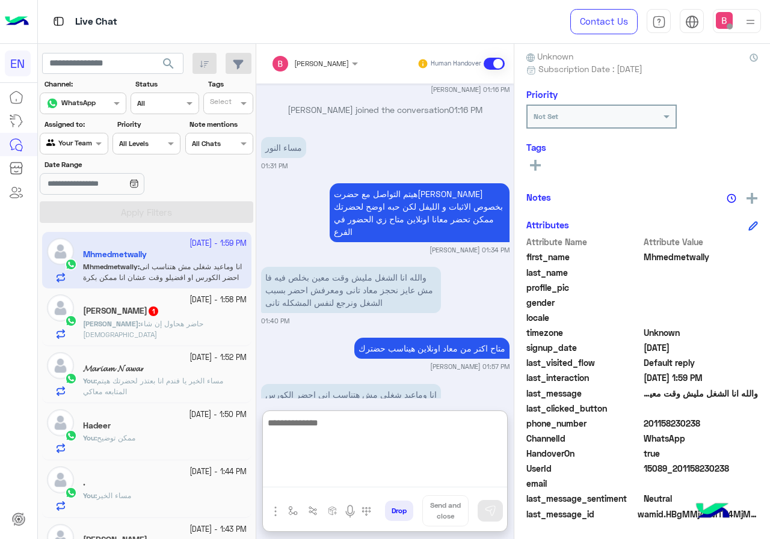
scroll to position [868, 0]
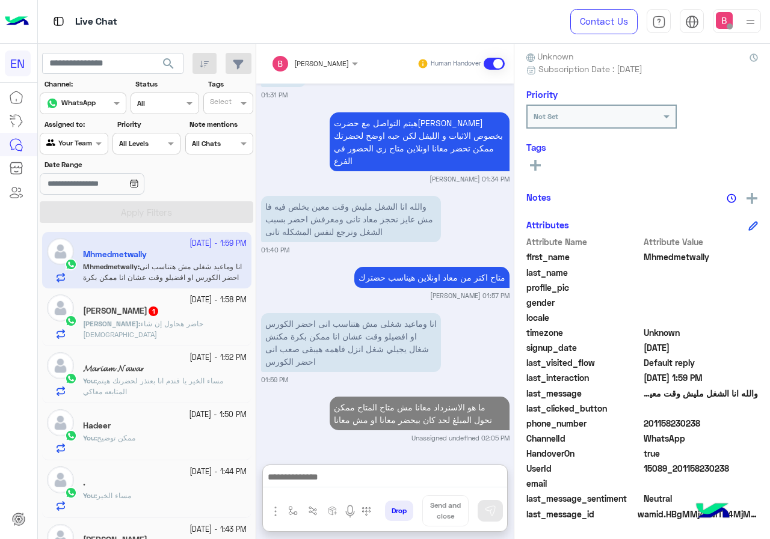
click at [149, 329] on p "[PERSON_NAME] : حاضر هحاول إن شاء [DEMOGRAPHIC_DATA]" at bounding box center [165, 330] width 164 height 22
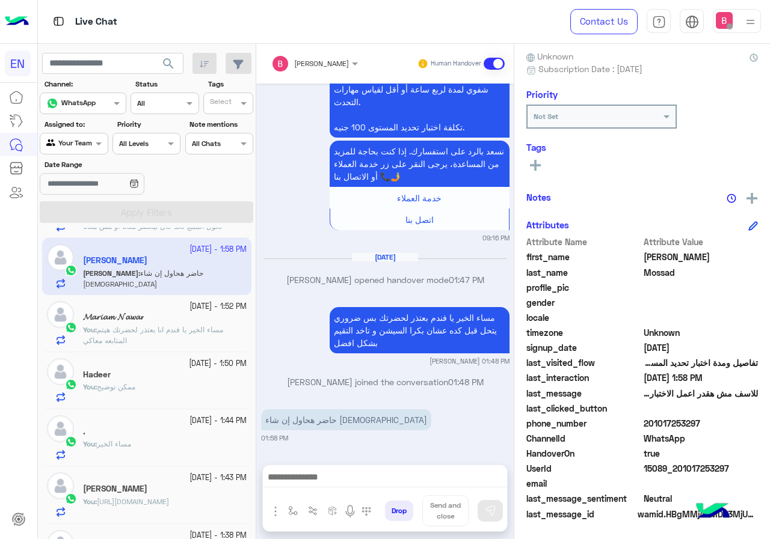
scroll to position [120, 0]
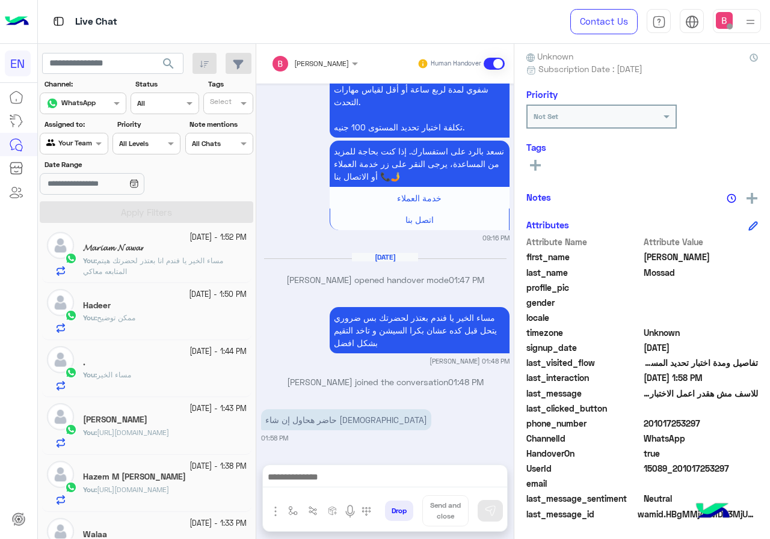
click at [78, 129] on label "Assigned to:" at bounding box center [75, 124] width 62 height 11
click at [79, 143] on div at bounding box center [73, 141] width 67 height 11
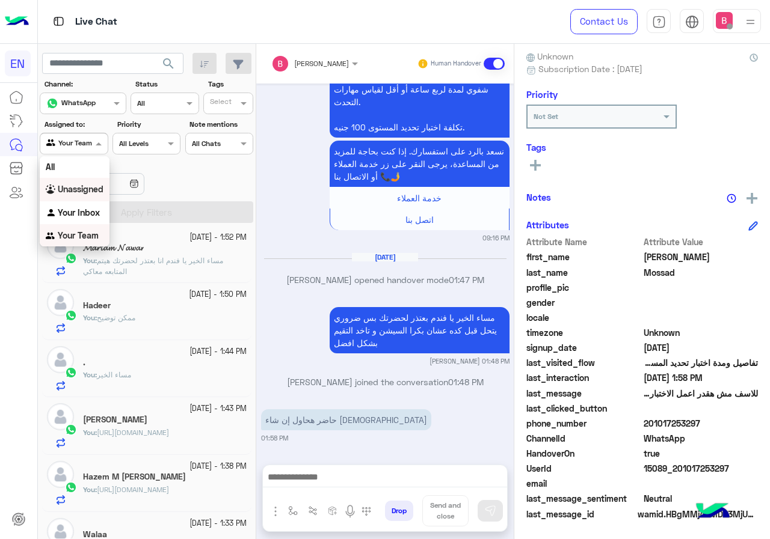
click at [76, 188] on b "Unassigned" at bounding box center [81, 189] width 46 height 10
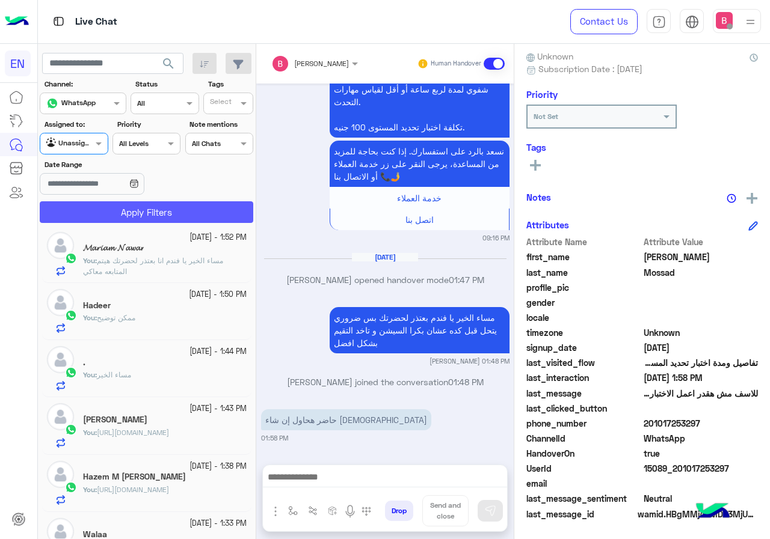
click at [94, 204] on button "Apply Filters" at bounding box center [146, 212] width 213 height 22
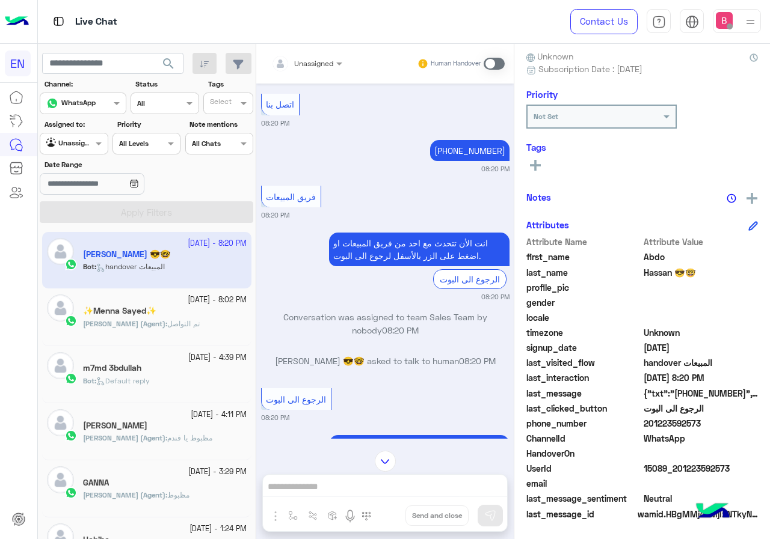
scroll to position [1010, 0]
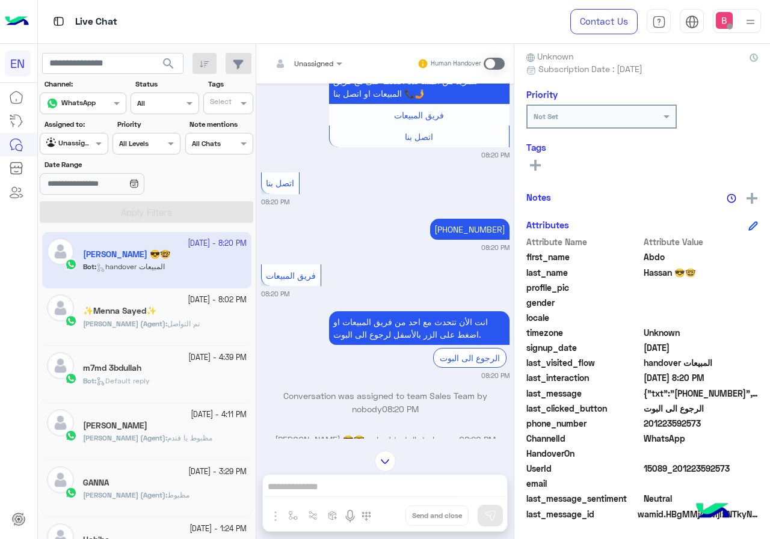
click at [307, 79] on div "Unassigned Human Handover" at bounding box center [384, 64] width 257 height 40
click at [319, 54] on div "Unassigned" at bounding box center [302, 64] width 62 height 24
click at [315, 70] on div "Unassigned" at bounding box center [302, 64] width 62 height 24
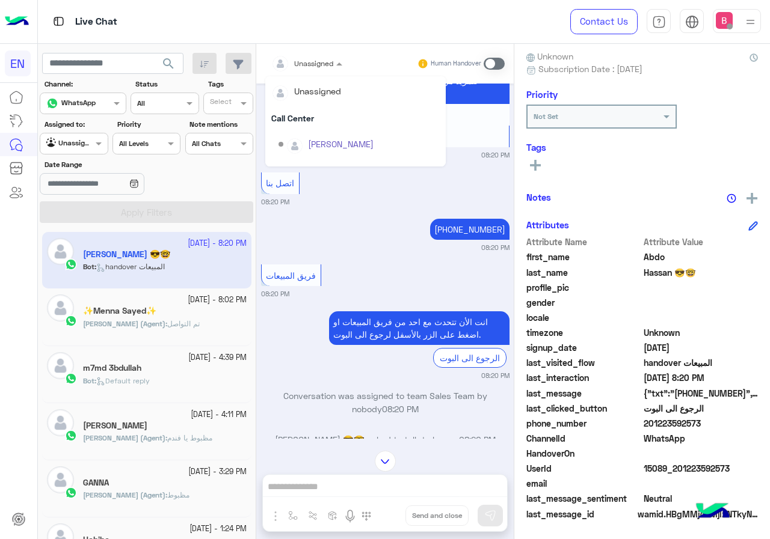
scroll to position [200, 0]
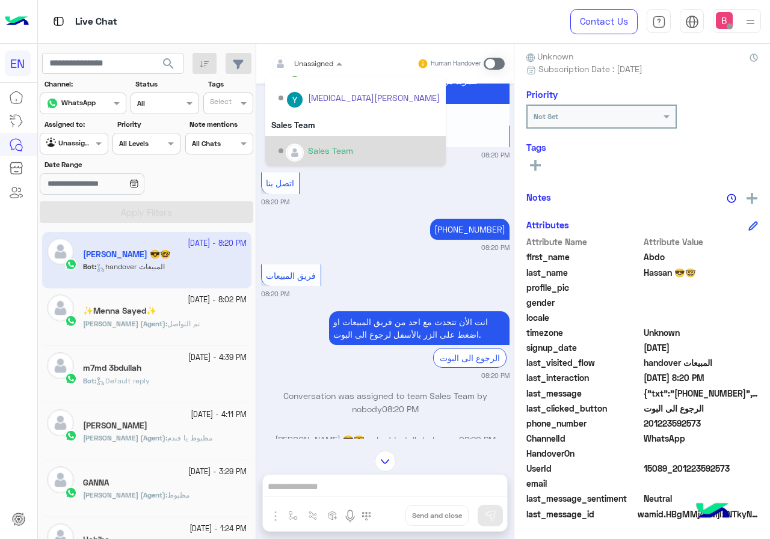
click at [303, 153] on div "Options list" at bounding box center [295, 153] width 18 height 18
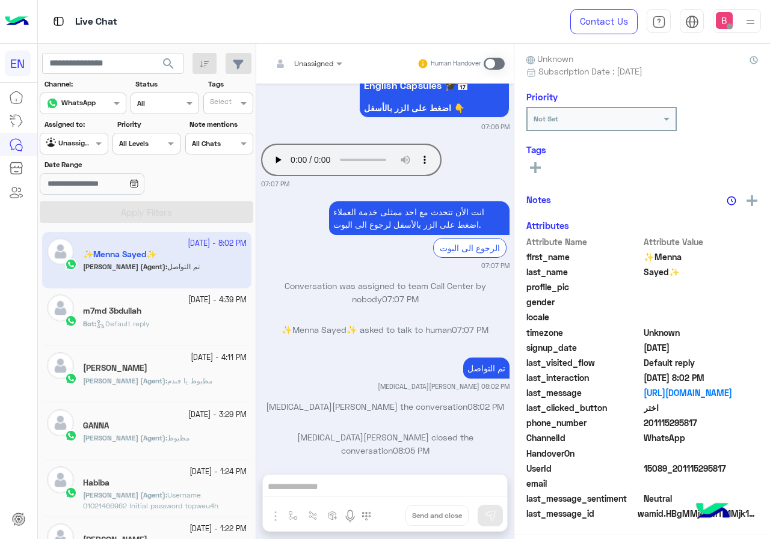
scroll to position [108, 0]
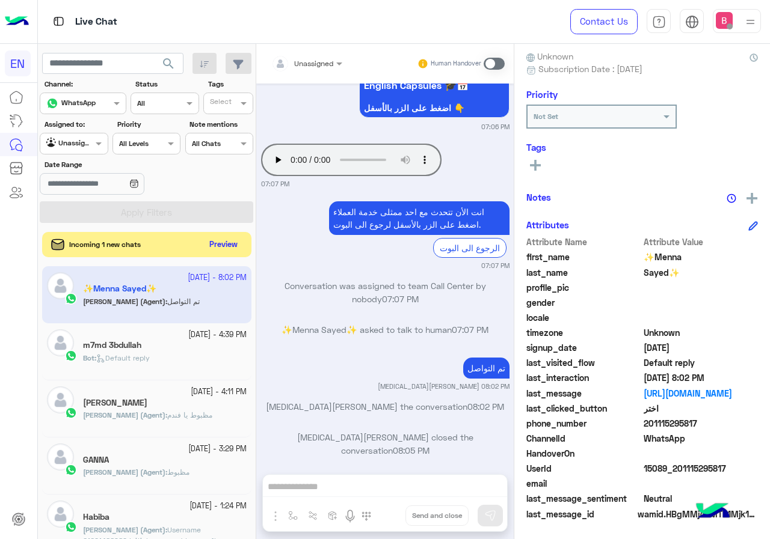
click at [223, 241] on button "Preview" at bounding box center [223, 245] width 37 height 16
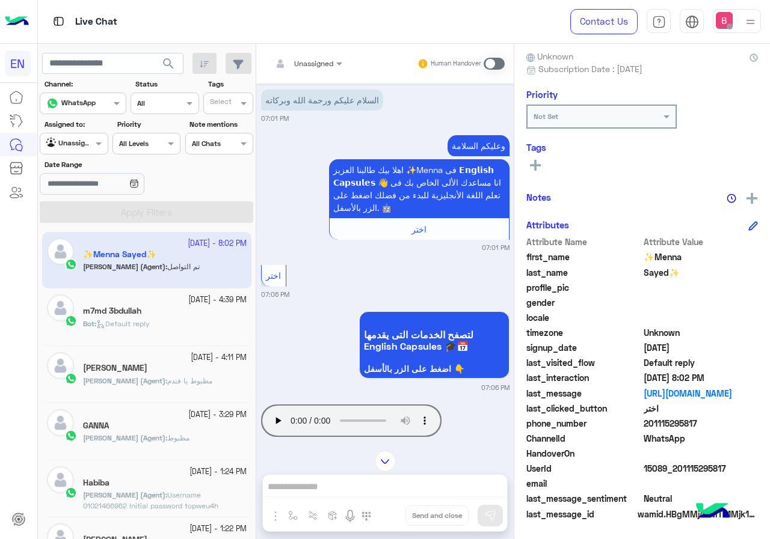
scroll to position [0, 0]
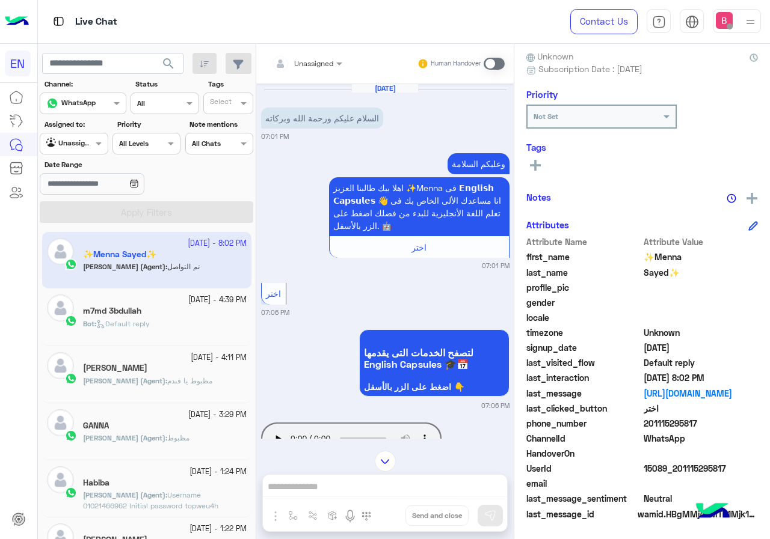
drag, startPoint x: 78, startPoint y: 139, endPoint x: 78, endPoint y: 155, distance: 16.2
click at [78, 140] on div at bounding box center [73, 141] width 67 height 11
click at [66, 221] on div "Your Inbox" at bounding box center [75, 213] width 70 height 23
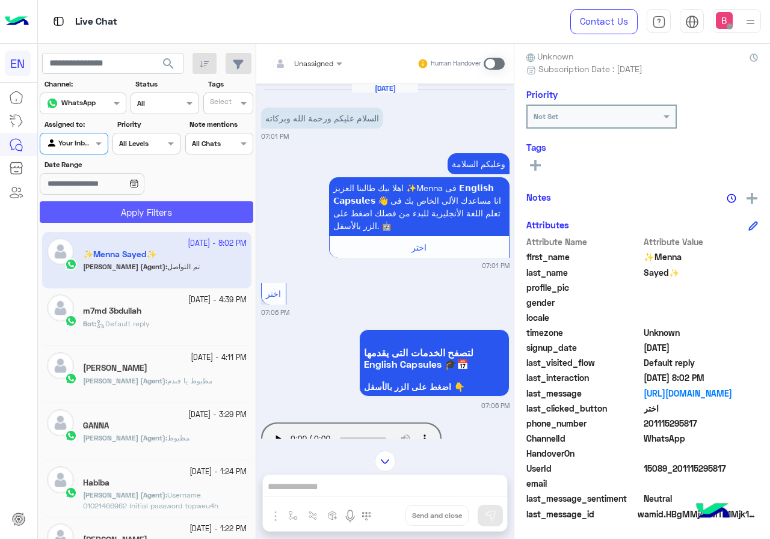
click at [84, 213] on button "Apply Filters" at bounding box center [146, 212] width 213 height 22
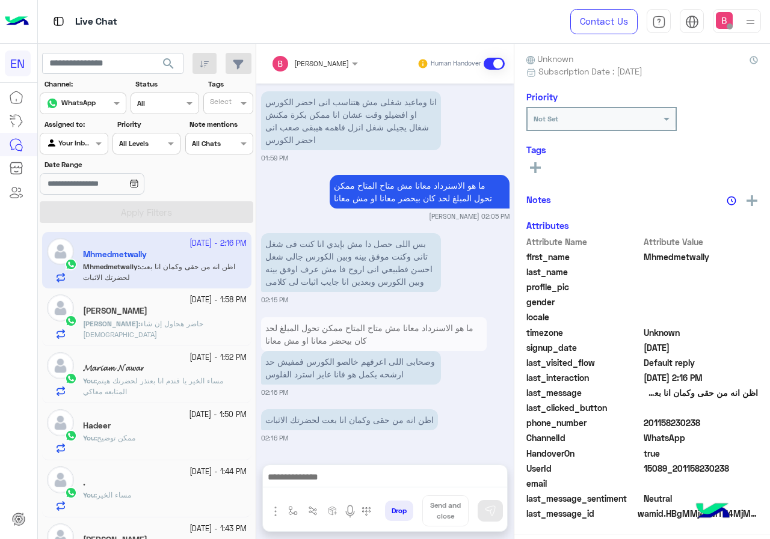
scroll to position [108, 0]
click at [176, 324] on span "حاضر هحاول إن شاء [DEMOGRAPHIC_DATA]" at bounding box center [143, 329] width 120 height 20
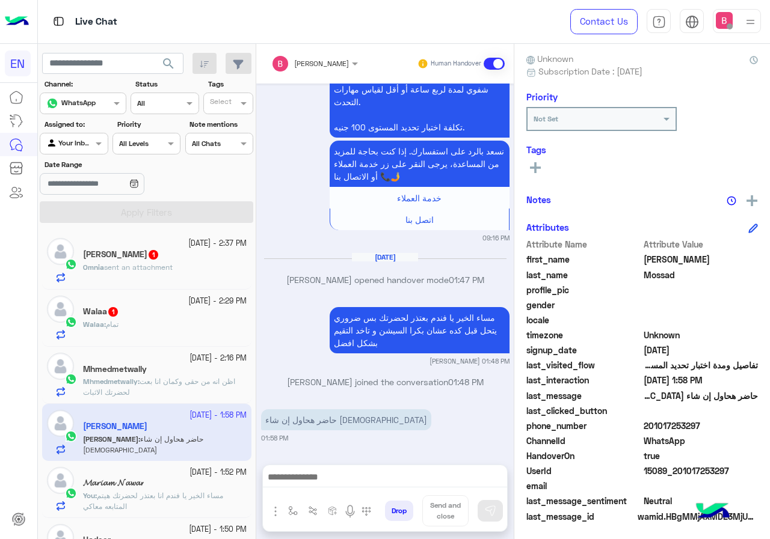
scroll to position [108, 0]
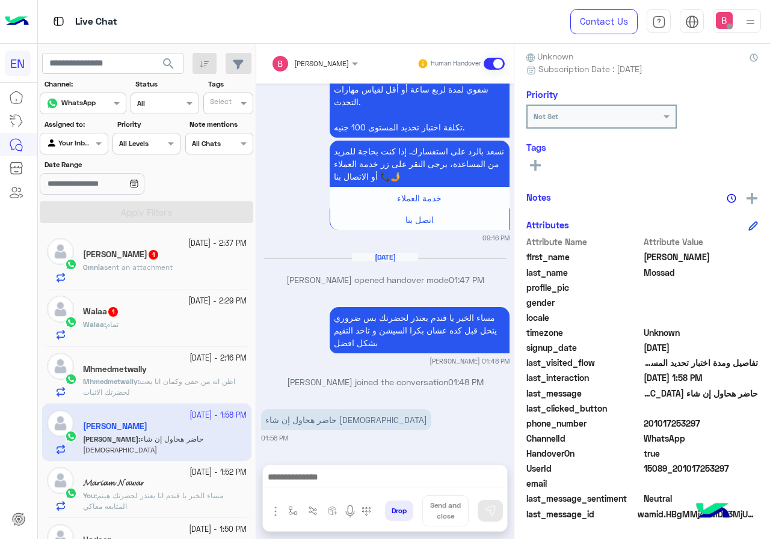
click at [192, 254] on div "[PERSON_NAME] 1" at bounding box center [165, 256] width 164 height 13
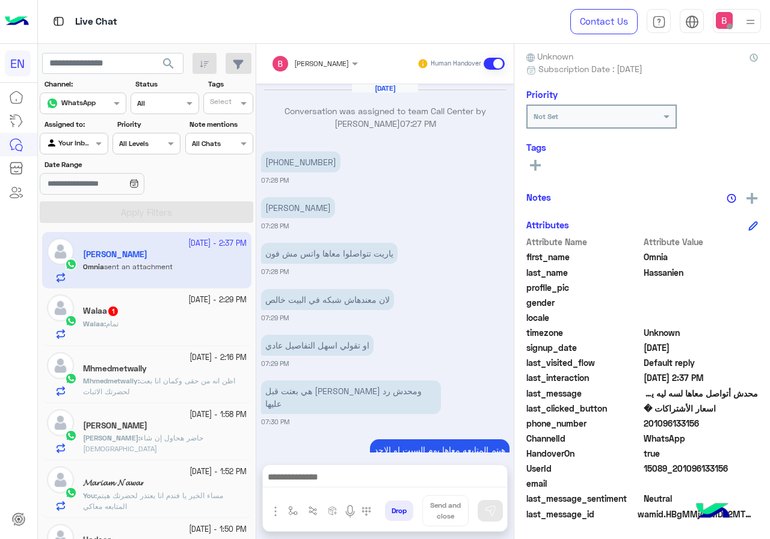
scroll to position [658, 0]
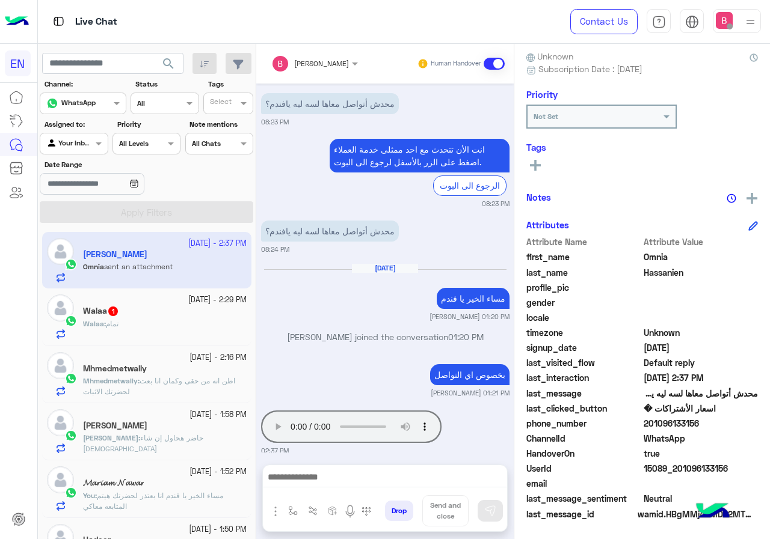
click at [182, 312] on div "Walaa 1" at bounding box center [165, 312] width 164 height 13
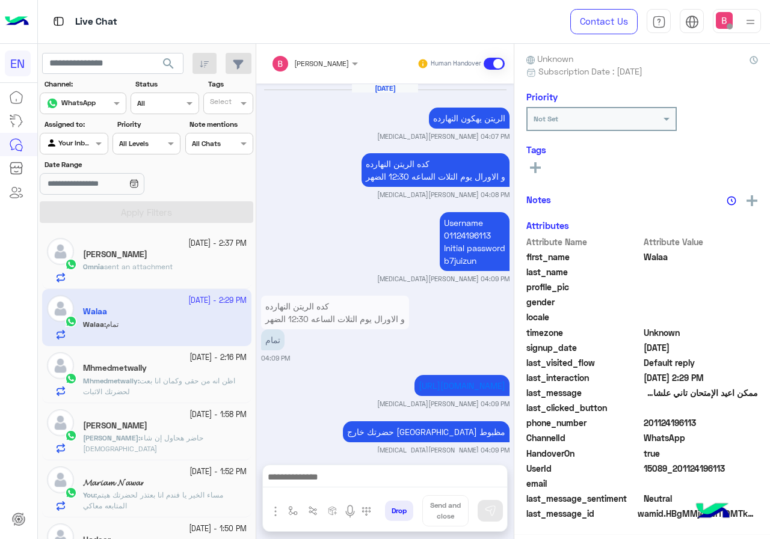
scroll to position [829, 0]
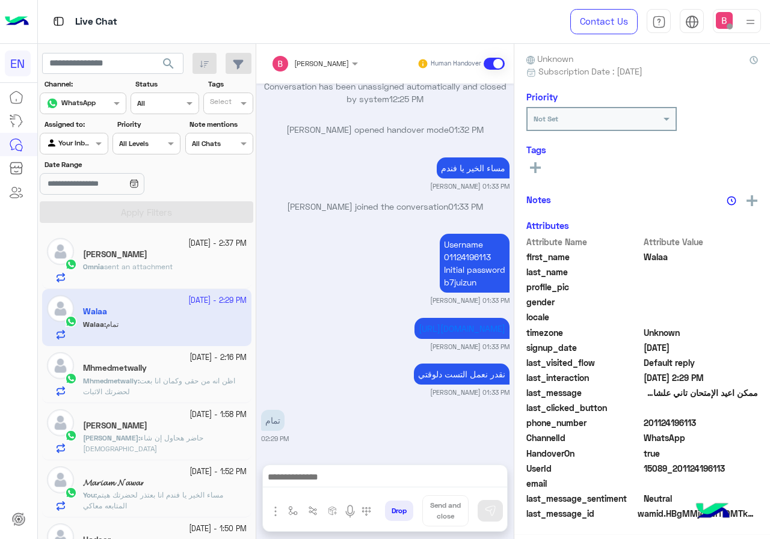
click at [196, 259] on div "[PERSON_NAME]" at bounding box center [165, 256] width 164 height 13
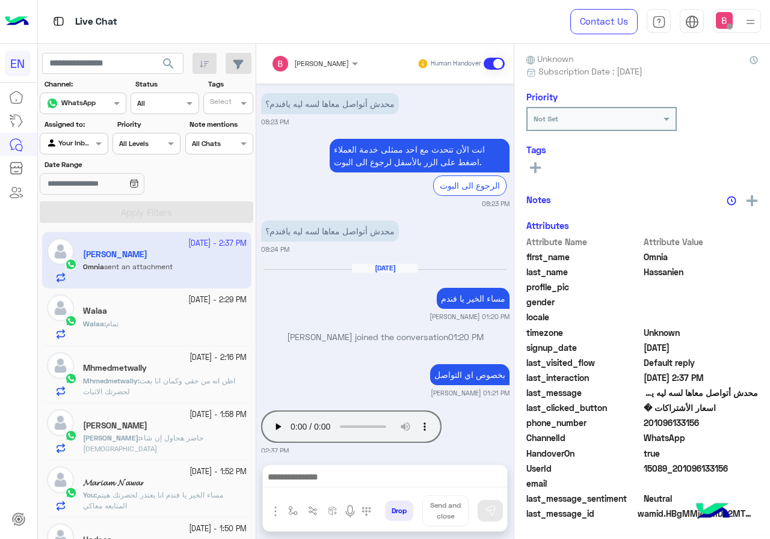
scroll to position [108, 0]
drag, startPoint x: 646, startPoint y: 421, endPoint x: 713, endPoint y: 428, distance: 66.5
click at [713, 428] on span "201096133156" at bounding box center [700, 423] width 115 height 13
drag, startPoint x: 661, startPoint y: 416, endPoint x: 699, endPoint y: 438, distance: 44.2
click at [700, 439] on span "WhatsApp" at bounding box center [700, 438] width 115 height 13
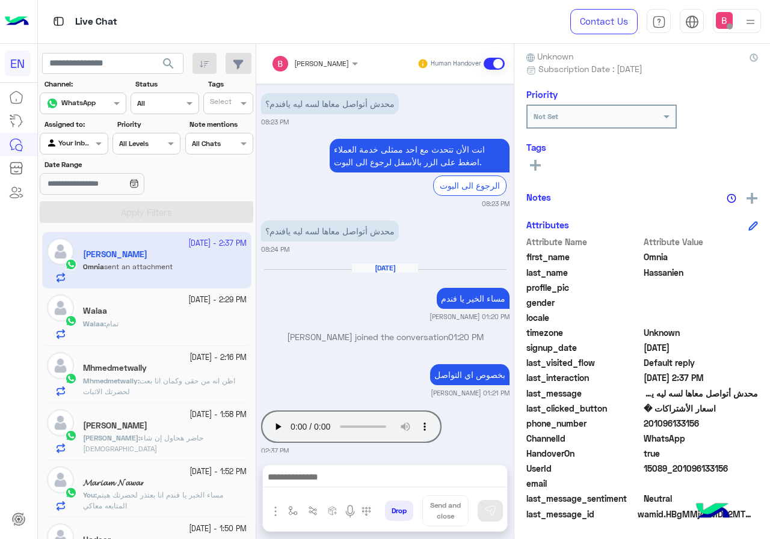
drag, startPoint x: 646, startPoint y: 422, endPoint x: 741, endPoint y: 435, distance: 95.9
click at [741, 435] on div "Attribute Name Attribute Value first_name Omnia last_name [PERSON_NAME] profile…" at bounding box center [642, 379] width 232 height 287
click at [708, 434] on span "WhatsApp" at bounding box center [700, 438] width 115 height 13
click at [628, 417] on span "phone_number" at bounding box center [583, 423] width 115 height 13
drag, startPoint x: 648, startPoint y: 425, endPoint x: 710, endPoint y: 430, distance: 61.5
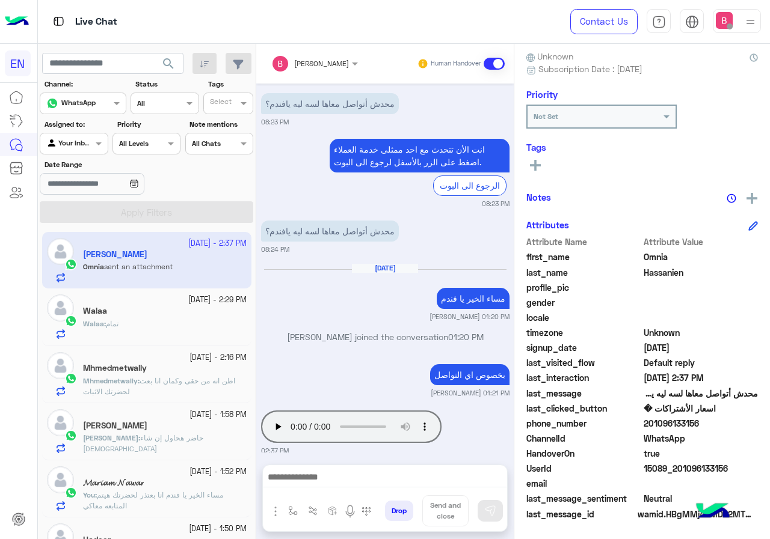
click at [710, 430] on span "201096133156" at bounding box center [700, 423] width 115 height 13
copy span "01096133156"
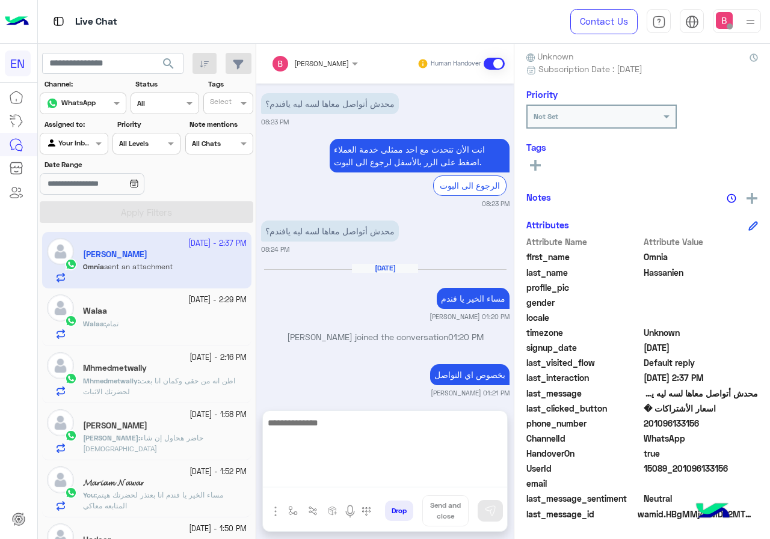
click at [351, 477] on textarea at bounding box center [385, 452] width 244 height 72
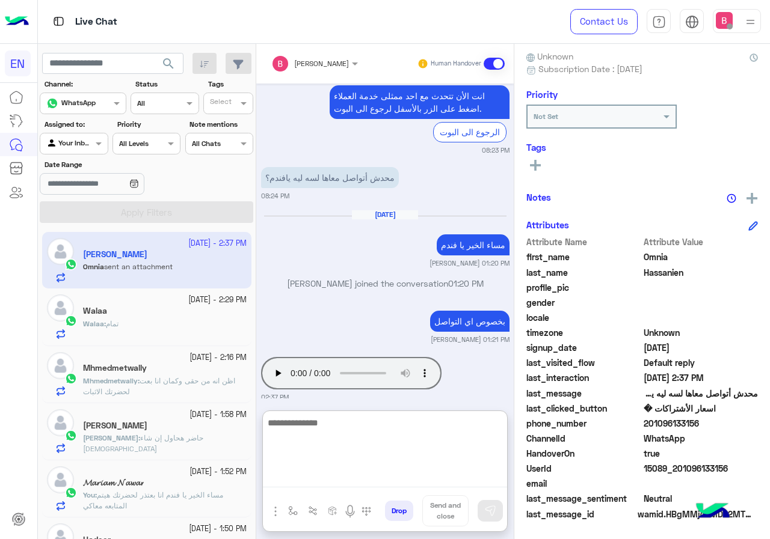
click at [361, 461] on textarea at bounding box center [385, 452] width 244 height 72
type textarea "*"
type textarea "**********"
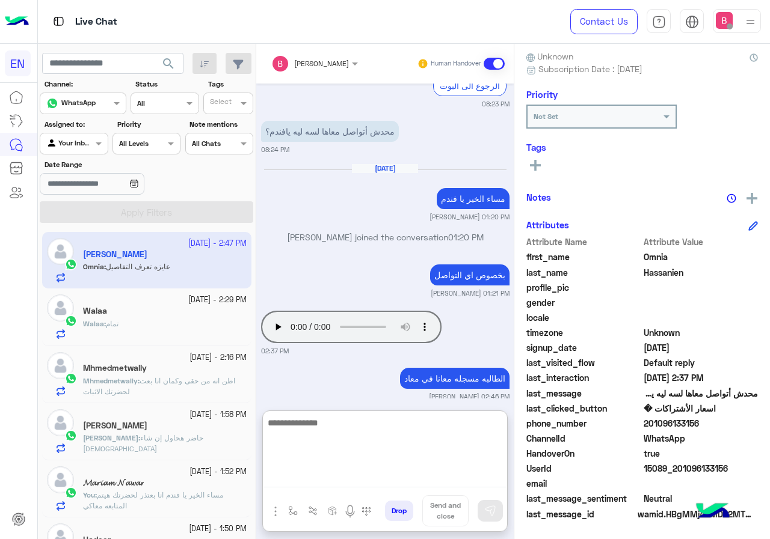
scroll to position [850, 0]
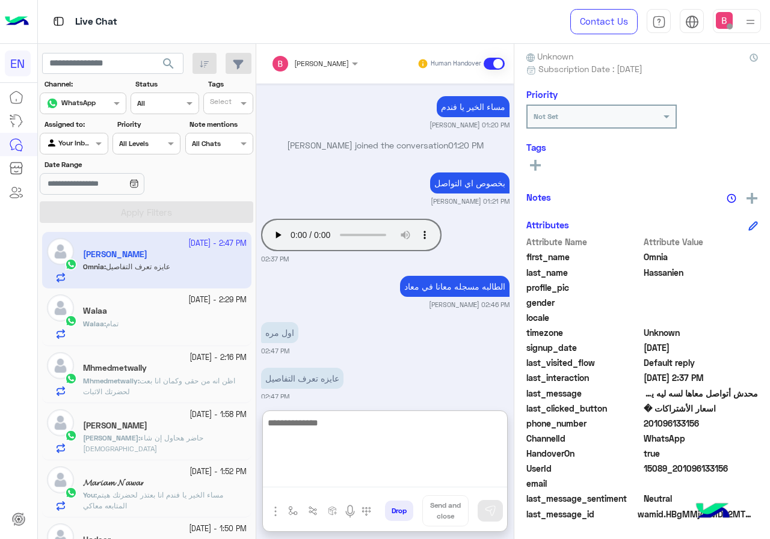
click at [375, 433] on textarea at bounding box center [385, 452] width 244 height 72
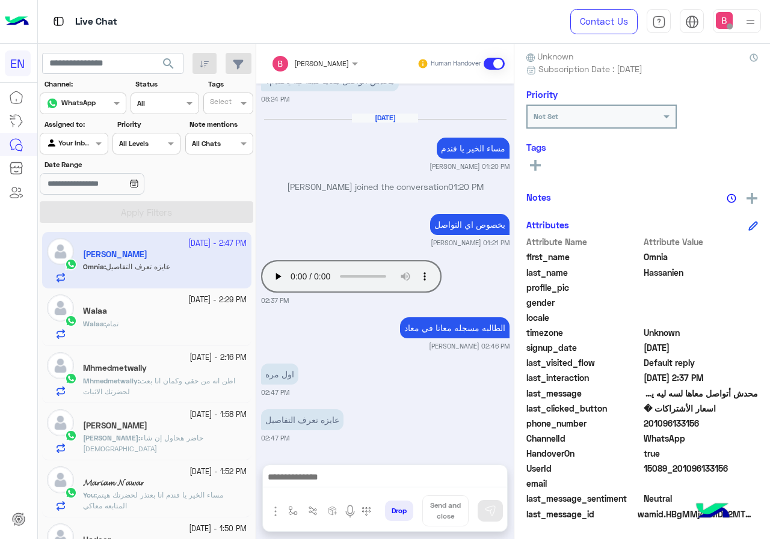
scroll to position [796, 0]
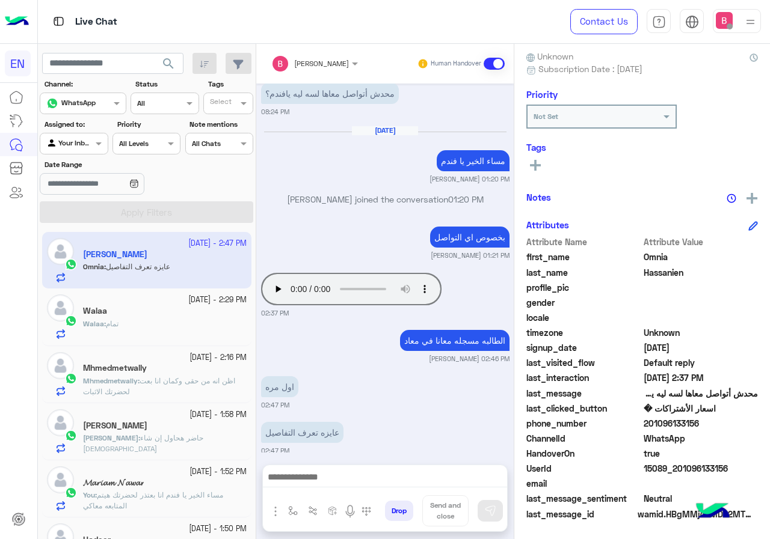
drag, startPoint x: 646, startPoint y: 423, endPoint x: 722, endPoint y: 424, distance: 75.8
click at [737, 426] on span "201096133156" at bounding box center [700, 423] width 115 height 13
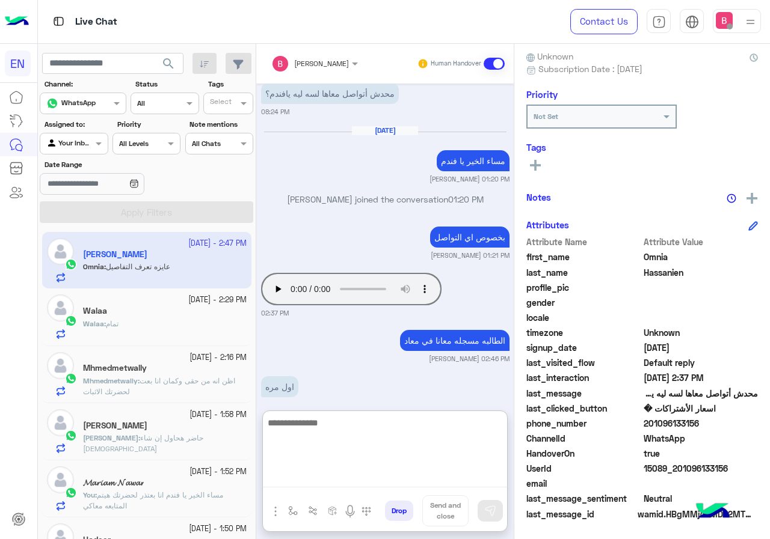
click at [354, 479] on textarea at bounding box center [385, 452] width 244 height 72
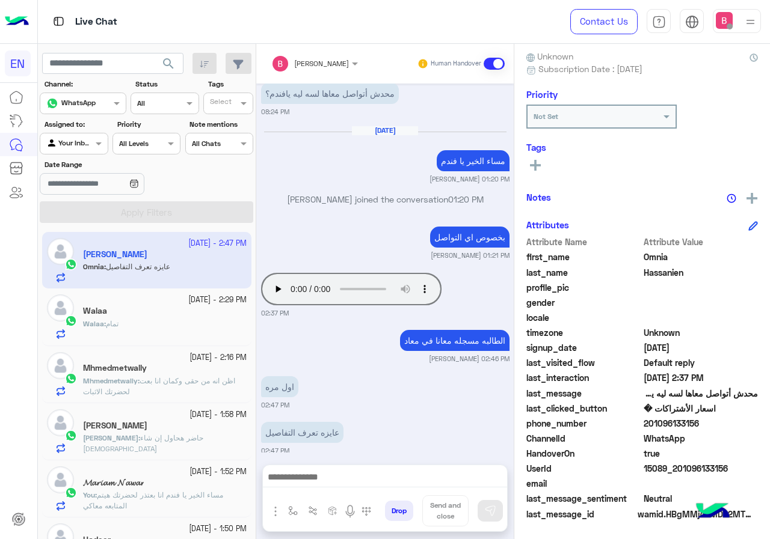
drag, startPoint x: 646, startPoint y: 423, endPoint x: 740, endPoint y: 426, distance: 93.9
click at [740, 426] on span "201096133156" at bounding box center [700, 423] width 115 height 13
copy span "01096133156"
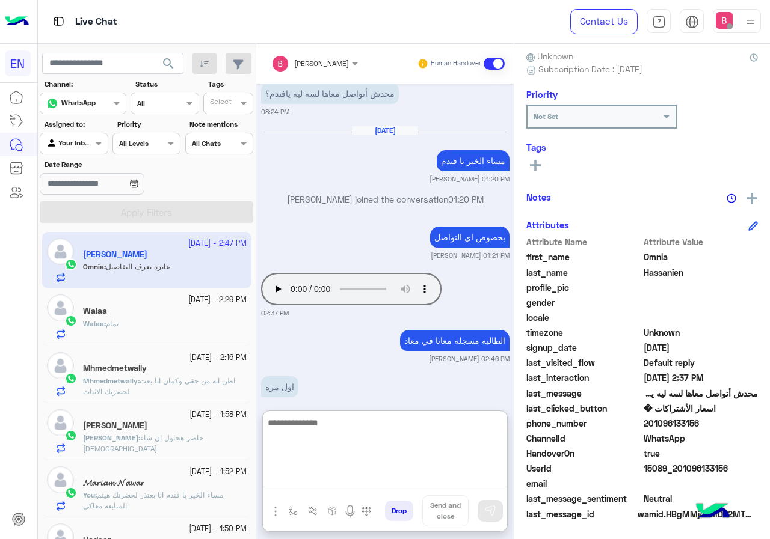
click at [360, 483] on textarea at bounding box center [385, 452] width 244 height 72
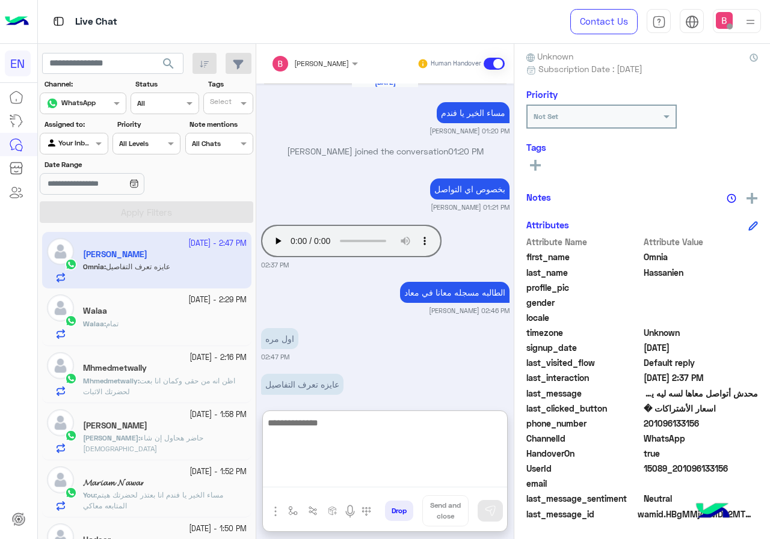
scroll to position [850, 0]
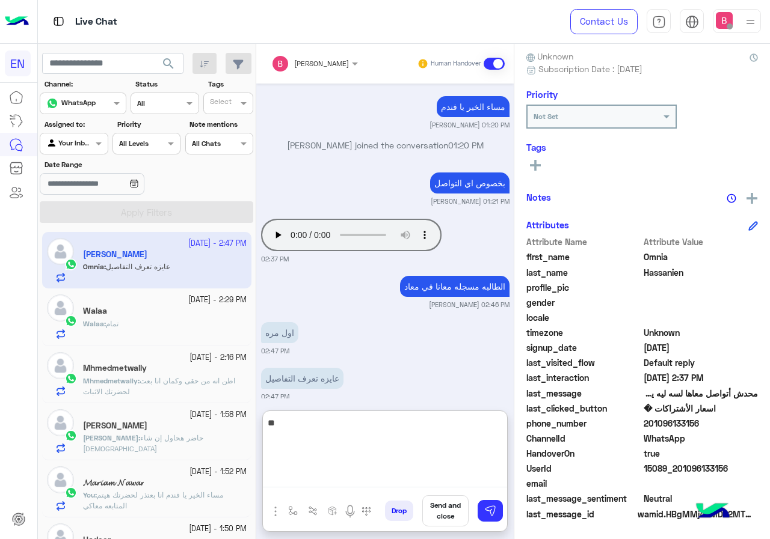
type textarea "*"
type textarea "**********"
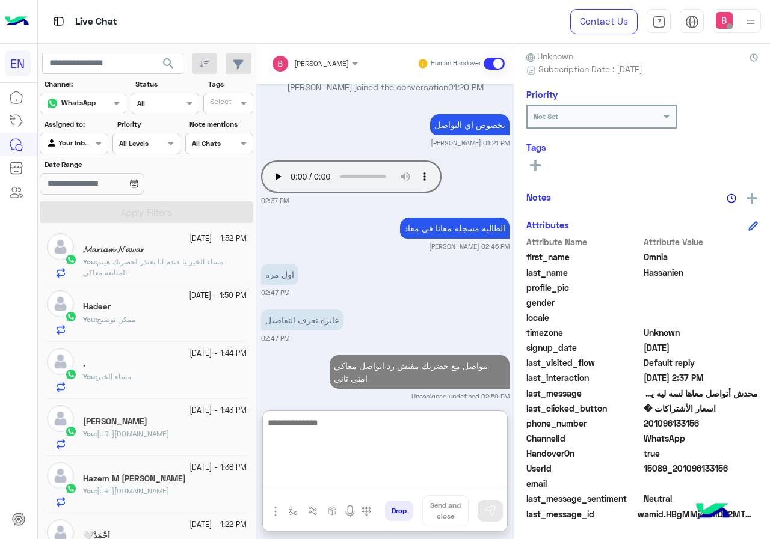
scroll to position [241, 0]
